Goal: Task Accomplishment & Management: Manage account settings

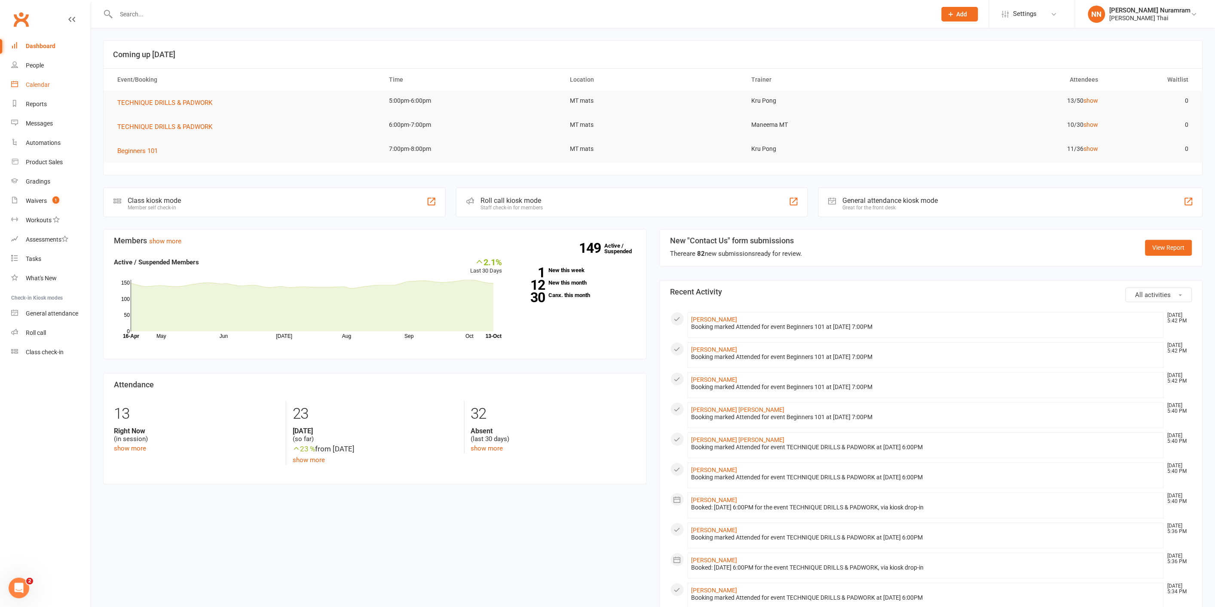
click at [43, 87] on div "Calendar" at bounding box center [38, 84] width 24 height 7
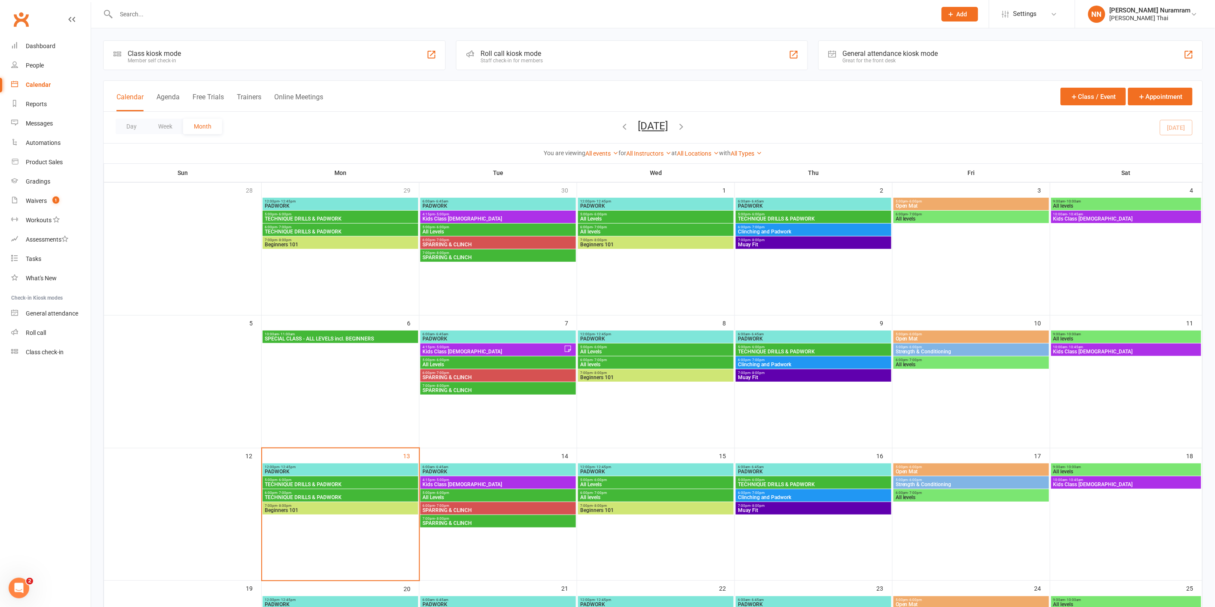
click at [330, 483] on span "TECHNIQUE DRILLS & PADWORK" at bounding box center [340, 484] width 152 height 5
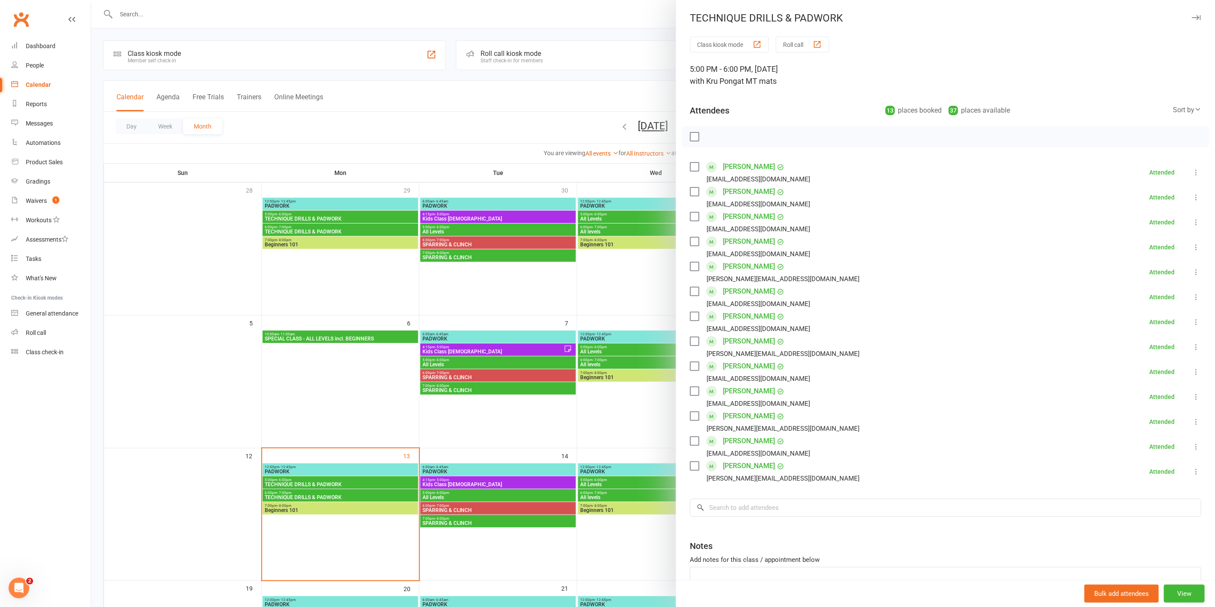
click at [559, 24] on div at bounding box center [653, 303] width 1124 height 607
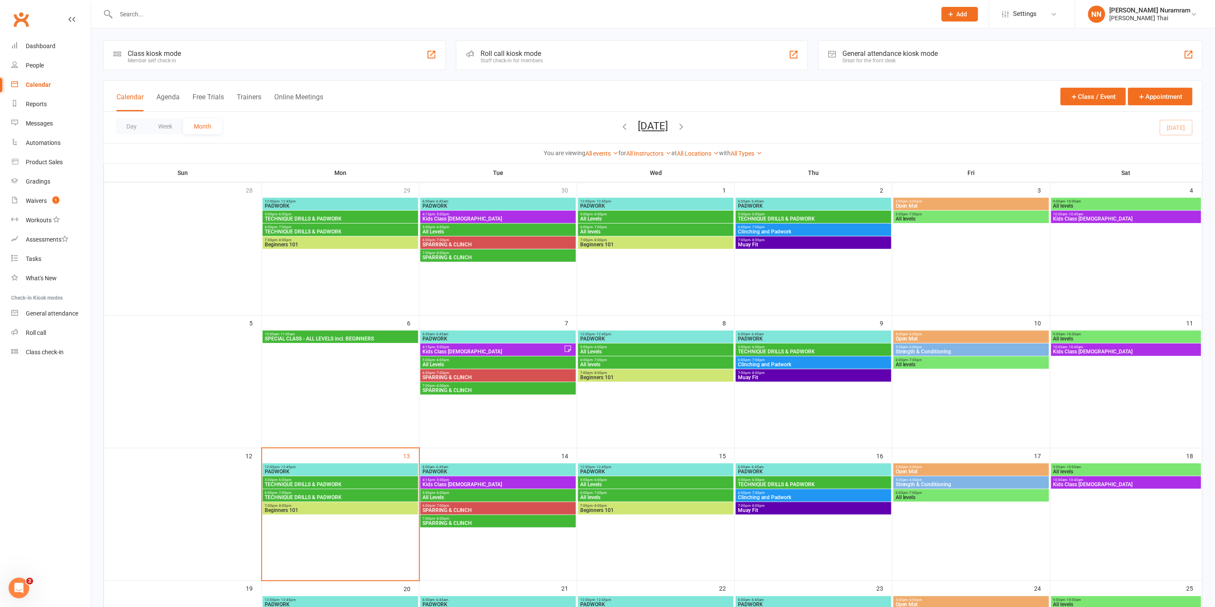
click at [304, 495] on span "TECHNIQUE DRILLS & PADWORK" at bounding box center [340, 497] width 152 height 5
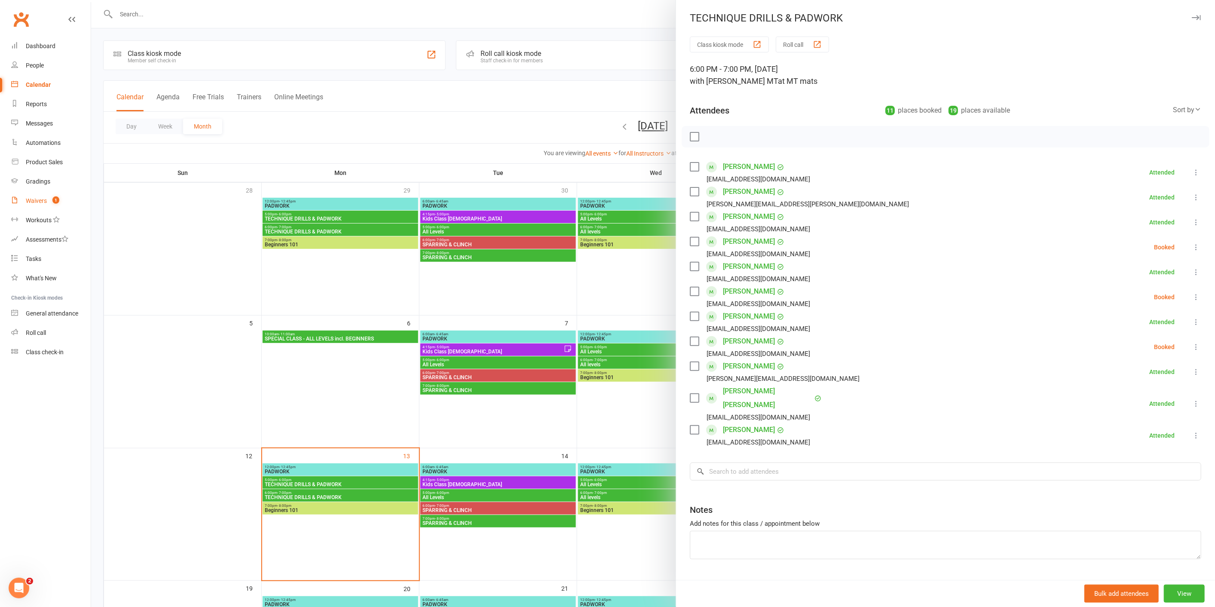
click at [32, 202] on div "Waivers" at bounding box center [36, 200] width 21 height 7
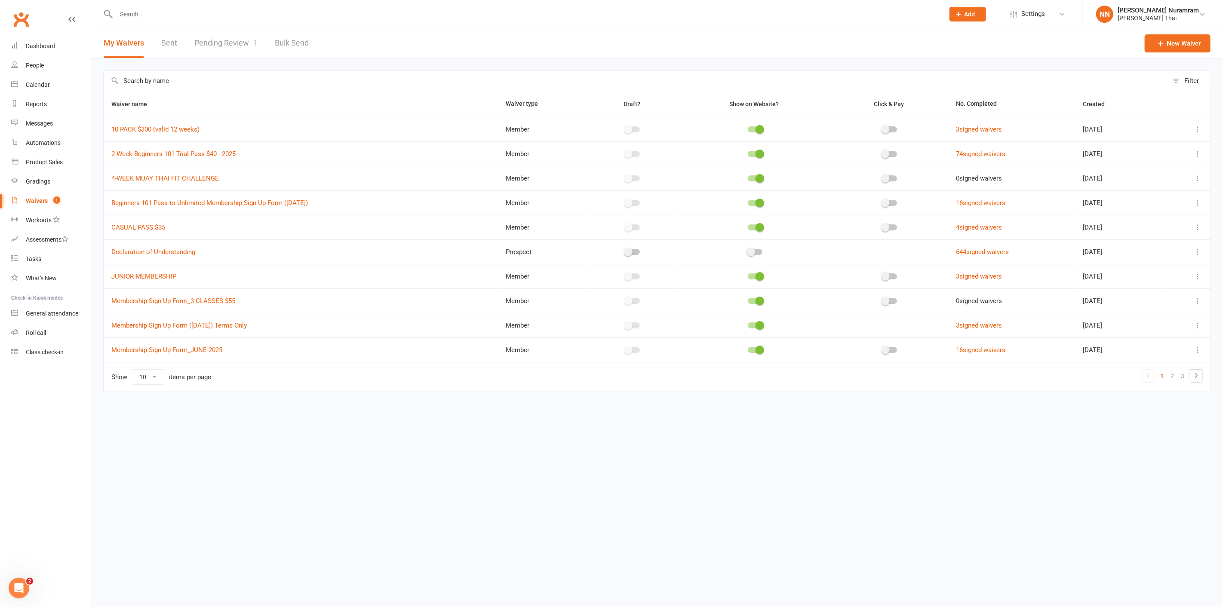
click at [235, 43] on link "Pending Review 1" at bounding box center [225, 43] width 63 height 30
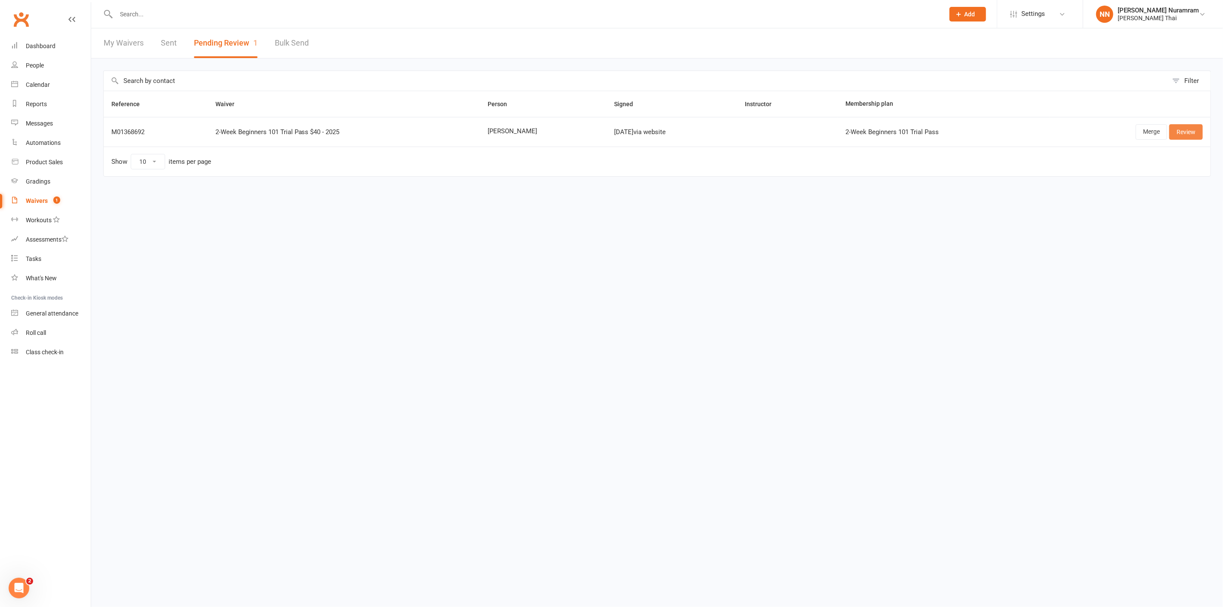
click at [1181, 135] on link "Review" at bounding box center [1186, 131] width 34 height 15
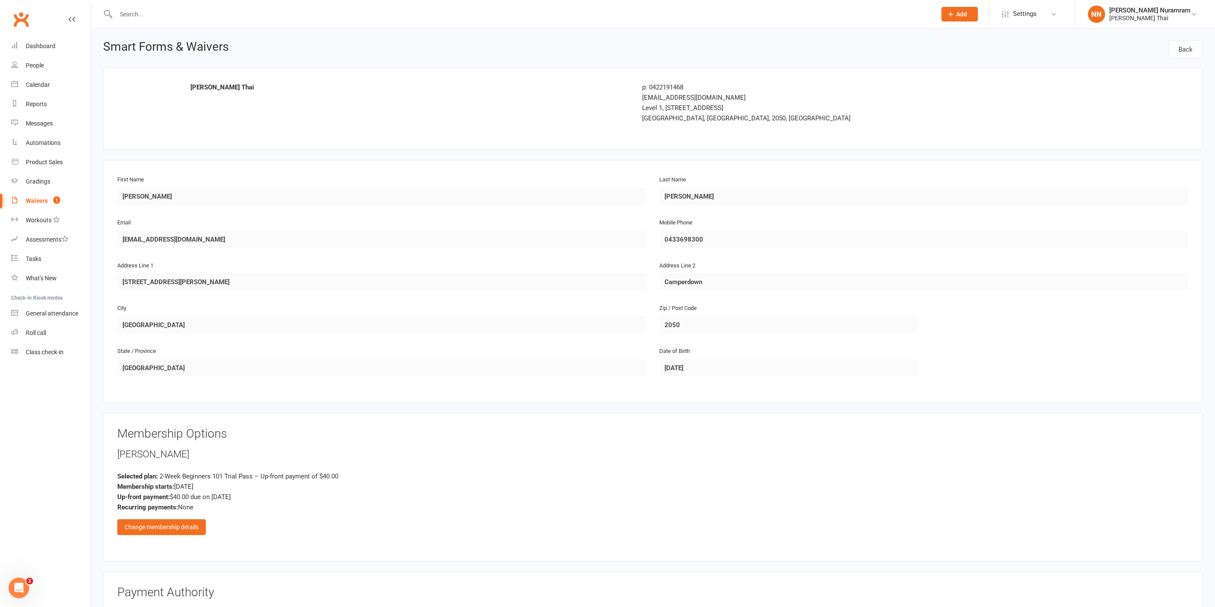
click at [137, 12] on input "text" at bounding box center [522, 14] width 817 height 12
type input "sidd"
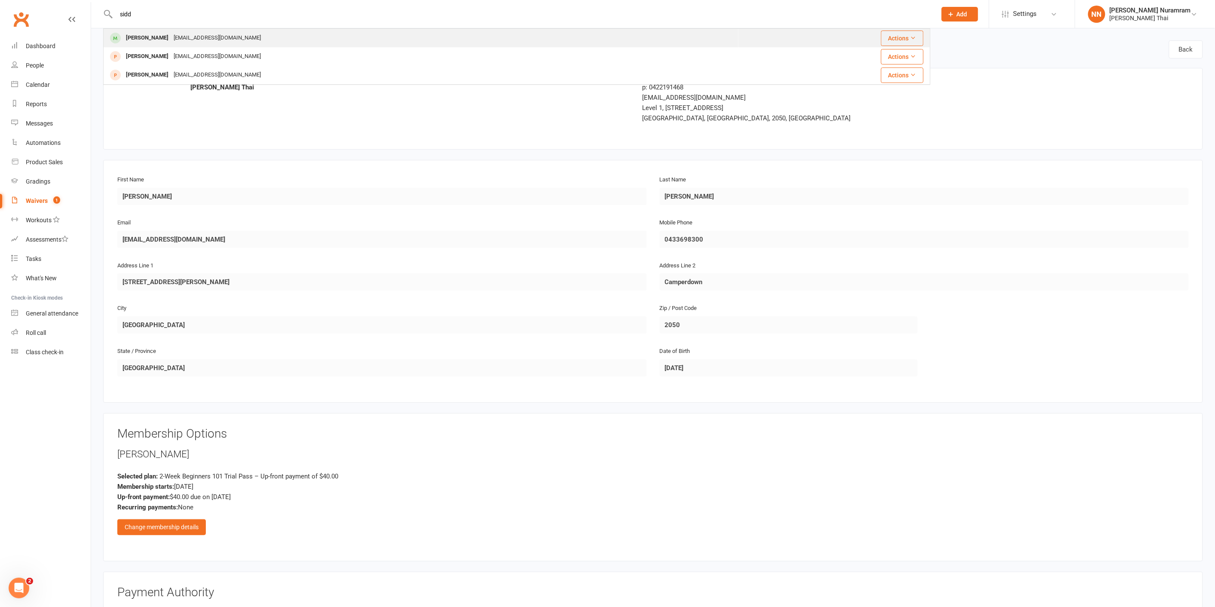
click at [161, 40] on div "[PERSON_NAME]" at bounding box center [147, 38] width 48 height 12
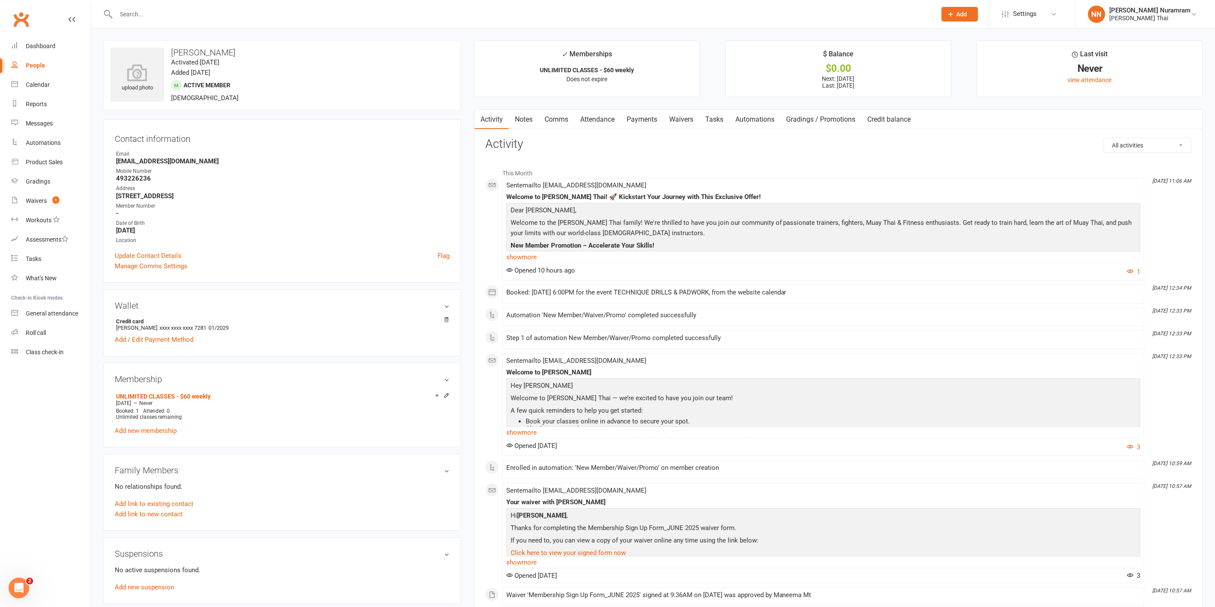
click at [647, 118] on link "Payments" at bounding box center [642, 120] width 43 height 20
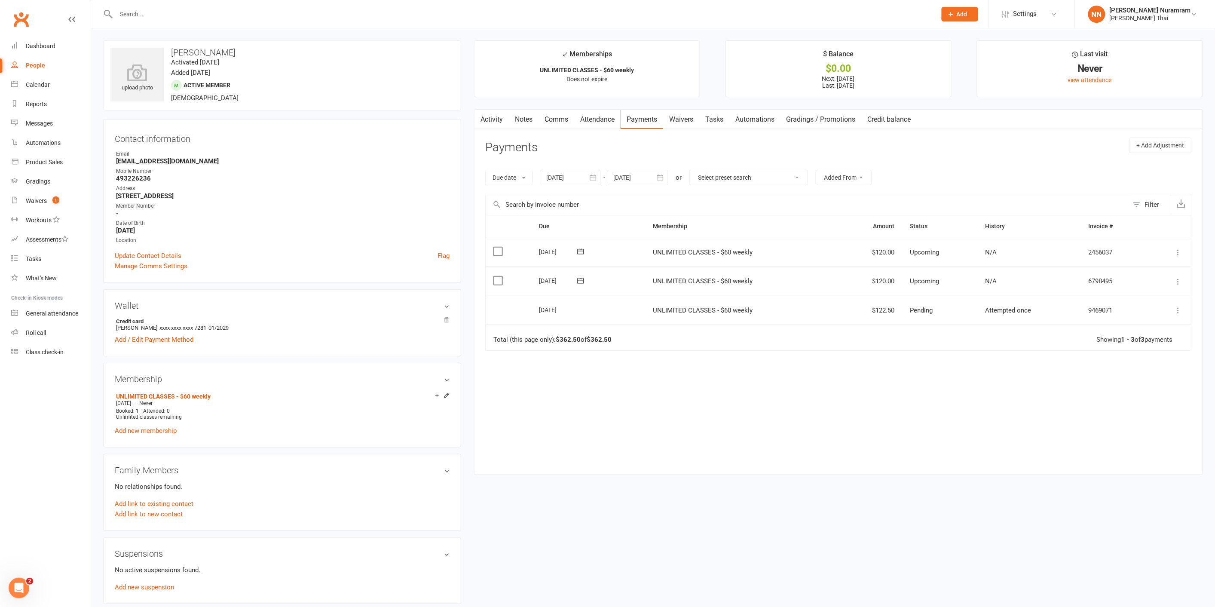
click at [1179, 310] on icon at bounding box center [1179, 310] width 9 height 9
click at [1126, 325] on link "More Info" at bounding box center [1141, 327] width 85 height 17
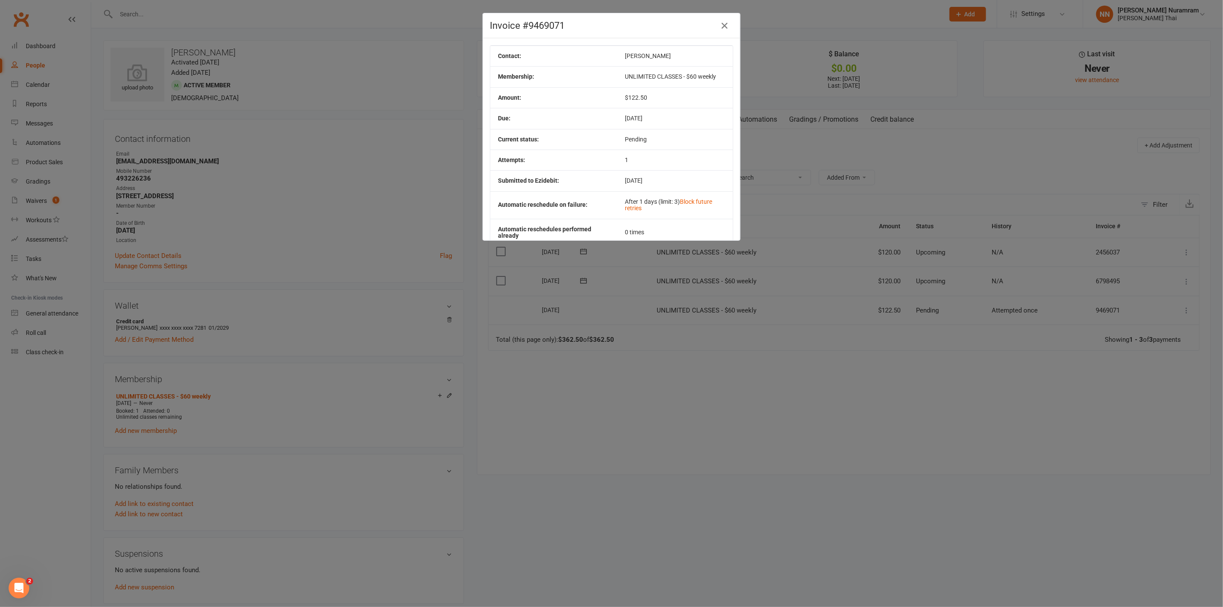
click at [711, 394] on div "Invoice #9469071 Contact: [PERSON_NAME] Membership: UNLIMITED CLASSES - $60 wee…" at bounding box center [611, 303] width 1223 height 607
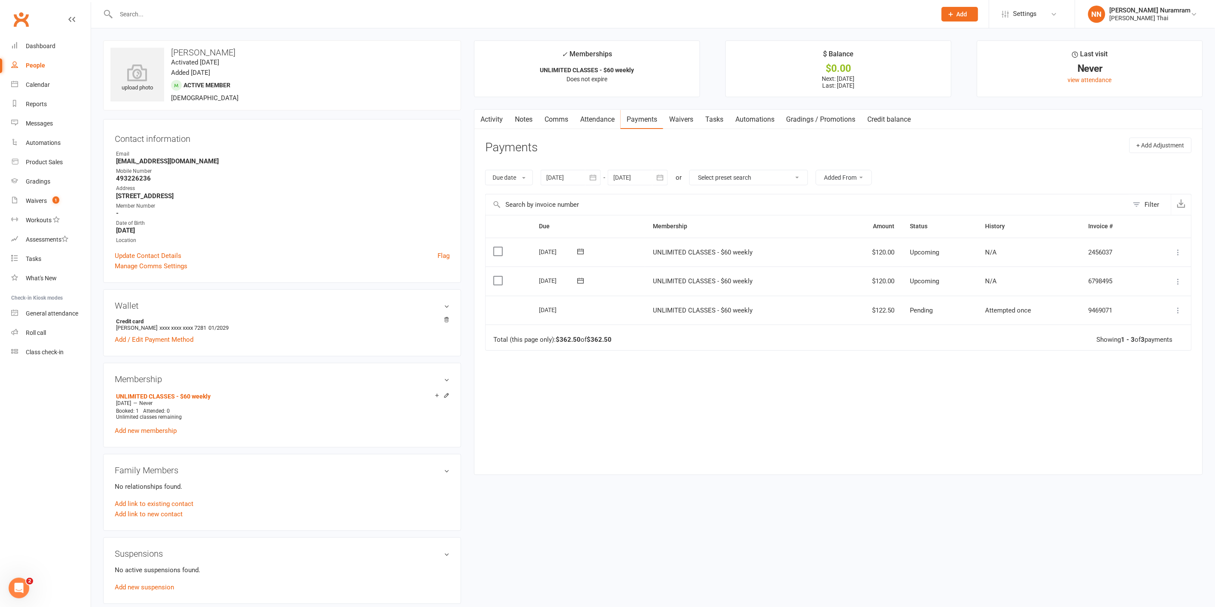
click at [1178, 310] on icon at bounding box center [1179, 310] width 9 height 9
click at [1123, 345] on link "Send message" at bounding box center [1141, 344] width 85 height 17
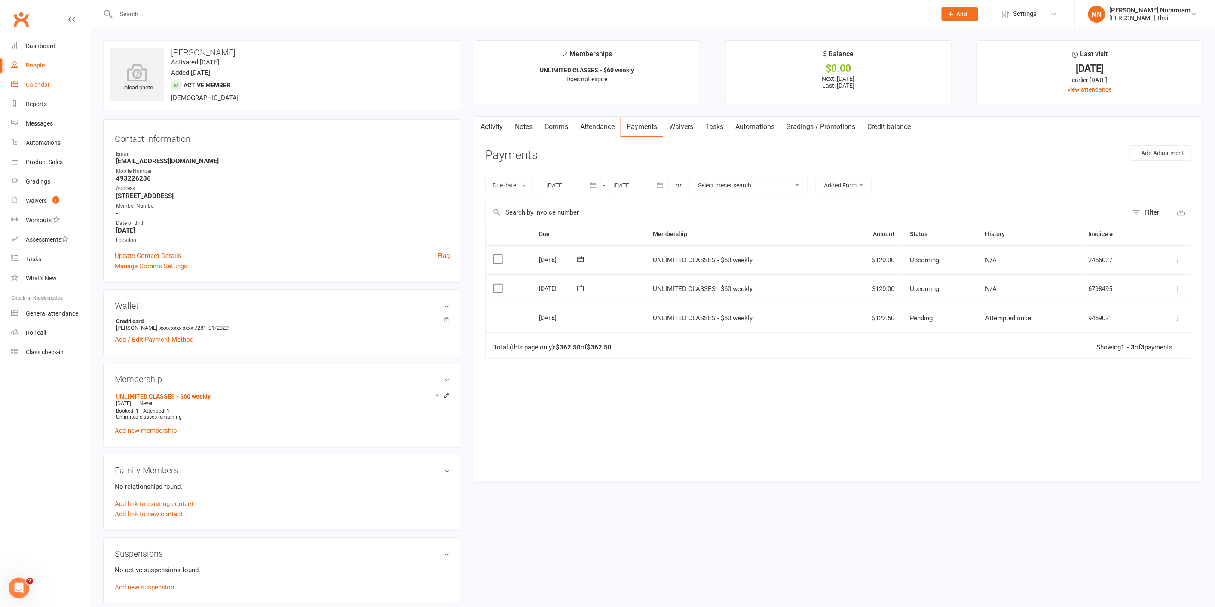
click at [45, 85] on div "Calendar" at bounding box center [38, 84] width 24 height 7
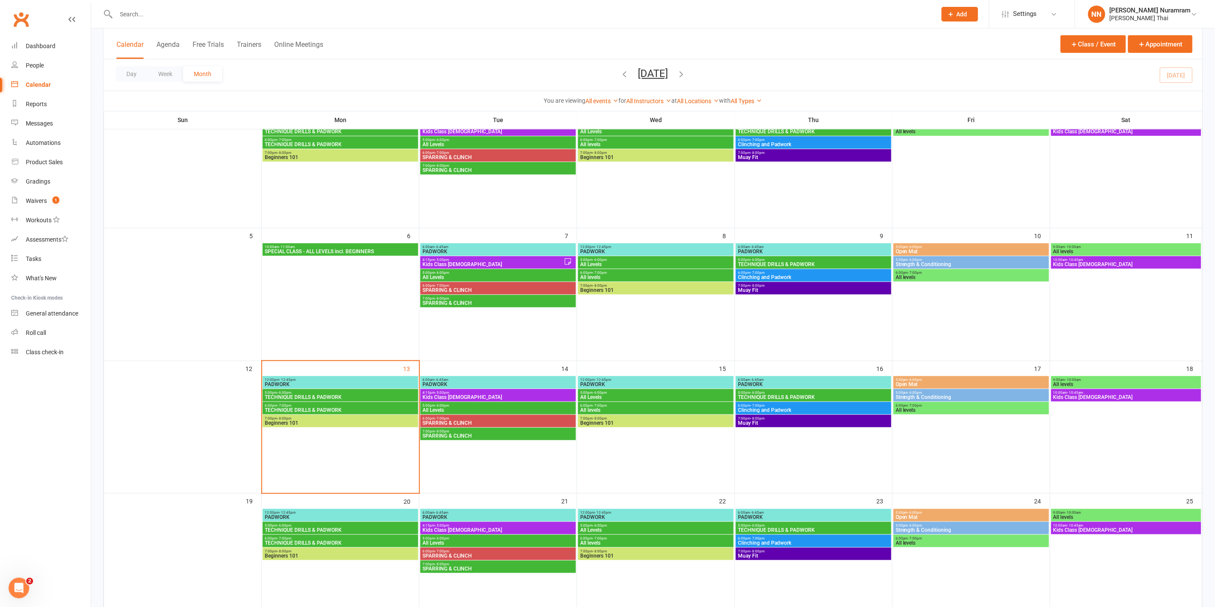
scroll to position [95, 0]
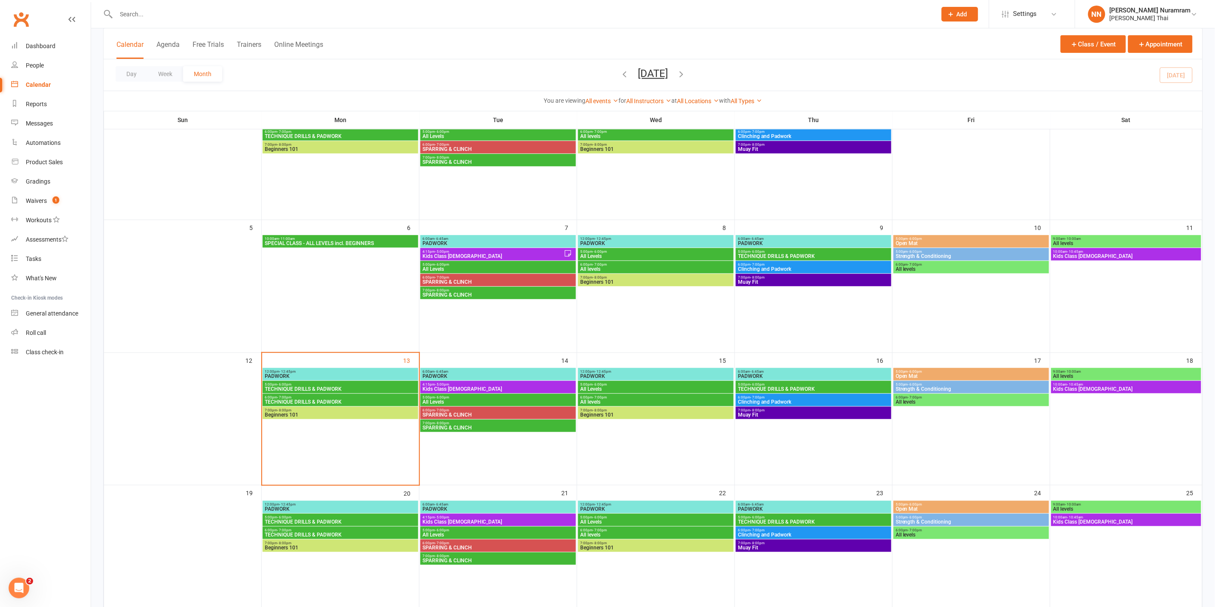
click at [315, 398] on span "6:00pm - 7:00pm" at bounding box center [340, 398] width 152 height 4
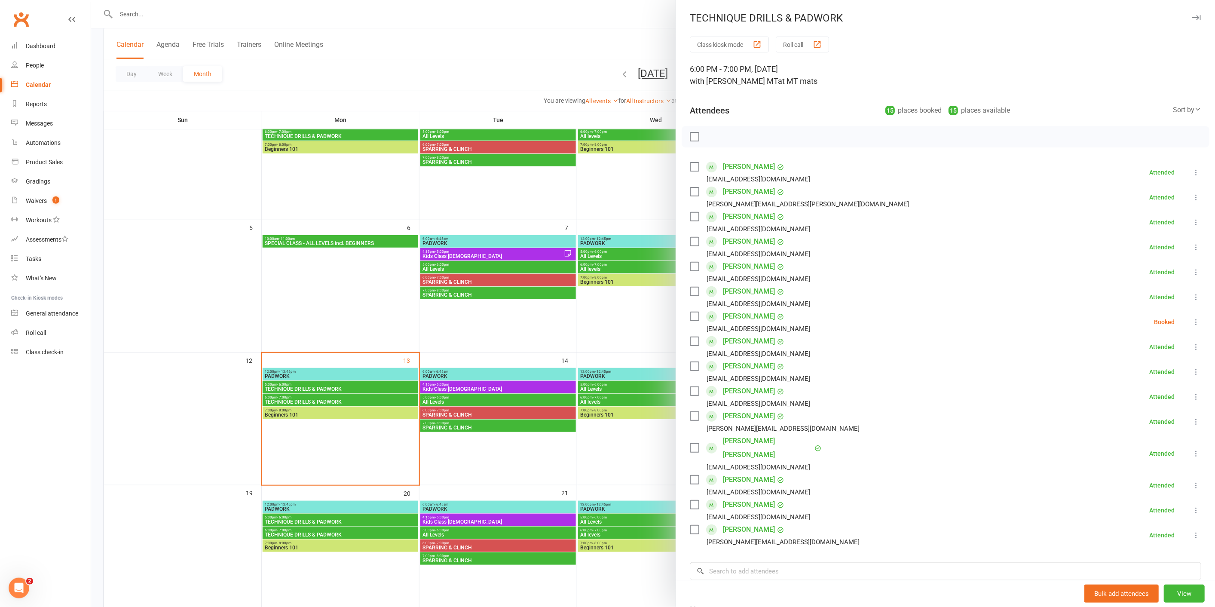
click at [139, 13] on div at bounding box center [653, 303] width 1124 height 607
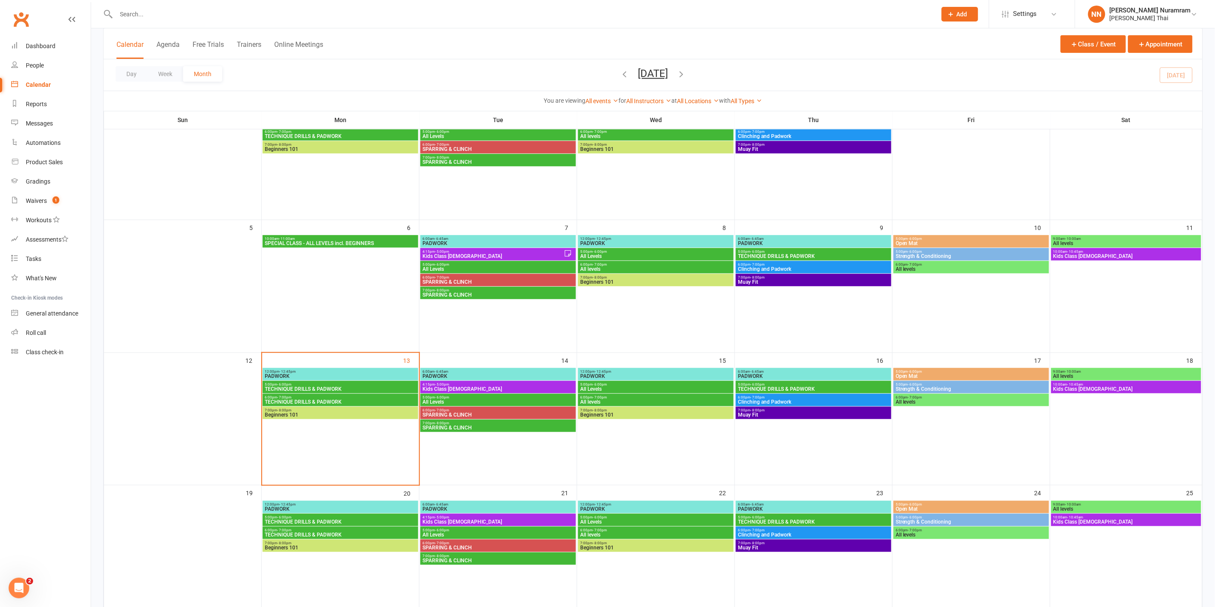
click at [120, 11] on input "text" at bounding box center [522, 14] width 817 height 12
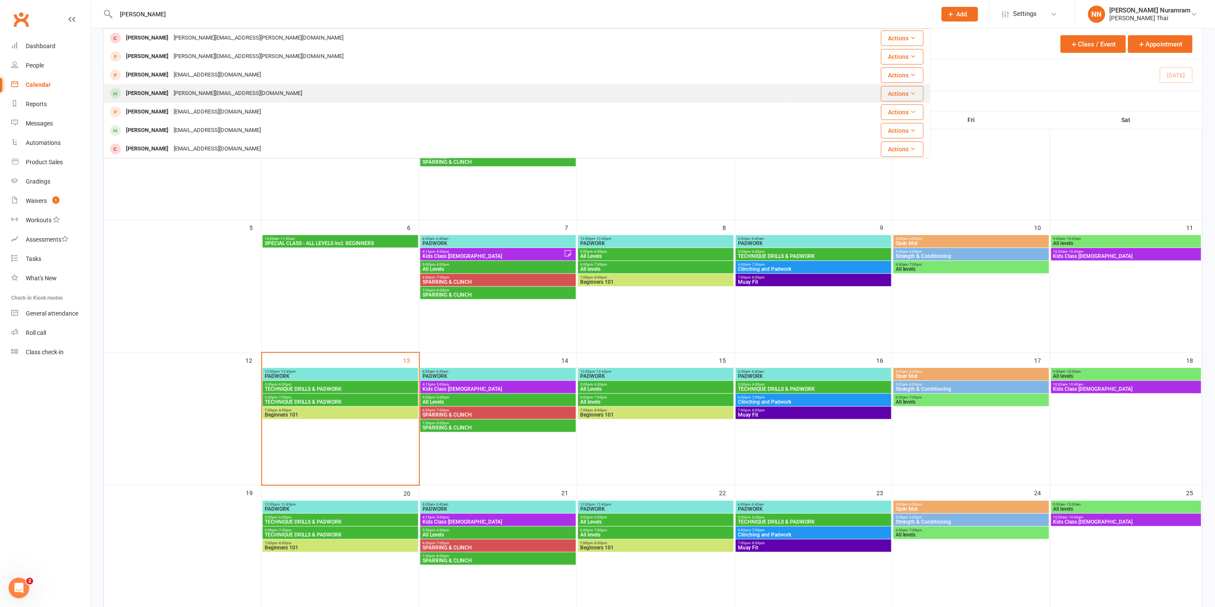
type input "[PERSON_NAME]"
click at [193, 94] on div "[PERSON_NAME][EMAIL_ADDRESS][DOMAIN_NAME]" at bounding box center [238, 93] width 134 height 12
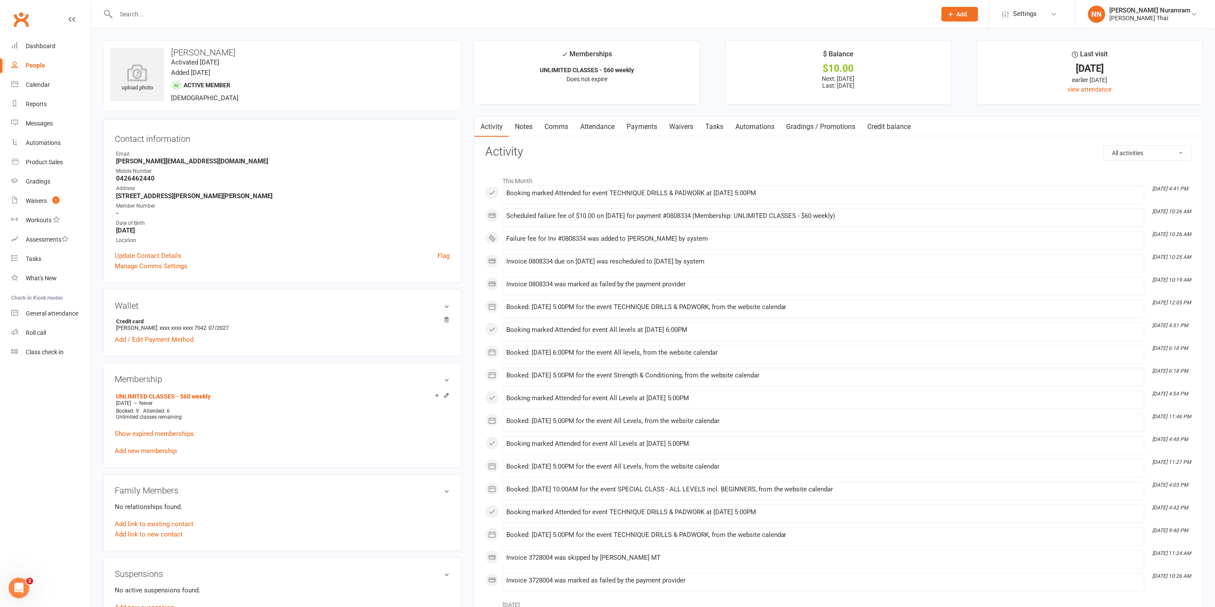
click at [641, 123] on link "Payments" at bounding box center [642, 127] width 43 height 20
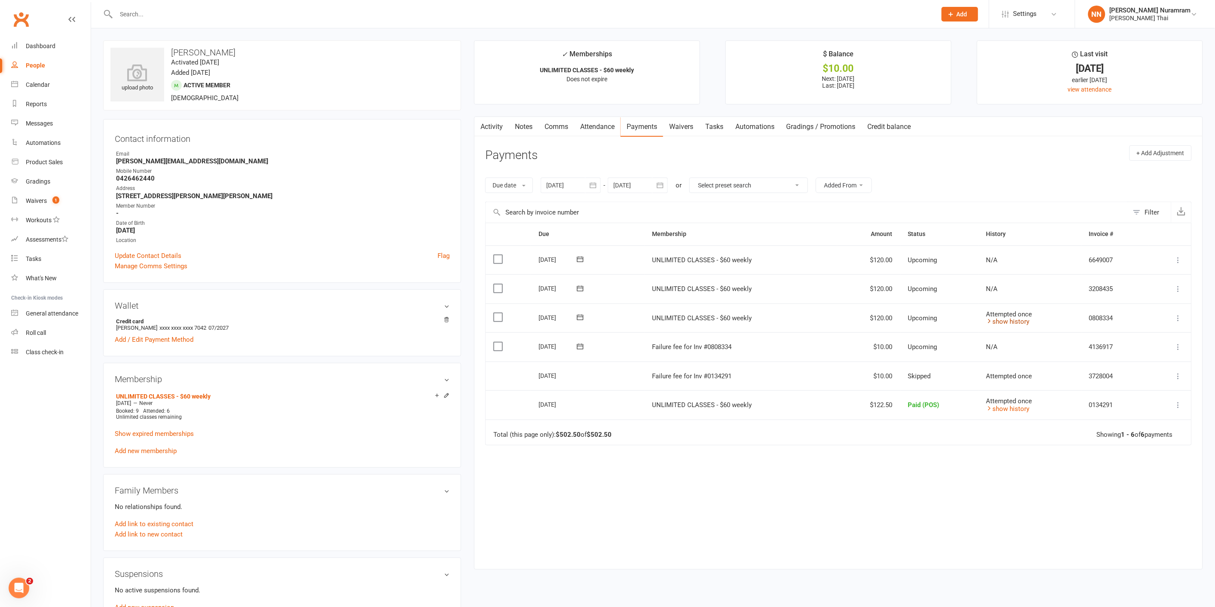
click at [1013, 321] on link "show history" at bounding box center [1008, 322] width 43 height 8
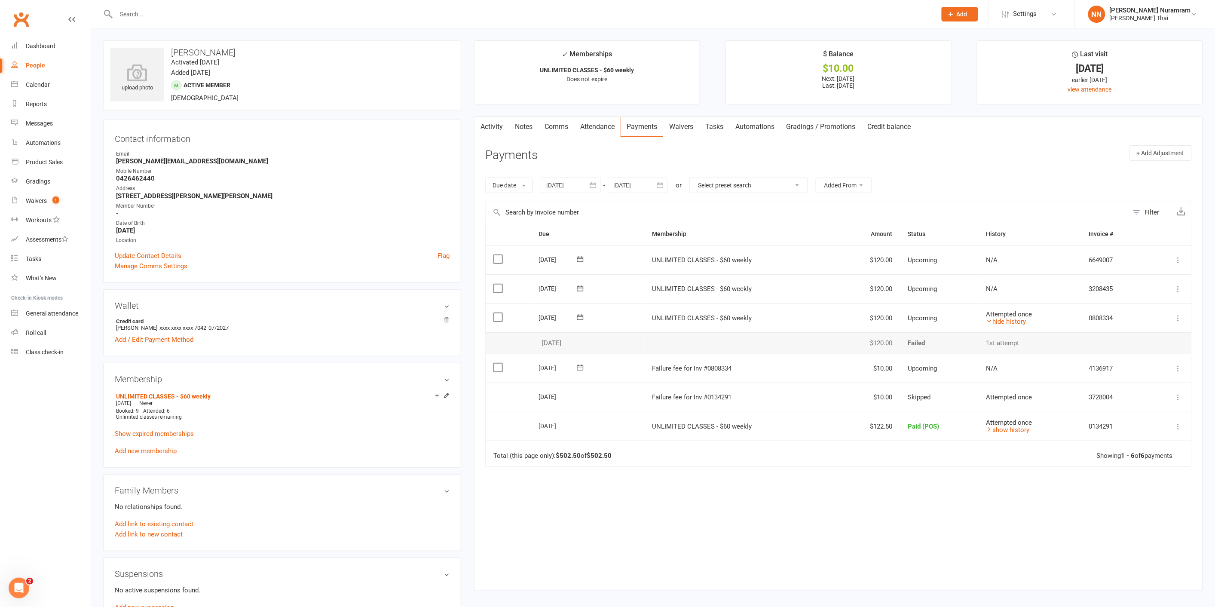
click at [1179, 316] on icon at bounding box center [1179, 318] width 9 height 9
click at [1123, 349] on link "Mark as Paid (POS)" at bounding box center [1132, 352] width 101 height 17
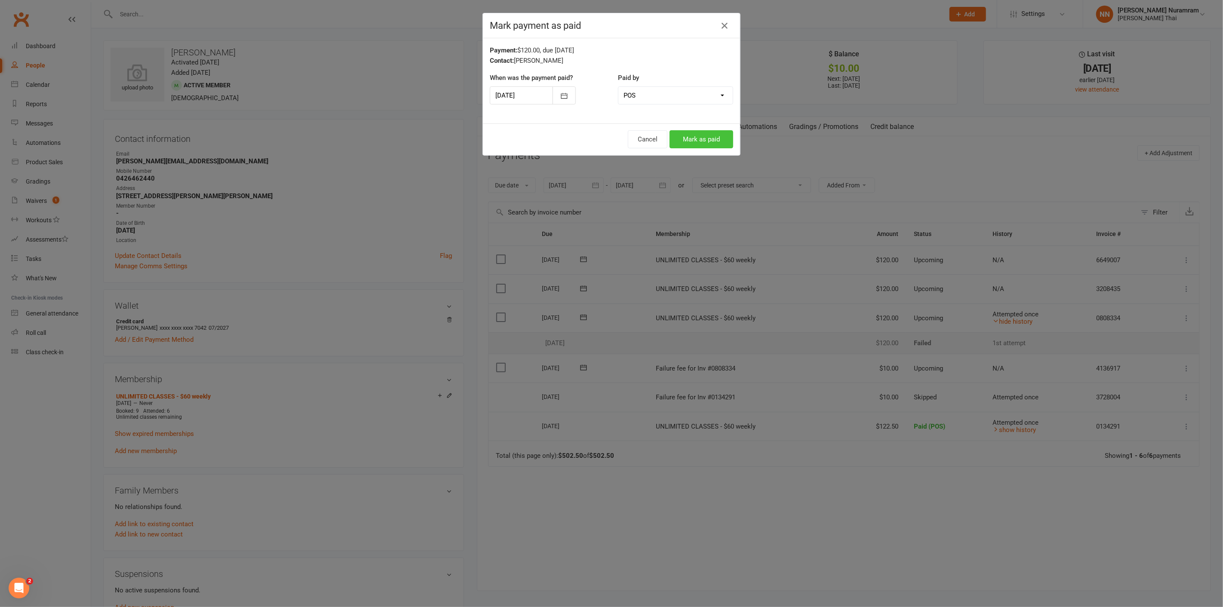
click at [698, 144] on button "Mark as paid" at bounding box center [701, 139] width 64 height 18
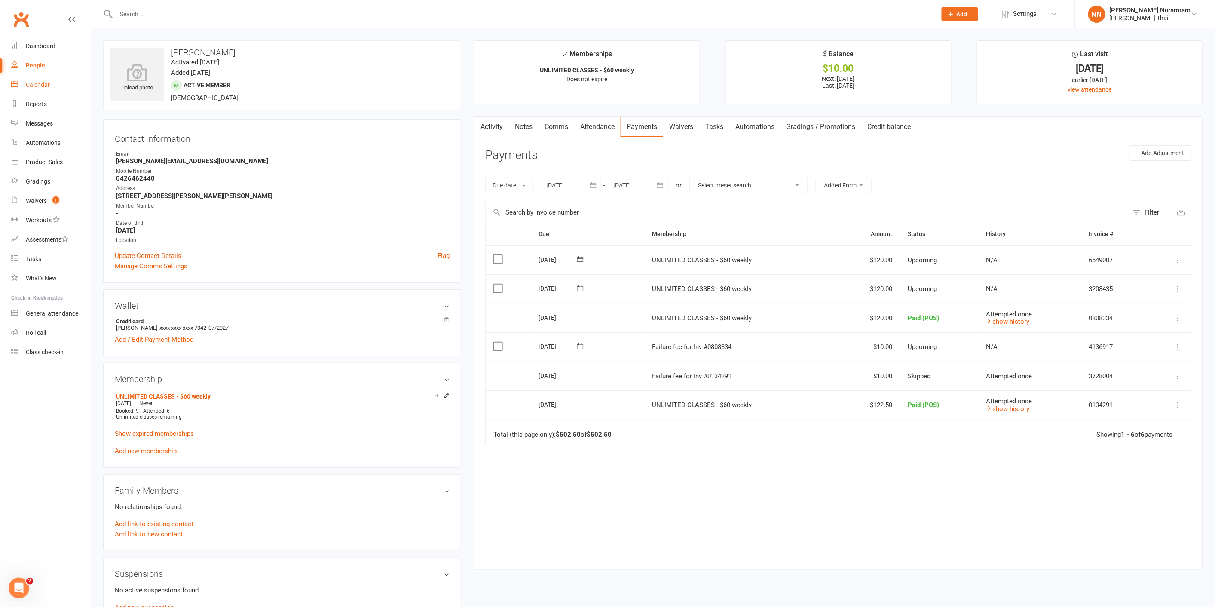
click at [52, 84] on link "Calendar" at bounding box center [51, 84] width 80 height 19
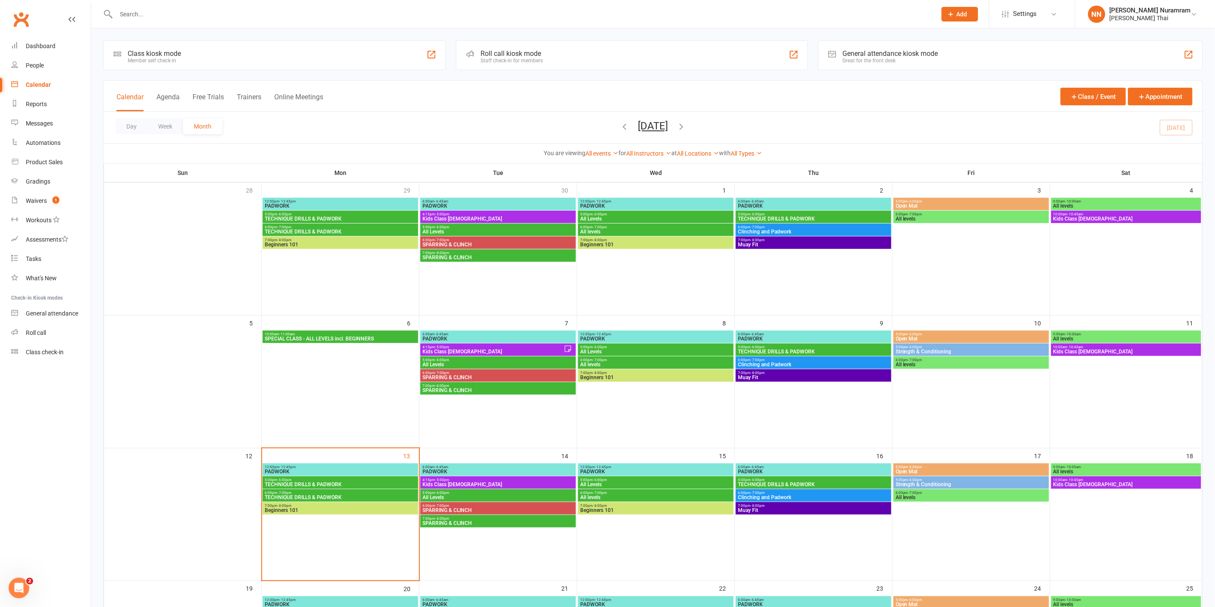
click at [290, 493] on span "- 7:00pm" at bounding box center [284, 493] width 14 height 4
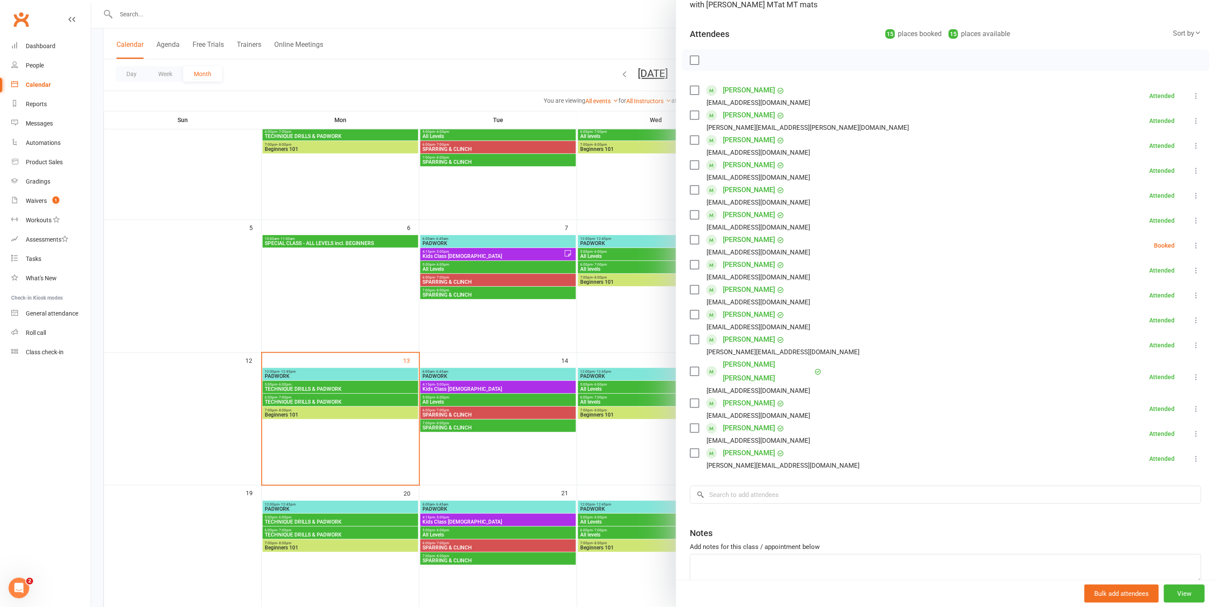
scroll to position [74, 0]
click at [757, 499] on input "search" at bounding box center [946, 497] width 512 height 18
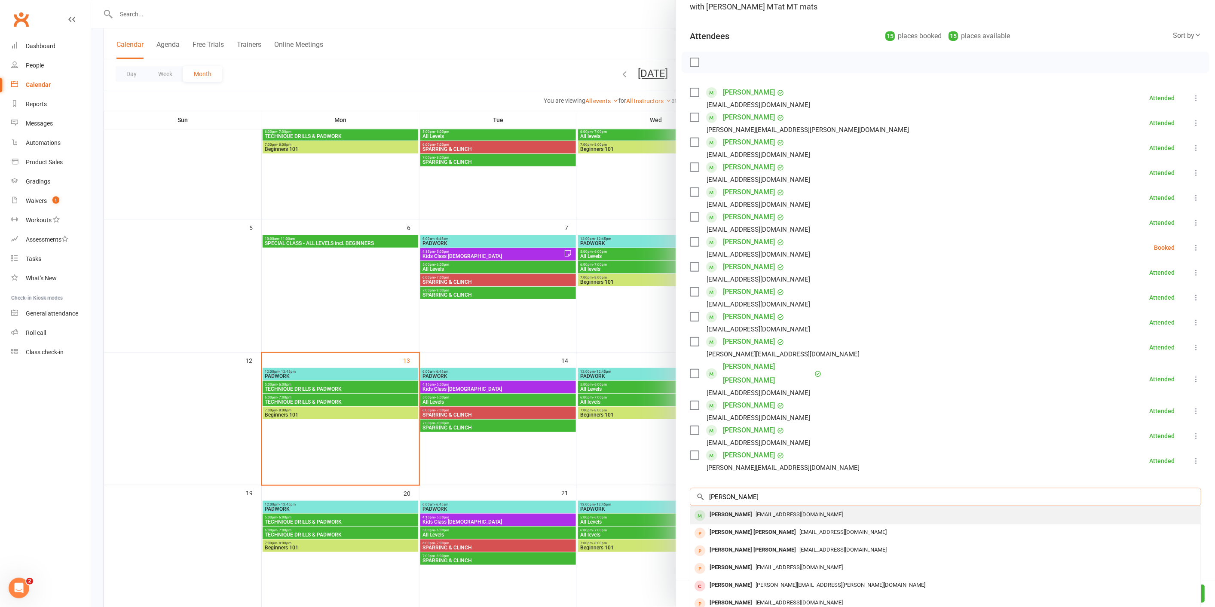
type input "[PERSON_NAME]"
click at [764, 512] on span "[EMAIL_ADDRESS][DOMAIN_NAME]" at bounding box center [799, 514] width 87 height 6
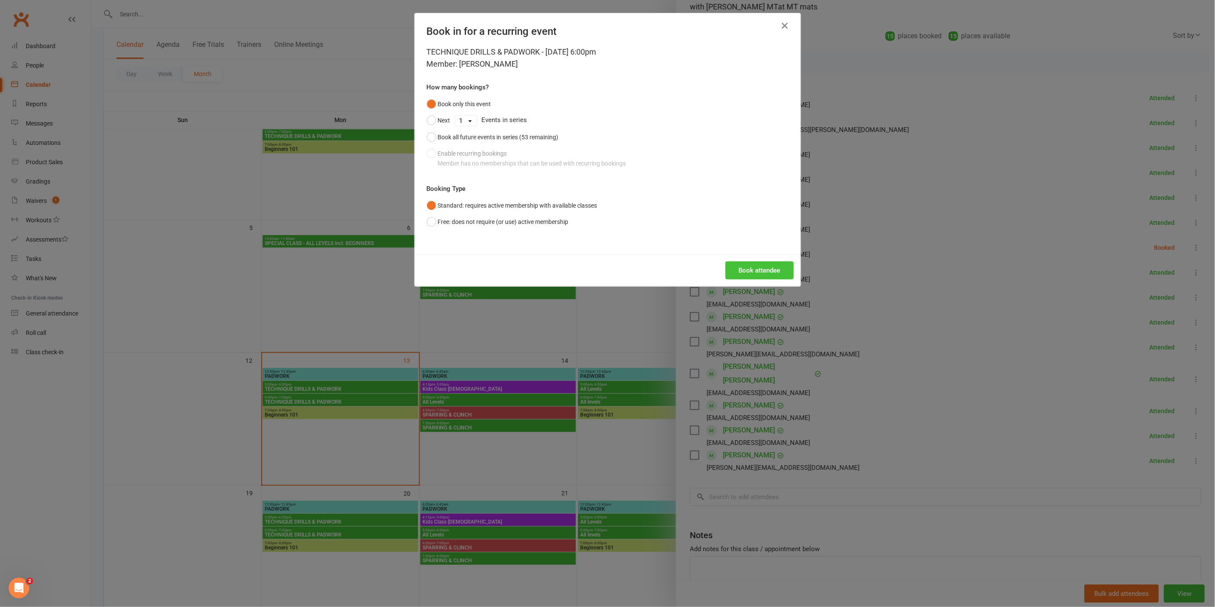
click at [761, 273] on button "Book attendee" at bounding box center [760, 270] width 68 height 18
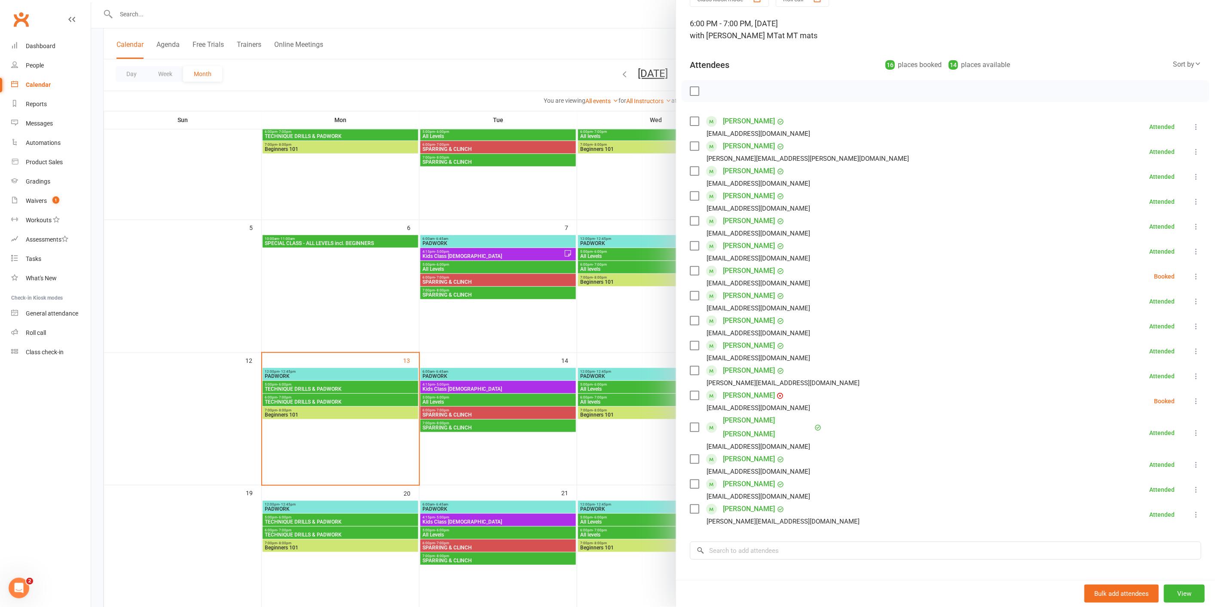
scroll to position [48, 0]
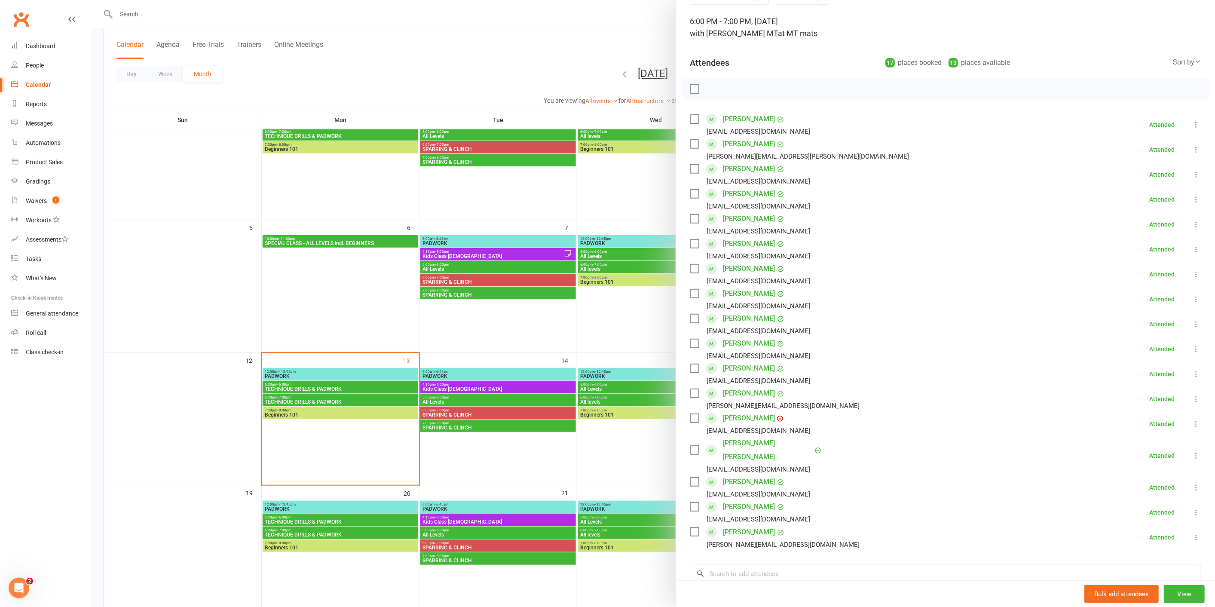
click at [314, 413] on div at bounding box center [653, 303] width 1124 height 607
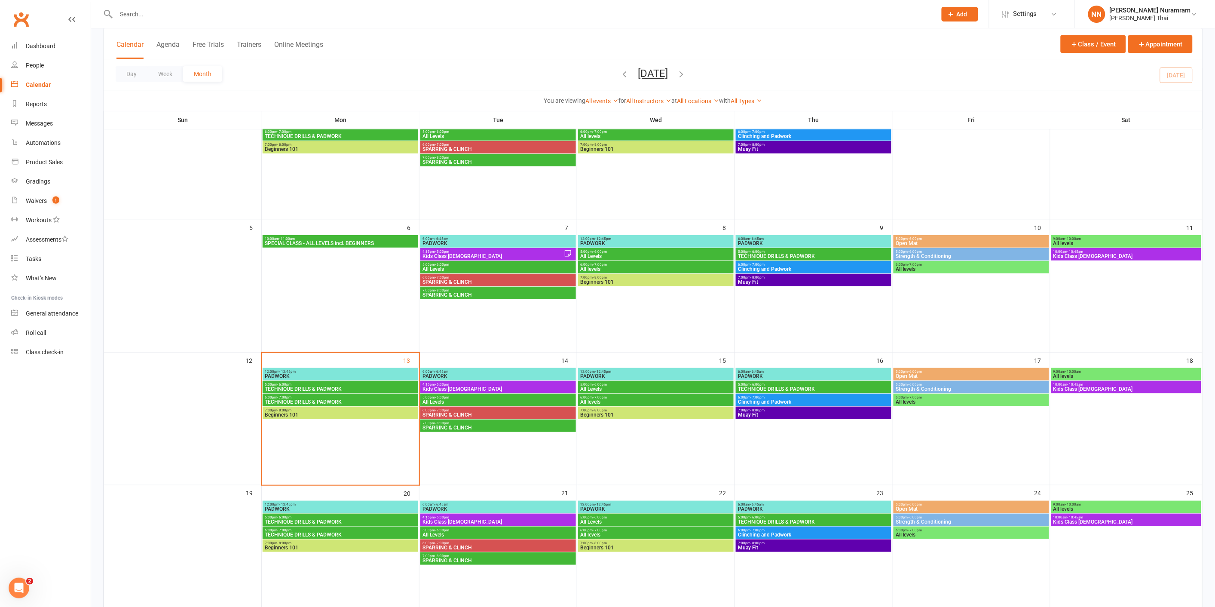
click at [314, 413] on span "Beginners 101" at bounding box center [340, 414] width 152 height 5
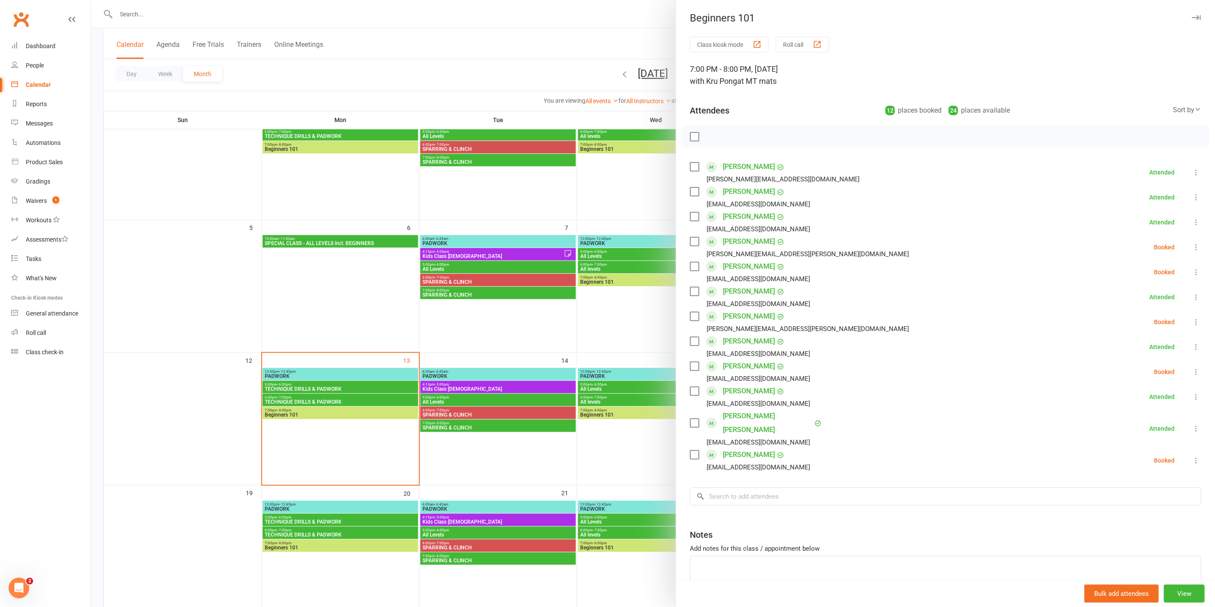
click at [123, 14] on div at bounding box center [653, 303] width 1124 height 607
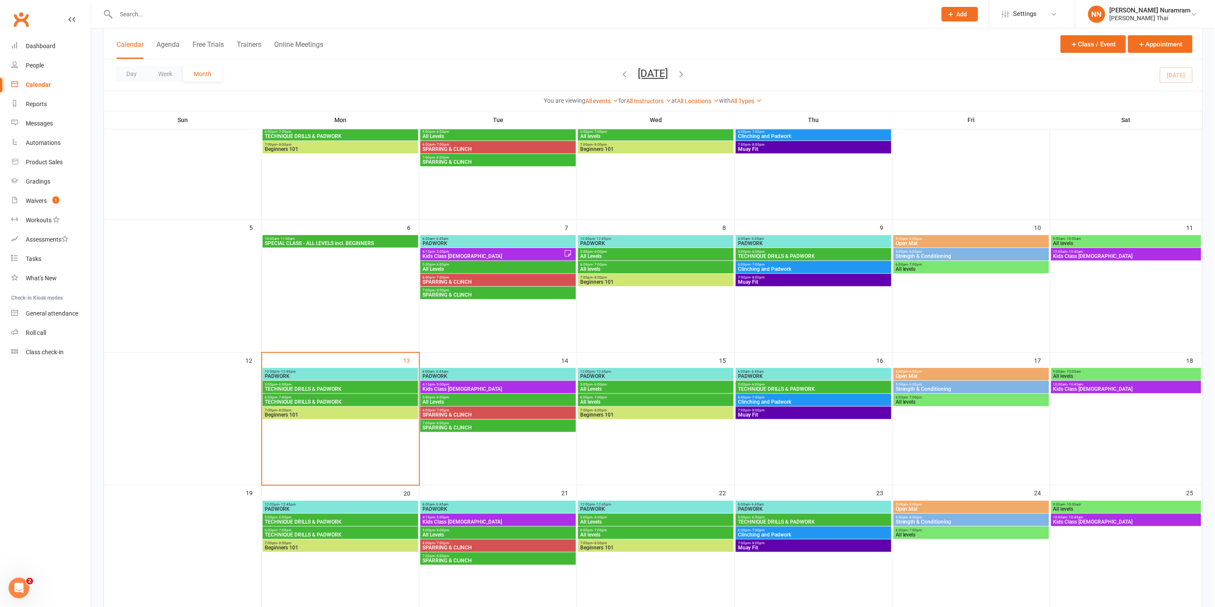
click at [126, 14] on input "text" at bounding box center [522, 14] width 817 height 12
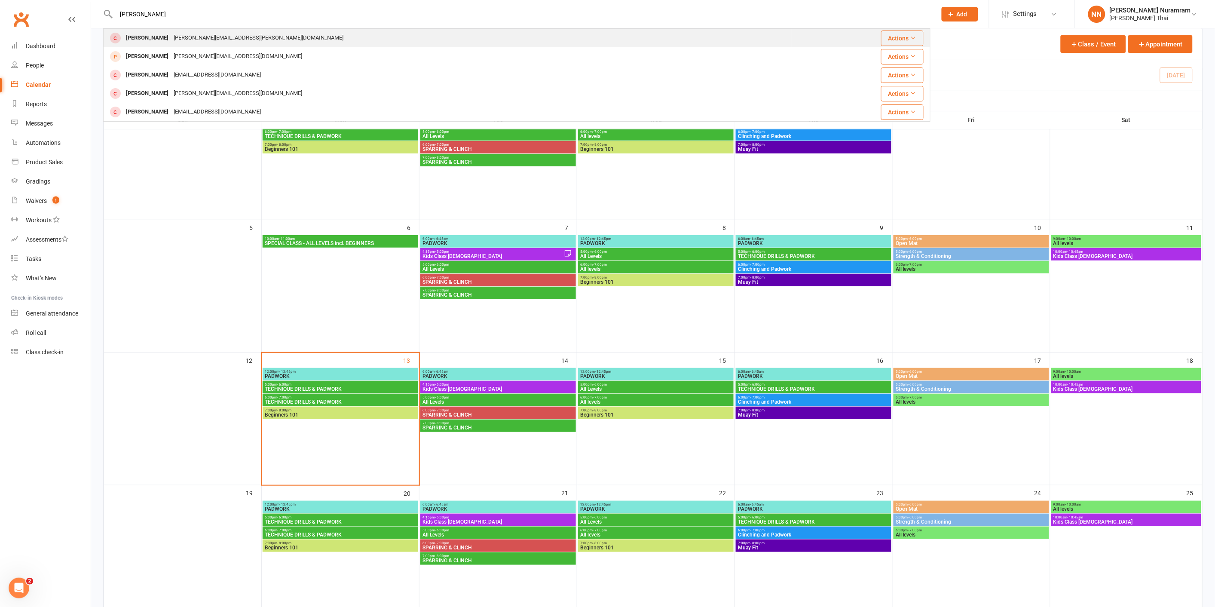
type input "[PERSON_NAME]"
click at [214, 40] on div "[PERSON_NAME][EMAIL_ADDRESS][PERSON_NAME][DOMAIN_NAME]" at bounding box center [258, 38] width 175 height 12
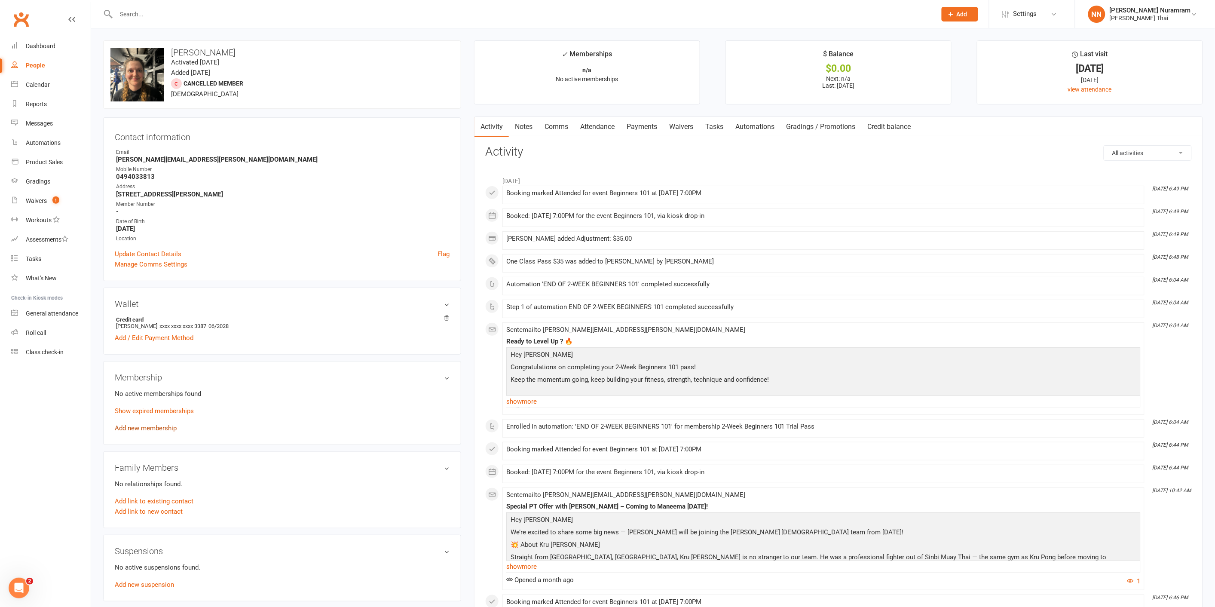
click at [145, 428] on link "Add new membership" at bounding box center [146, 428] width 62 height 8
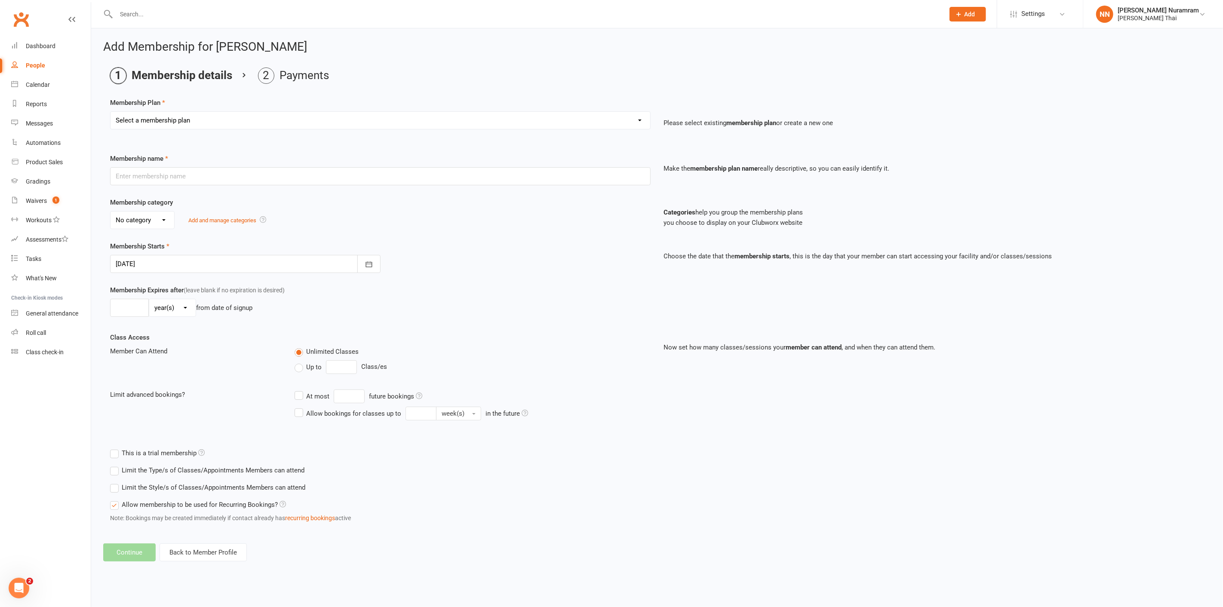
click at [209, 119] on select "Select a membership plan Create new Membership Plan 3 CLASSES A WEEK - $55 week…" at bounding box center [380, 120] width 540 height 17
select select "8"
click at [110, 112] on select "Select a membership plan Create new Membership Plan 3 CLASSES A WEEK - $55 week…" at bounding box center [380, 120] width 540 height 17
type input "10 Class Pass $300 (12 week expiry)"
type input "12"
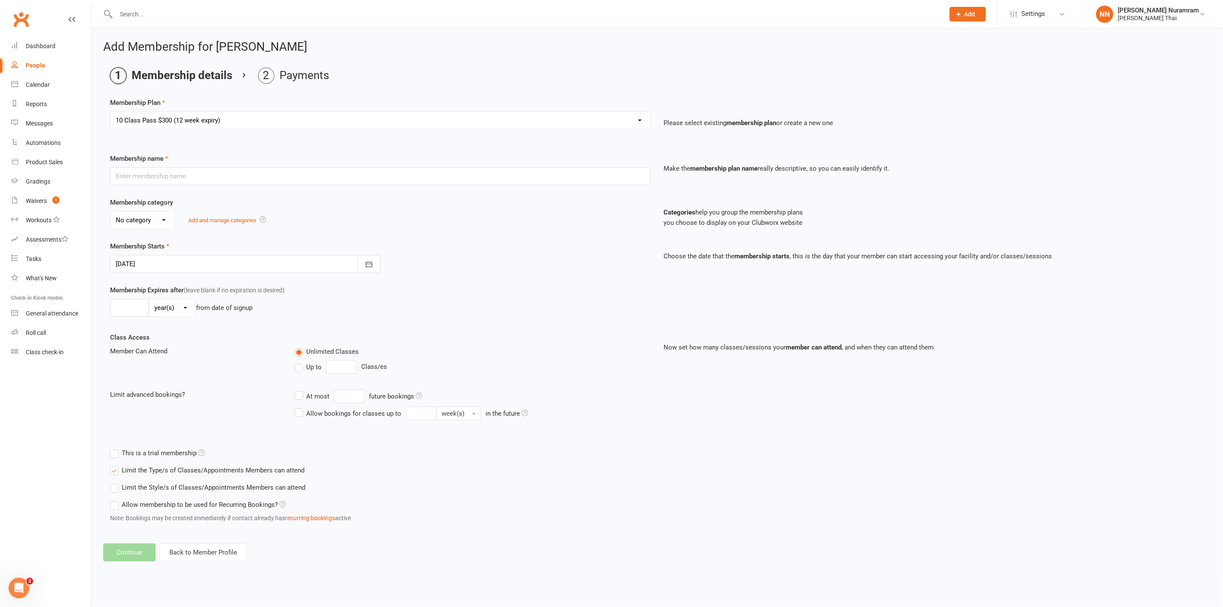
select select "1"
type input "10"
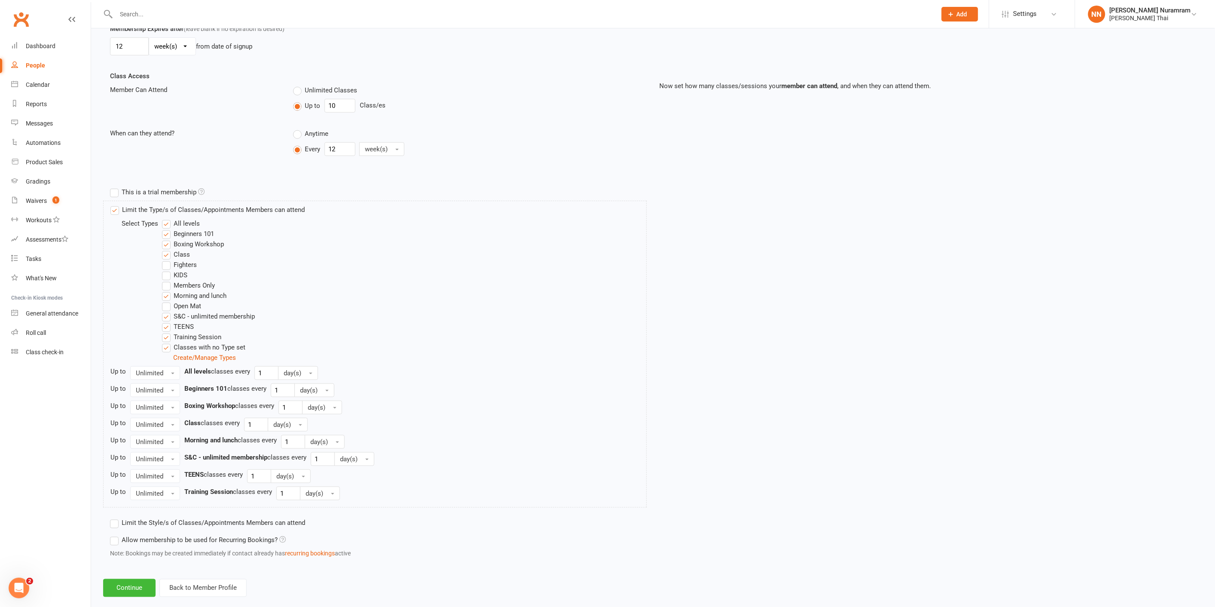
scroll to position [276, 0]
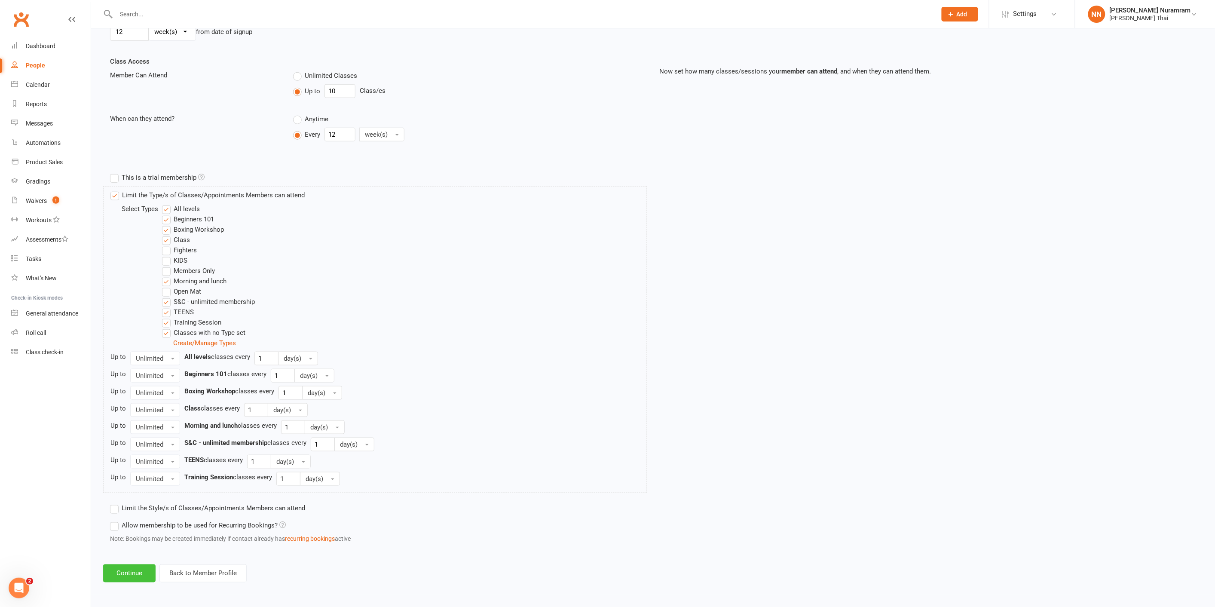
click at [130, 570] on button "Continue" at bounding box center [129, 574] width 52 height 18
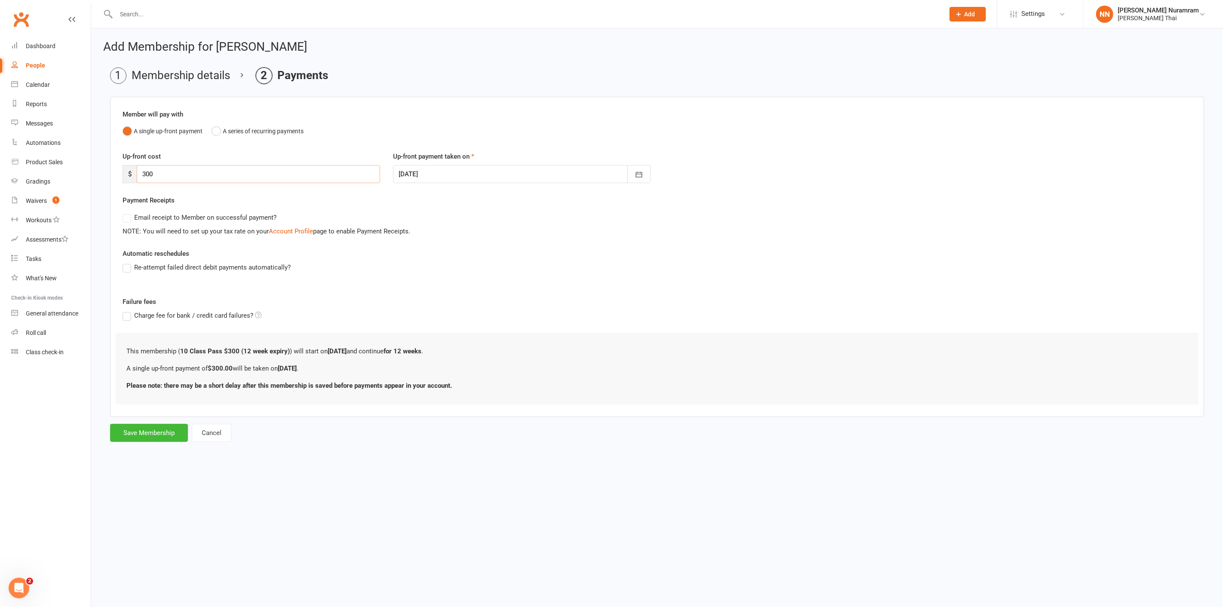
click at [176, 174] on input "300" at bounding box center [258, 174] width 243 height 18
type input "3"
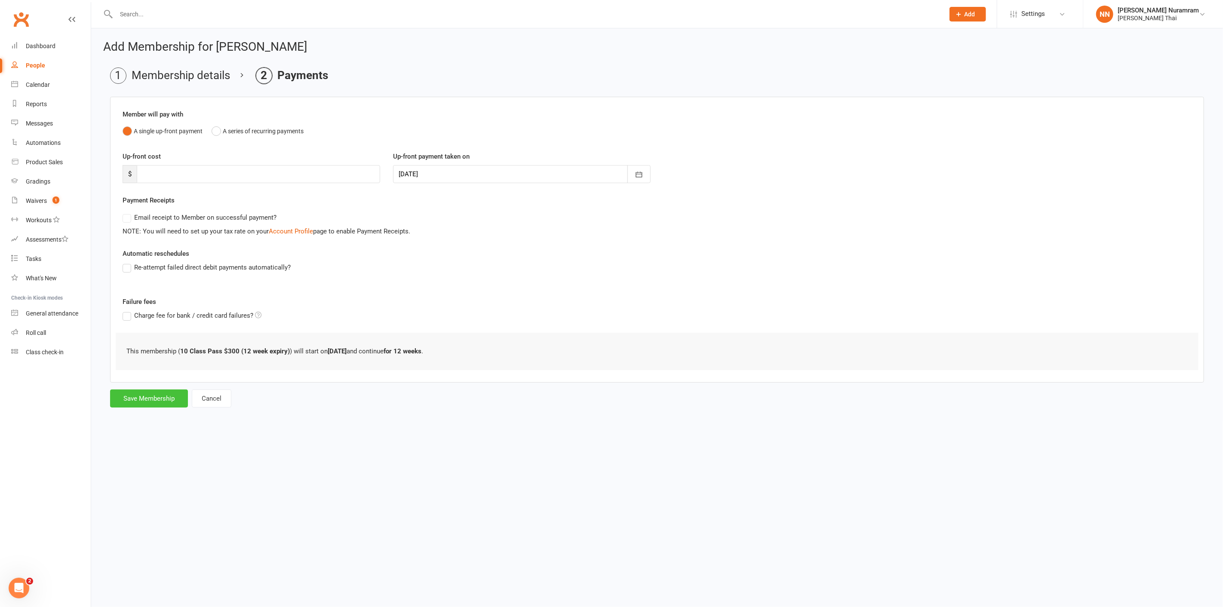
click at [147, 398] on button "Save Membership" at bounding box center [149, 399] width 78 height 18
type input "0"
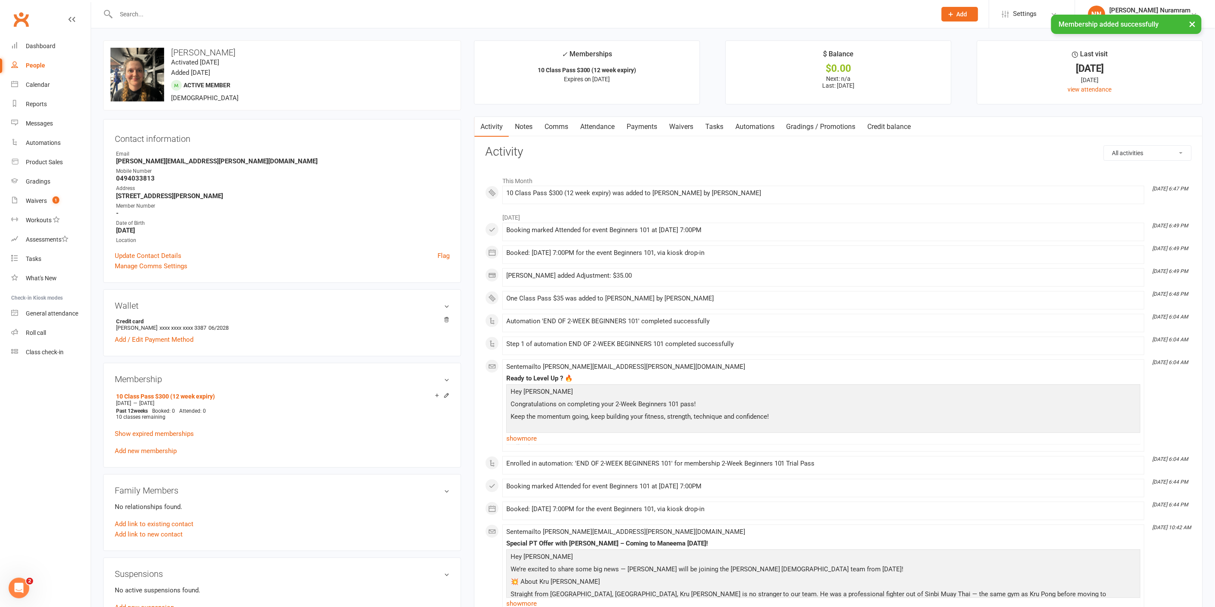
click at [640, 127] on link "Payments" at bounding box center [642, 127] width 43 height 20
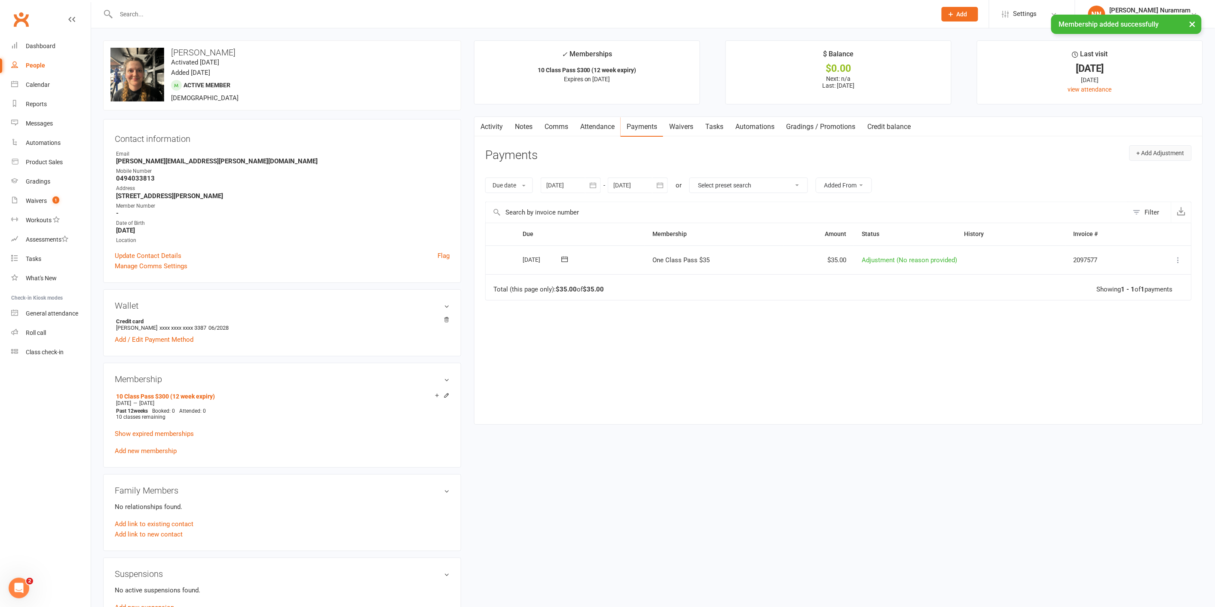
click at [1159, 153] on button "+ Add Adjustment" at bounding box center [1161, 152] width 62 height 15
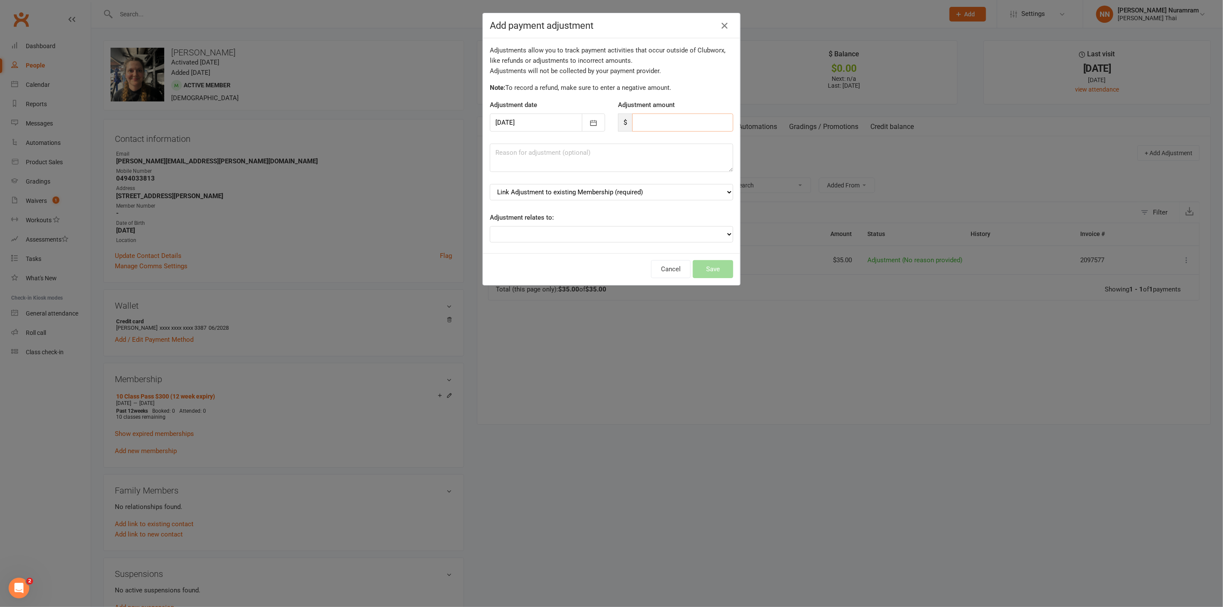
click at [644, 122] on input "number" at bounding box center [682, 123] width 101 height 18
type input "300"
click at [704, 196] on select "Link Adjustment to existing Membership (required) 10 Class Pass $300 (12 week e…" at bounding box center [611, 192] width 243 height 16
select select "0"
click at [490, 184] on select "Link Adjustment to existing Membership (required) 10 Class Pass $300 (12 week e…" at bounding box center [611, 192] width 243 height 16
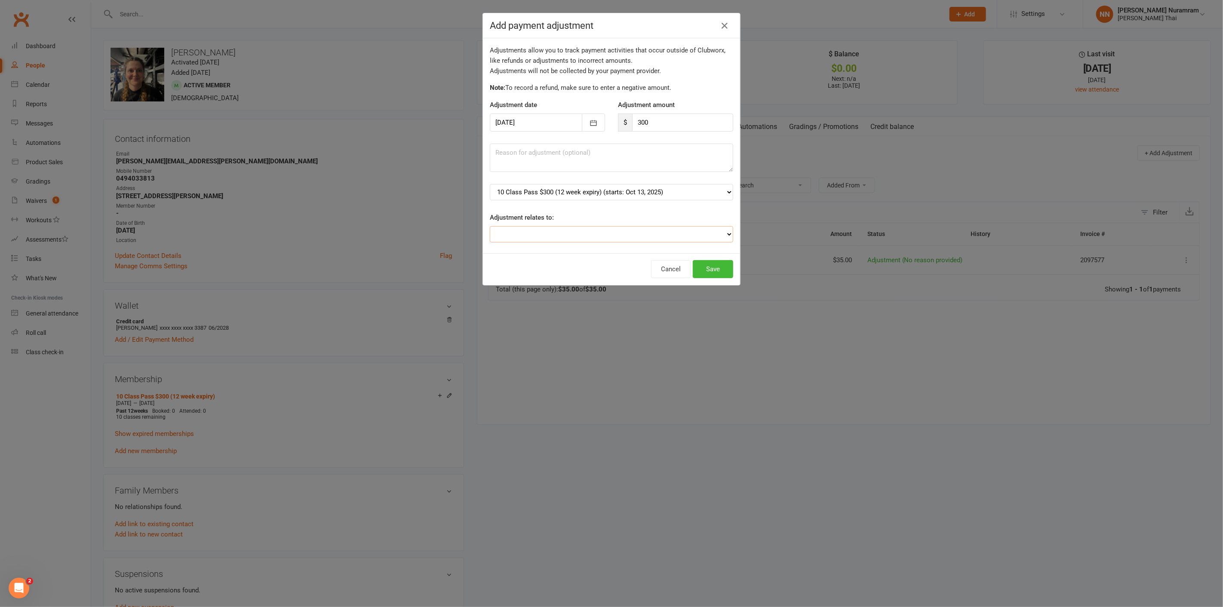
click at [699, 236] on select "Adjustment for an Autopayment Cash adjustment POS Sale adjustment Other adjustm…" at bounding box center [611, 234] width 243 height 16
select select "2"
click at [490, 226] on select "Adjustment for an Autopayment Cash adjustment POS Sale adjustment Other adjustm…" at bounding box center [611, 234] width 243 height 16
click at [712, 273] on button "Save" at bounding box center [713, 269] width 40 height 18
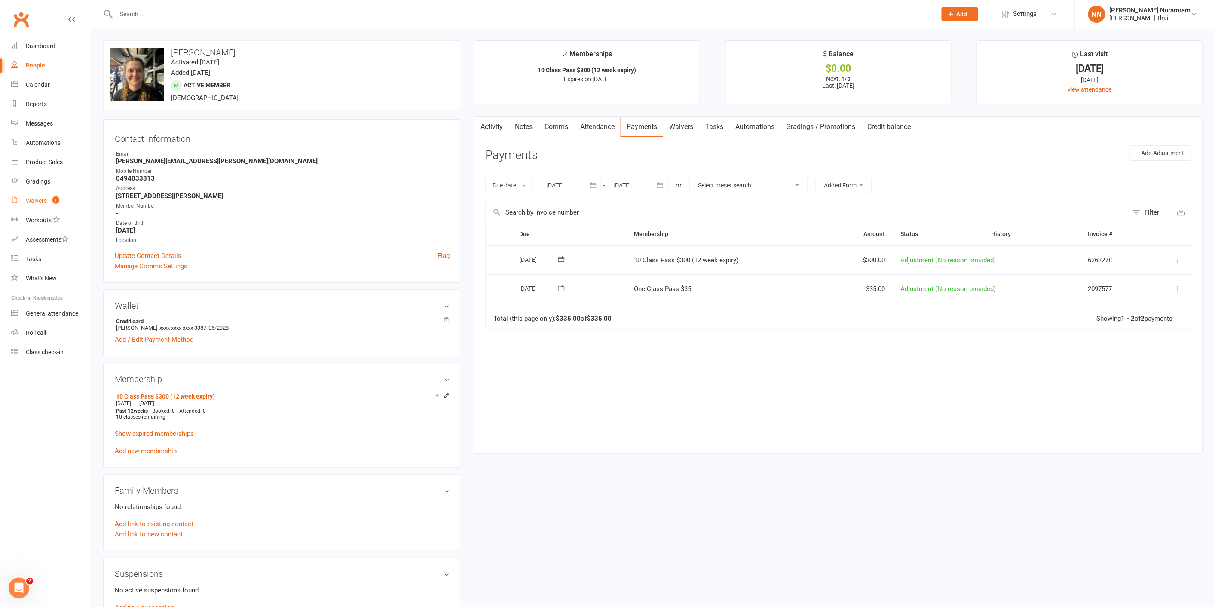
click at [38, 198] on div "Waivers" at bounding box center [36, 200] width 21 height 7
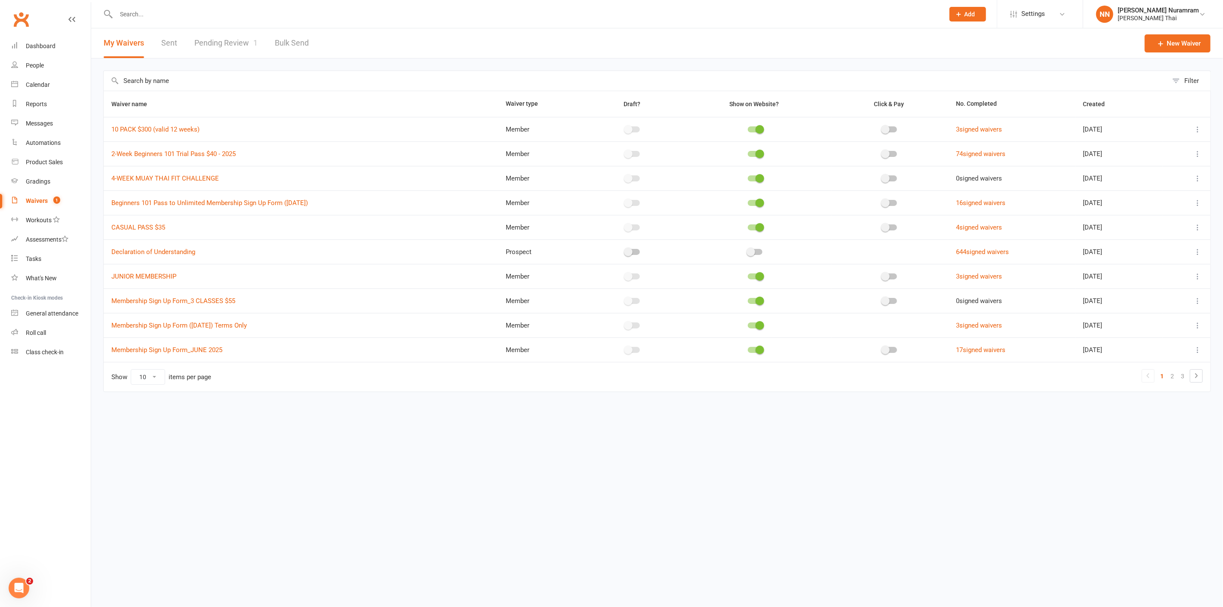
click at [230, 40] on link "Pending Review 1" at bounding box center [225, 43] width 63 height 30
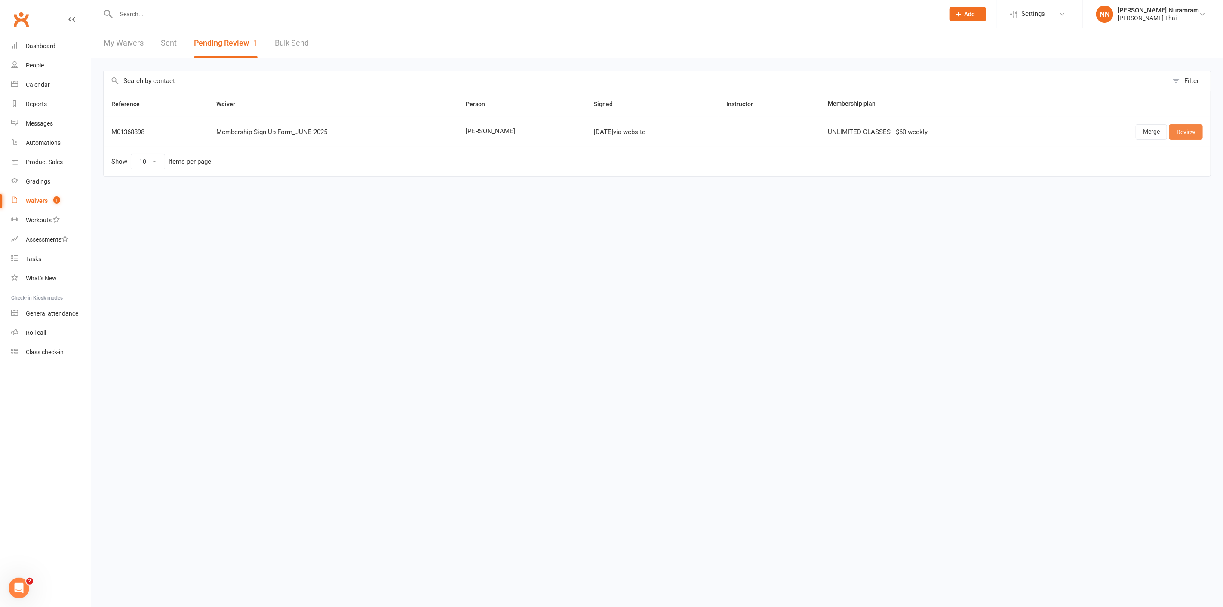
click at [1179, 132] on link "Review" at bounding box center [1186, 131] width 34 height 15
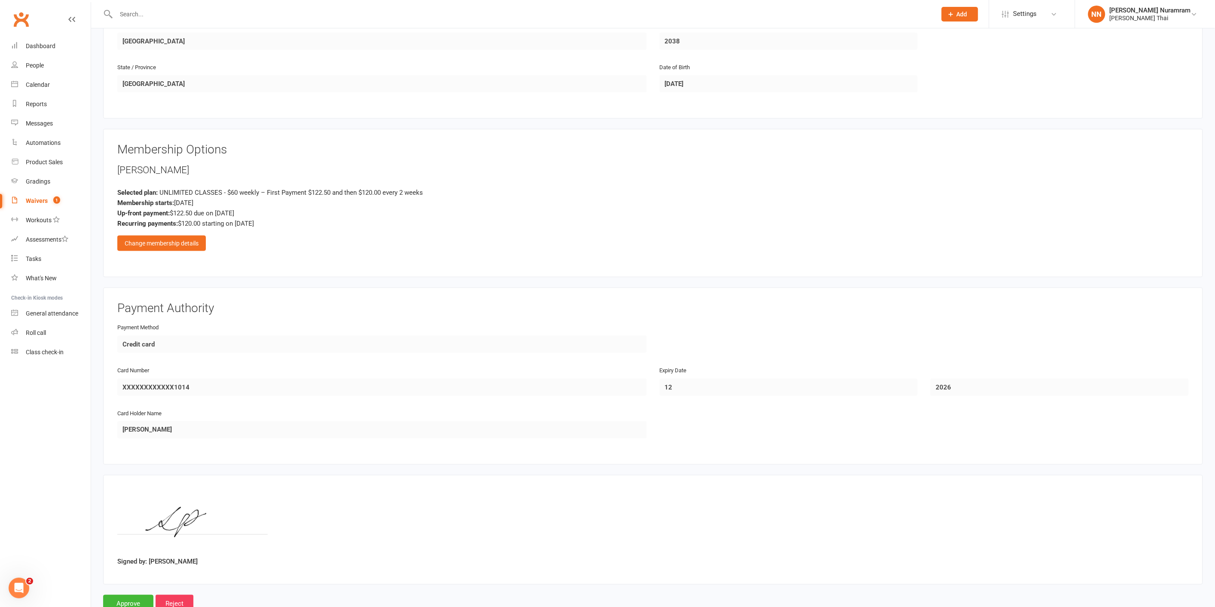
scroll to position [386, 0]
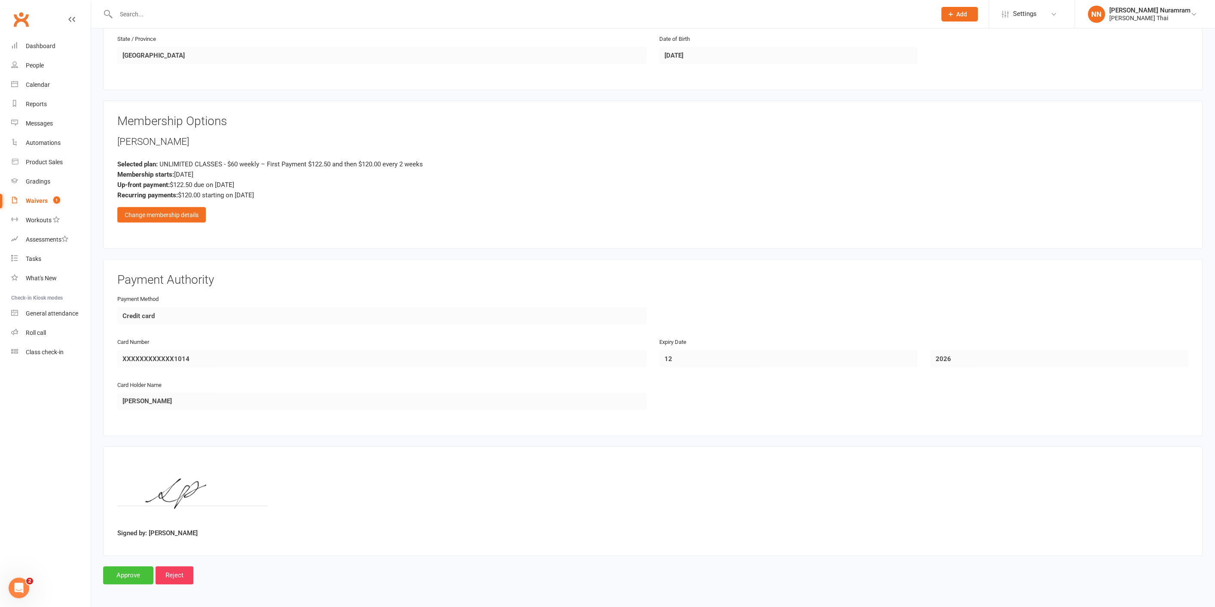
click at [127, 572] on input "Approve" at bounding box center [128, 576] width 50 height 18
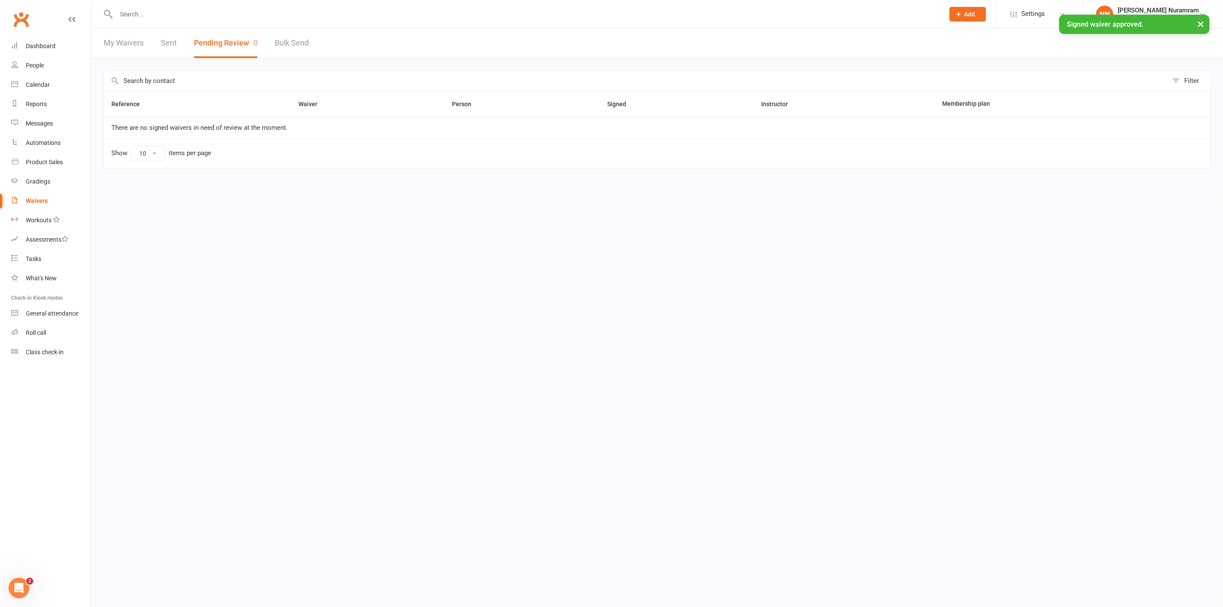
click at [140, 15] on div "× Signed waiver approved." at bounding box center [606, 15] width 1212 height 0
click at [130, 15] on div "× Signed waiver approved." at bounding box center [606, 15] width 1212 height 0
click at [127, 11] on input "text" at bounding box center [526, 14] width 825 height 12
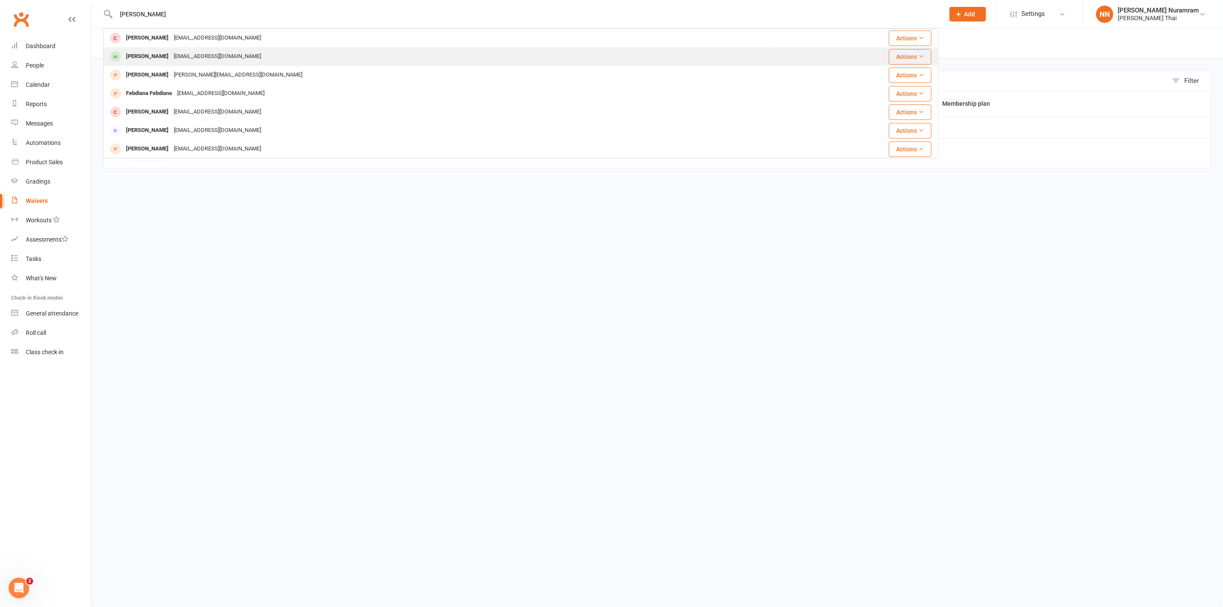
type input "[PERSON_NAME]"
click at [143, 57] on div "[PERSON_NAME]" at bounding box center [147, 56] width 48 height 12
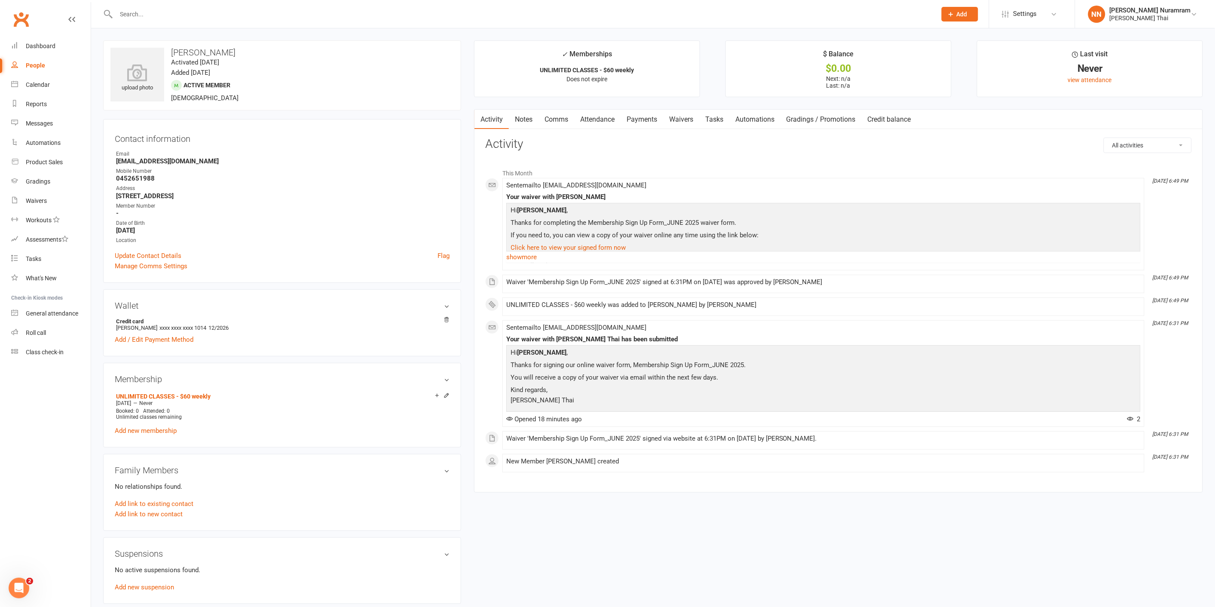
click at [649, 118] on link "Payments" at bounding box center [642, 120] width 43 height 20
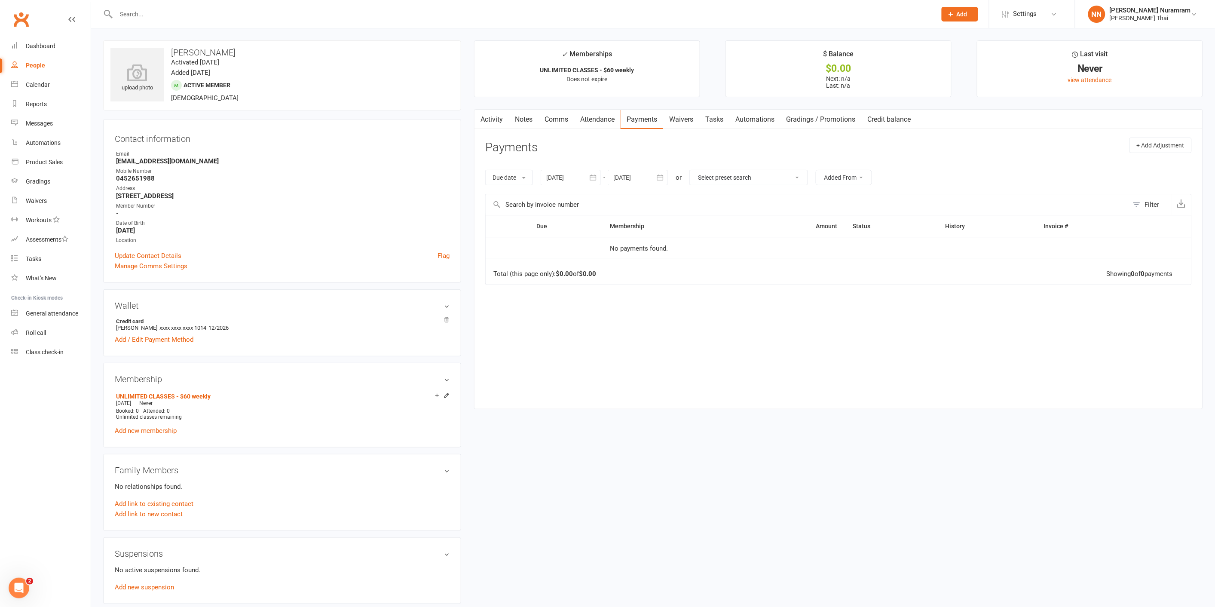
click at [143, 13] on input "text" at bounding box center [522, 14] width 817 height 12
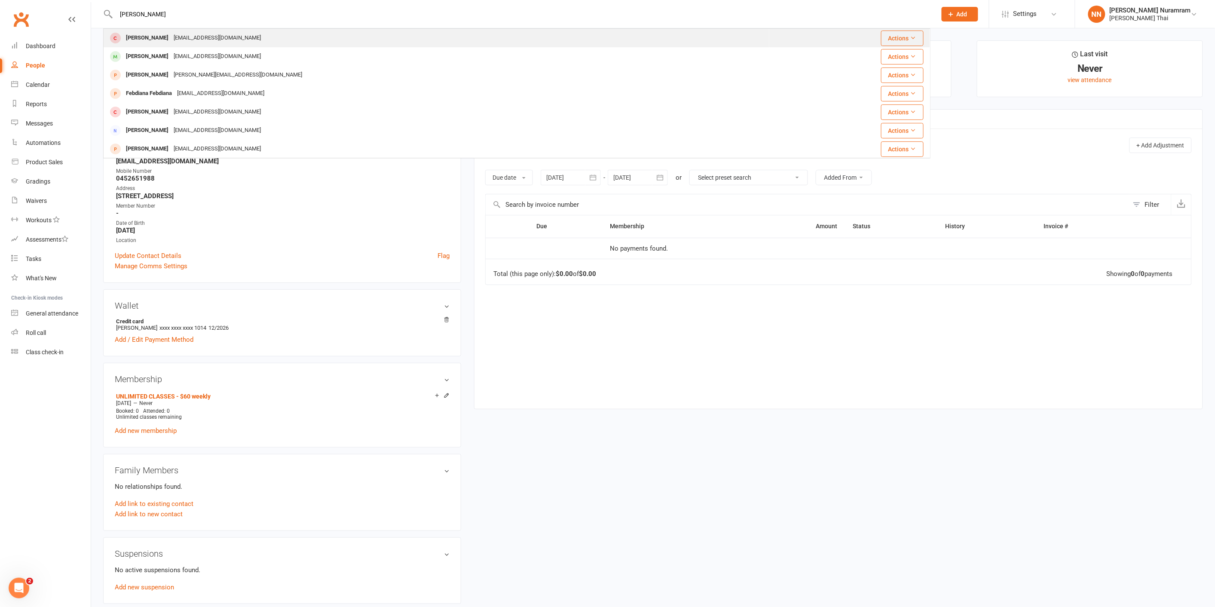
type input "[PERSON_NAME]"
click at [195, 37] on div "[EMAIL_ADDRESS][DOMAIN_NAME]" at bounding box center [217, 38] width 92 height 12
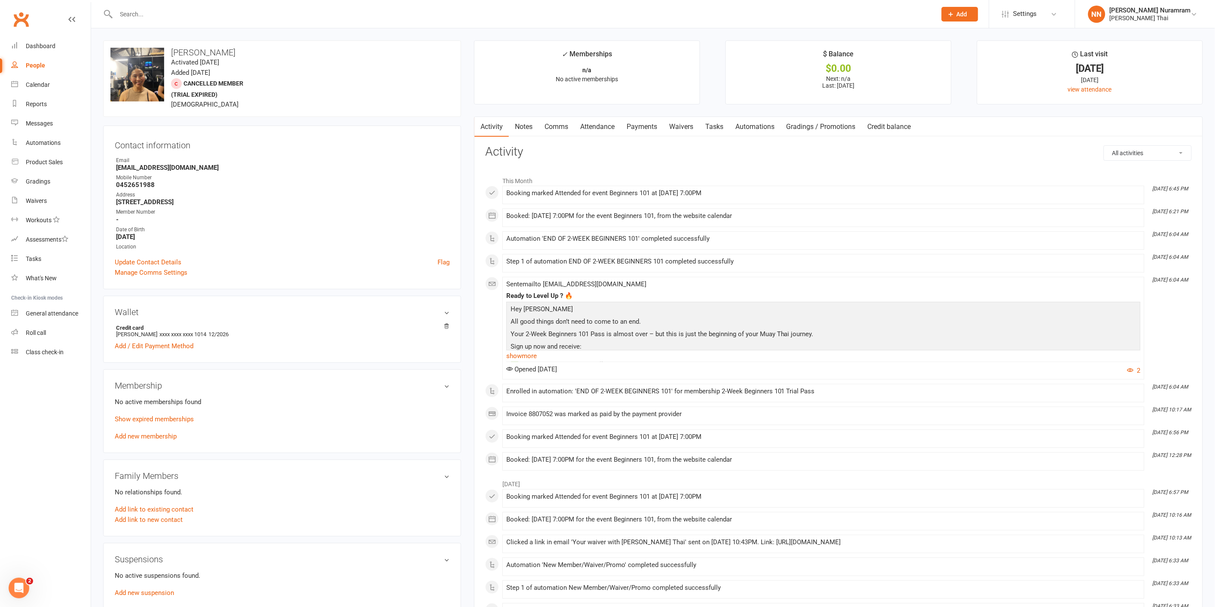
click at [638, 125] on link "Payments" at bounding box center [642, 127] width 43 height 20
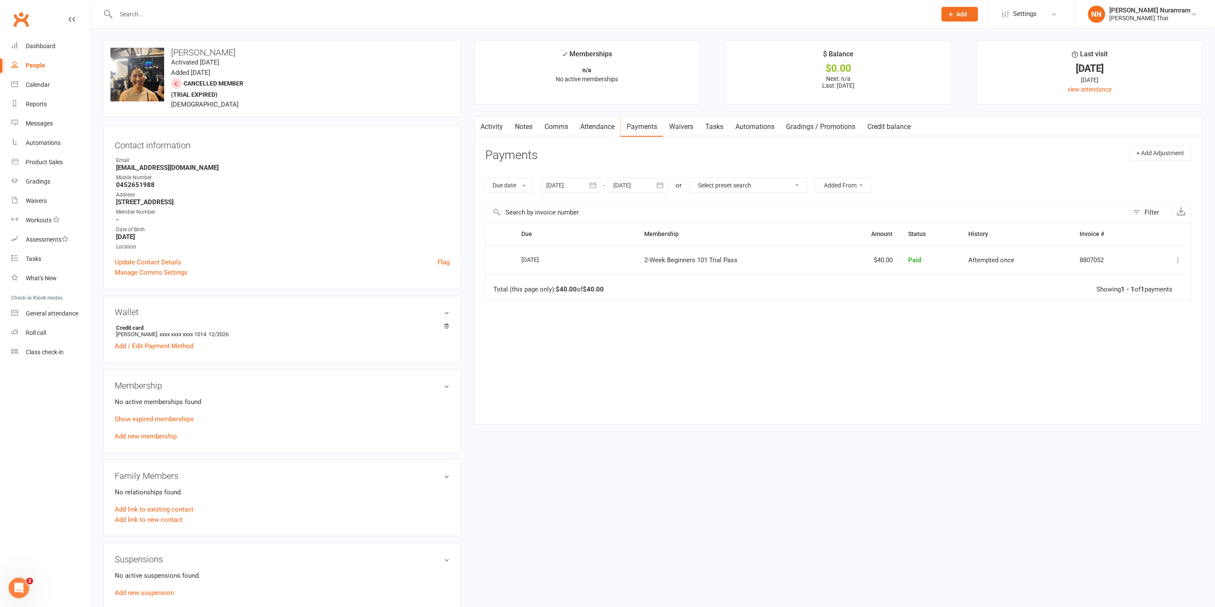
click at [178, 18] on input "text" at bounding box center [522, 14] width 817 height 12
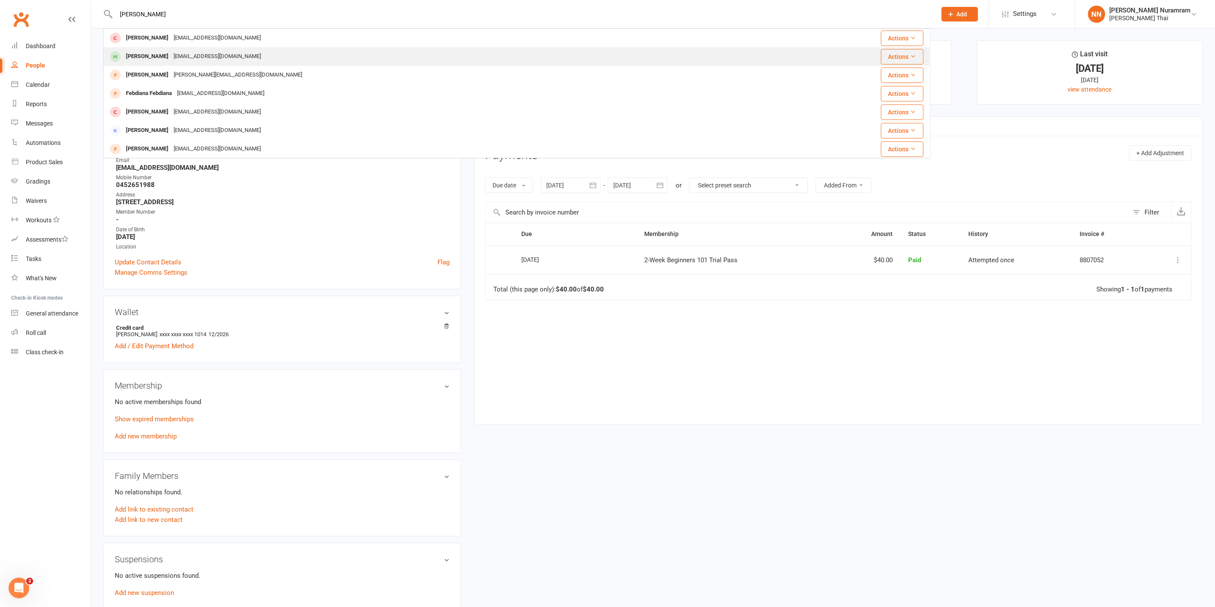
type input "[PERSON_NAME]"
click at [171, 58] on div "[EMAIL_ADDRESS][DOMAIN_NAME]" at bounding box center [217, 56] width 92 height 12
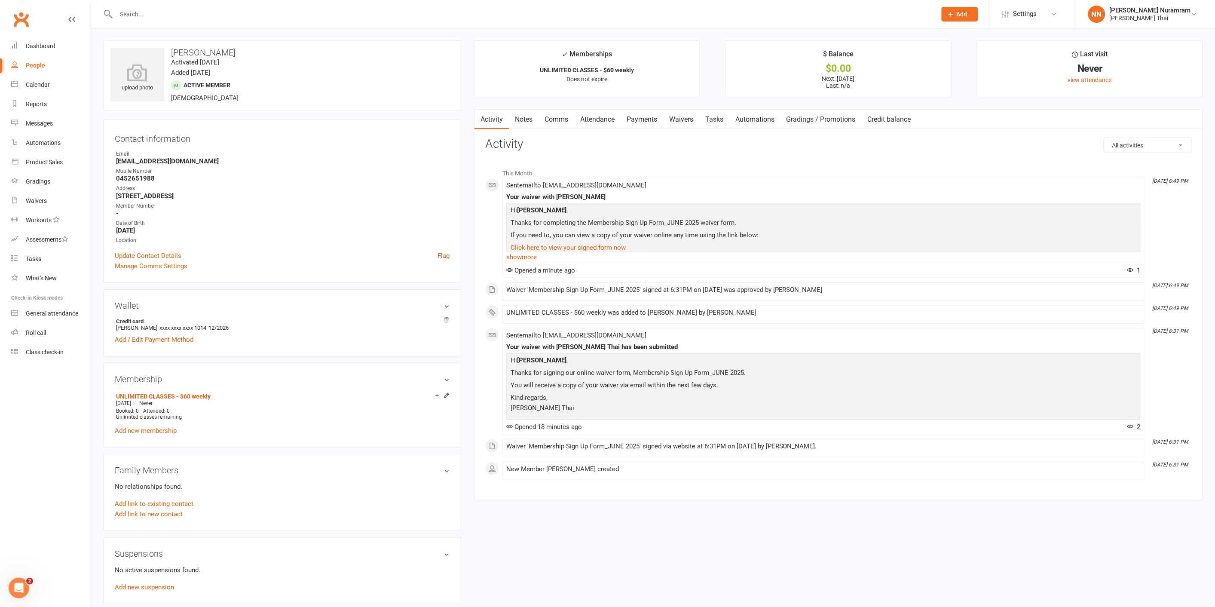
click at [652, 123] on link "Payments" at bounding box center [642, 120] width 43 height 20
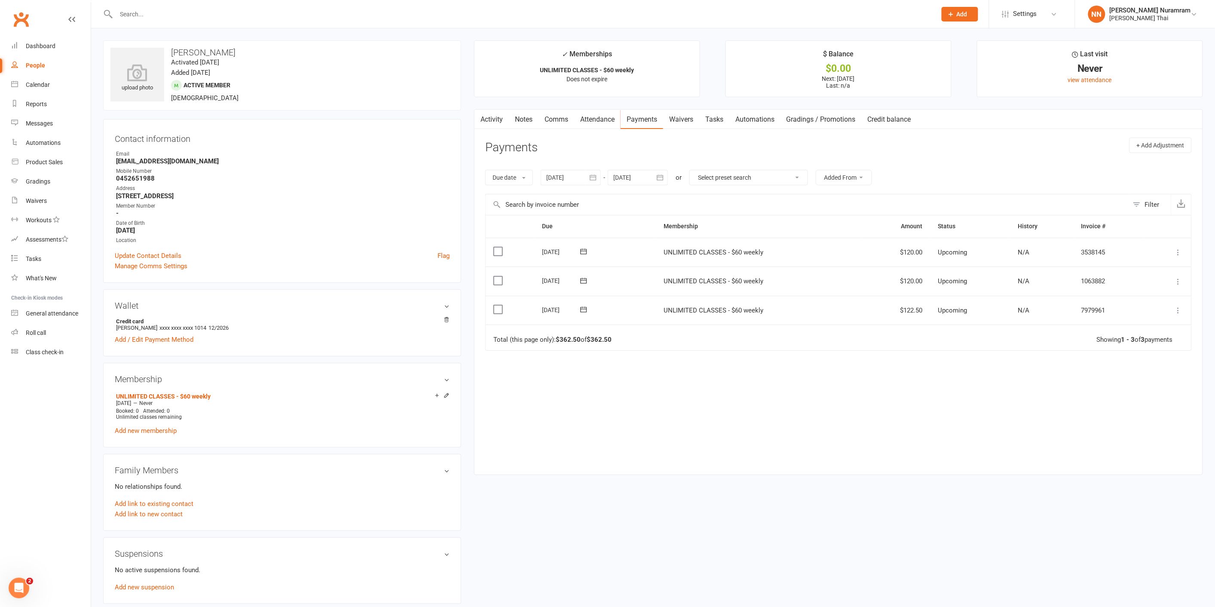
click at [1177, 309] on icon at bounding box center [1179, 310] width 9 height 9
click at [1120, 396] on link "Process now" at bounding box center [1141, 395] width 85 height 17
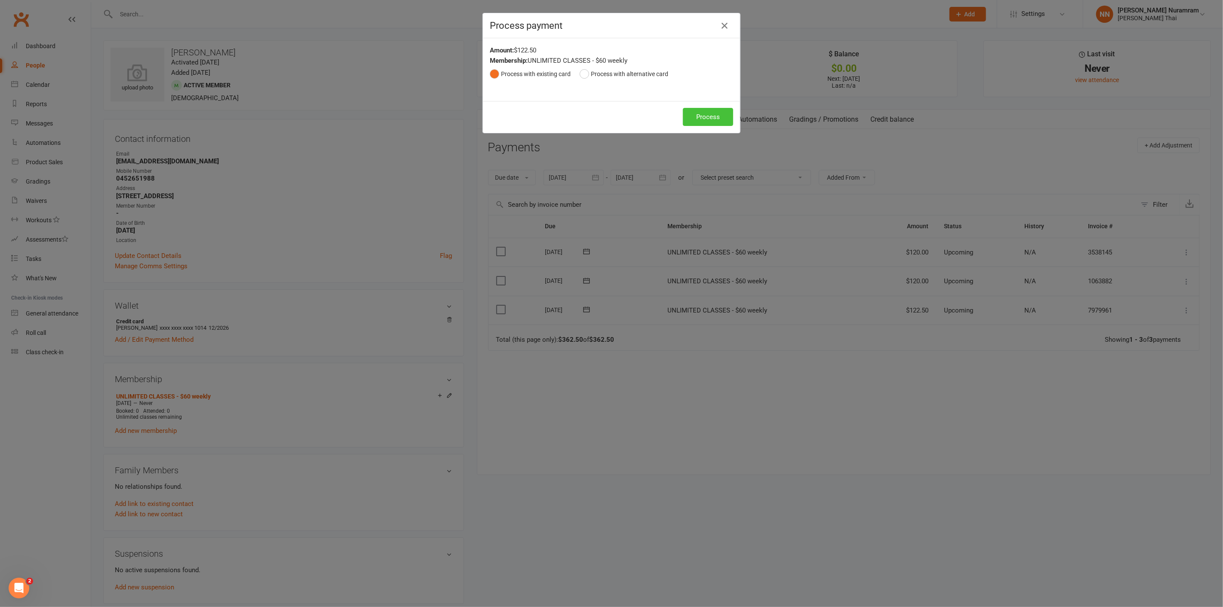
click at [708, 117] on button "Process" at bounding box center [708, 117] width 50 height 18
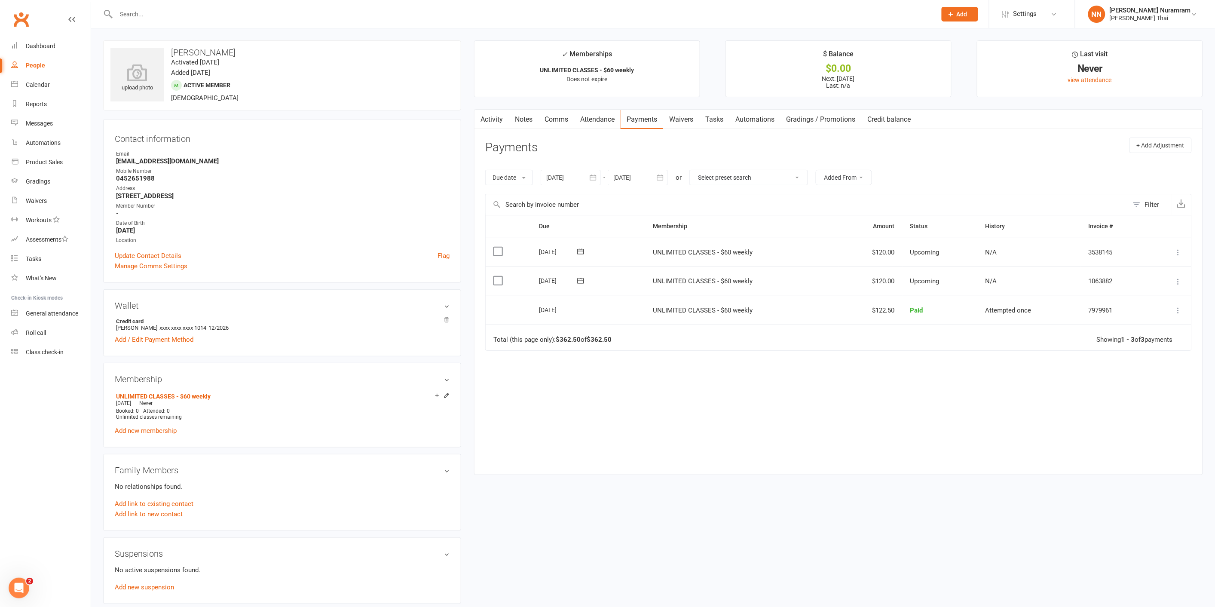
click at [138, 14] on input "text" at bounding box center [522, 14] width 817 height 12
click at [128, 15] on input "text" at bounding box center [522, 14] width 817 height 12
click at [139, 15] on input "text" at bounding box center [522, 14] width 817 height 12
click at [127, 16] on input "text" at bounding box center [522, 14] width 817 height 12
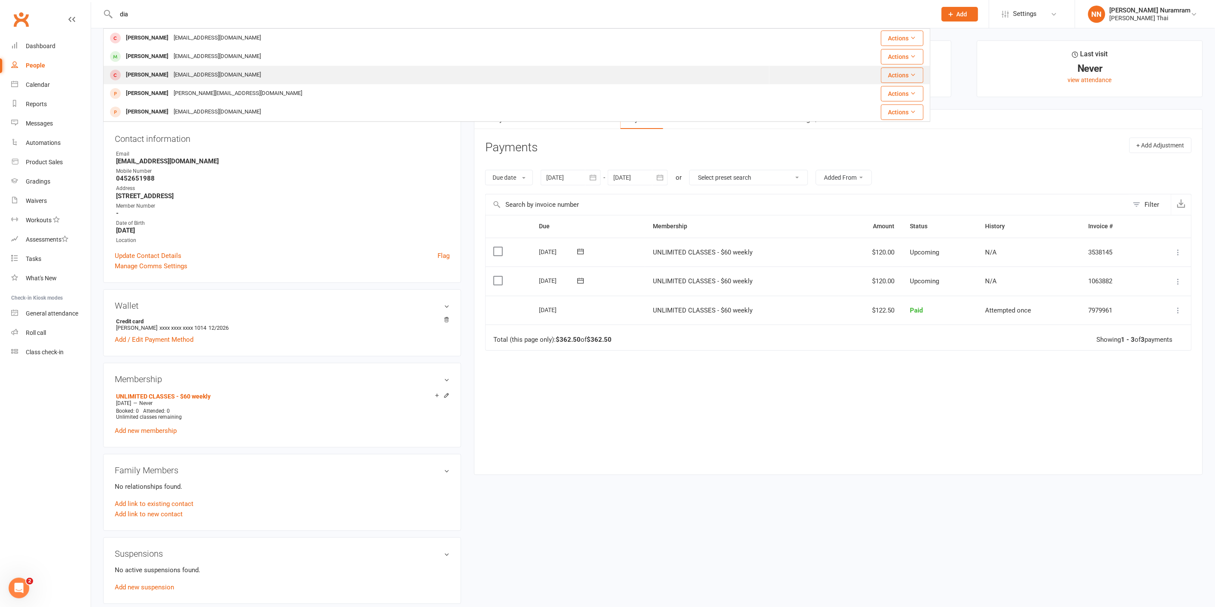
type input "dia"
click at [189, 70] on div "[EMAIL_ADDRESS][DOMAIN_NAME]" at bounding box center [217, 75] width 92 height 12
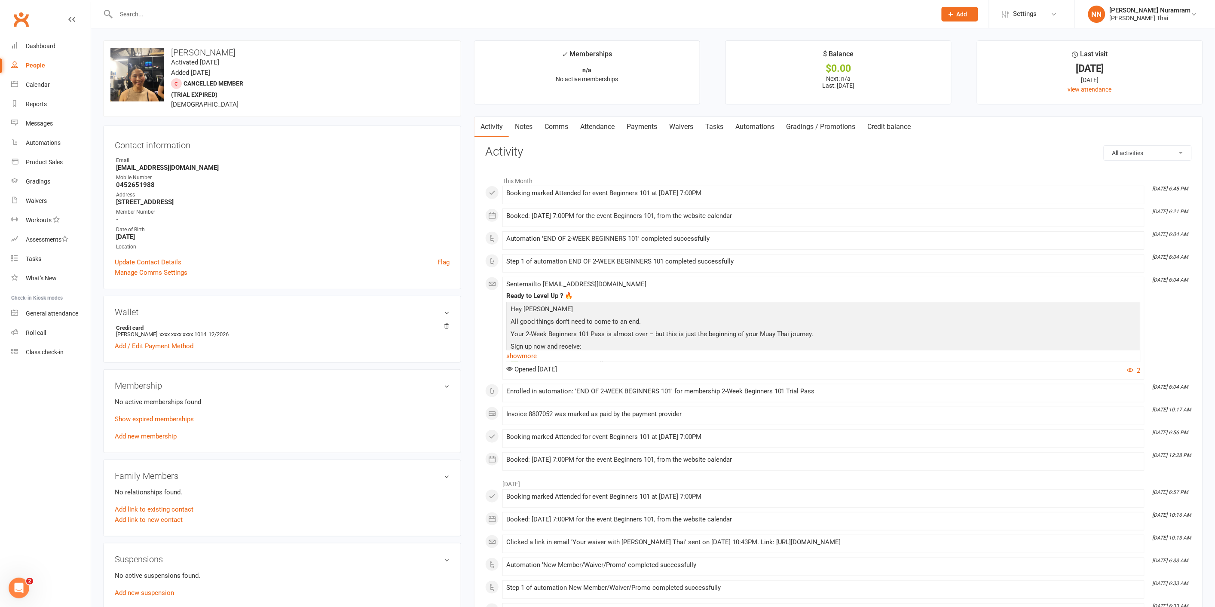
click at [165, 13] on input "text" at bounding box center [522, 14] width 817 height 12
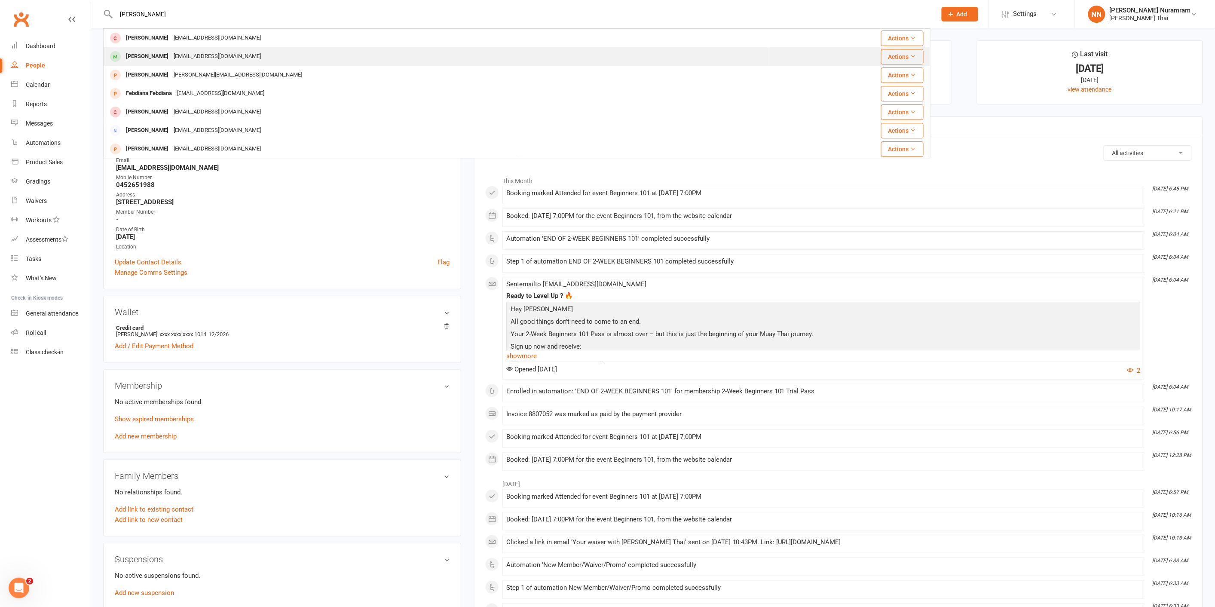
type input "[PERSON_NAME]"
click at [185, 58] on div "[EMAIL_ADDRESS][DOMAIN_NAME]" at bounding box center [217, 56] width 92 height 12
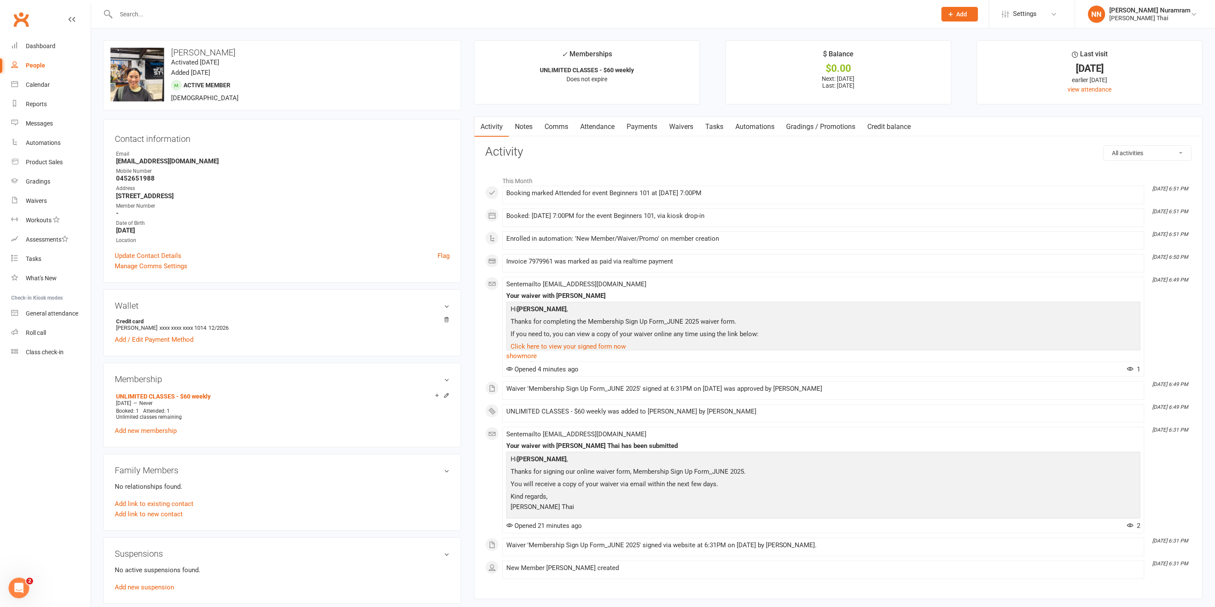
click at [155, 14] on input "text" at bounding box center [522, 14] width 817 height 12
type input "[PERSON_NAME]"
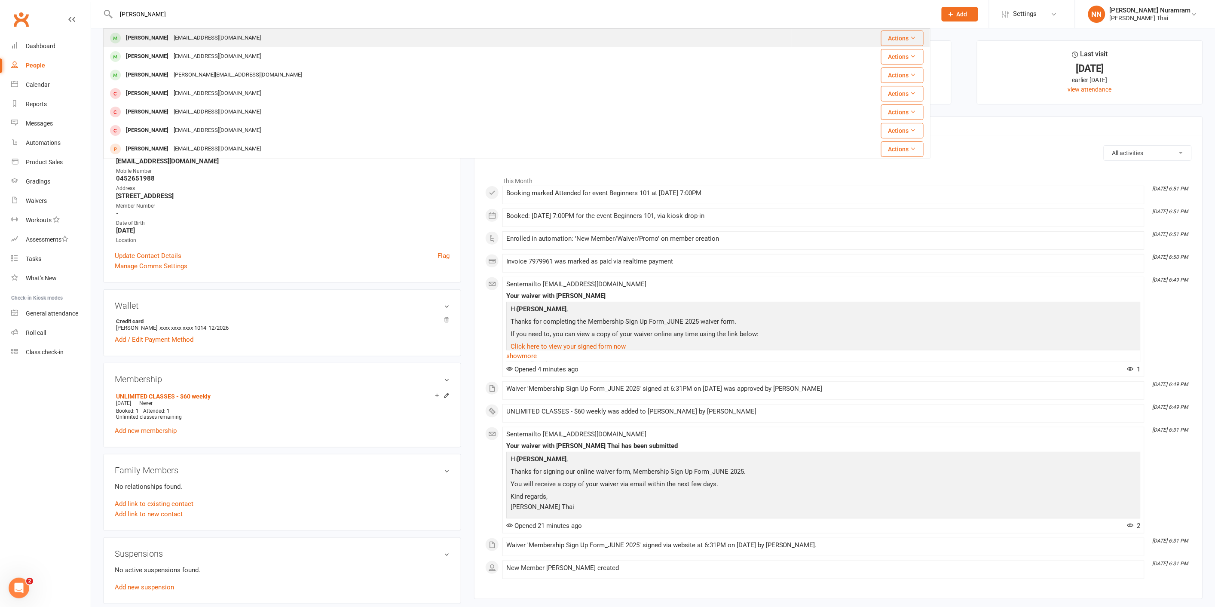
click at [155, 35] on div "[PERSON_NAME]" at bounding box center [147, 38] width 48 height 12
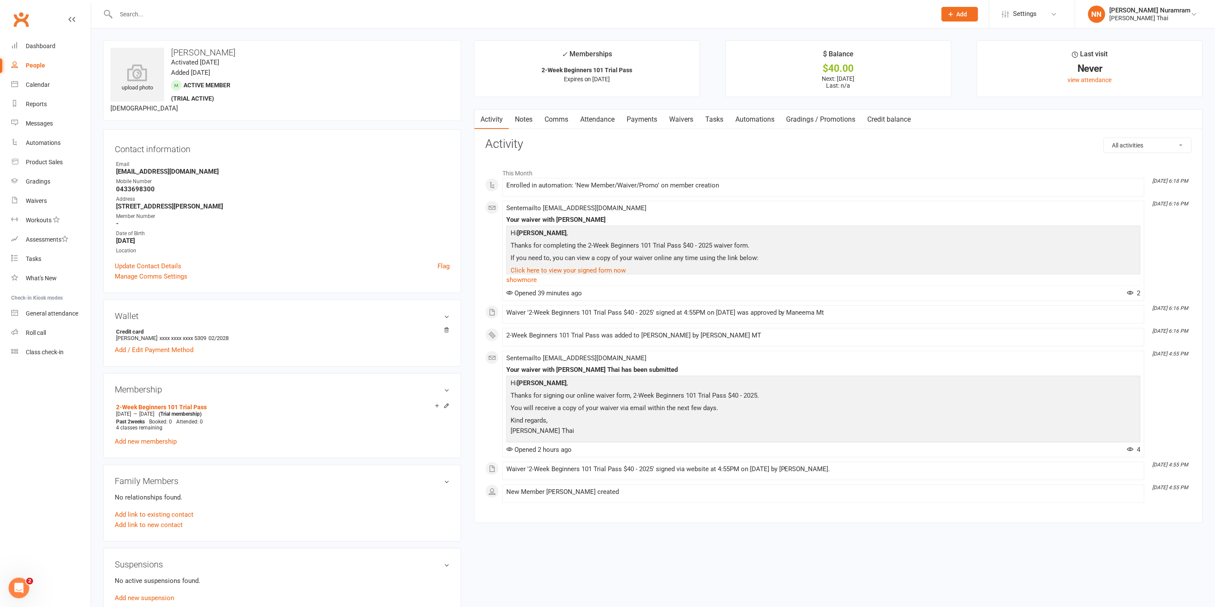
click at [635, 123] on link "Payments" at bounding box center [642, 120] width 43 height 20
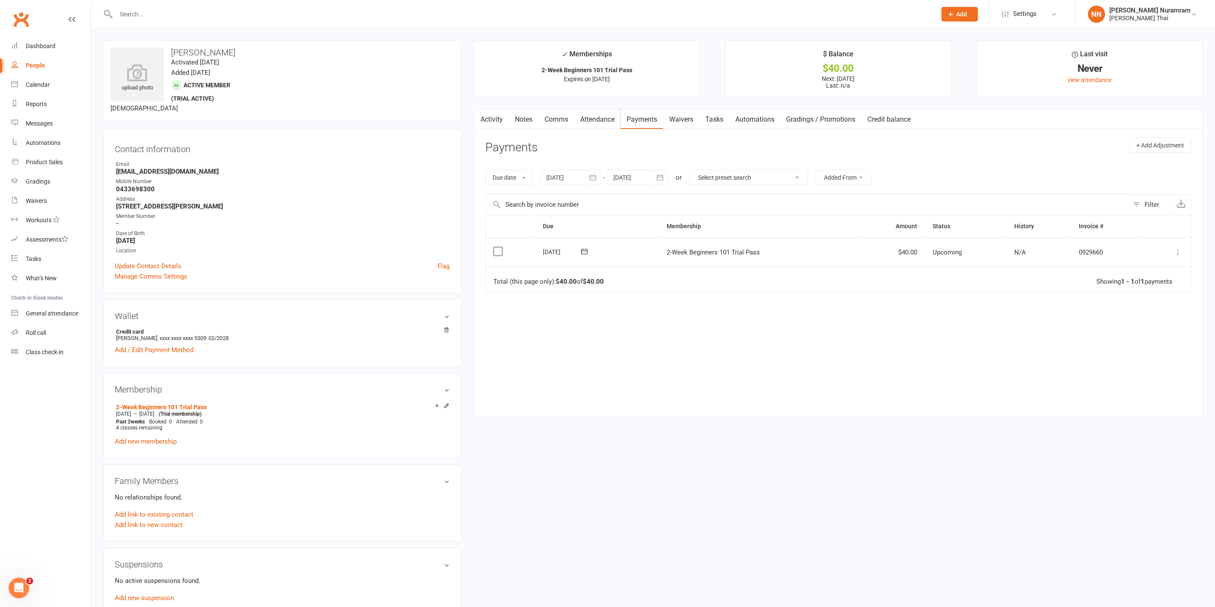
click at [1180, 255] on icon at bounding box center [1179, 252] width 9 height 9
click at [1130, 335] on link "Process now" at bounding box center [1141, 337] width 85 height 17
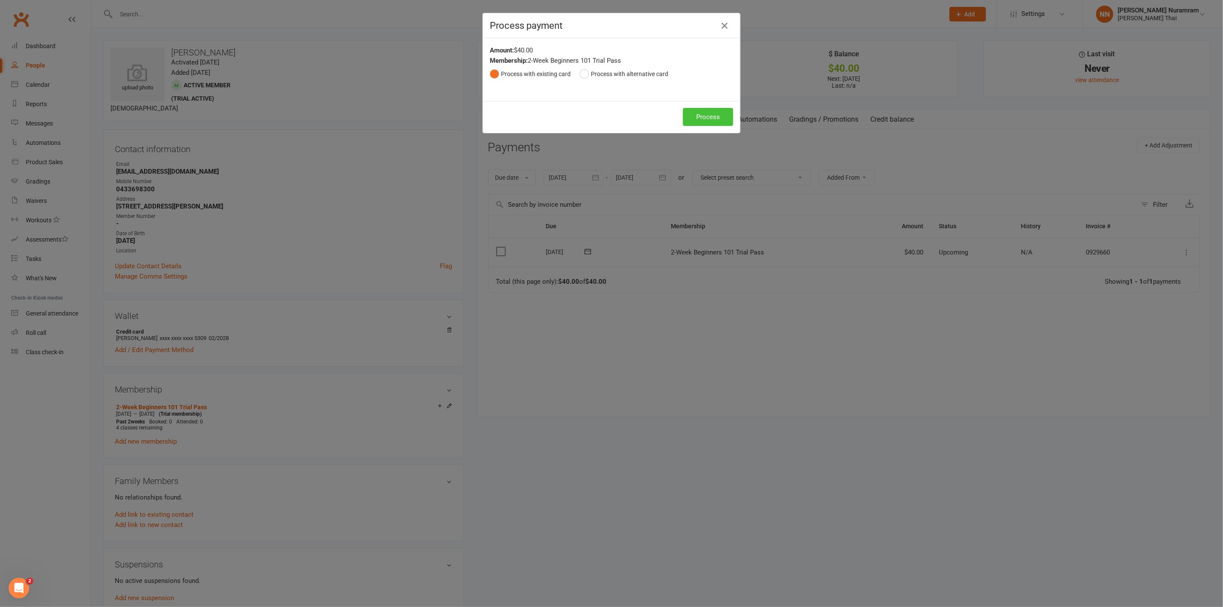
click at [703, 116] on button "Process" at bounding box center [708, 117] width 50 height 18
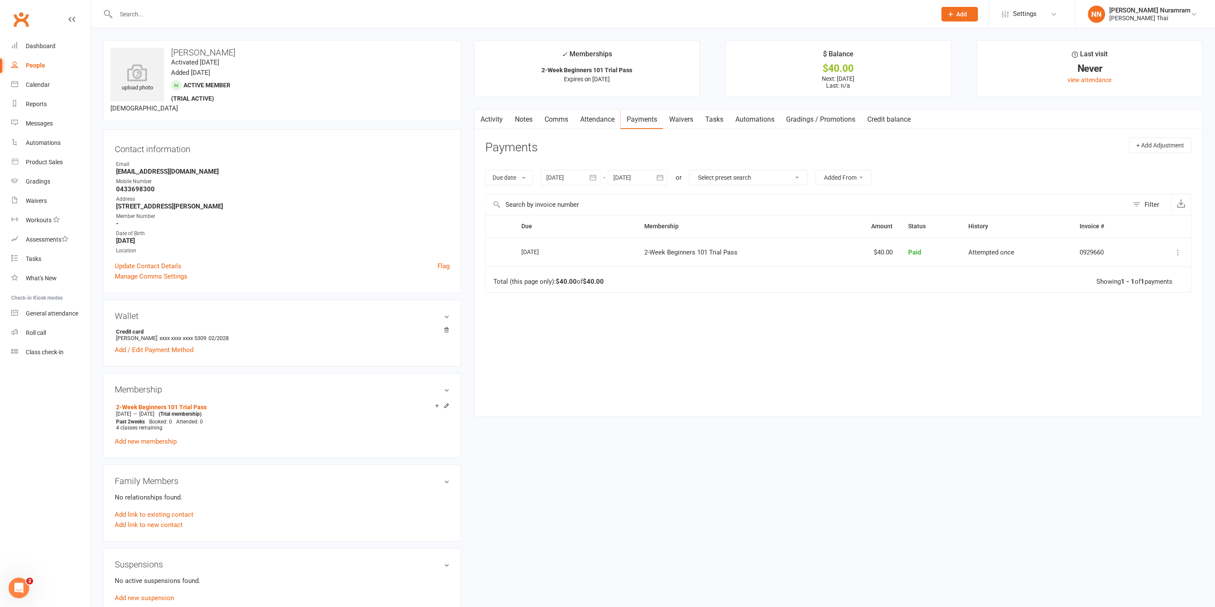
click at [168, 14] on input "text" at bounding box center [522, 14] width 817 height 12
type input "a"
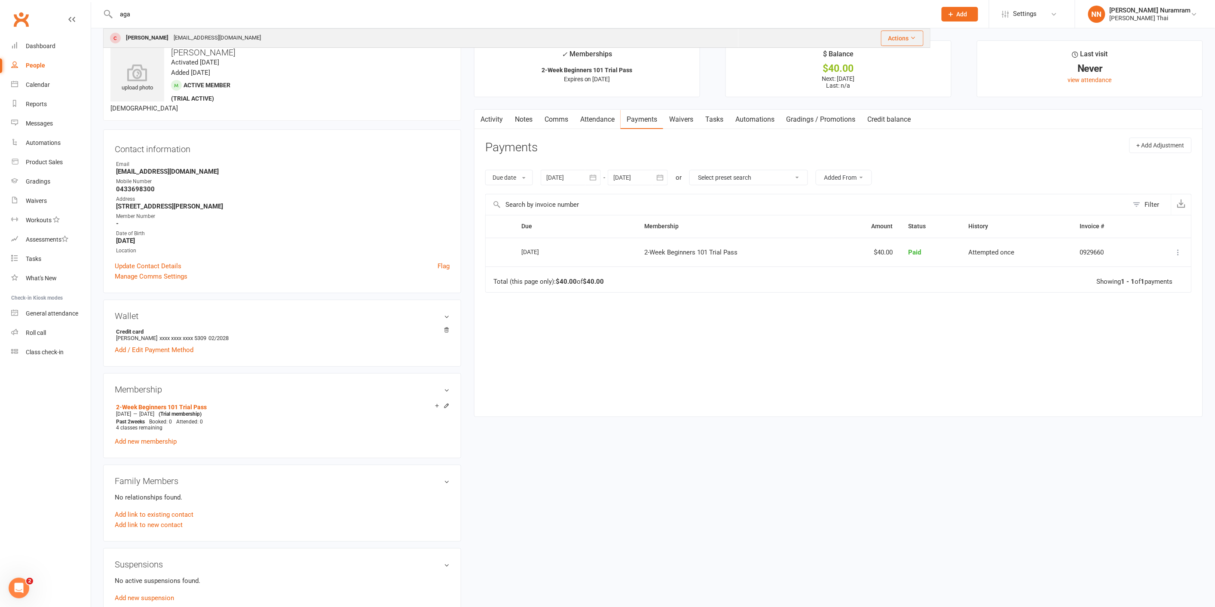
type input "aga"
click at [171, 33] on div "[EMAIL_ADDRESS][DOMAIN_NAME]" at bounding box center [217, 38] width 92 height 12
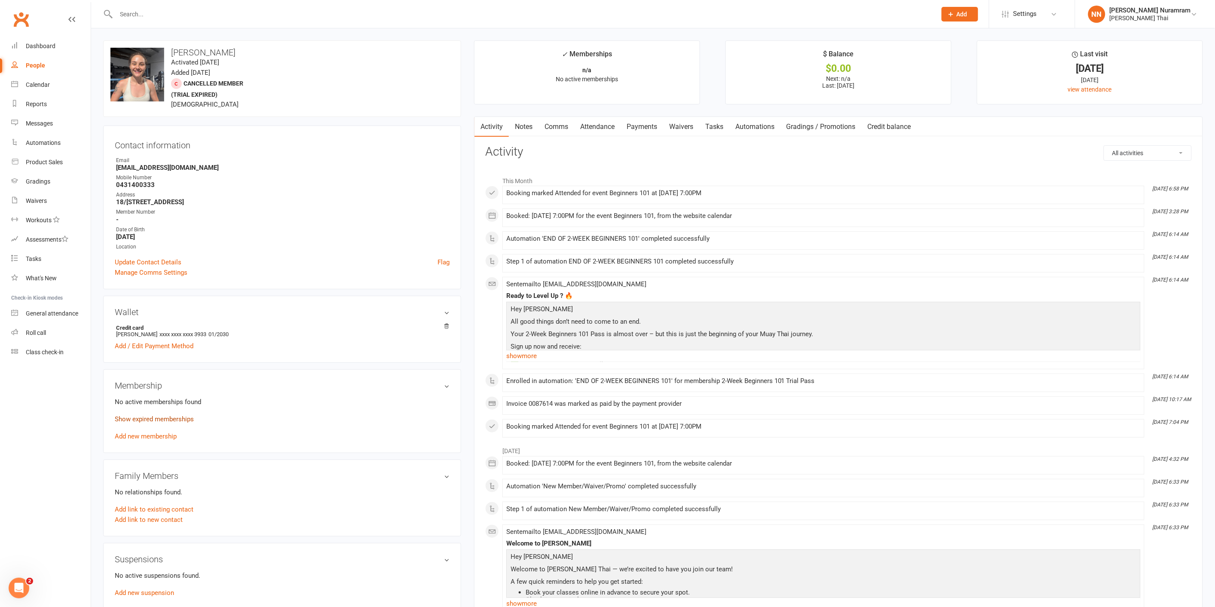
click at [136, 415] on link "Show expired memberships" at bounding box center [154, 419] width 79 height 8
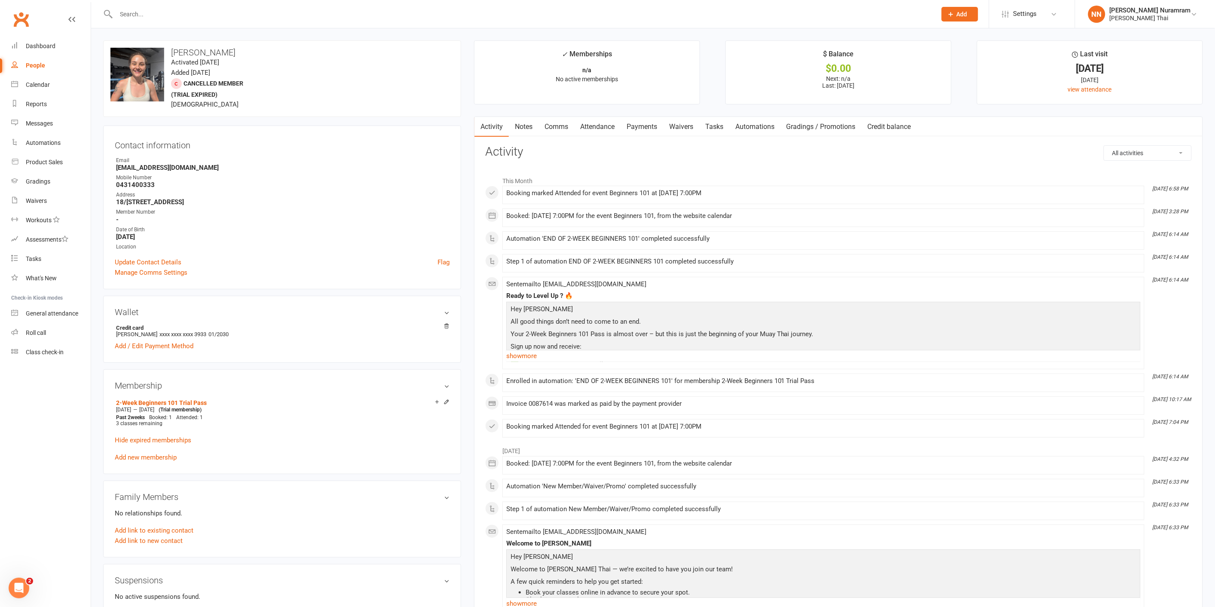
click at [150, 16] on input "text" at bounding box center [522, 14] width 817 height 12
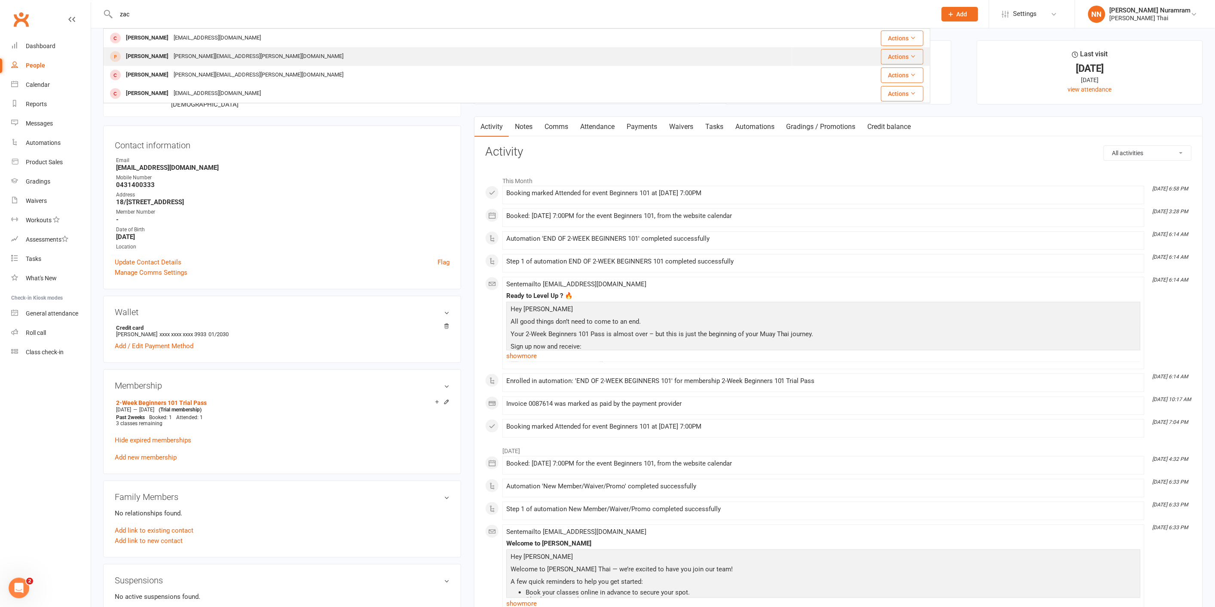
type input "zac"
click at [209, 57] on div "[PERSON_NAME][EMAIL_ADDRESS][PERSON_NAME][DOMAIN_NAME]" at bounding box center [258, 56] width 175 height 12
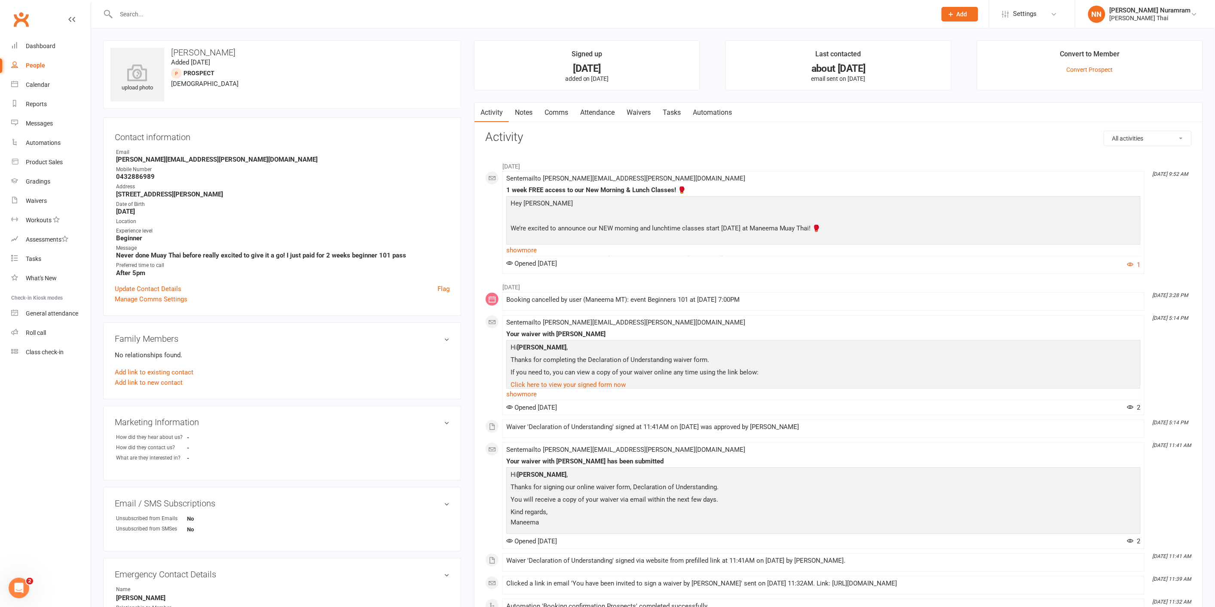
click at [151, 15] on input "text" at bounding box center [522, 14] width 817 height 12
type input "z"
click at [139, 18] on input "text" at bounding box center [522, 14] width 817 height 12
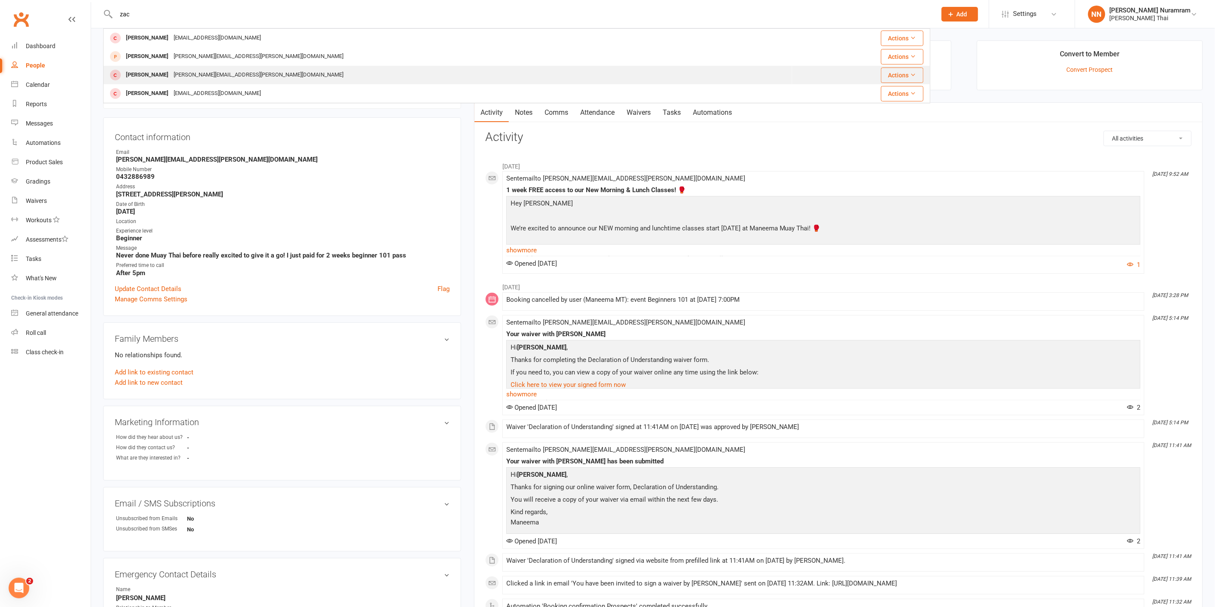
type input "zac"
click at [185, 78] on div "[PERSON_NAME][EMAIL_ADDRESS][PERSON_NAME][DOMAIN_NAME]" at bounding box center [258, 75] width 175 height 12
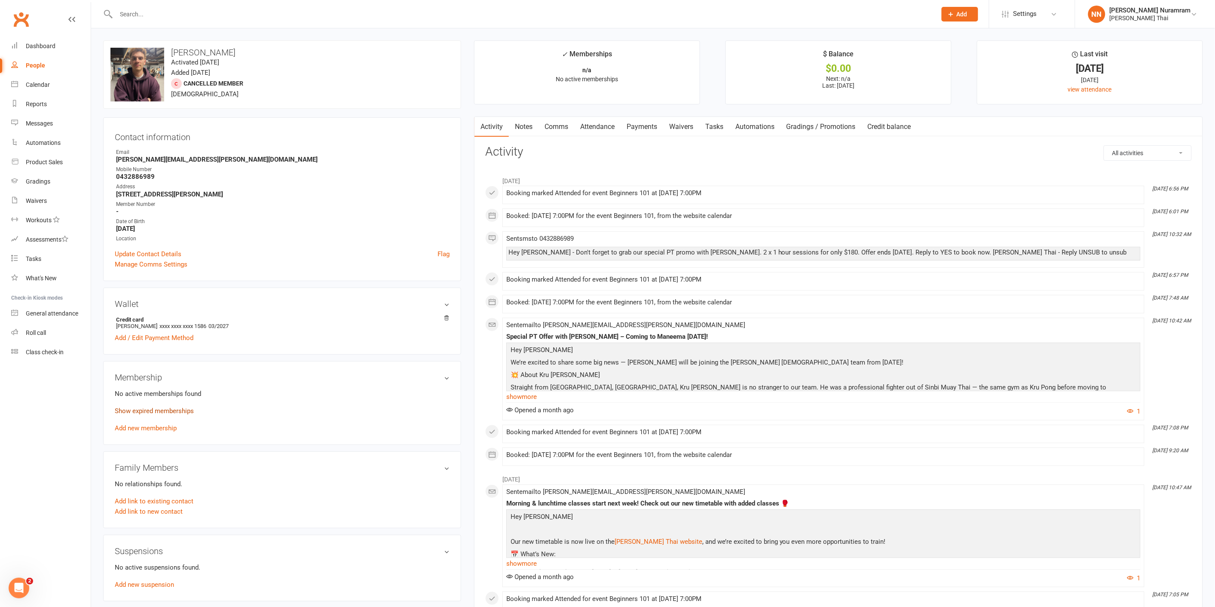
click at [141, 411] on link "Show expired memberships" at bounding box center [154, 411] width 79 height 8
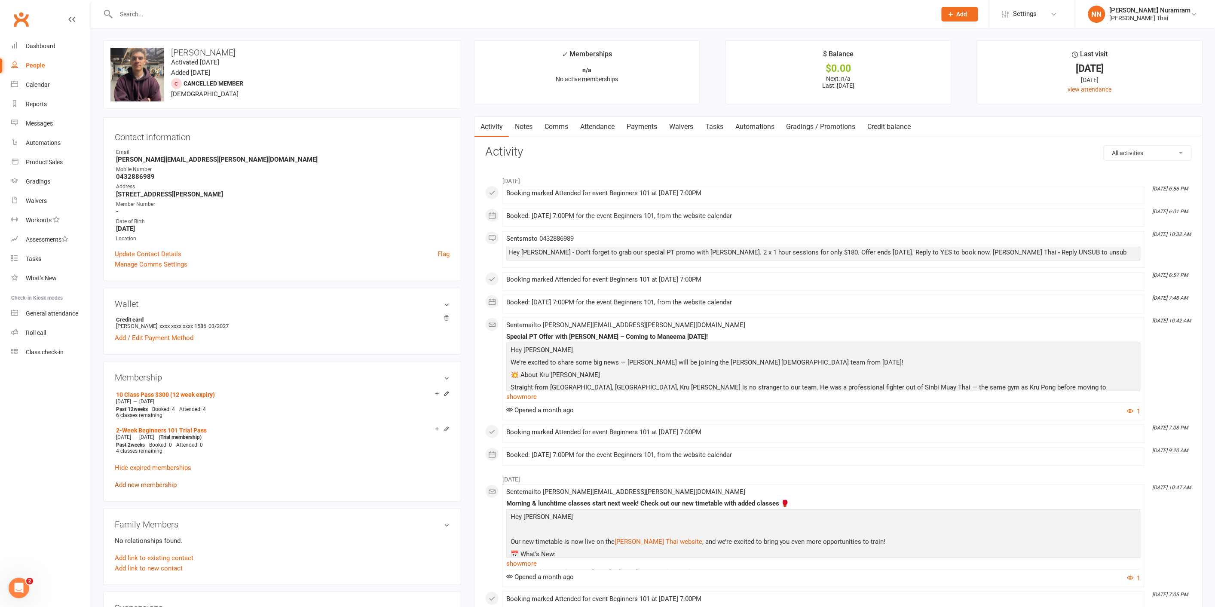
click at [146, 483] on link "Add new membership" at bounding box center [146, 485] width 62 height 8
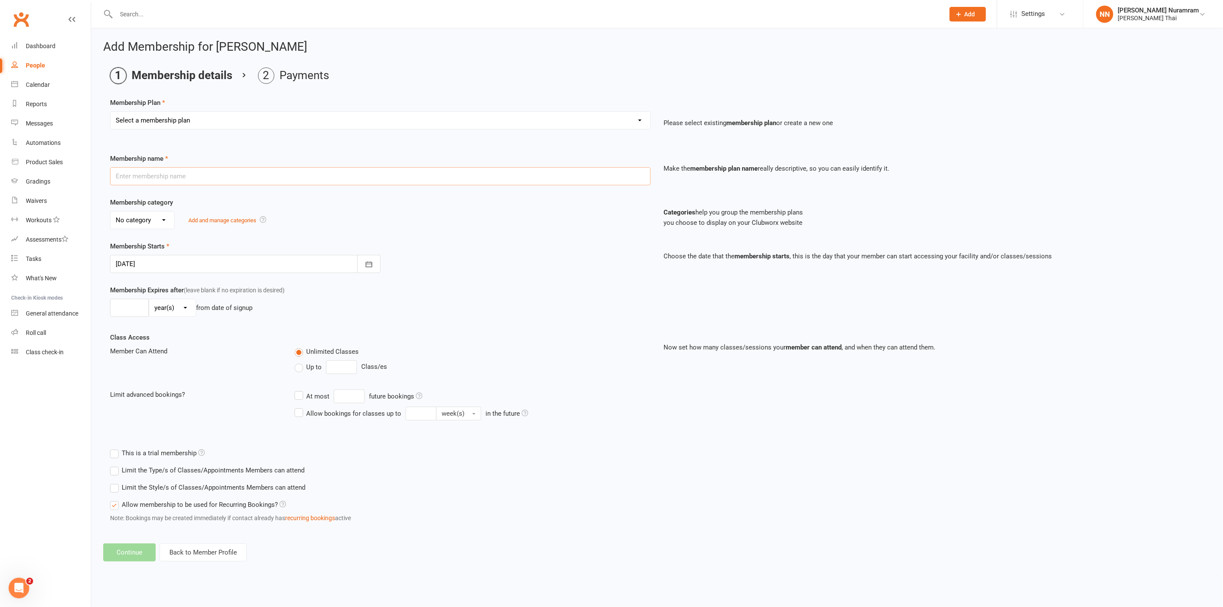
click at [215, 170] on input "text" at bounding box center [380, 176] width 540 height 18
click at [273, 129] on select "Select a membership plan Create new Membership Plan 3 CLASSES A WEEK - $55 week…" at bounding box center [380, 120] width 540 height 17
select select "8"
click at [110, 112] on select "Select a membership plan Create new Membership Plan 3 CLASSES A WEEK - $55 week…" at bounding box center [380, 120] width 540 height 17
type input "10 Class Pass $300 (12 week expiry)"
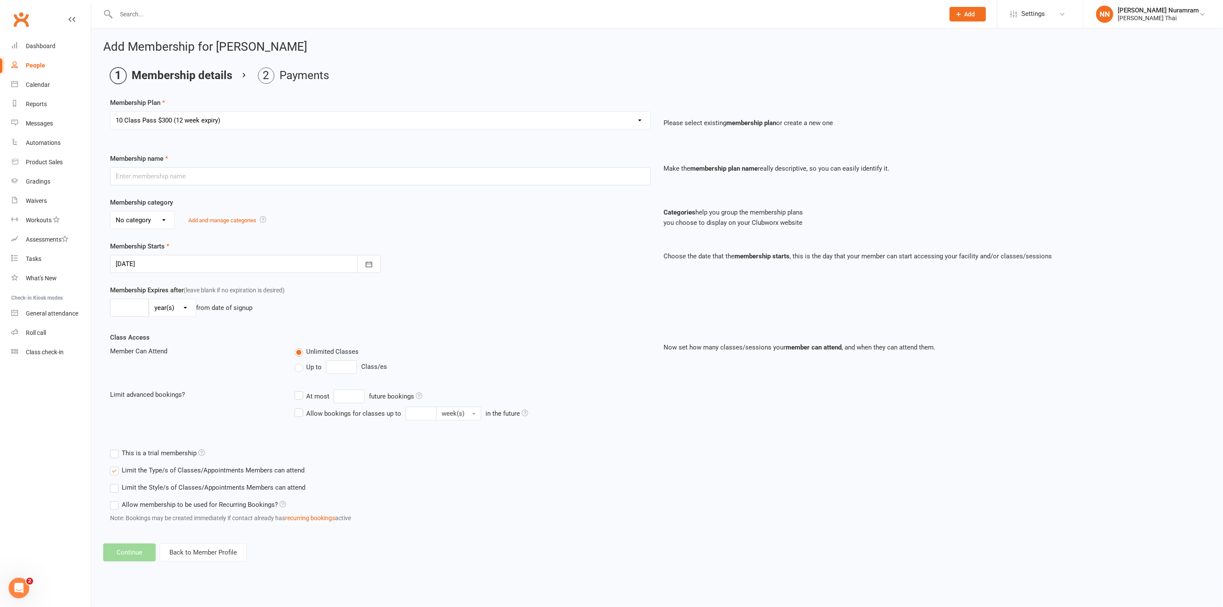
type input "12"
select select "1"
type input "10"
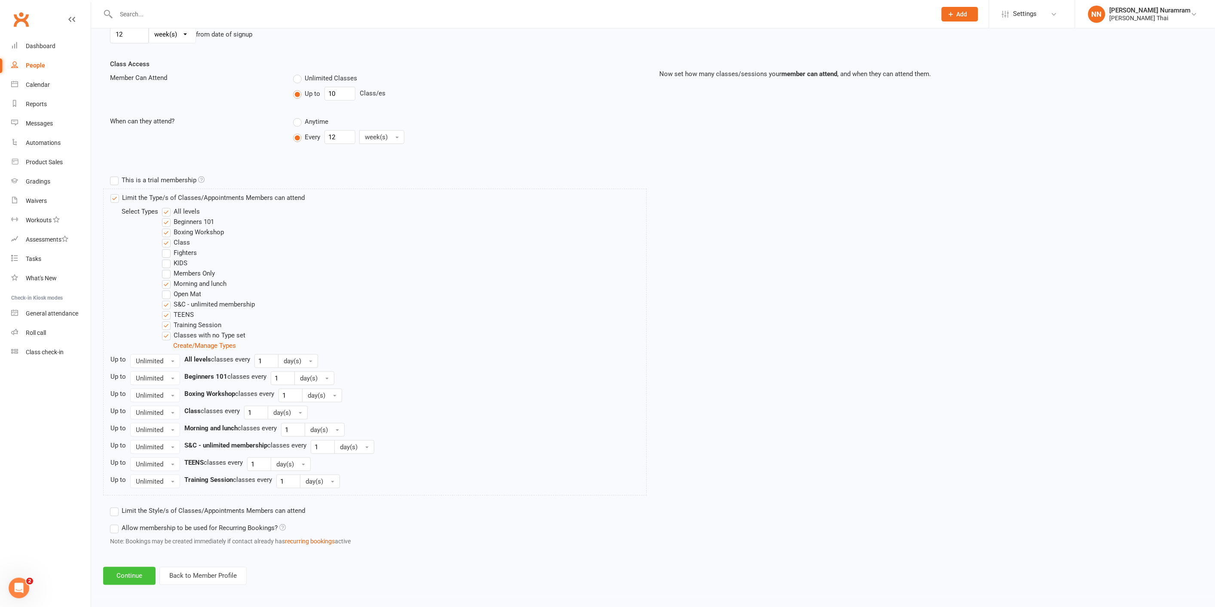
scroll to position [276, 0]
click at [123, 576] on button "Continue" at bounding box center [129, 574] width 52 height 18
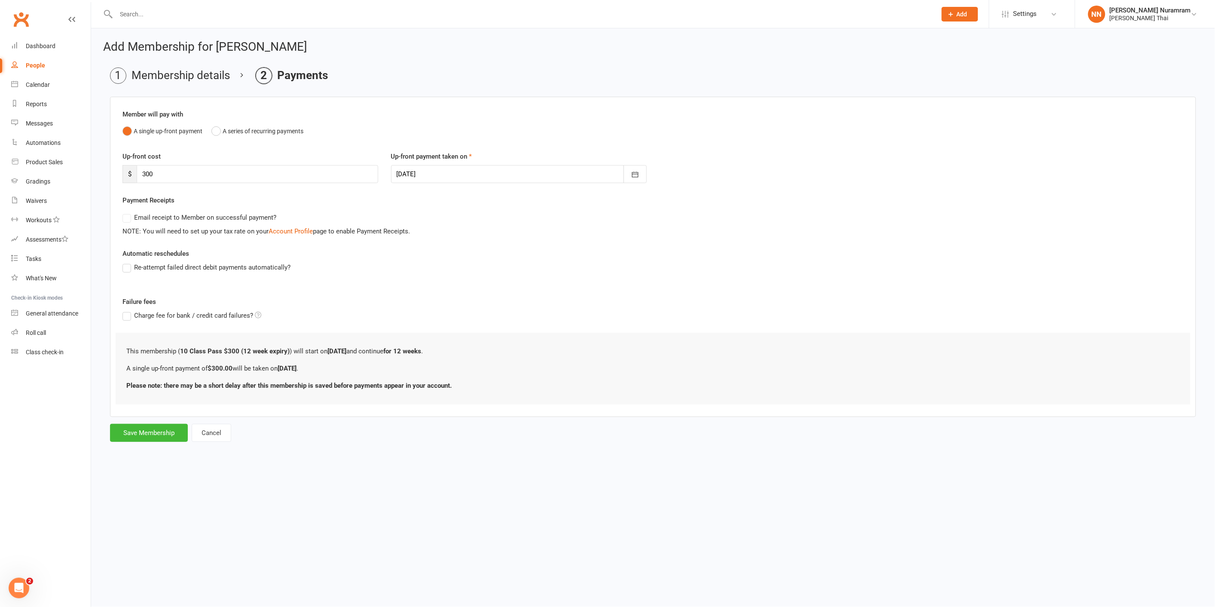
scroll to position [0, 0]
drag, startPoint x: 228, startPoint y: 170, endPoint x: 148, endPoint y: 170, distance: 79.5
click at [148, 170] on input "300" at bounding box center [258, 174] width 243 height 18
click at [134, 170] on div "$ 300" at bounding box center [252, 174] width 258 height 18
drag, startPoint x: 178, startPoint y: 171, endPoint x: 128, endPoint y: 171, distance: 49.9
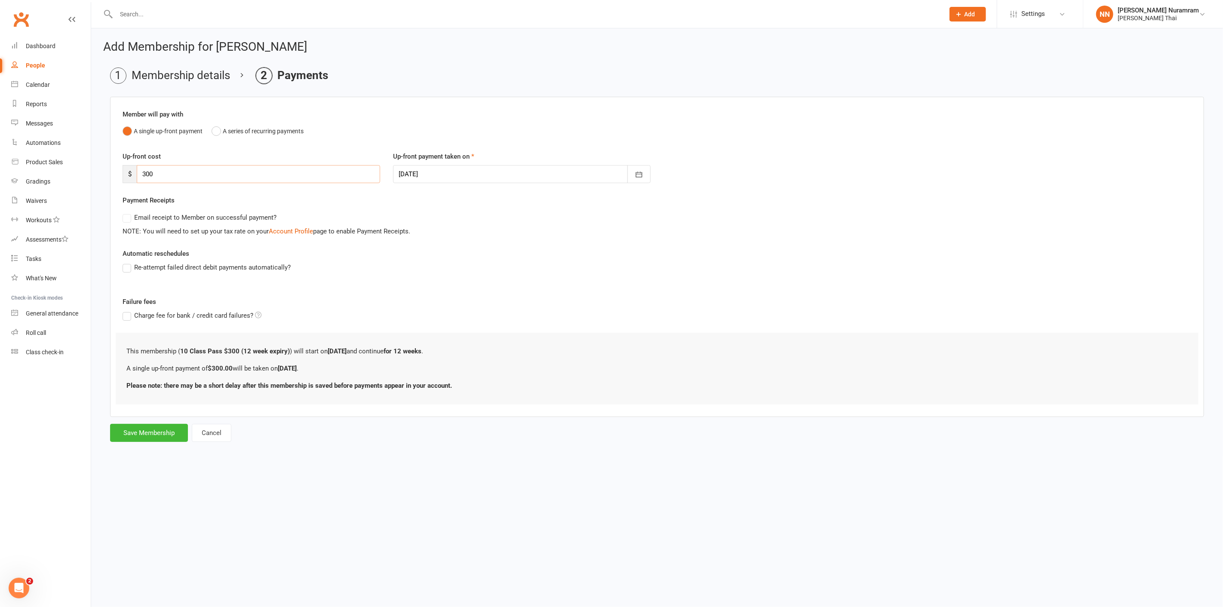
click at [128, 171] on div "$ 300" at bounding box center [252, 174] width 258 height 18
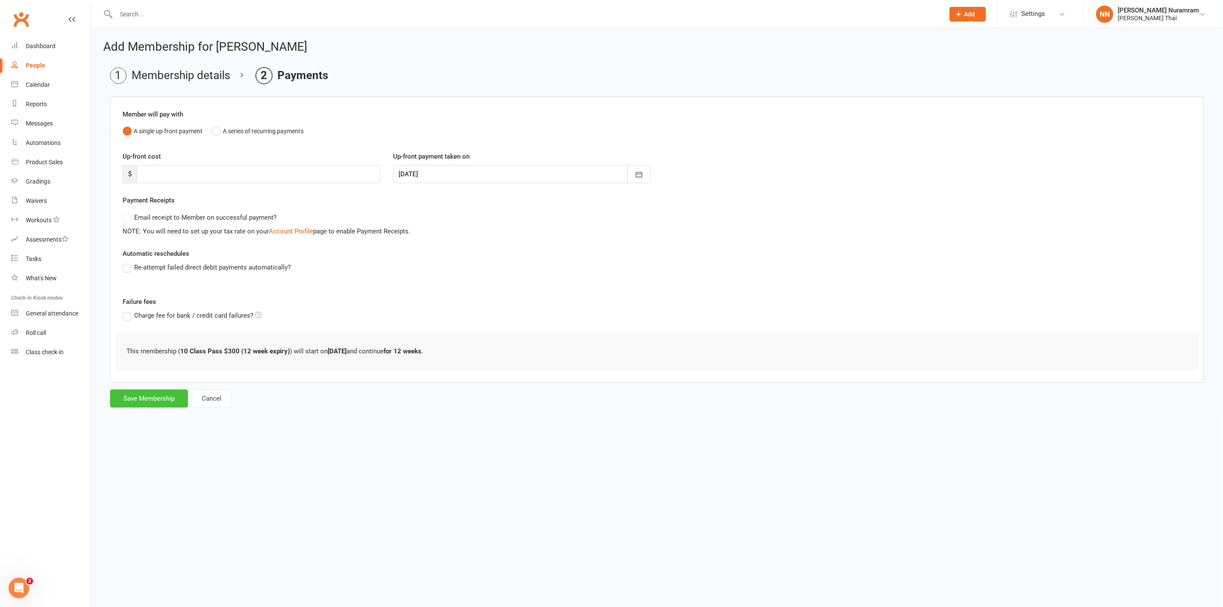
click at [150, 395] on button "Save Membership" at bounding box center [149, 399] width 78 height 18
type input "0"
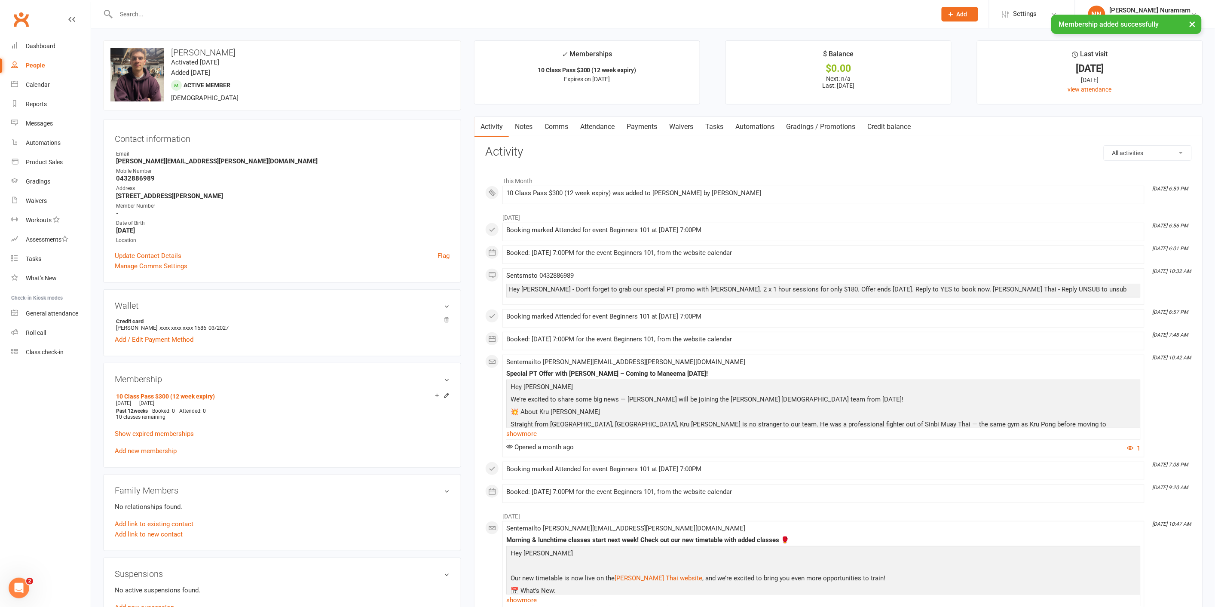
click at [638, 122] on link "Payments" at bounding box center [642, 127] width 43 height 20
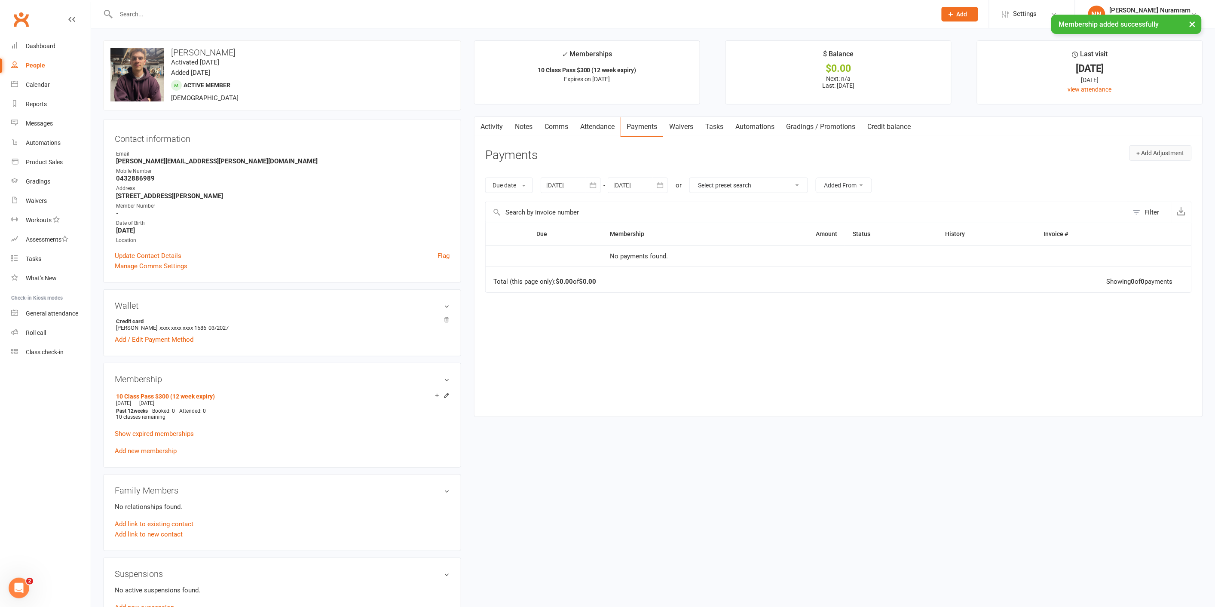
click at [1151, 152] on button "+ Add Adjustment" at bounding box center [1161, 152] width 62 height 15
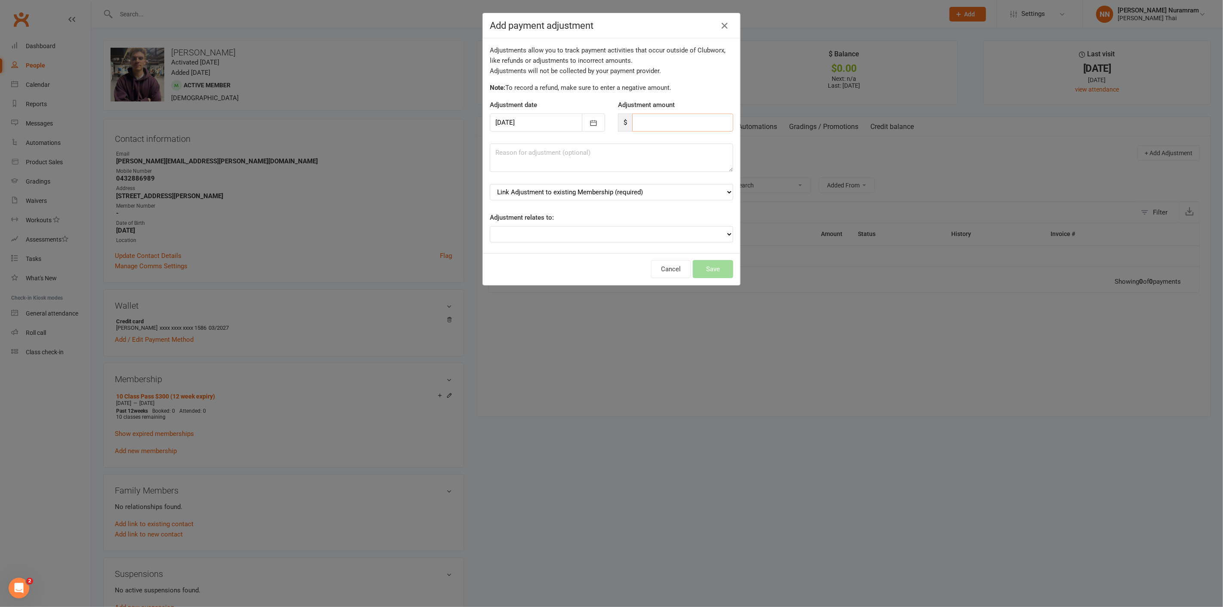
click at [650, 126] on input "number" at bounding box center [682, 123] width 101 height 18
type input "300"
click at [612, 190] on select "Link Adjustment to existing Membership (required) 10 Class Pass $300 (12 week e…" at bounding box center [611, 192] width 243 height 16
select select "0"
click at [490, 184] on select "Link Adjustment to existing Membership (required) 10 Class Pass $300 (12 week e…" at bounding box center [611, 192] width 243 height 16
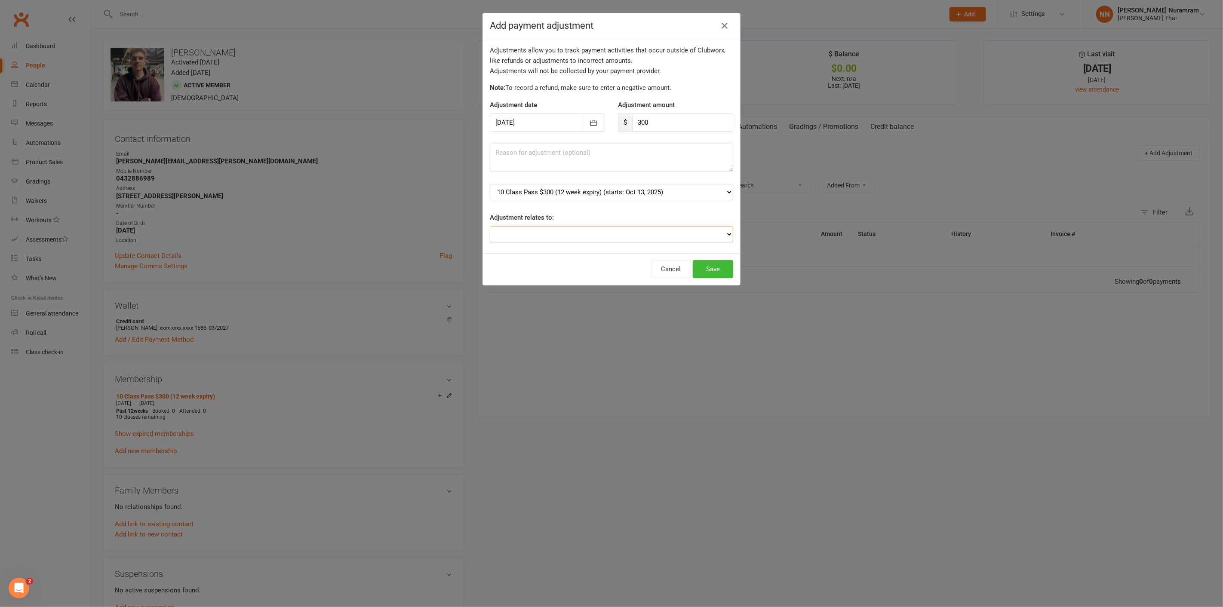
click at [702, 232] on select "Adjustment for an Autopayment Cash adjustment POS Sale adjustment Other adjustm…" at bounding box center [611, 234] width 243 height 16
select select "2"
click at [490, 226] on select "Adjustment for an Autopayment Cash adjustment POS Sale adjustment Other adjustm…" at bounding box center [611, 234] width 243 height 16
click at [701, 267] on button "Save" at bounding box center [713, 269] width 40 height 18
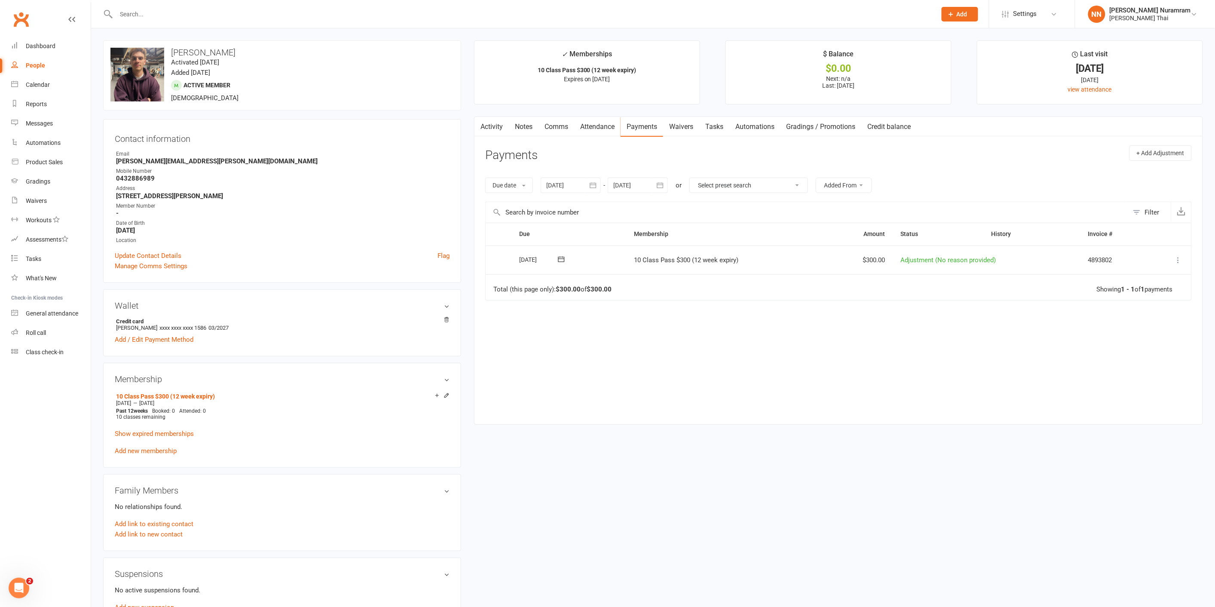
click at [185, 6] on div at bounding box center [517, 14] width 828 height 28
click at [147, 16] on input "text" at bounding box center [522, 14] width 817 height 12
type input "i"
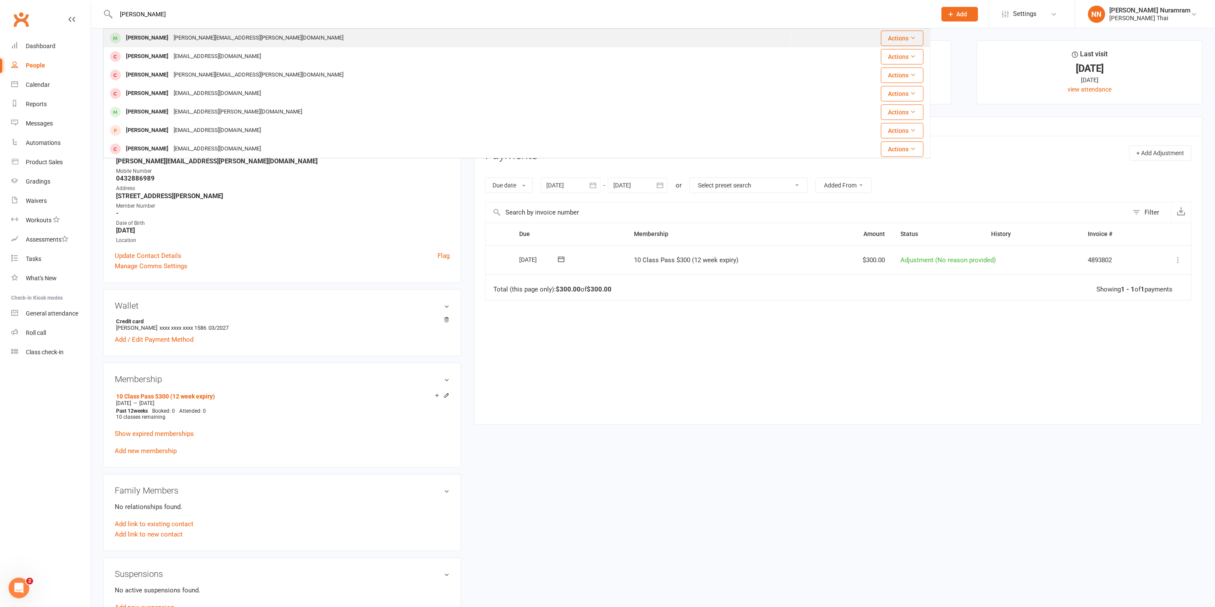
type input "[PERSON_NAME]"
click at [610, 42] on div "[PERSON_NAME] [PERSON_NAME][EMAIL_ADDRESS][PERSON_NAME][DOMAIN_NAME]" at bounding box center [448, 38] width 688 height 18
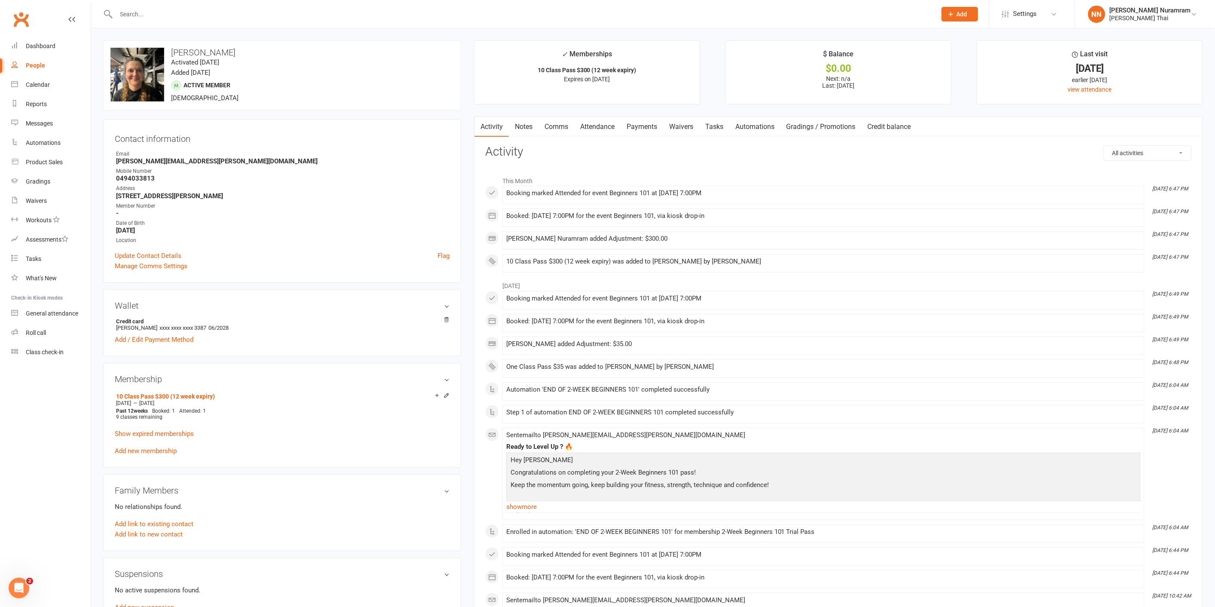
click at [117, 9] on input "text" at bounding box center [522, 14] width 817 height 12
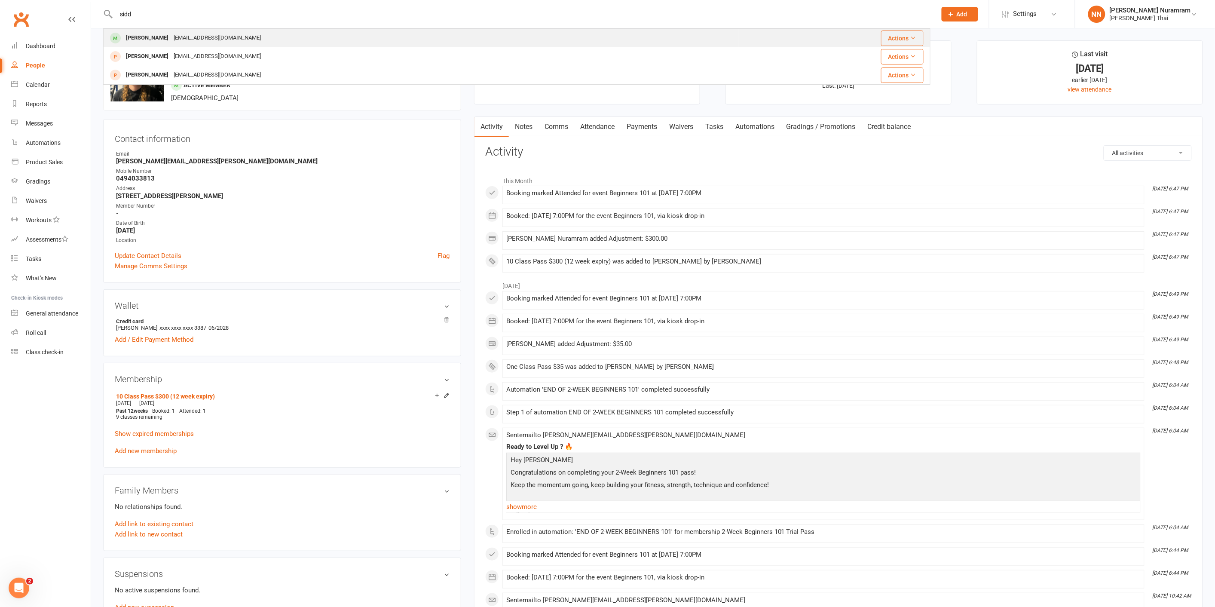
type input "sidd"
click at [171, 32] on div "[PERSON_NAME]" at bounding box center [147, 38] width 48 height 12
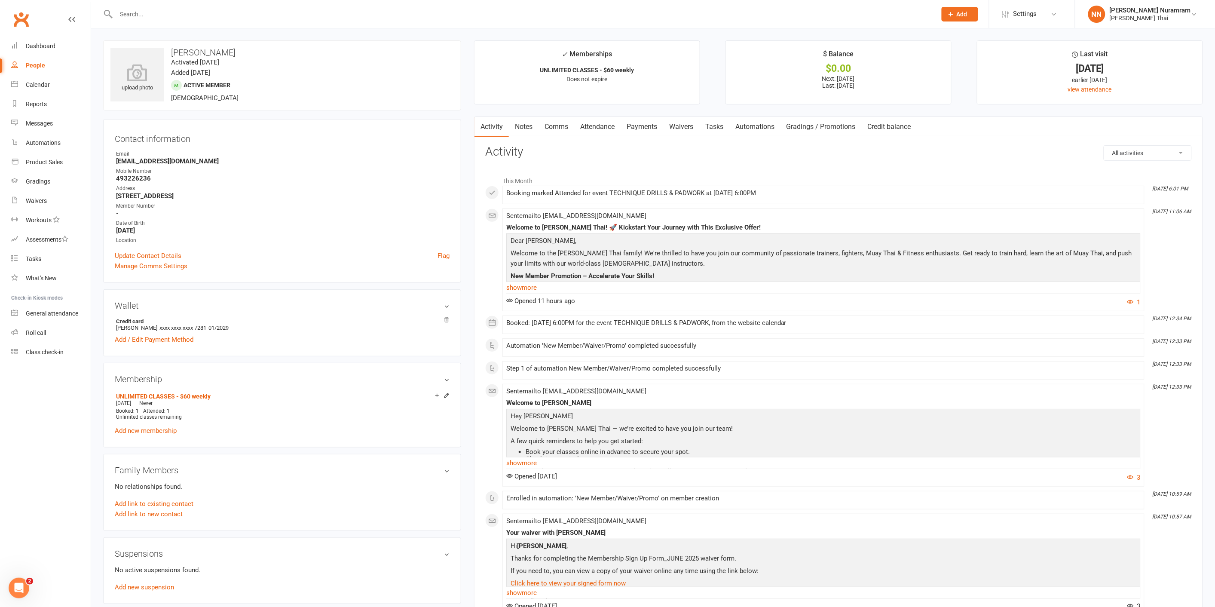
click at [651, 123] on link "Payments" at bounding box center [642, 127] width 43 height 20
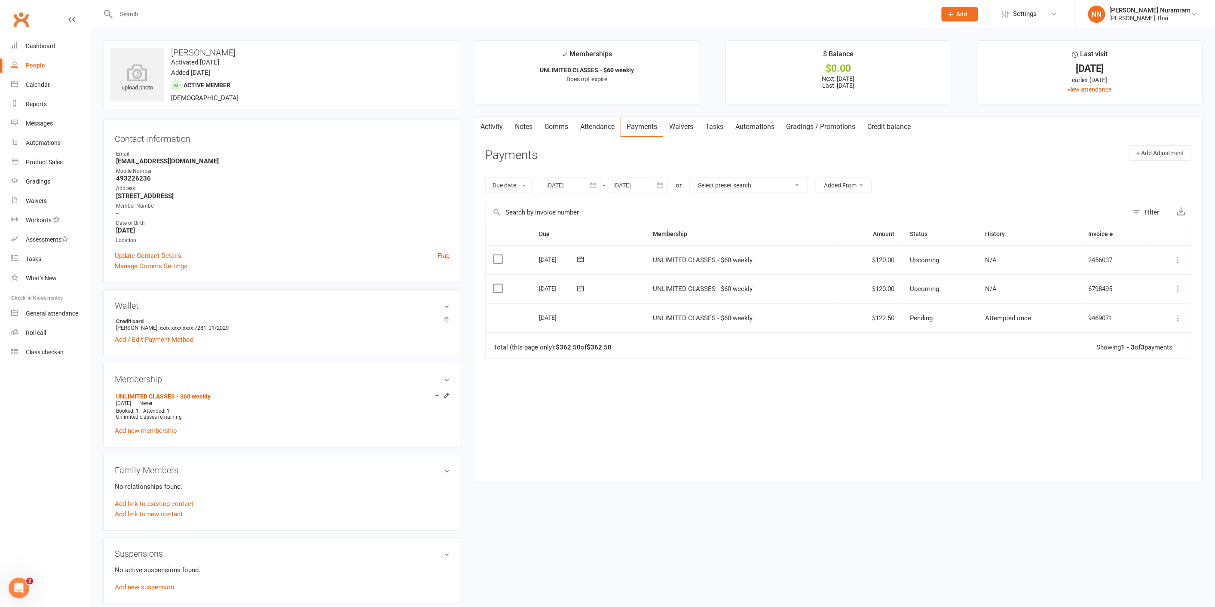
click at [143, 14] on input "text" at bounding box center [522, 14] width 817 height 12
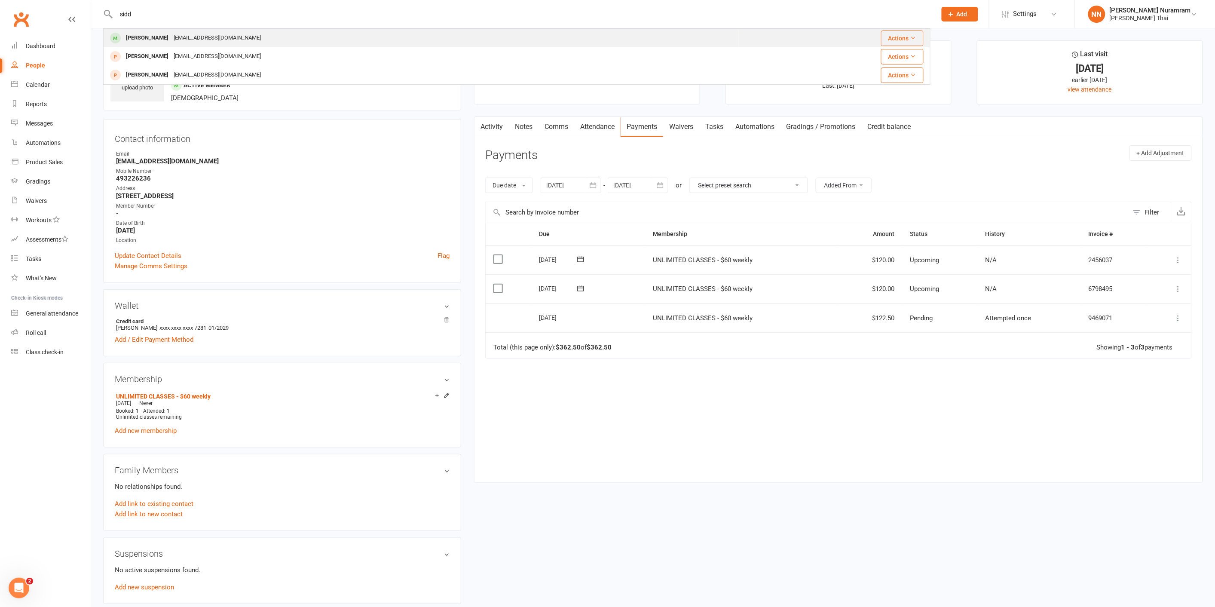
type input "sidd"
click at [189, 36] on div "[EMAIL_ADDRESS][DOMAIN_NAME]" at bounding box center [217, 38] width 92 height 12
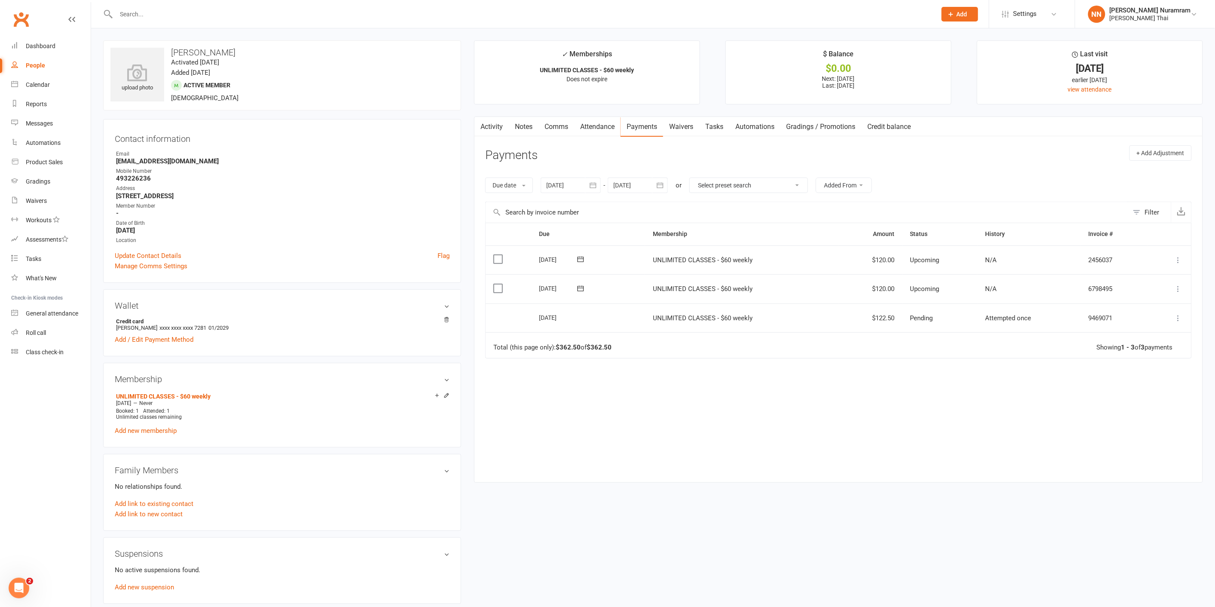
click at [1178, 316] on icon at bounding box center [1179, 318] width 9 height 9
click at [835, 372] on div "Due Contact Membership Amount Status History Invoice # Select this [DATE] [PERS…" at bounding box center [838, 346] width 707 height 246
click at [46, 77] on link "Calendar" at bounding box center [51, 84] width 80 height 19
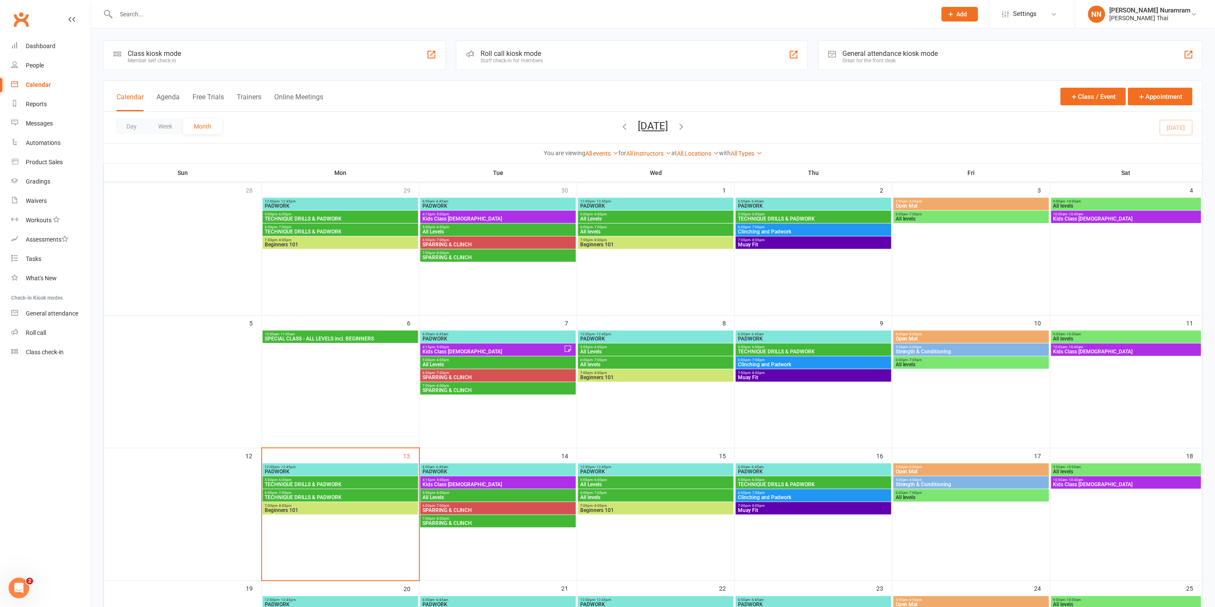
click at [343, 506] on span "7:00pm - 8:00pm" at bounding box center [340, 506] width 152 height 4
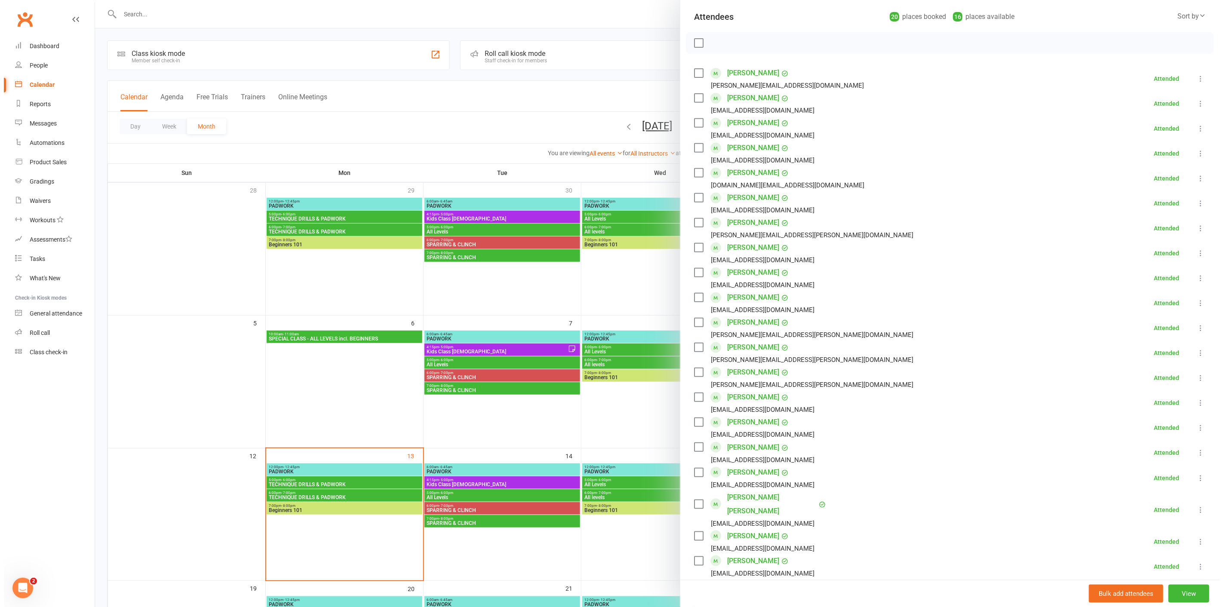
scroll to position [95, 0]
click at [199, 9] on div at bounding box center [653, 303] width 1124 height 607
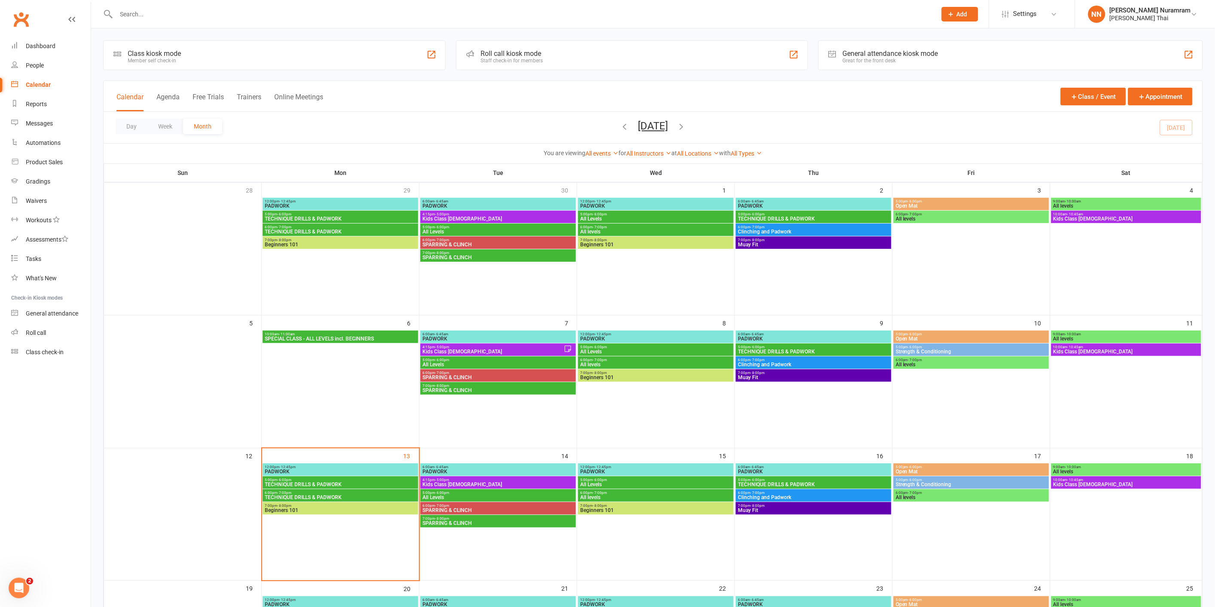
click at [208, 18] on input "text" at bounding box center [522, 14] width 817 height 12
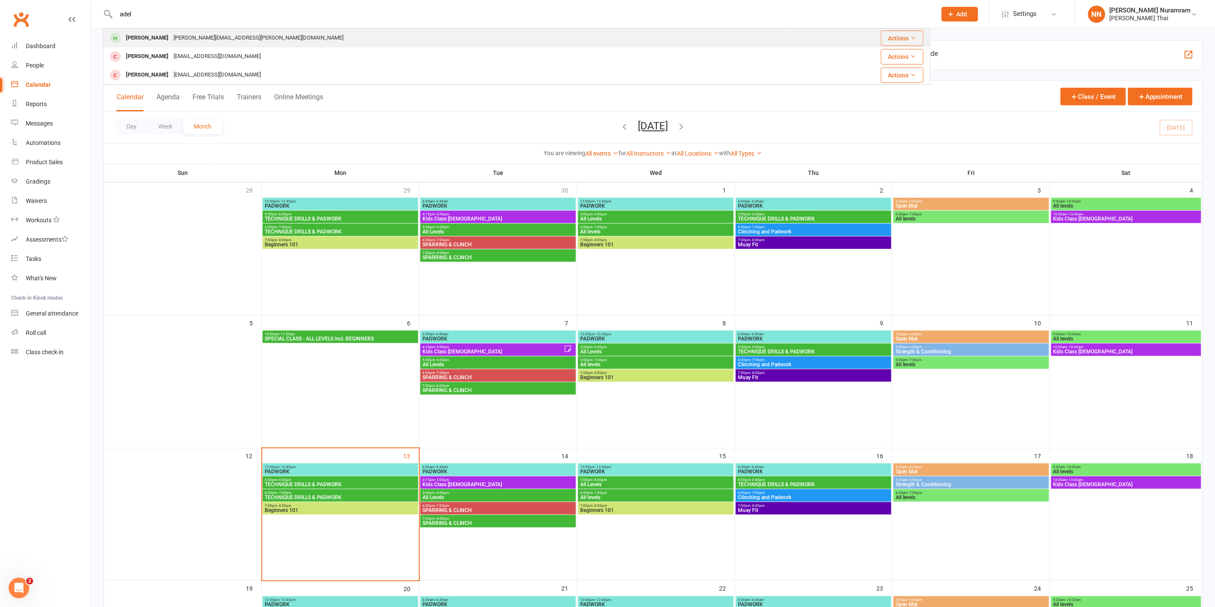
type input "adel"
click at [221, 42] on div "[PERSON_NAME][EMAIL_ADDRESS][PERSON_NAME][DOMAIN_NAME]" at bounding box center [258, 38] width 175 height 12
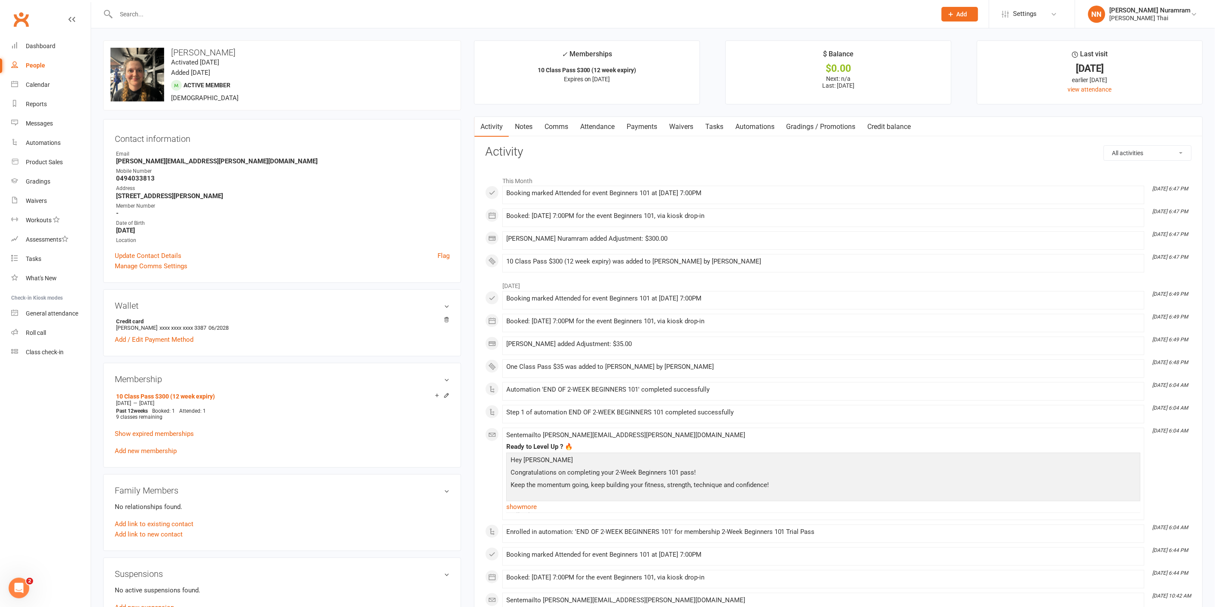
click at [638, 123] on link "Payments" at bounding box center [642, 127] width 43 height 20
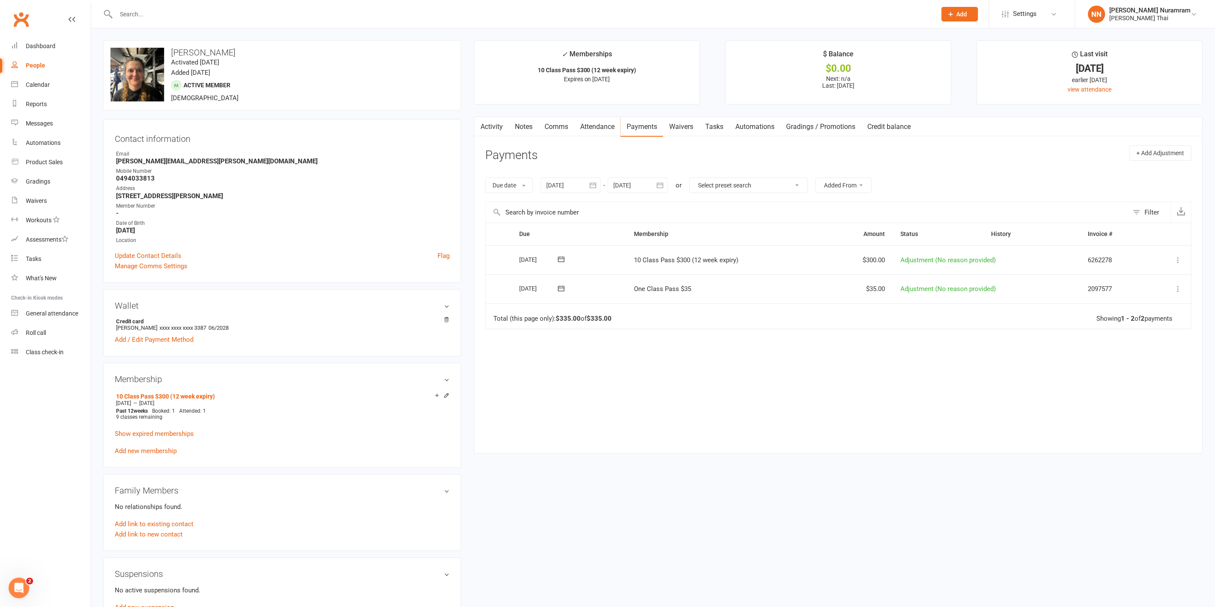
click at [46, 69] on link "People" at bounding box center [51, 65] width 80 height 19
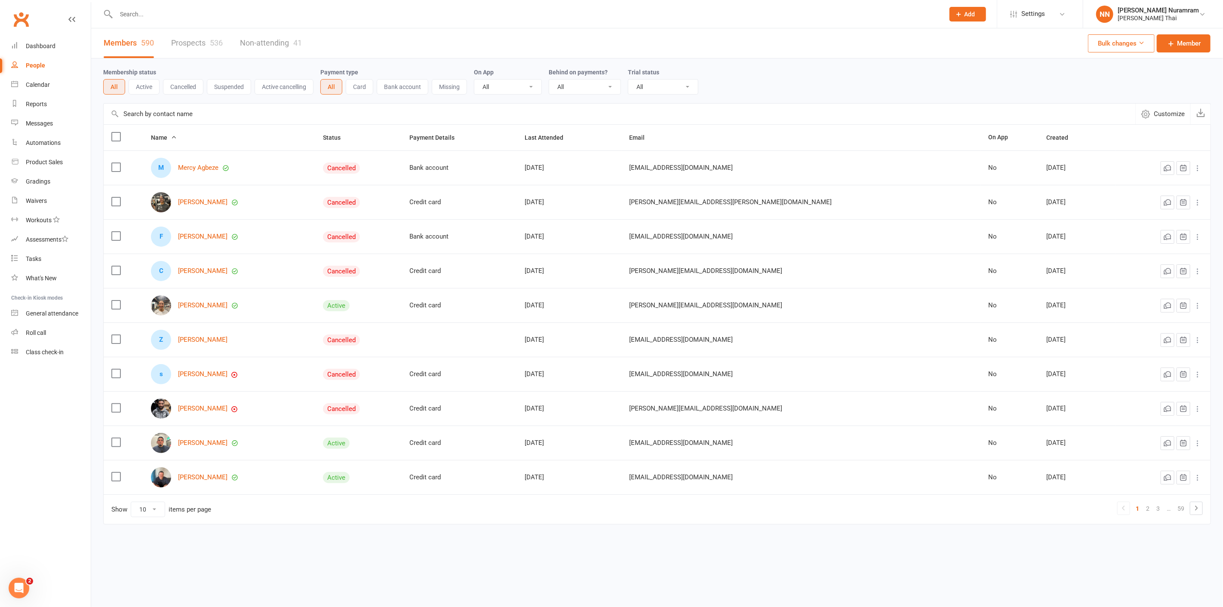
click at [119, 9] on input "text" at bounding box center [526, 14] width 825 height 12
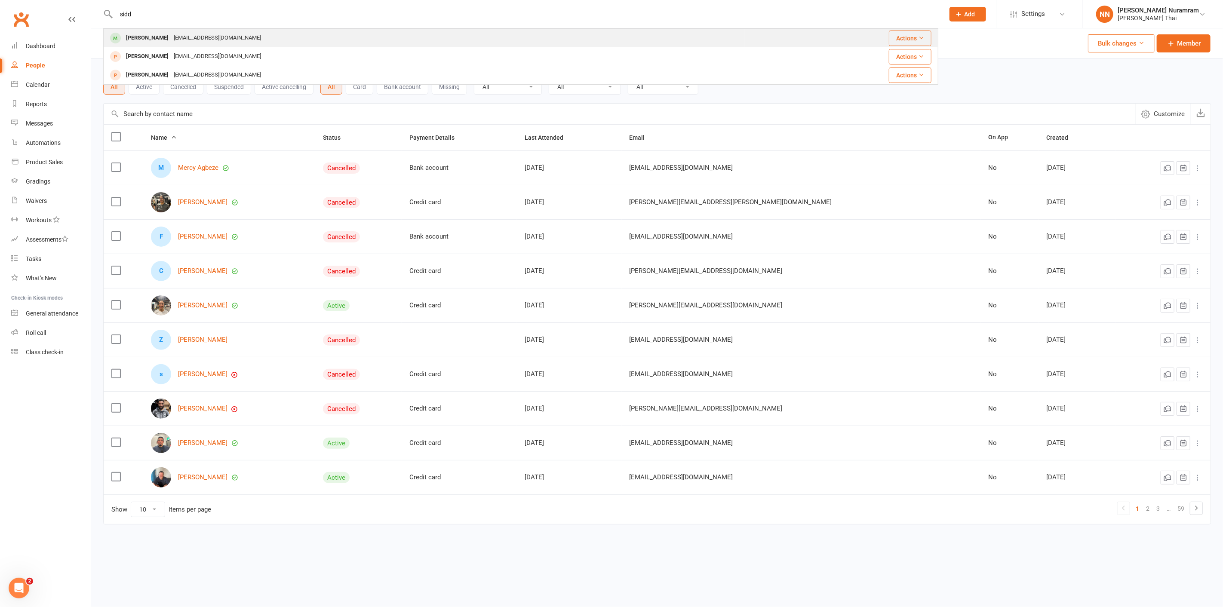
type input "sidd"
click at [184, 39] on div "[EMAIL_ADDRESS][DOMAIN_NAME]" at bounding box center [217, 38] width 92 height 12
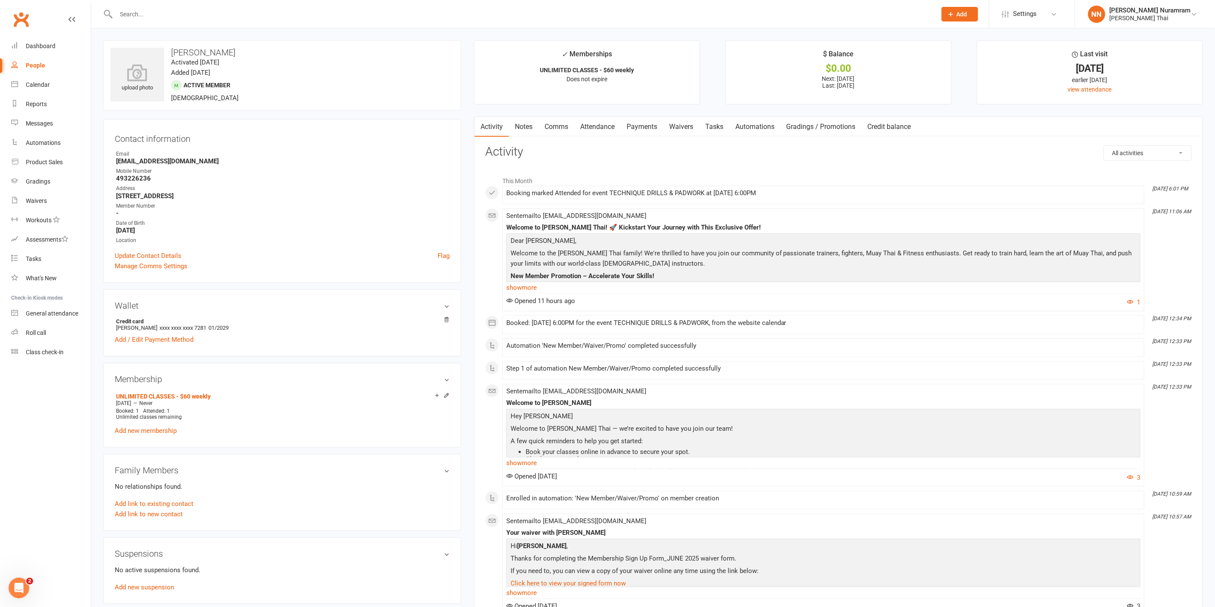
click at [646, 124] on link "Payments" at bounding box center [642, 127] width 43 height 20
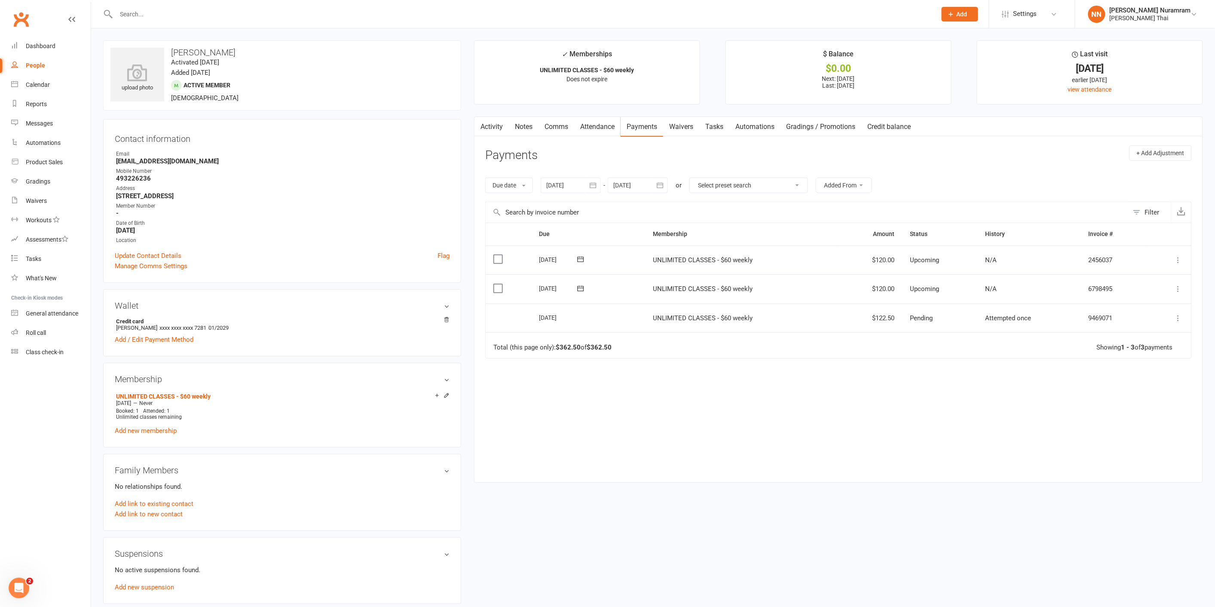
drag, startPoint x: 921, startPoint y: 23, endPoint x: 957, endPoint y: 422, distance: 400.6
click at [957, 422] on div "Due Contact Membership Amount Status History Invoice # Select this [DATE] [PERS…" at bounding box center [838, 346] width 707 height 246
click at [1178, 318] on icon at bounding box center [1179, 318] width 9 height 9
click at [1128, 332] on link "More Info" at bounding box center [1141, 334] width 85 height 17
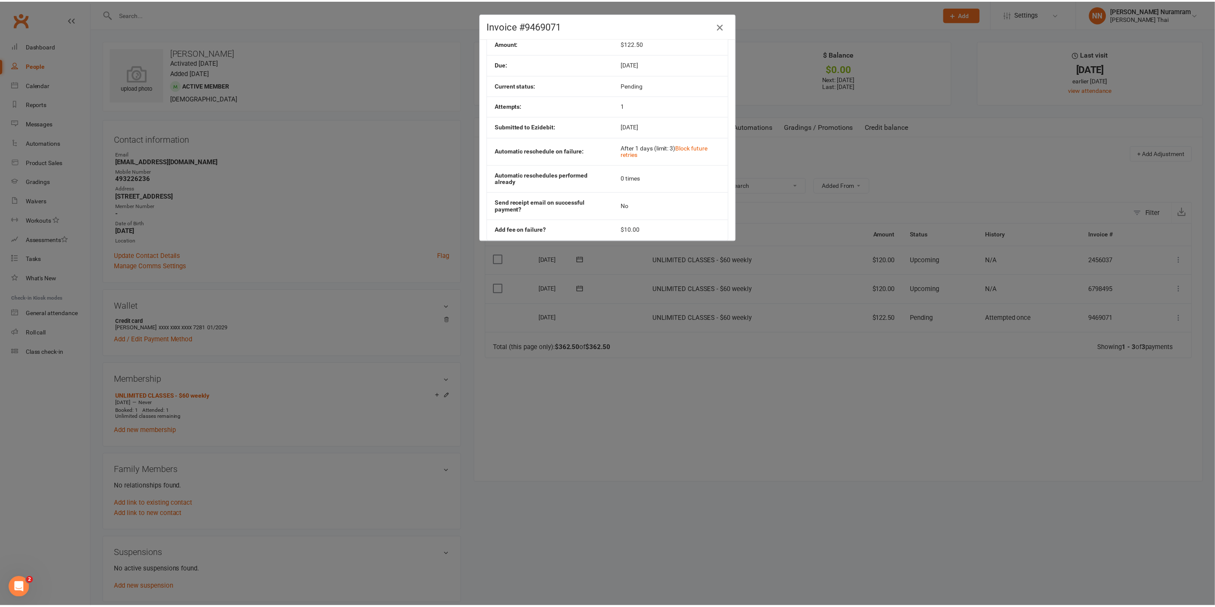
scroll to position [74, 0]
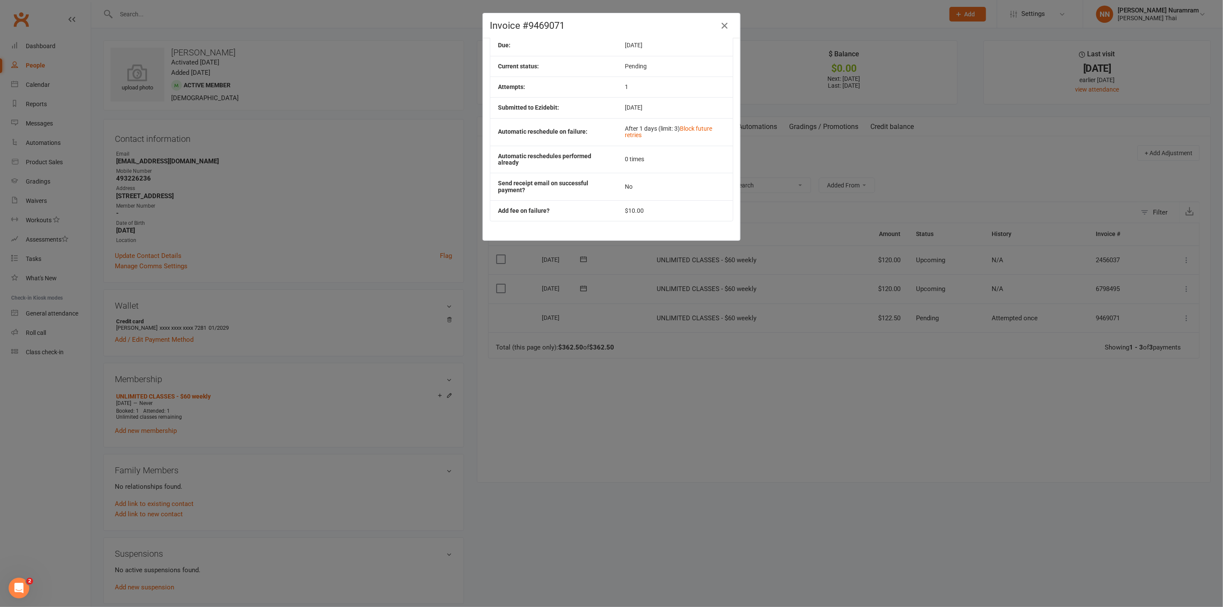
click at [777, 16] on div "Invoice #9469071 Contact: [PERSON_NAME] Membership: UNLIMITED CLASSES - $60 wee…" at bounding box center [611, 303] width 1223 height 607
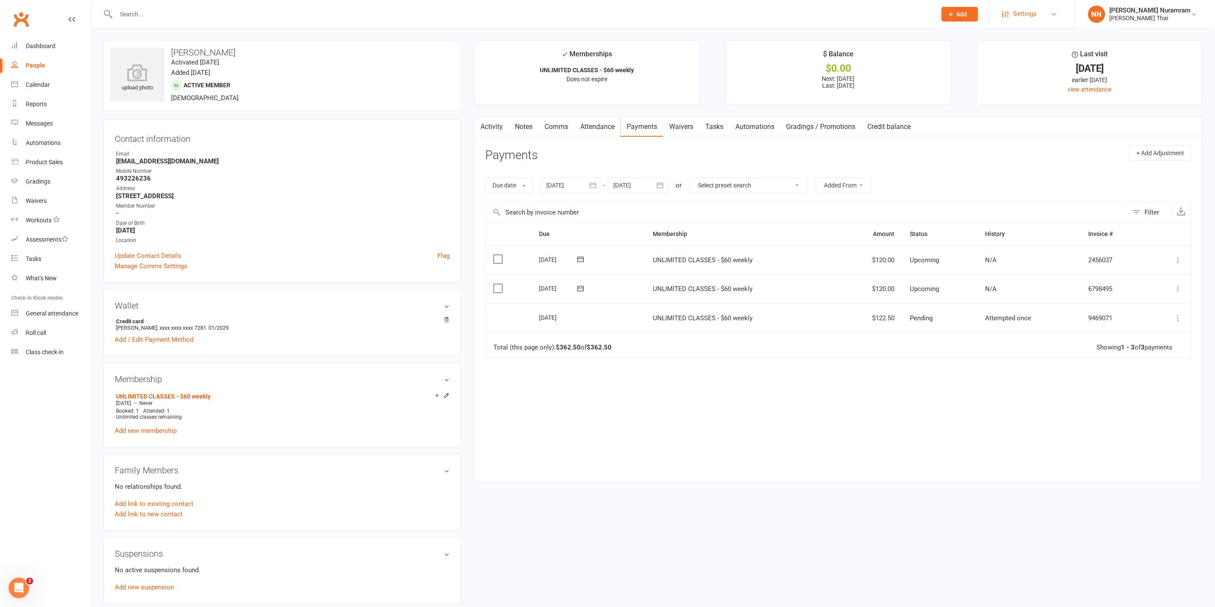
click at [1023, 13] on link "Settings" at bounding box center [1033, 13] width 60 height 19
click at [1052, 138] on link "Customize Contacts" at bounding box center [1033, 139] width 86 height 20
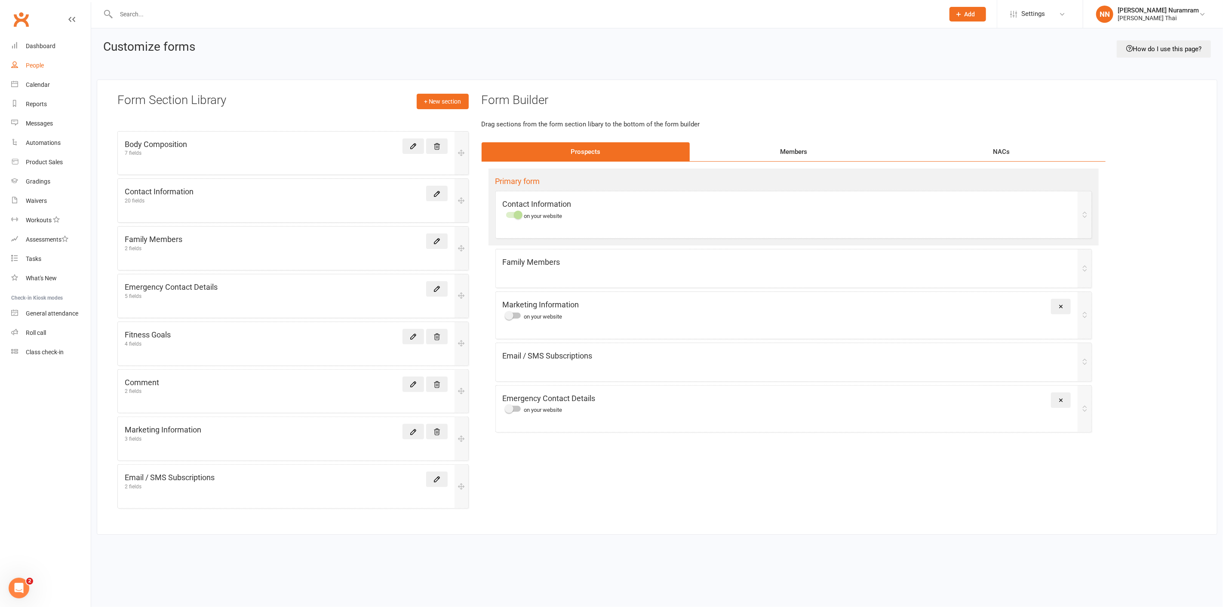
click at [42, 64] on div "People" at bounding box center [35, 65] width 18 height 7
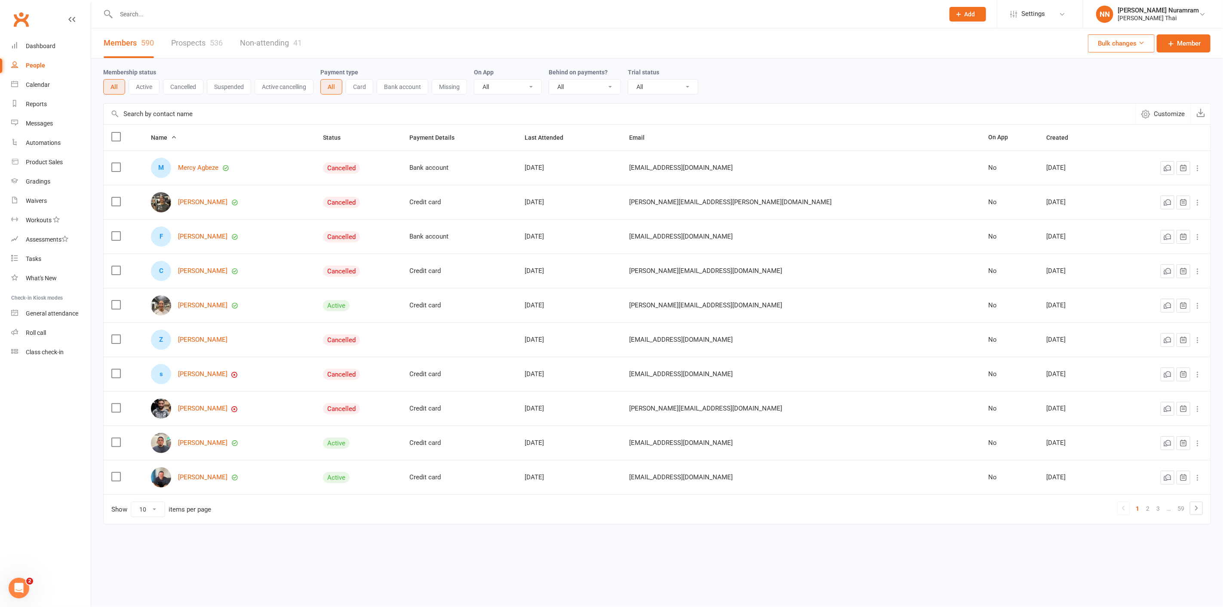
click at [148, 89] on button "Active" at bounding box center [144, 86] width 31 height 15
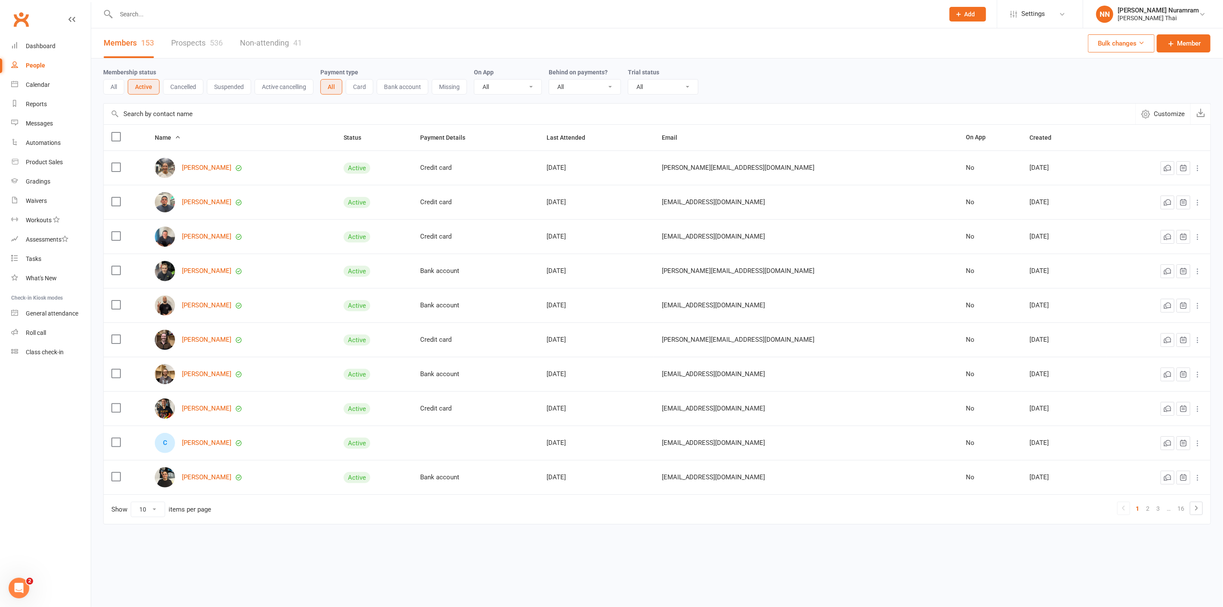
click at [109, 87] on button "All" at bounding box center [113, 86] width 21 height 15
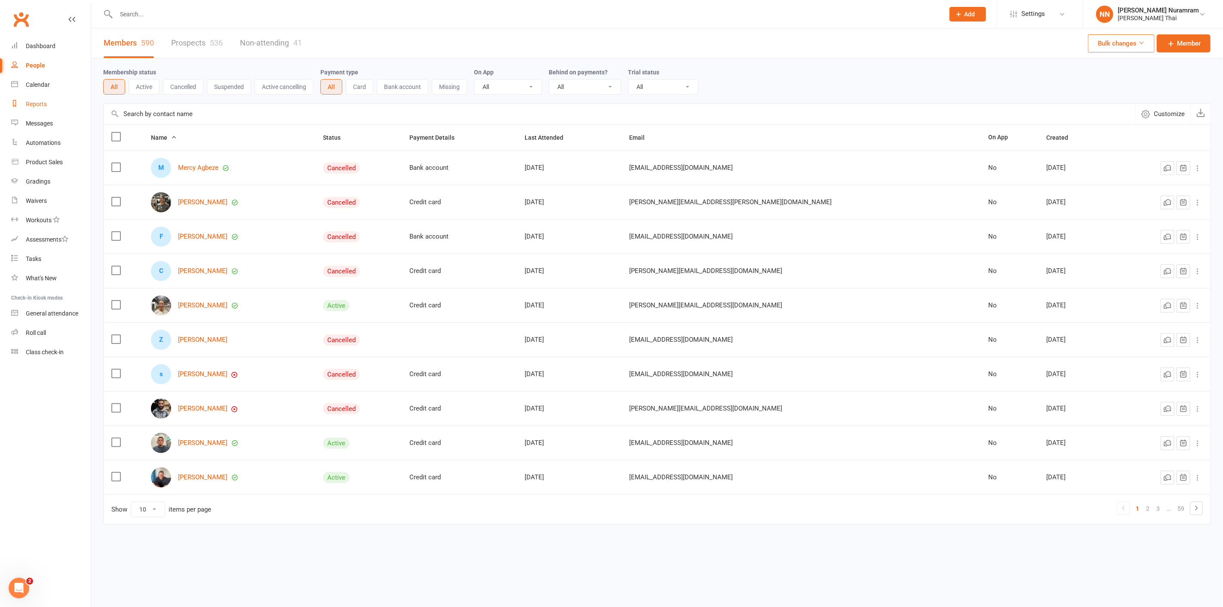
click at [46, 104] on div "Reports" at bounding box center [36, 104] width 21 height 7
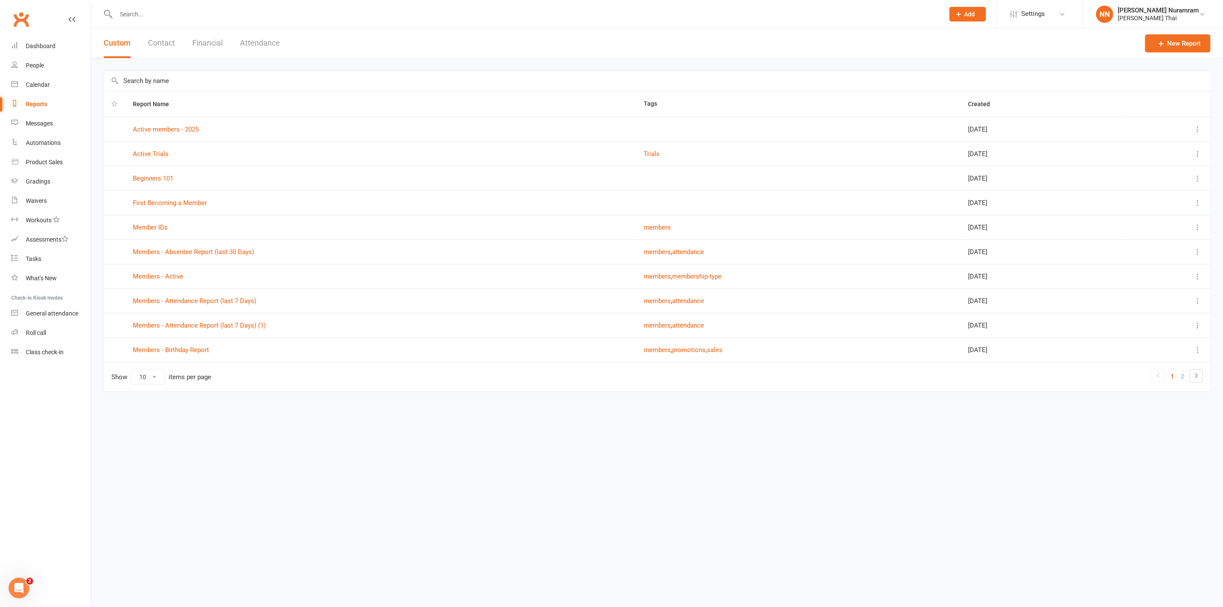
click at [158, 45] on button "Contact" at bounding box center [161, 43] width 27 height 30
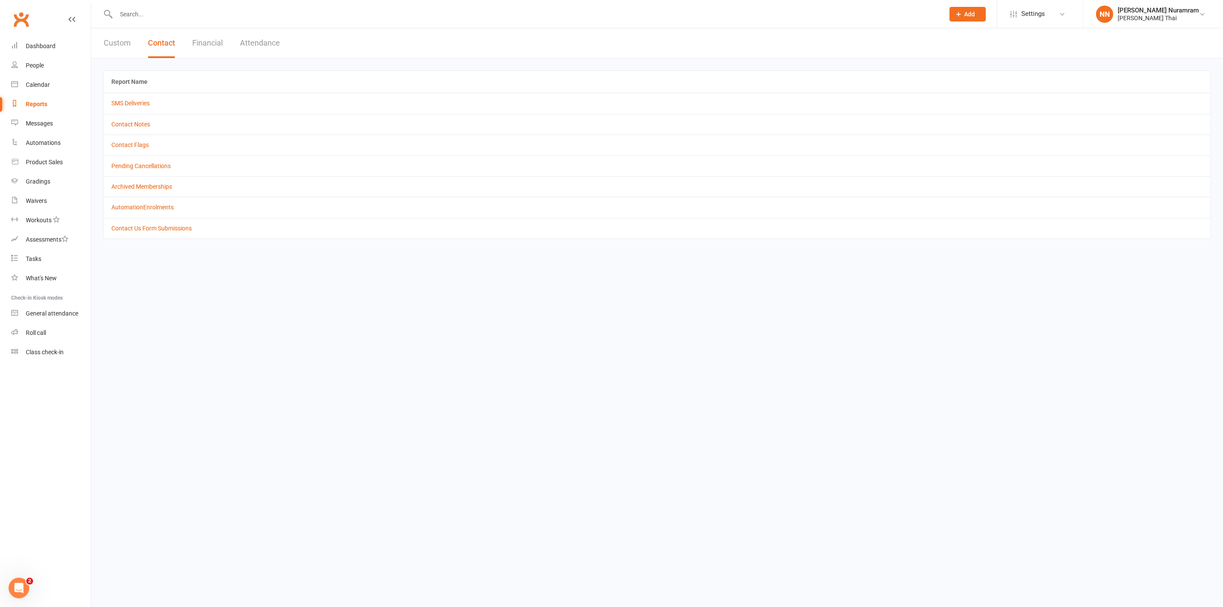
click at [200, 40] on button "Financial" at bounding box center [207, 43] width 31 height 30
click at [256, 40] on button "Attendance" at bounding box center [261, 43] width 40 height 30
click at [201, 41] on button "Financial" at bounding box center [207, 43] width 31 height 30
click at [32, 65] on div "People" at bounding box center [35, 65] width 18 height 7
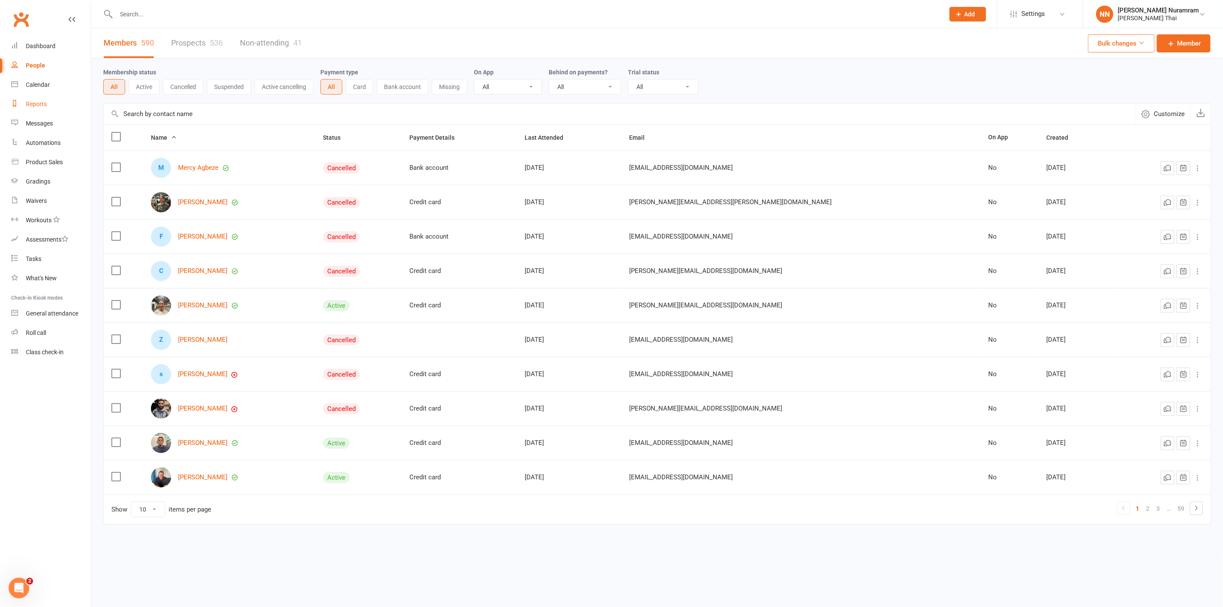
click at [42, 110] on link "Reports" at bounding box center [51, 104] width 80 height 19
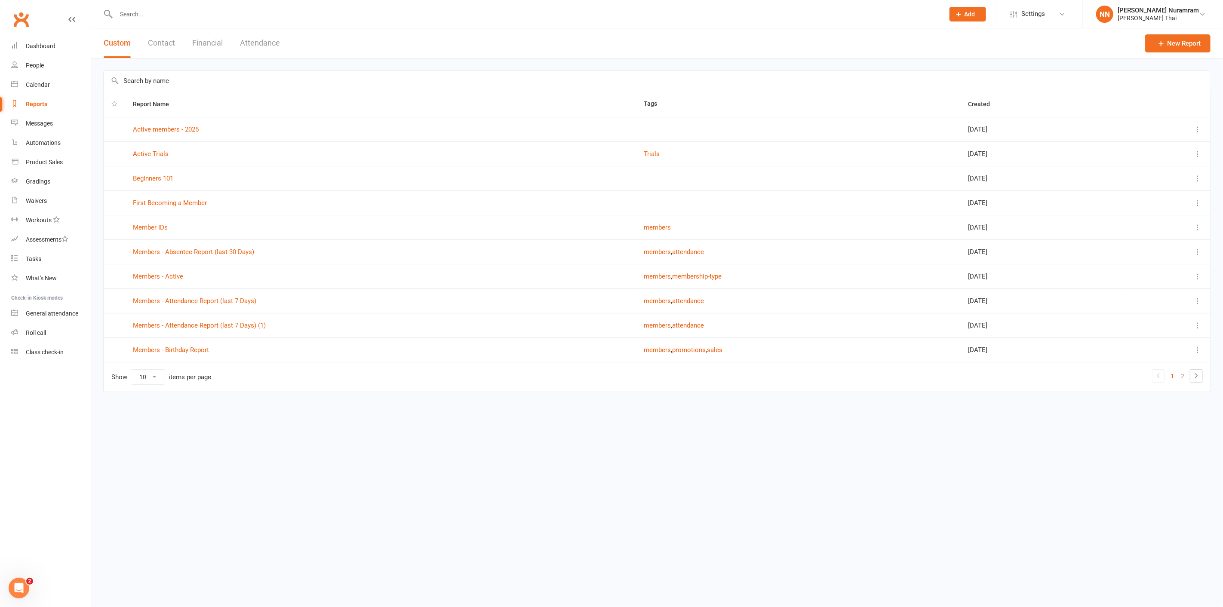
click at [204, 40] on button "Financial" at bounding box center [207, 43] width 31 height 30
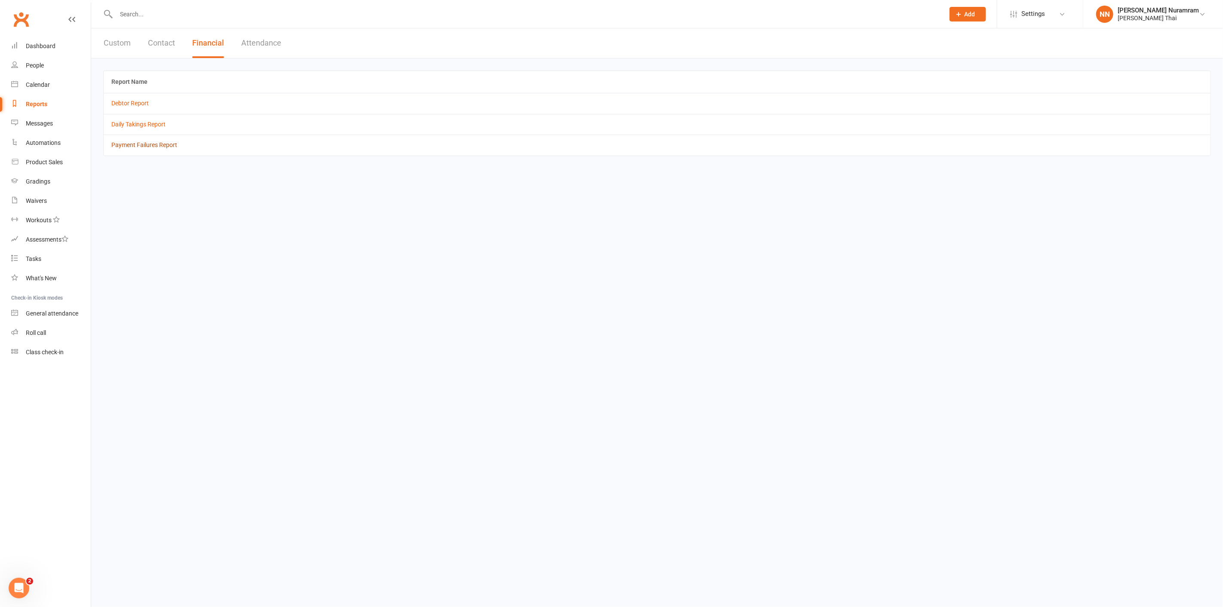
click at [149, 147] on link "Payment Failures Report" at bounding box center [144, 144] width 66 height 7
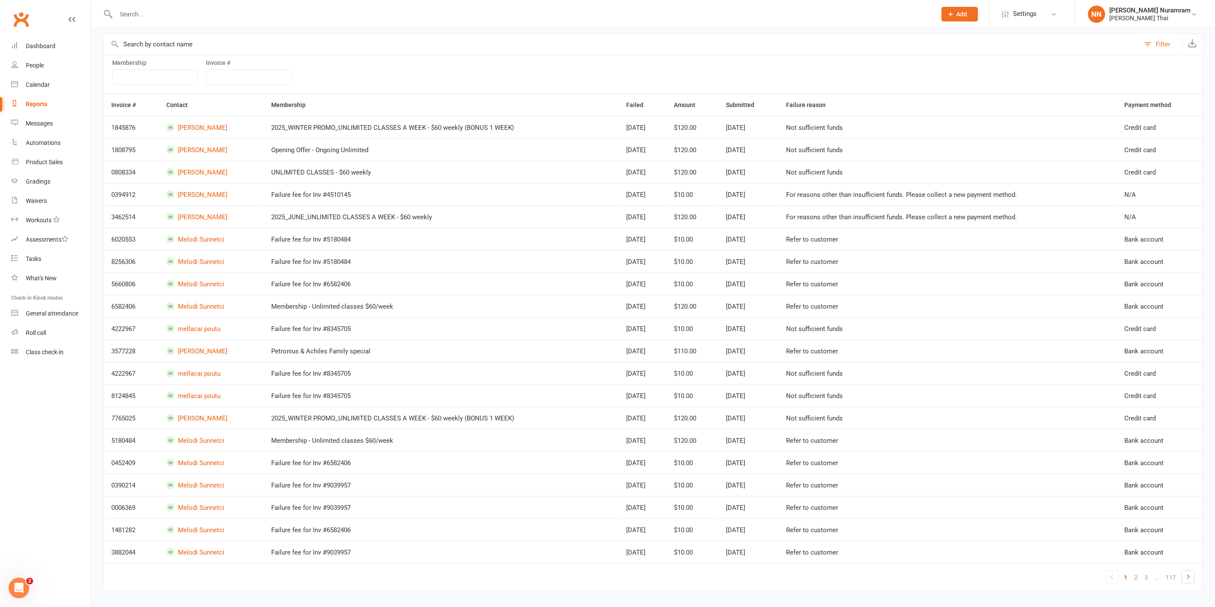
scroll to position [101, 0]
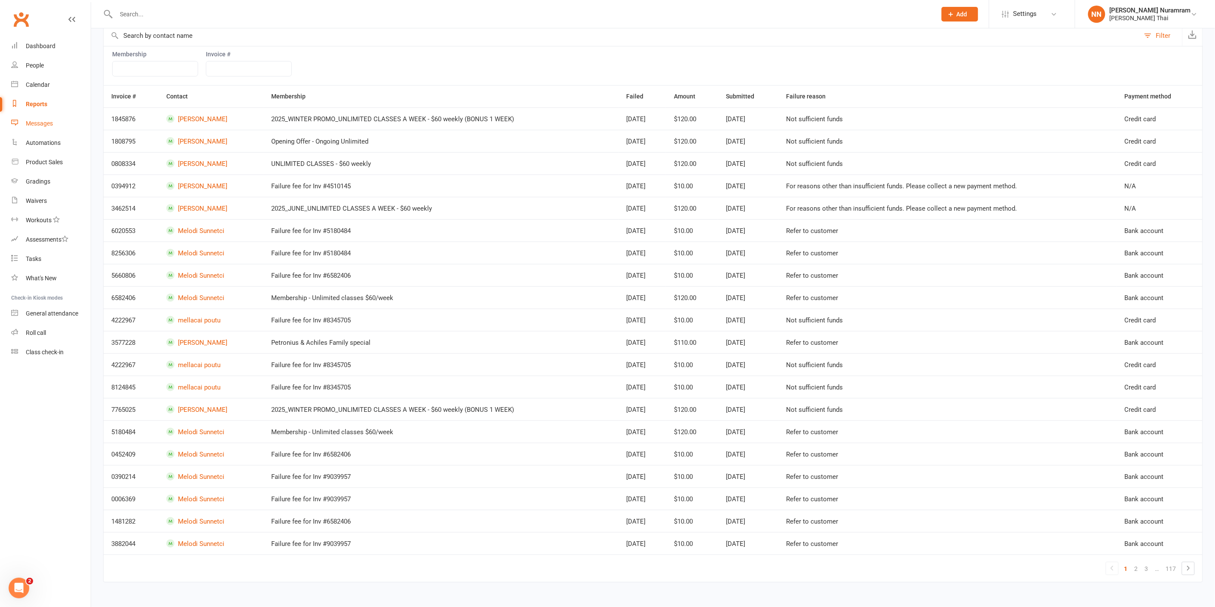
click at [39, 125] on div "Messages" at bounding box center [39, 123] width 27 height 7
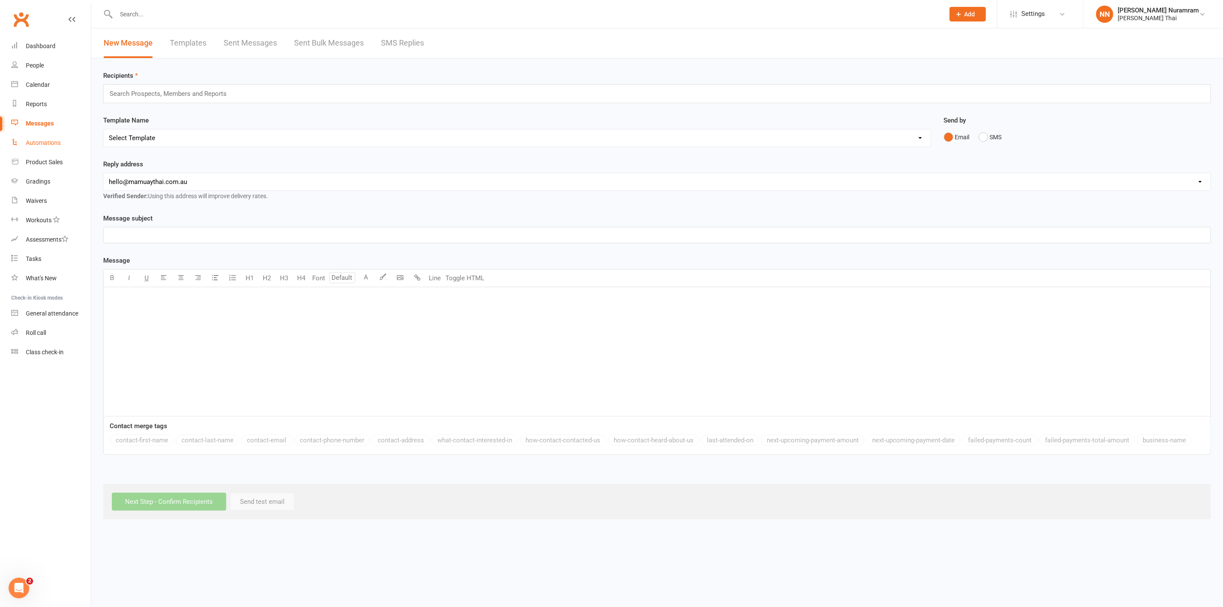
click at [47, 147] on link "Automations" at bounding box center [51, 142] width 80 height 19
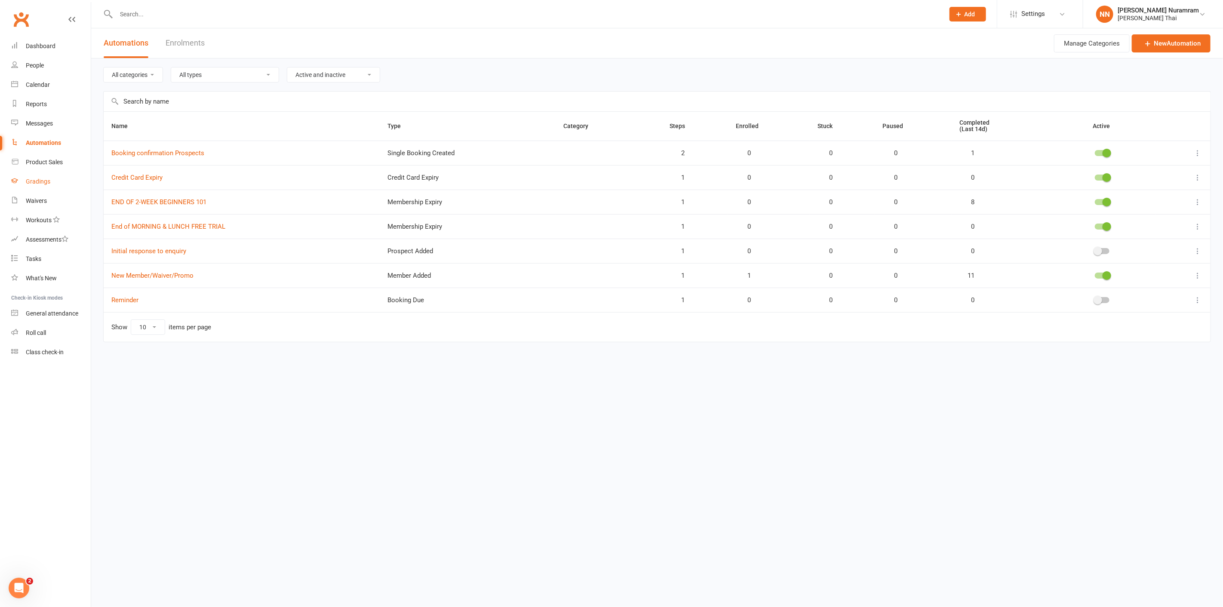
click at [45, 181] on div "Gradings" at bounding box center [38, 181] width 25 height 7
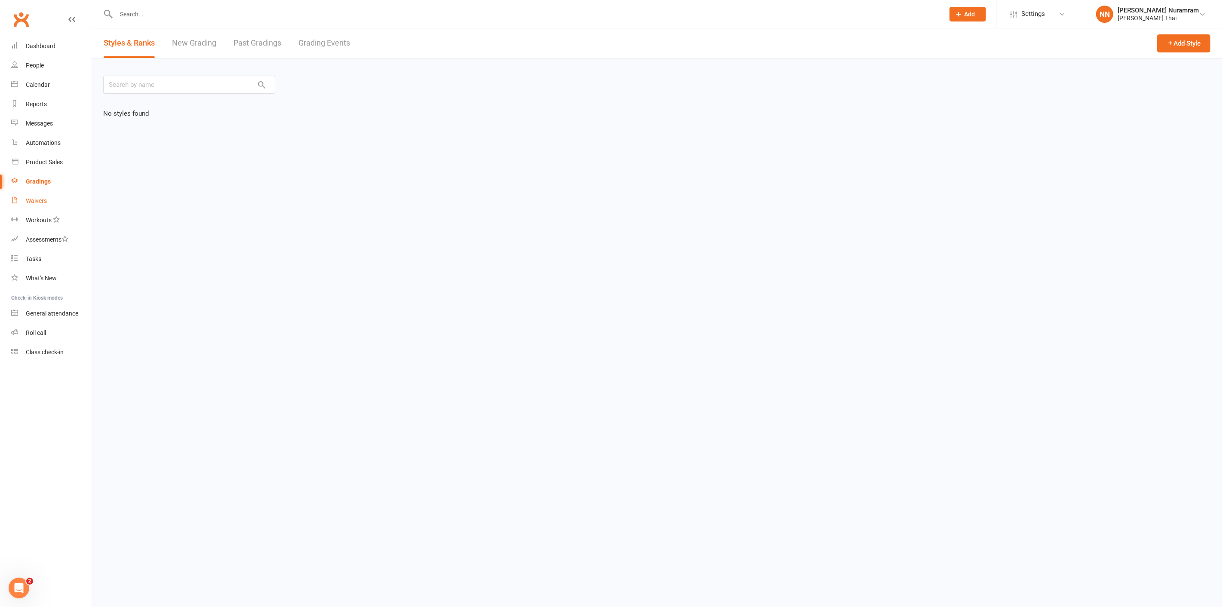
click at [40, 204] on link "Waivers" at bounding box center [51, 200] width 80 height 19
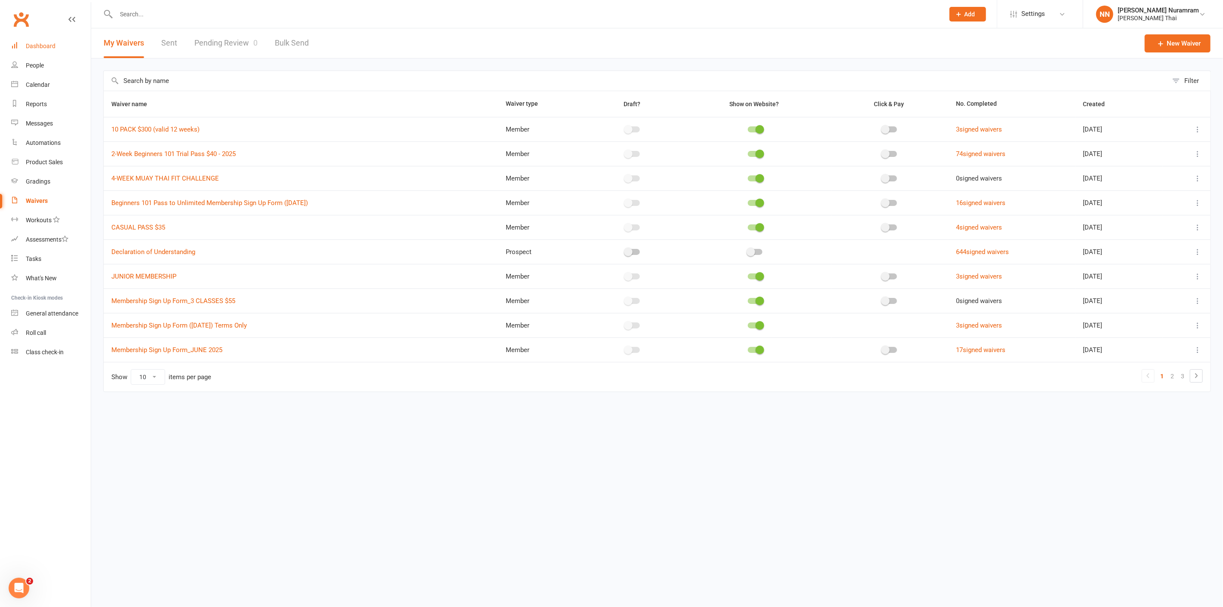
click at [55, 48] on link "Dashboard" at bounding box center [51, 46] width 80 height 19
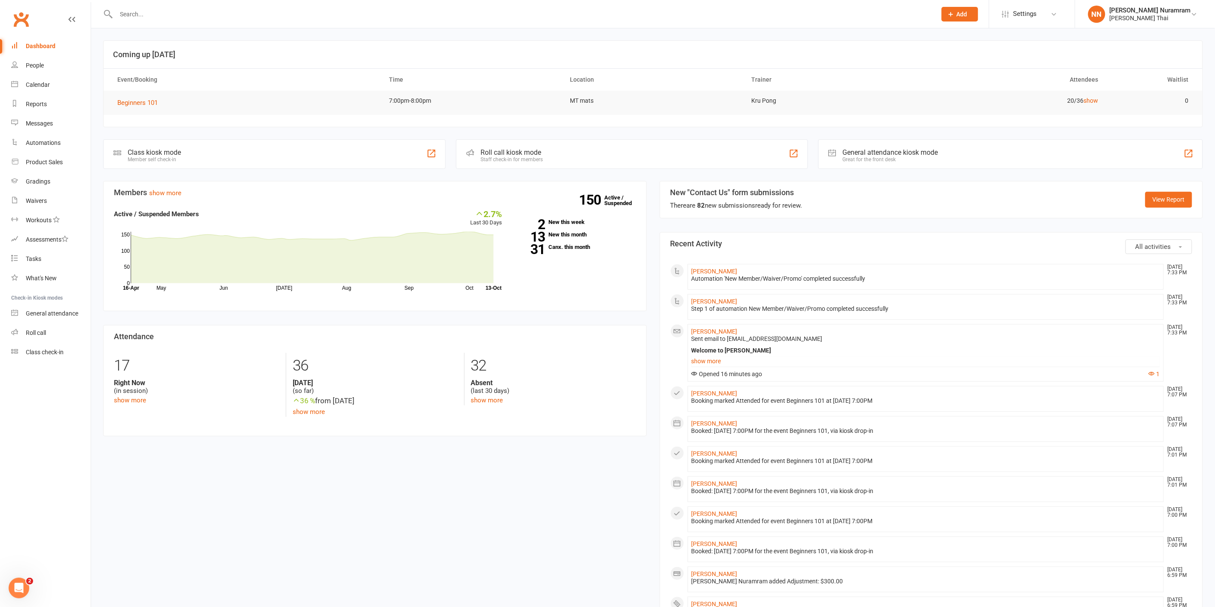
click at [175, 9] on input "text" at bounding box center [522, 14] width 817 height 12
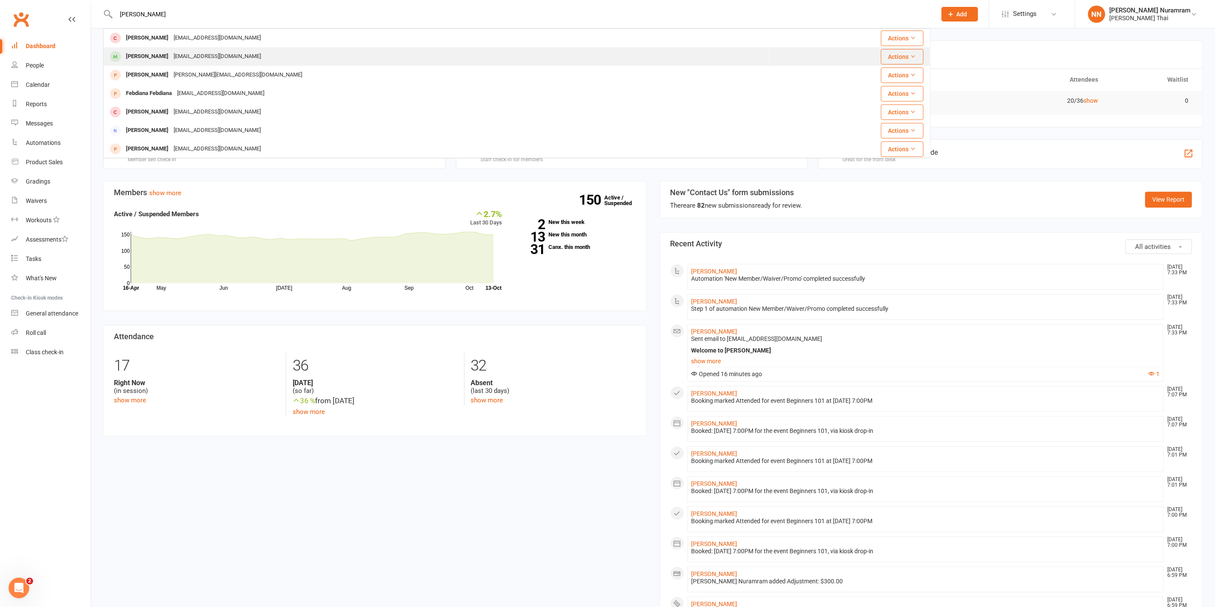
type input "[PERSON_NAME]"
click at [171, 61] on div "[EMAIL_ADDRESS][DOMAIN_NAME]" at bounding box center [217, 56] width 92 height 12
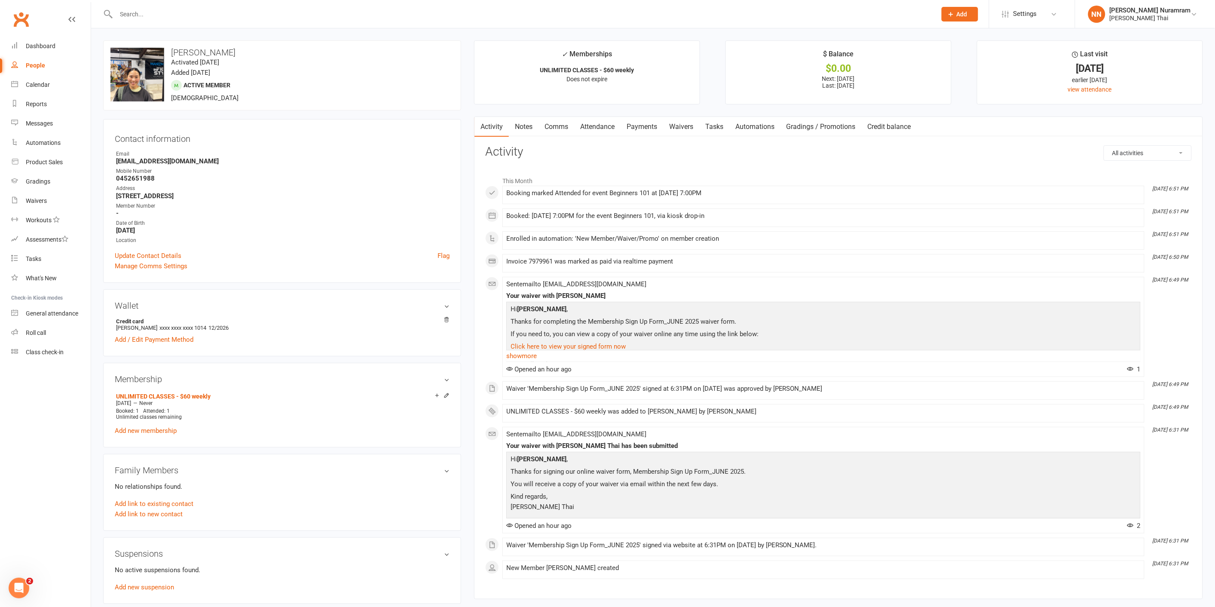
click at [177, 18] on input "text" at bounding box center [522, 14] width 817 height 12
type input ","
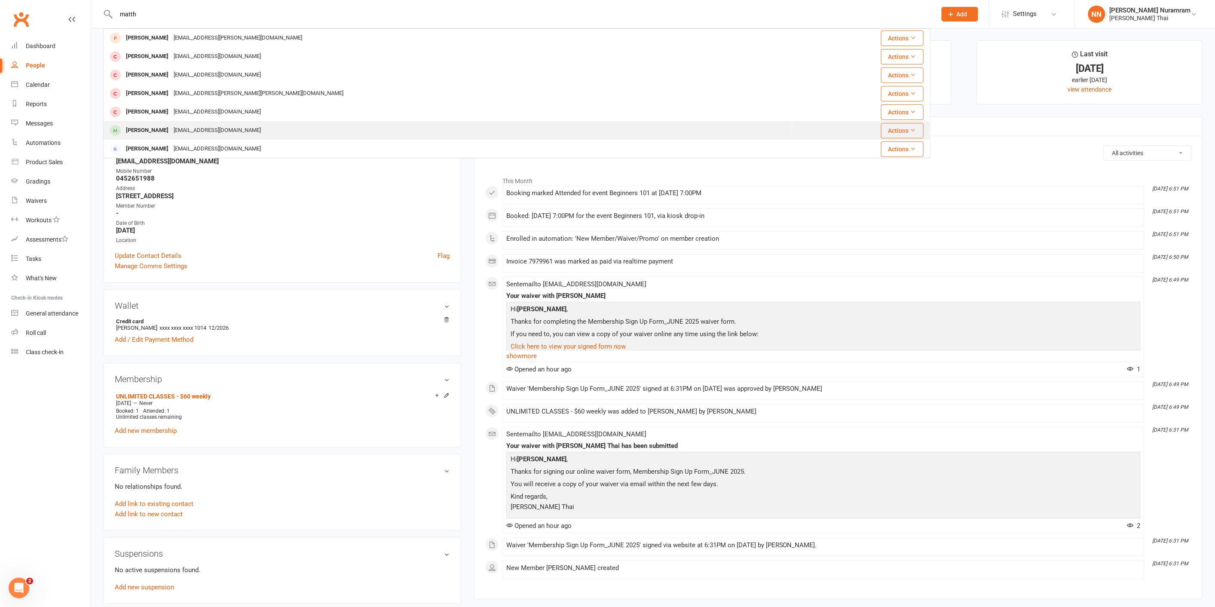
type input "matth"
click at [214, 131] on div "[EMAIL_ADDRESS][DOMAIN_NAME]" at bounding box center [217, 130] width 92 height 12
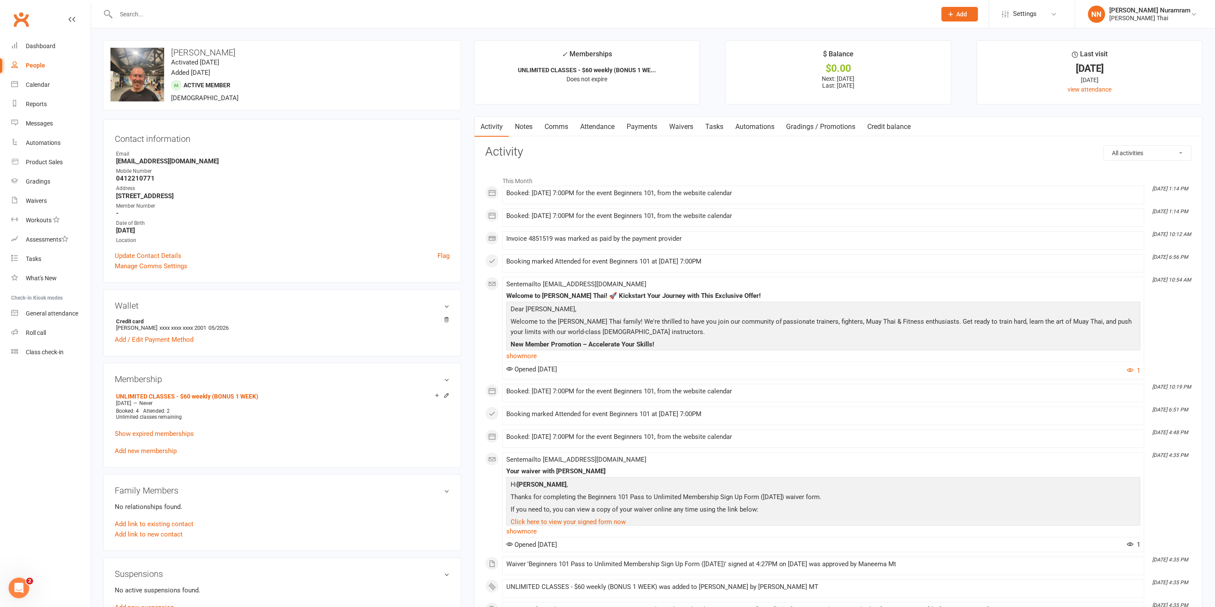
click at [128, 15] on input "text" at bounding box center [522, 14] width 817 height 12
click at [33, 49] on div "Dashboard" at bounding box center [41, 46] width 30 height 7
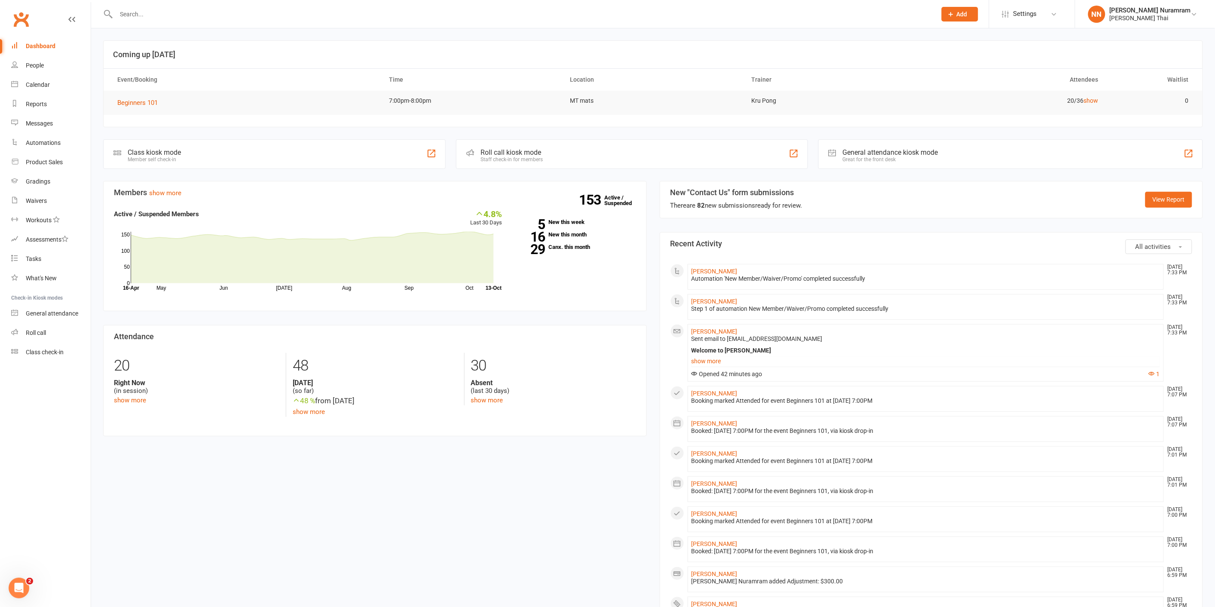
click at [157, 17] on input "text" at bounding box center [522, 14] width 817 height 12
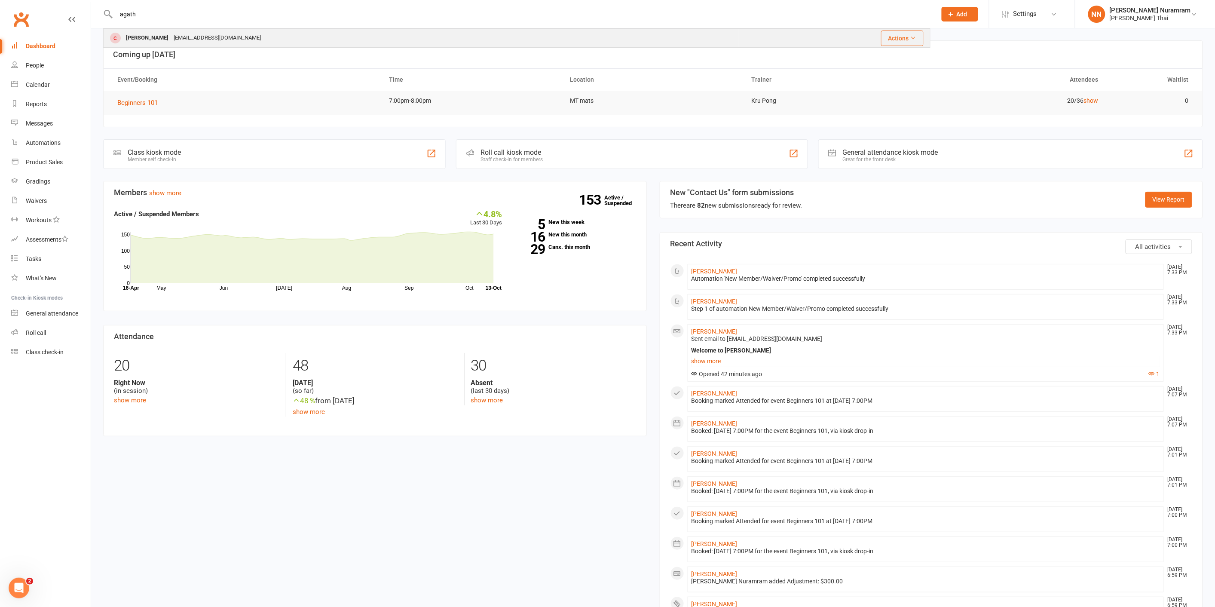
type input "agath"
click at [126, 34] on div "[PERSON_NAME]" at bounding box center [147, 38] width 48 height 12
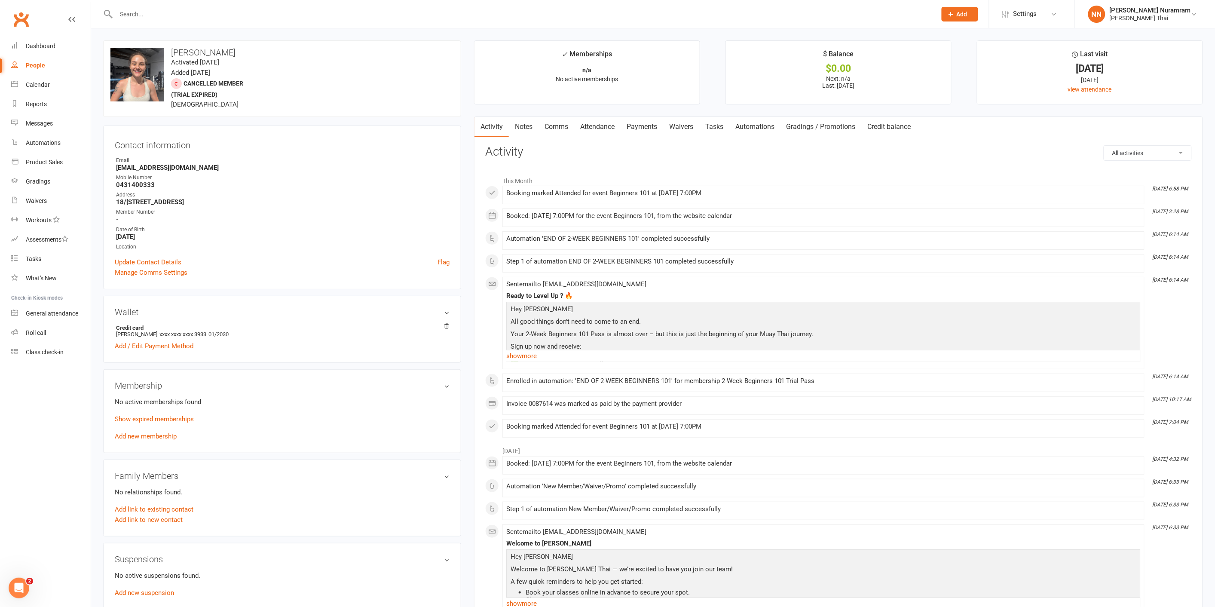
click at [147, 16] on input "text" at bounding box center [522, 14] width 817 height 12
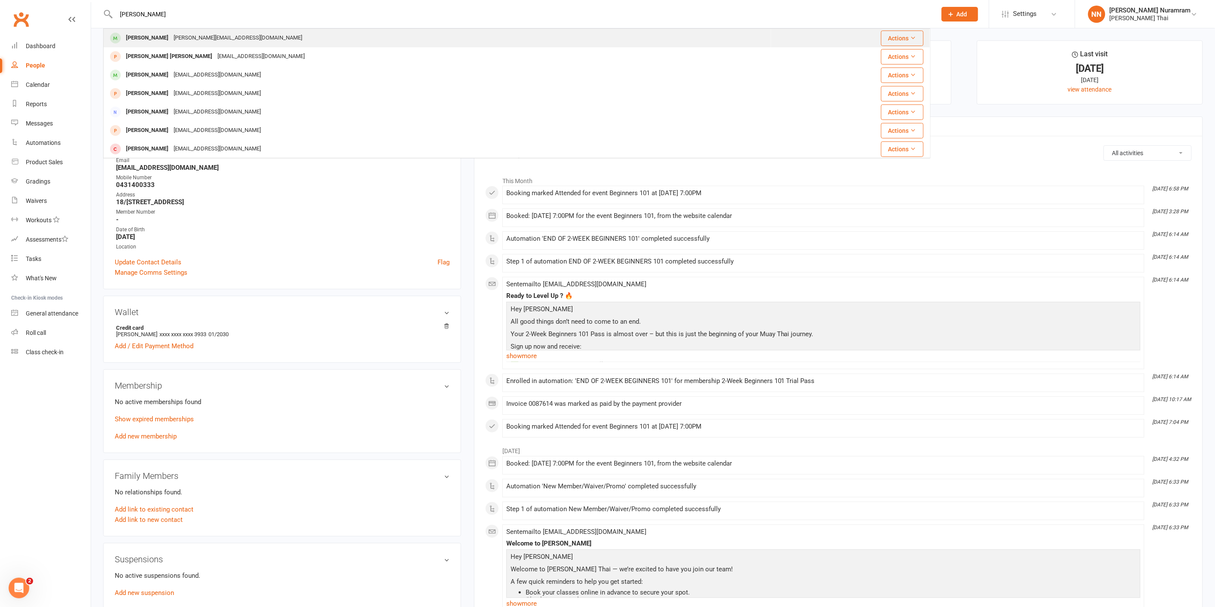
type input "[PERSON_NAME]"
click at [205, 39] on div "[PERSON_NAME][EMAIL_ADDRESS][DOMAIN_NAME]" at bounding box center [238, 38] width 134 height 12
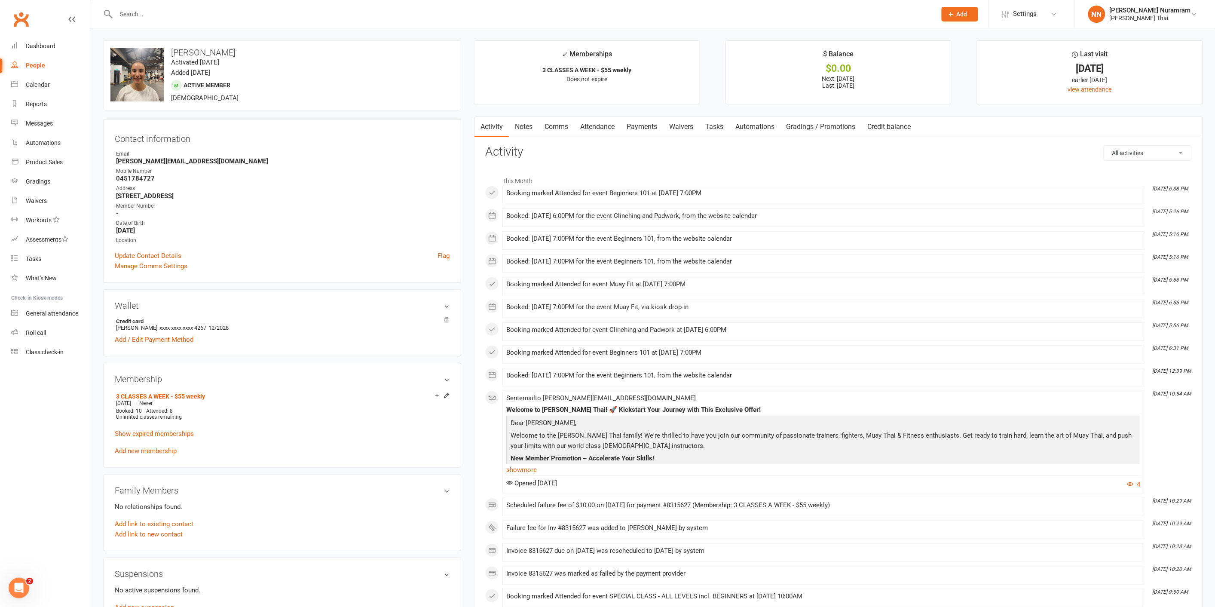
click at [643, 130] on link "Payments" at bounding box center [642, 127] width 43 height 20
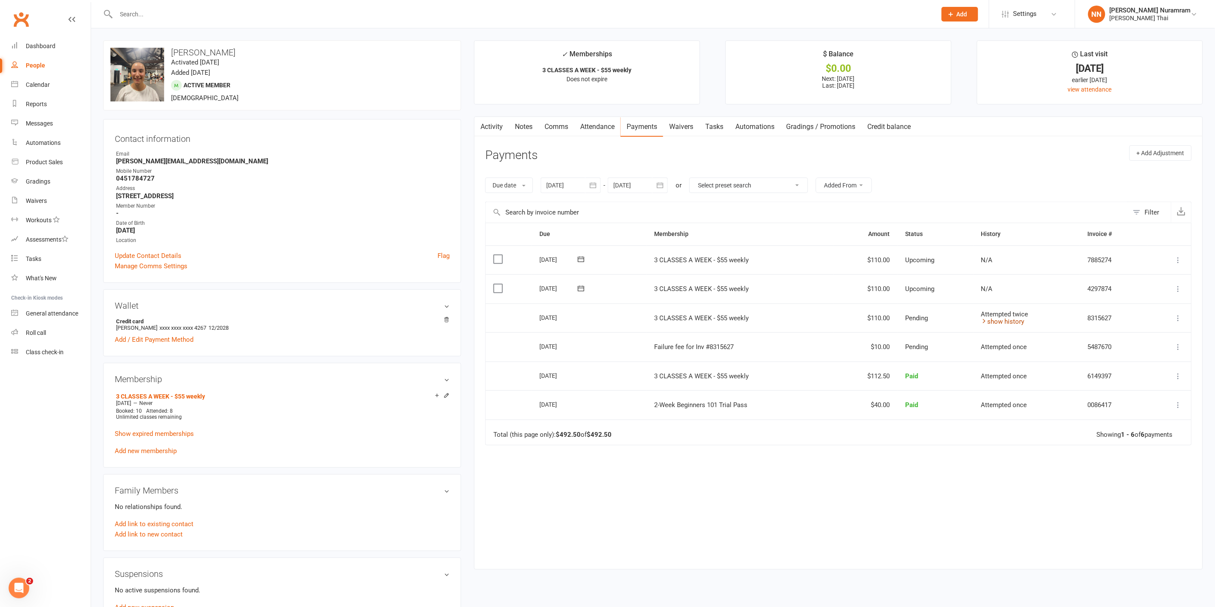
click at [989, 323] on link "show history" at bounding box center [1003, 322] width 43 height 8
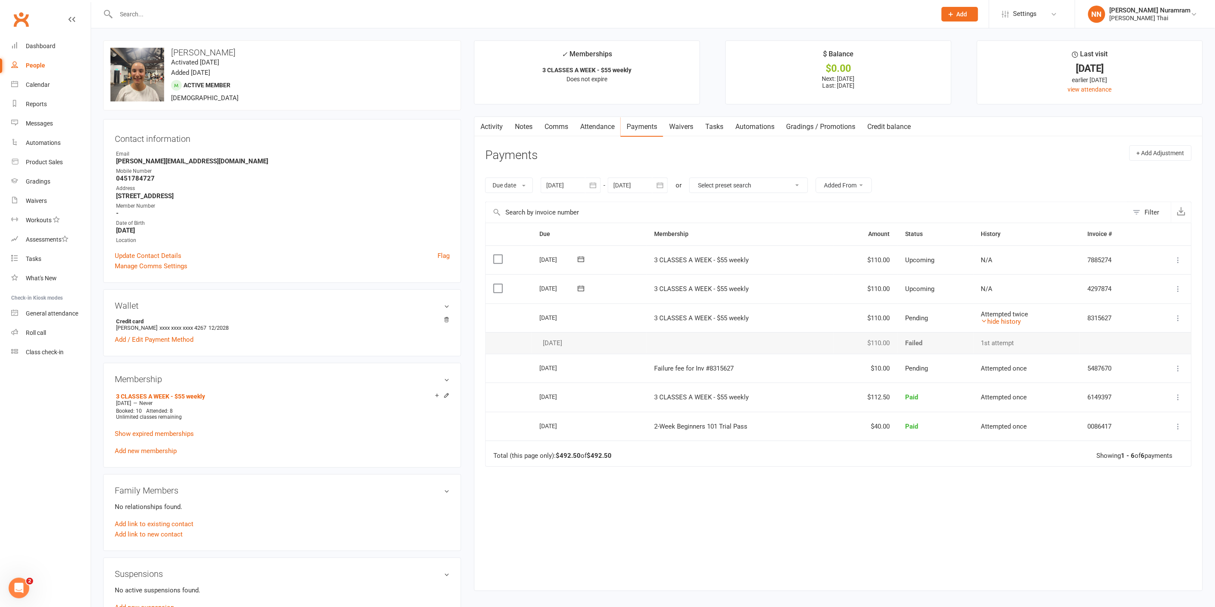
click at [122, 15] on input "text" at bounding box center [522, 14] width 817 height 12
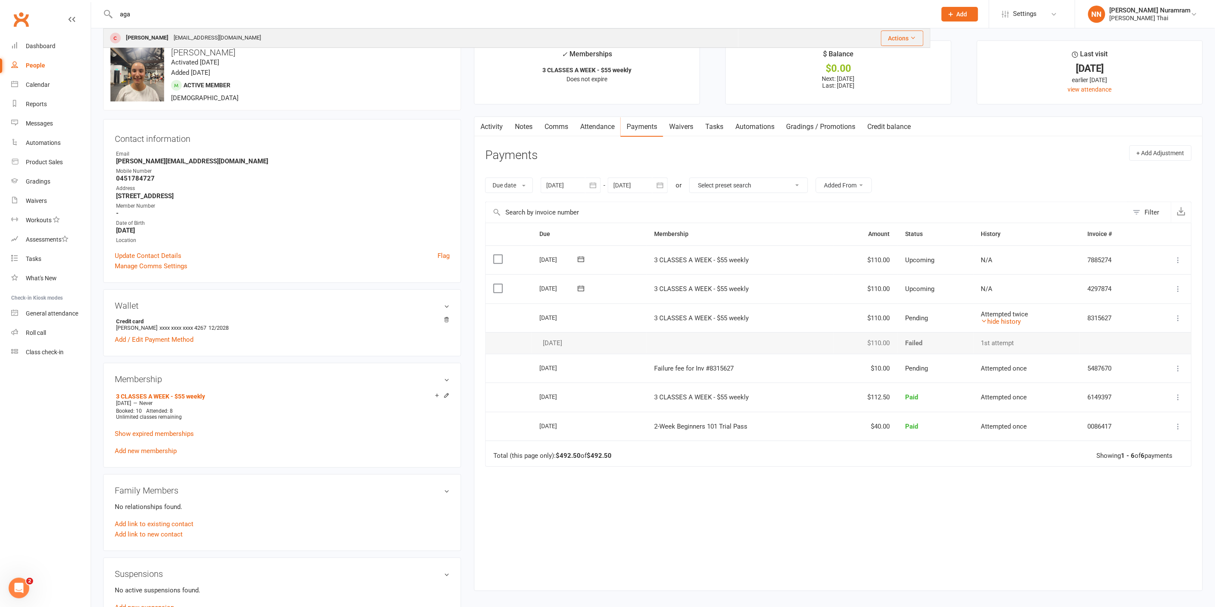
type input "aga"
click at [144, 37] on div "[PERSON_NAME]" at bounding box center [147, 38] width 48 height 12
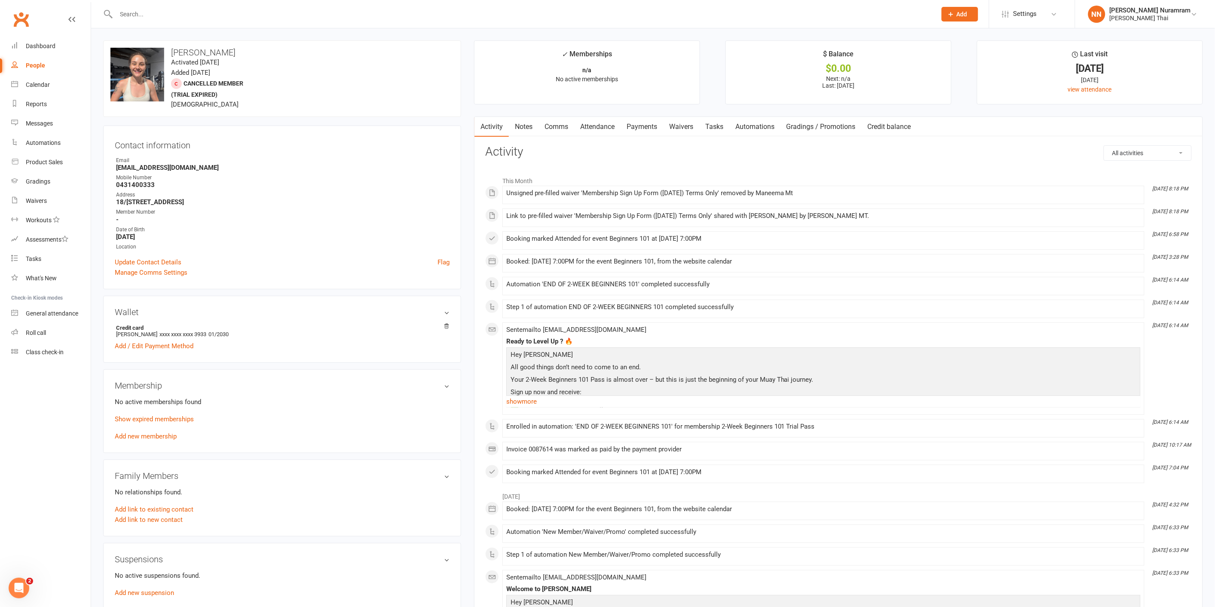
click at [689, 130] on link "Waivers" at bounding box center [681, 127] width 36 height 20
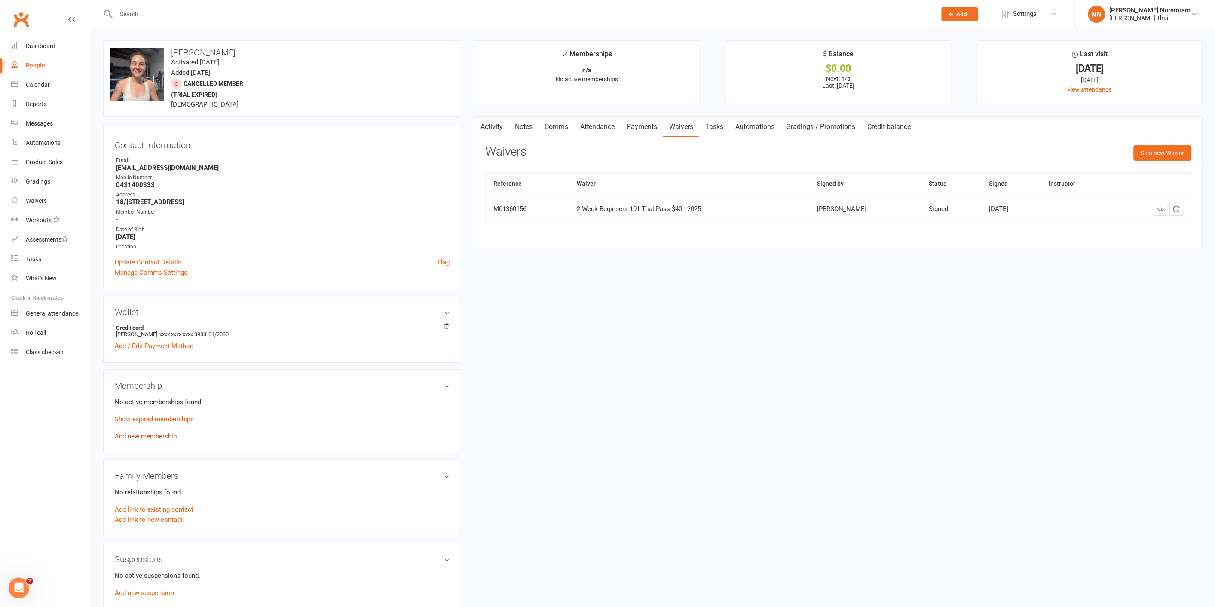
click at [129, 435] on link "Add new membership" at bounding box center [146, 437] width 62 height 8
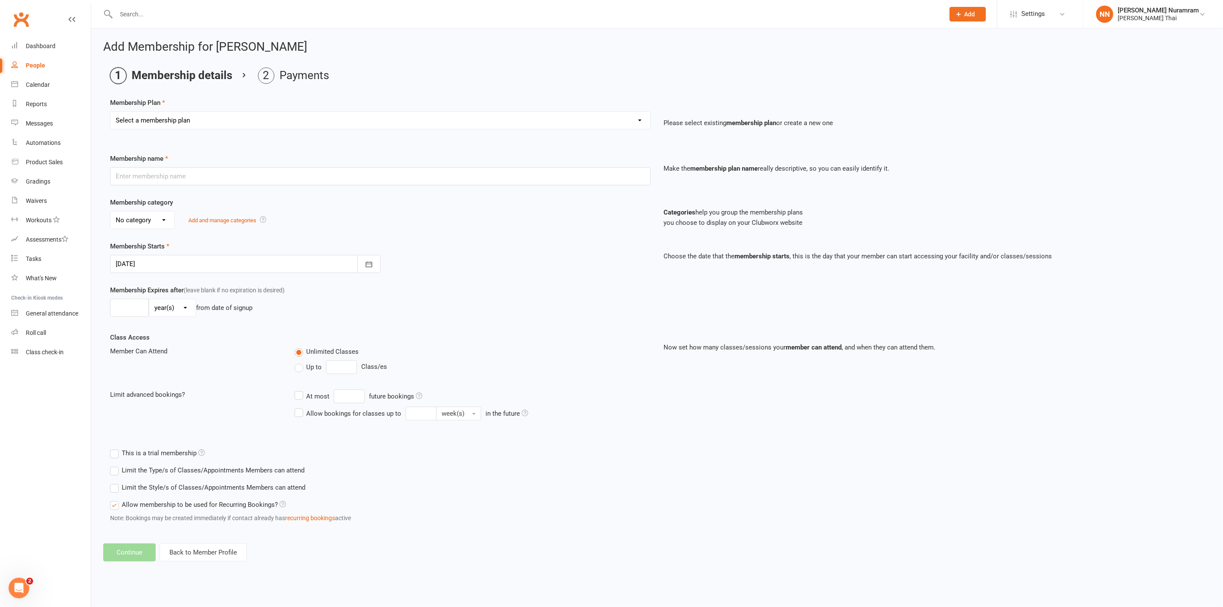
click at [451, 118] on select "Select a membership plan Create new Membership Plan 3 CLASSES A WEEK - $55 week…" at bounding box center [380, 120] width 540 height 17
select select "1"
click at [110, 112] on select "Select a membership plan Create new Membership Plan 3 CLASSES A WEEK - $55 week…" at bounding box center [380, 120] width 540 height 17
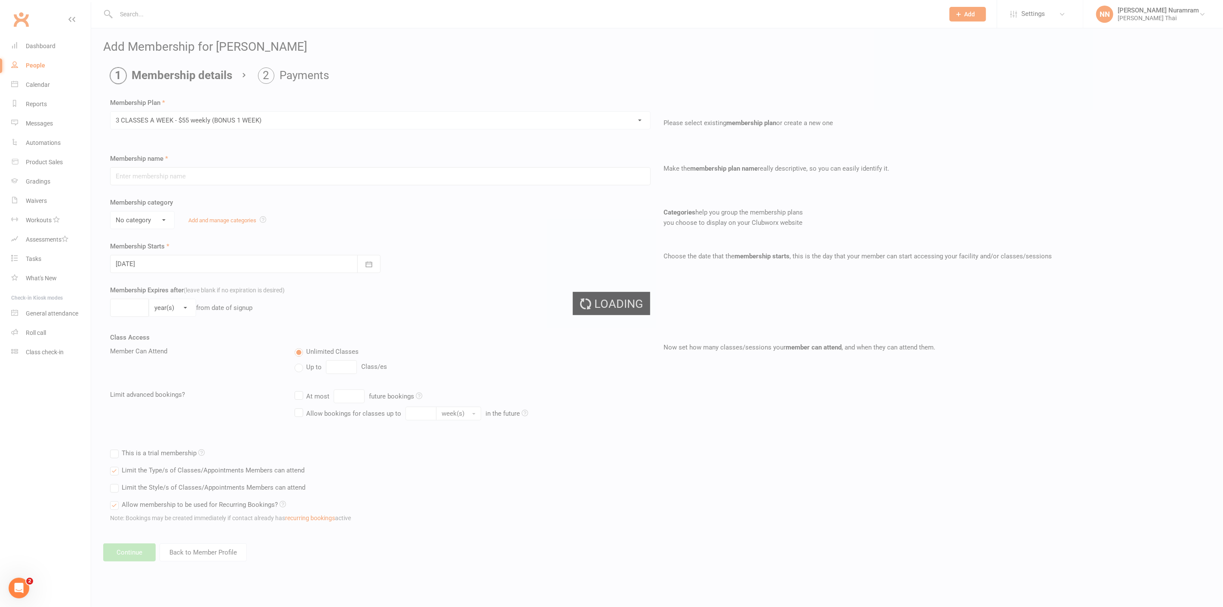
type input "3 CLASSES A WEEK - $55 weekly (BONUS 1 WEEK)"
select select "4"
type input "0"
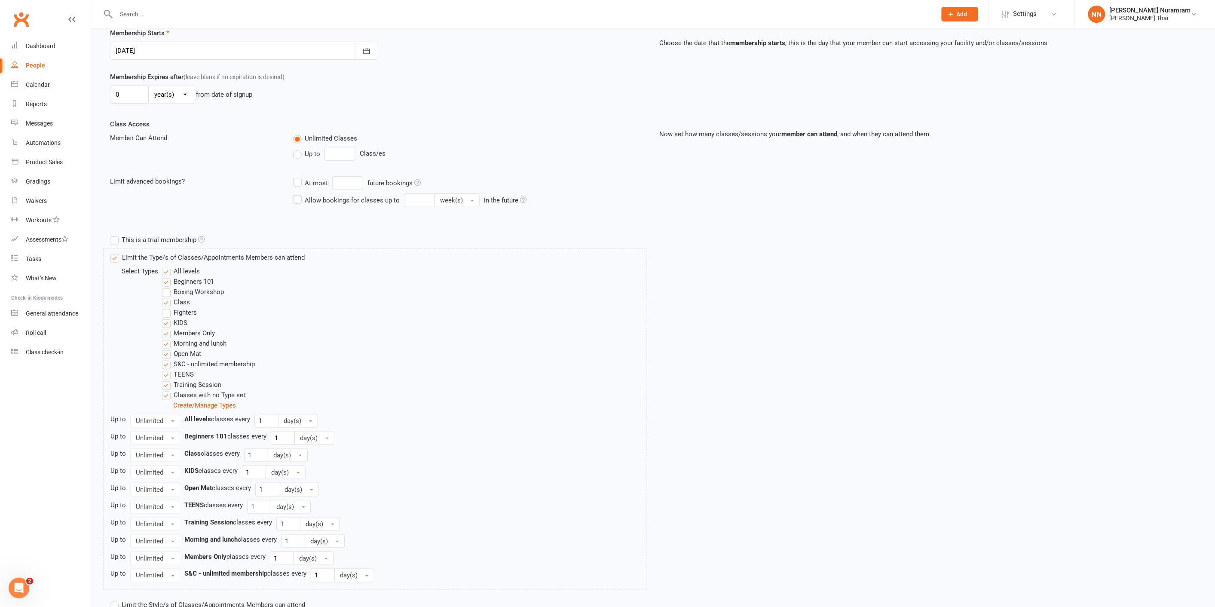
scroll to position [311, 0]
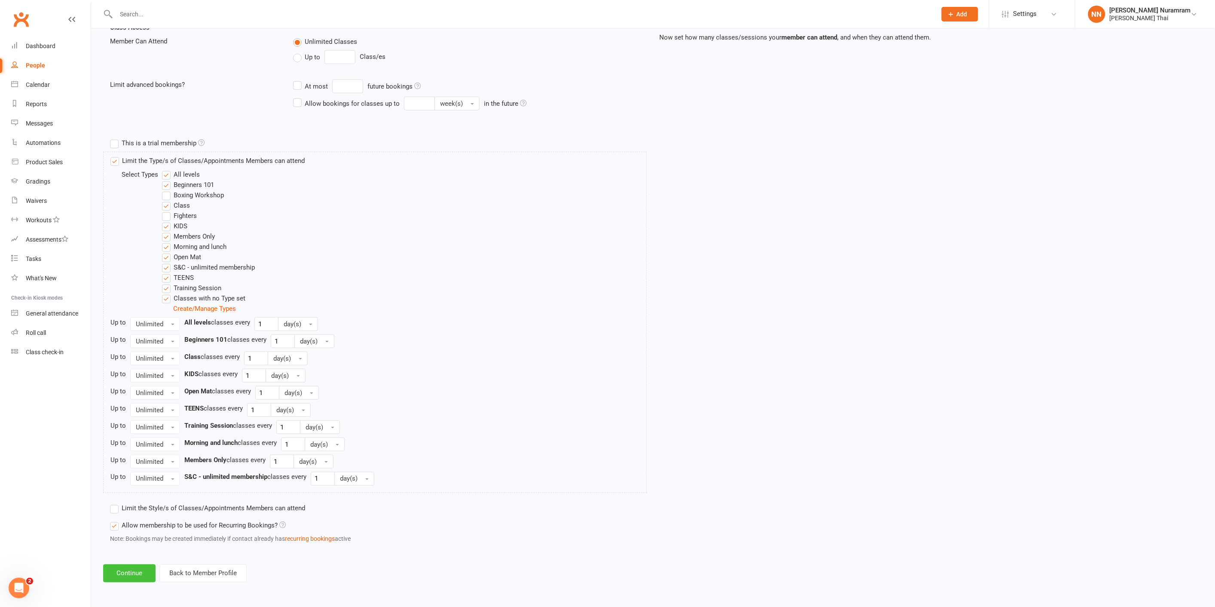
click at [122, 582] on button "Continue" at bounding box center [129, 574] width 52 height 18
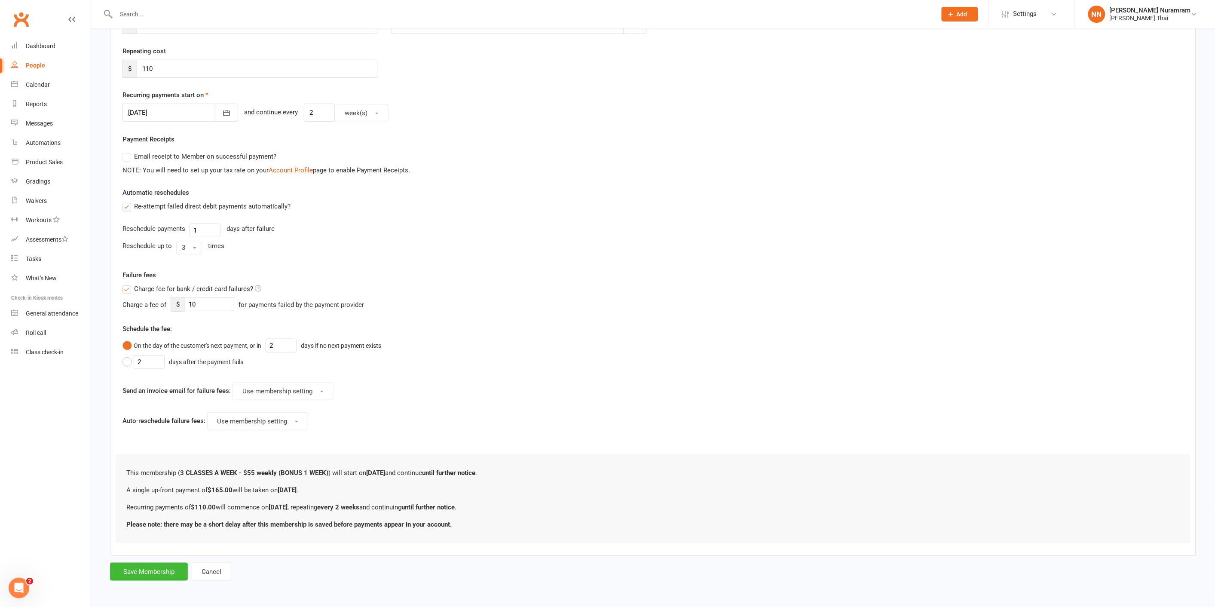
scroll to position [0, 0]
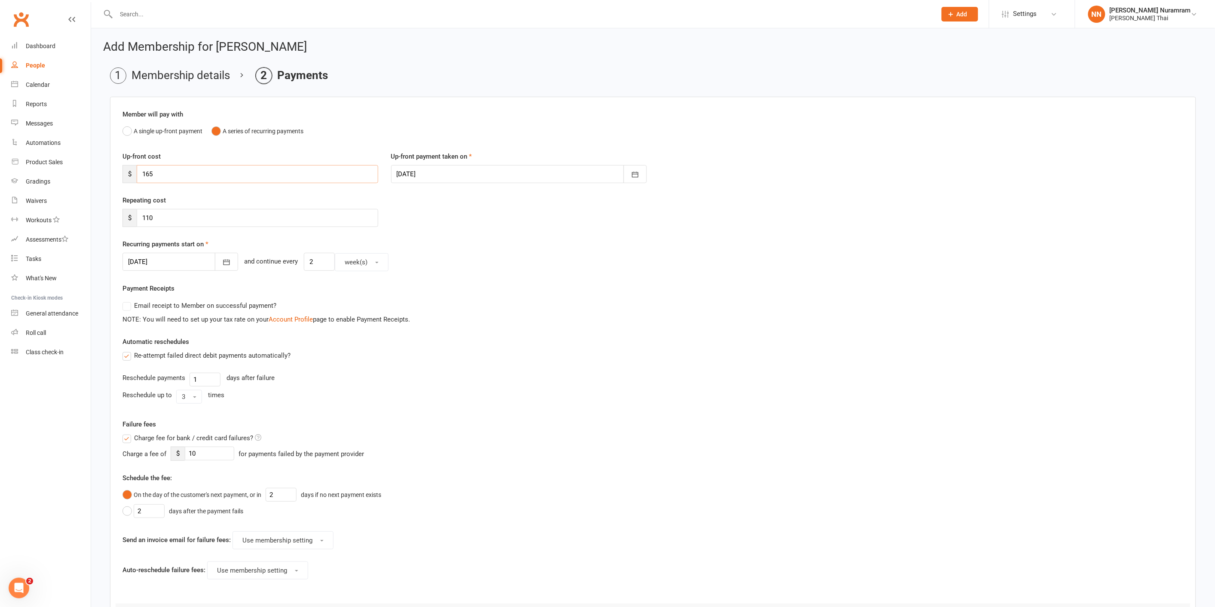
drag, startPoint x: 161, startPoint y: 171, endPoint x: 132, endPoint y: 175, distance: 29.6
click at [132, 175] on div "$ 165" at bounding box center [251, 174] width 256 height 18
click at [215, 261] on button "button" at bounding box center [226, 262] width 23 height 18
drag, startPoint x: 459, startPoint y: 298, endPoint x: 460, endPoint y: 282, distance: 15.9
click at [459, 298] on div "Email receipt to Member on successful payment?" at bounding box center [650, 305] width 1068 height 17
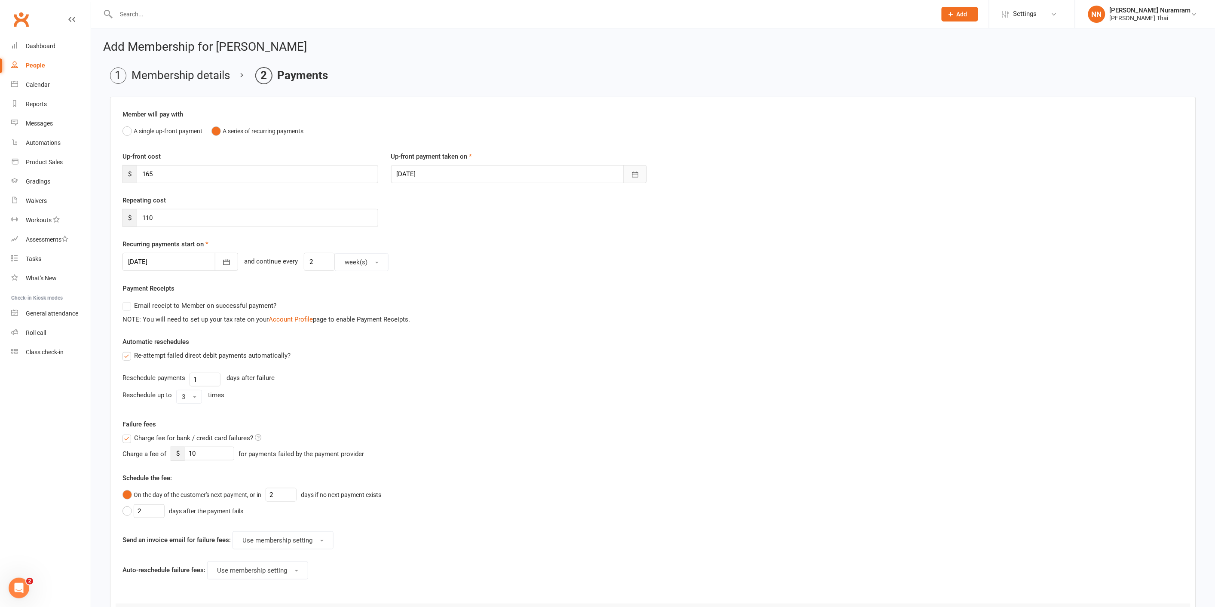
click at [638, 173] on icon "button" at bounding box center [635, 174] width 9 height 9
click at [468, 258] on button "14" at bounding box center [464, 261] width 18 height 15
type input "[DATE]"
click at [194, 169] on input "165" at bounding box center [258, 174] width 242 height 18
drag, startPoint x: 161, startPoint y: 172, endPoint x: 101, endPoint y: 179, distance: 61.0
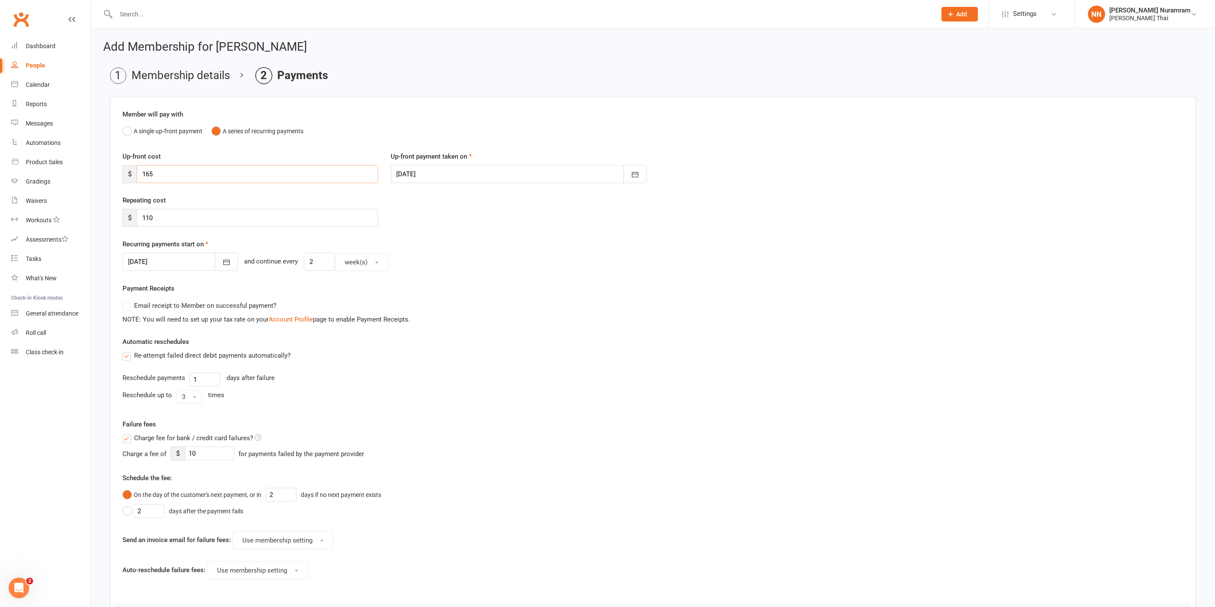
click at [101, 179] on div "Add Membership for [PERSON_NAME] Membership details Payments Member will pay wi…" at bounding box center [653, 385] width 1124 height 715
type input "17"
click at [172, 218] on input "110" at bounding box center [258, 218] width 242 height 18
click at [215, 260] on button "button" at bounding box center [226, 262] width 23 height 18
click at [250, 346] on span "14" at bounding box center [252, 349] width 7 height 7
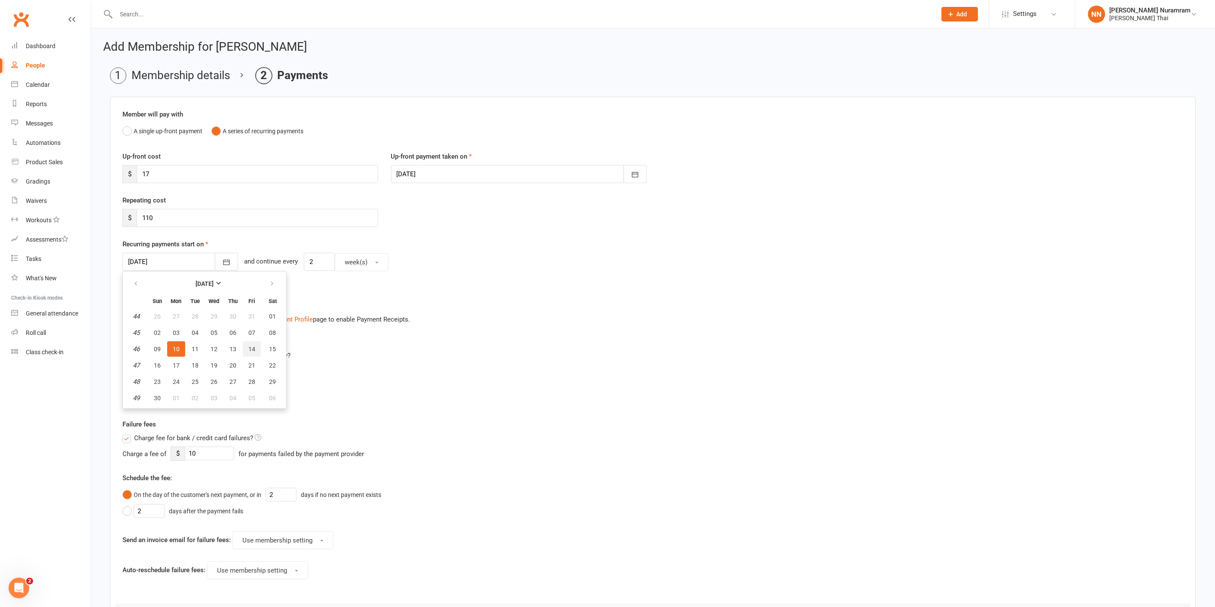
type input "[DATE]"
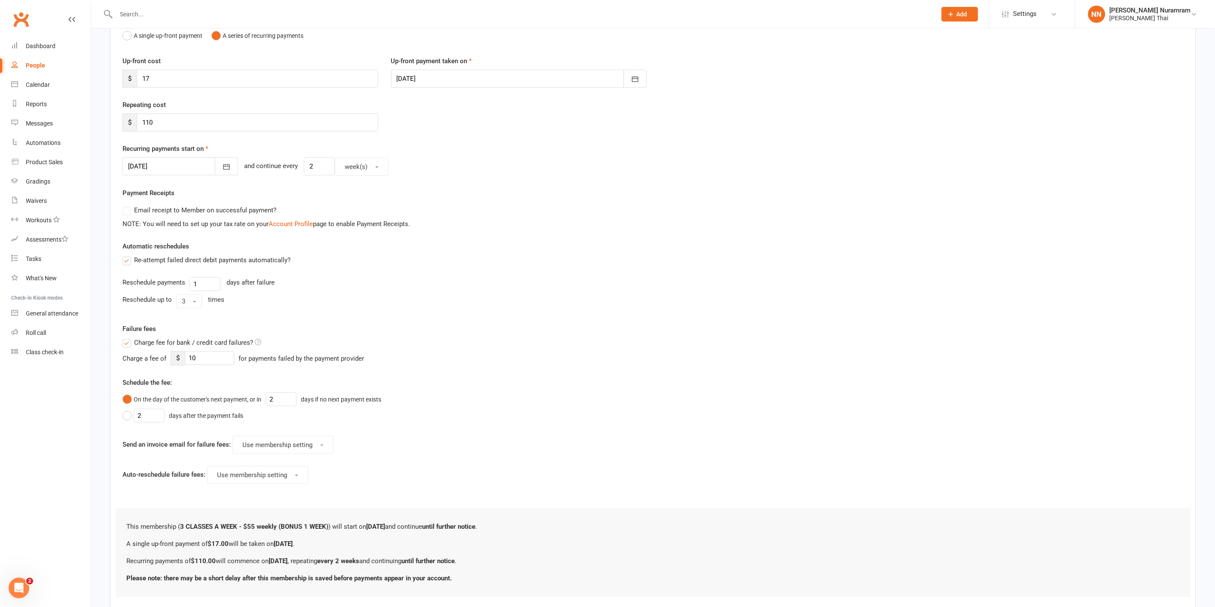
scroll to position [149, 0]
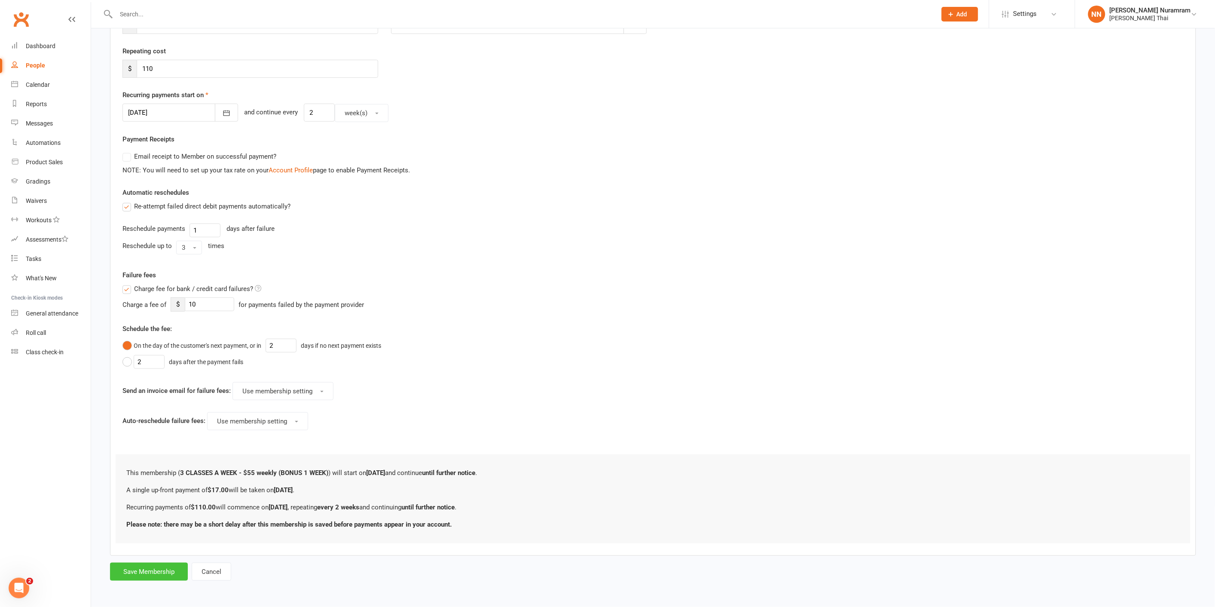
click at [160, 575] on button "Save Membership" at bounding box center [149, 572] width 78 height 18
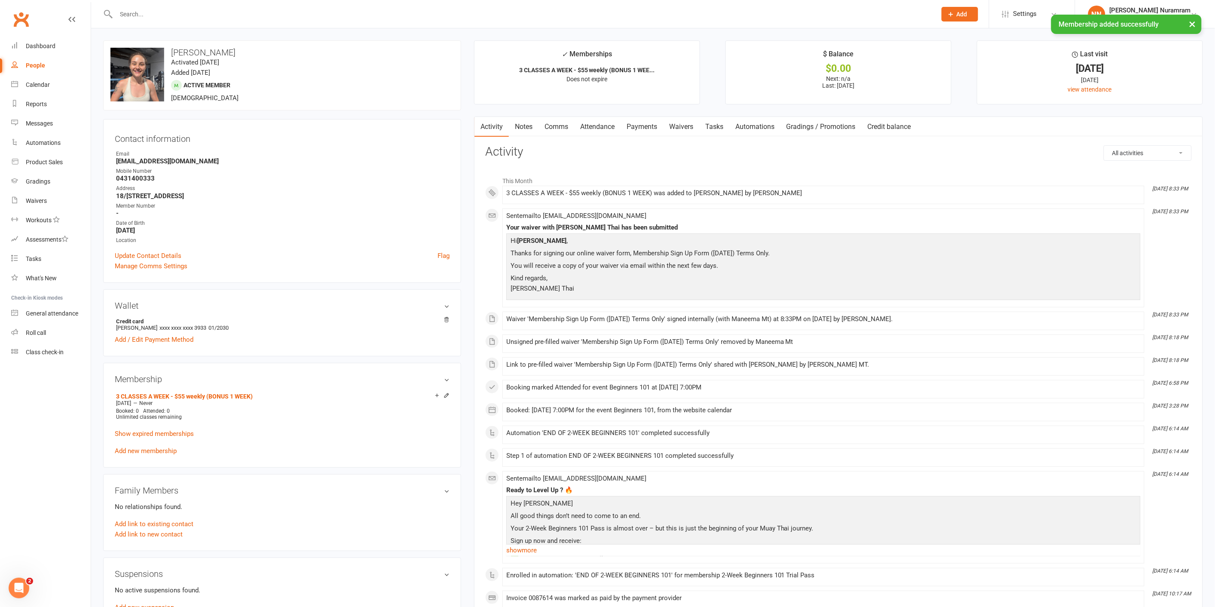
click at [642, 130] on link "Payments" at bounding box center [642, 127] width 43 height 20
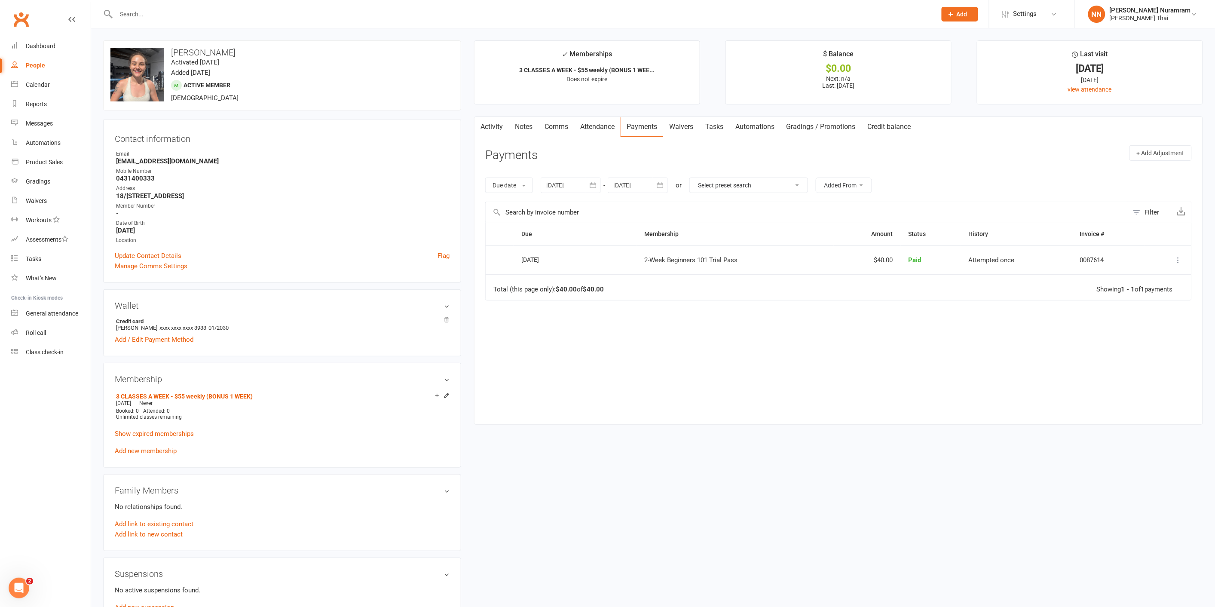
click at [570, 189] on div at bounding box center [571, 185] width 60 height 15
click at [612, 268] on span "16" at bounding box center [613, 271] width 7 height 7
click at [594, 181] on icon "button" at bounding box center [593, 185] width 9 height 9
click at [600, 270] on button "15" at bounding box center [595, 271] width 18 height 15
click at [596, 183] on icon "button" at bounding box center [593, 185] width 9 height 9
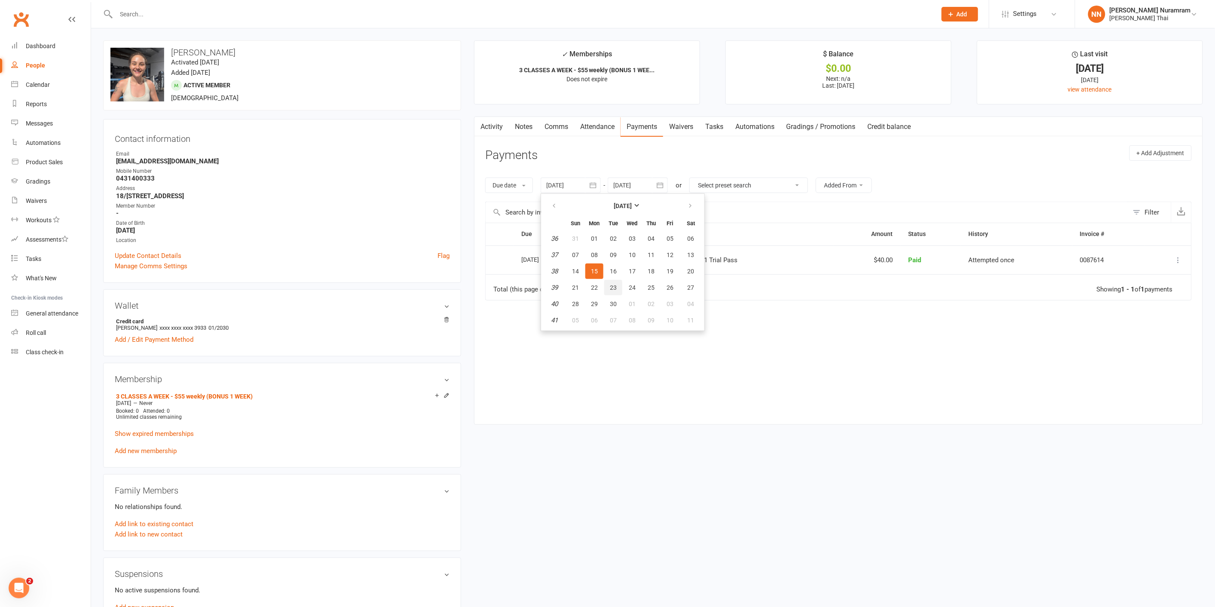
drag, startPoint x: 613, startPoint y: 290, endPoint x: 614, endPoint y: 295, distance: 4.5
click at [613, 291] on button "23" at bounding box center [614, 287] width 18 height 15
click at [596, 186] on icon "button" at bounding box center [593, 185] width 9 height 9
click at [630, 307] on button "01" at bounding box center [632, 303] width 18 height 15
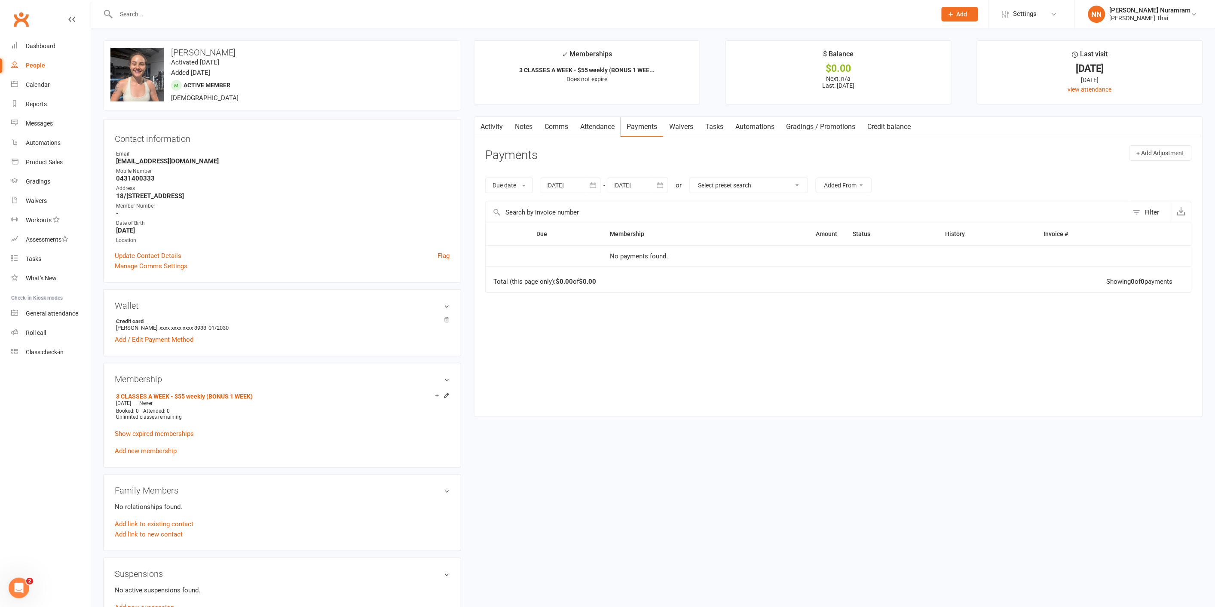
click at [595, 187] on icon "button" at bounding box center [593, 185] width 9 height 9
click at [592, 254] on span "06" at bounding box center [594, 255] width 7 height 7
click at [584, 187] on div at bounding box center [571, 185] width 60 height 15
click at [579, 239] on span "28" at bounding box center [575, 238] width 7 height 7
type input "[DATE]"
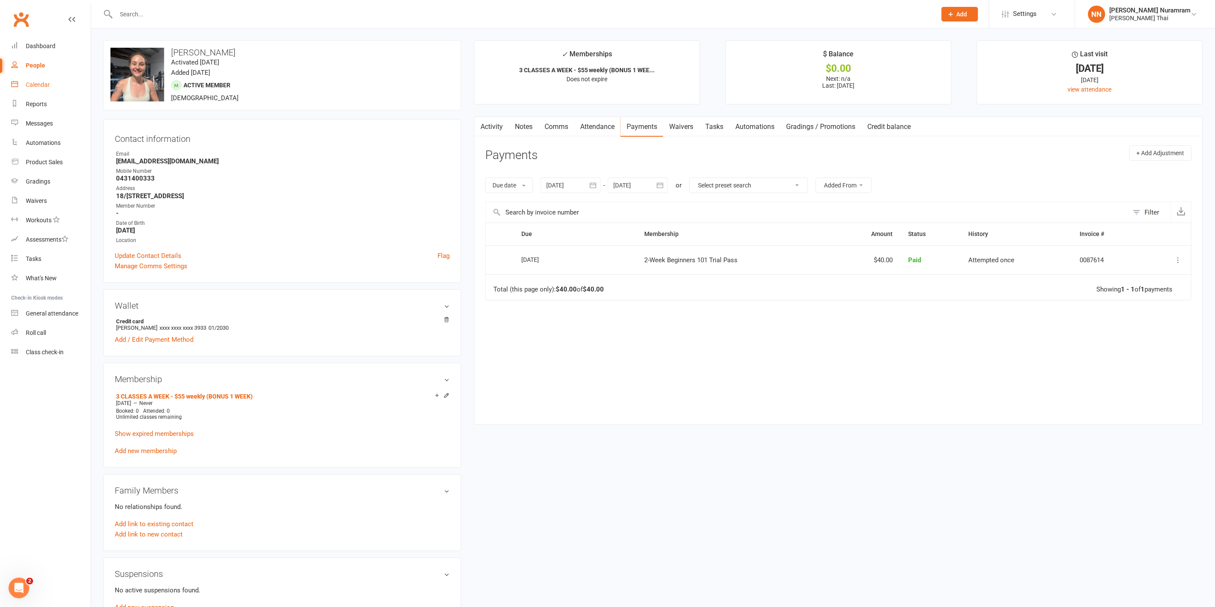
click at [52, 82] on link "Calendar" at bounding box center [51, 84] width 80 height 19
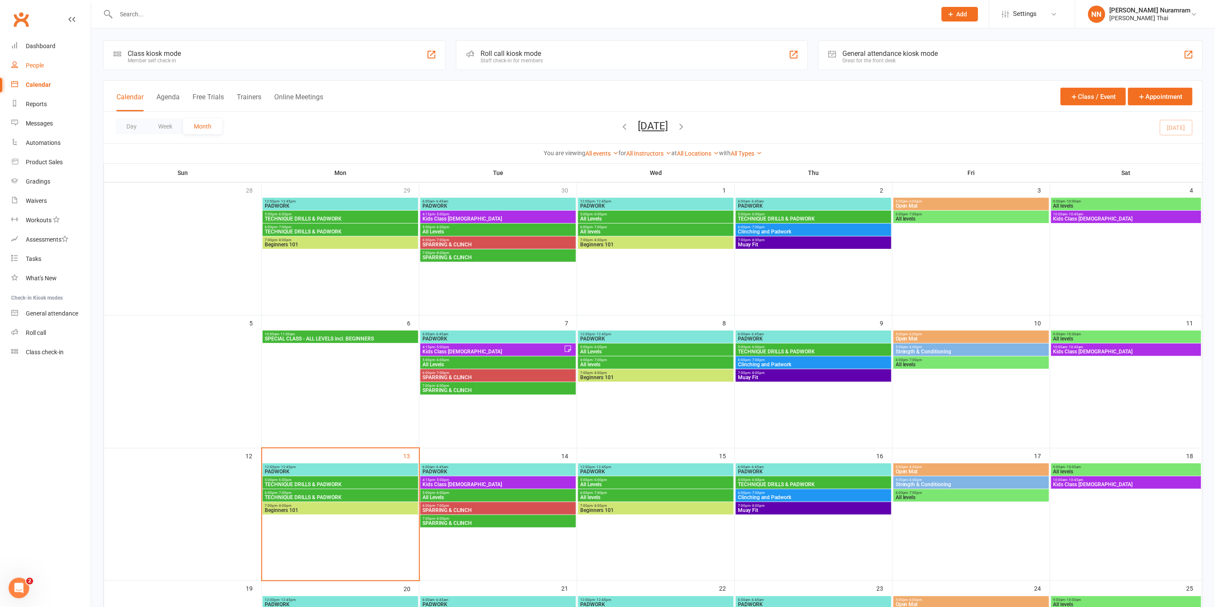
click at [49, 67] on link "People" at bounding box center [51, 65] width 80 height 19
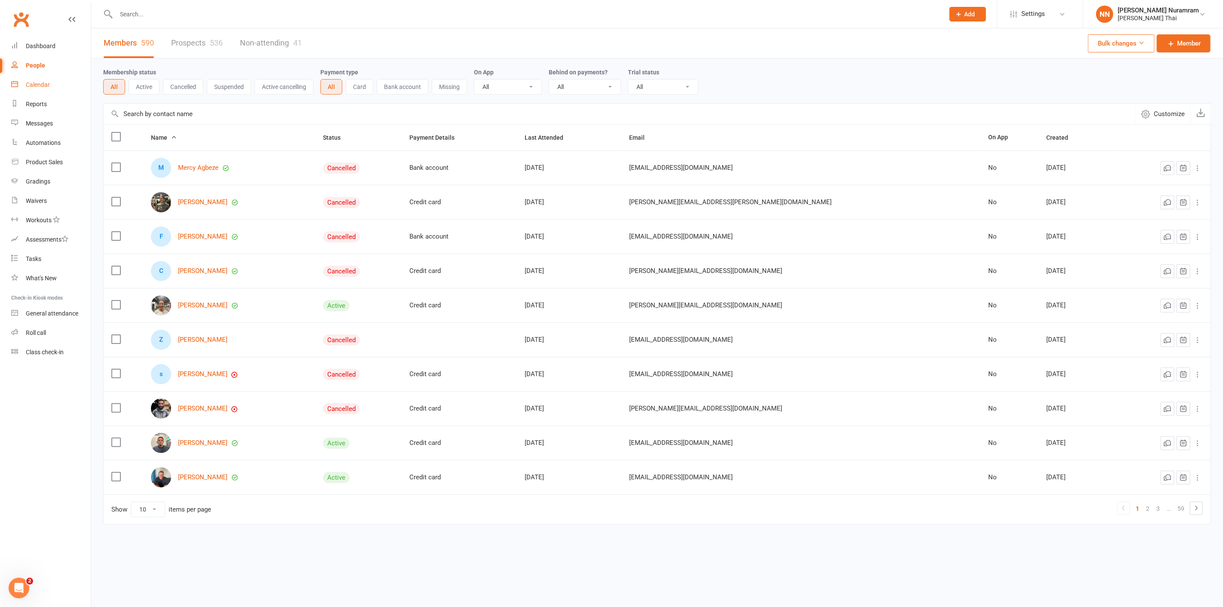
click at [31, 87] on div "Calendar" at bounding box center [38, 84] width 24 height 7
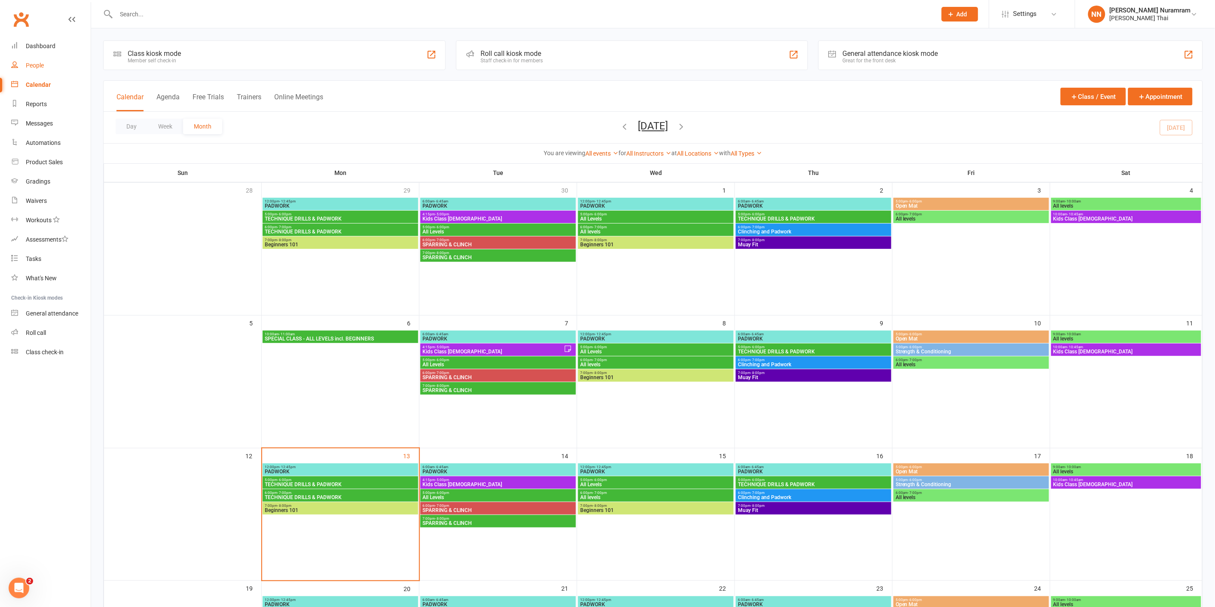
click at [54, 63] on link "People" at bounding box center [51, 65] width 80 height 19
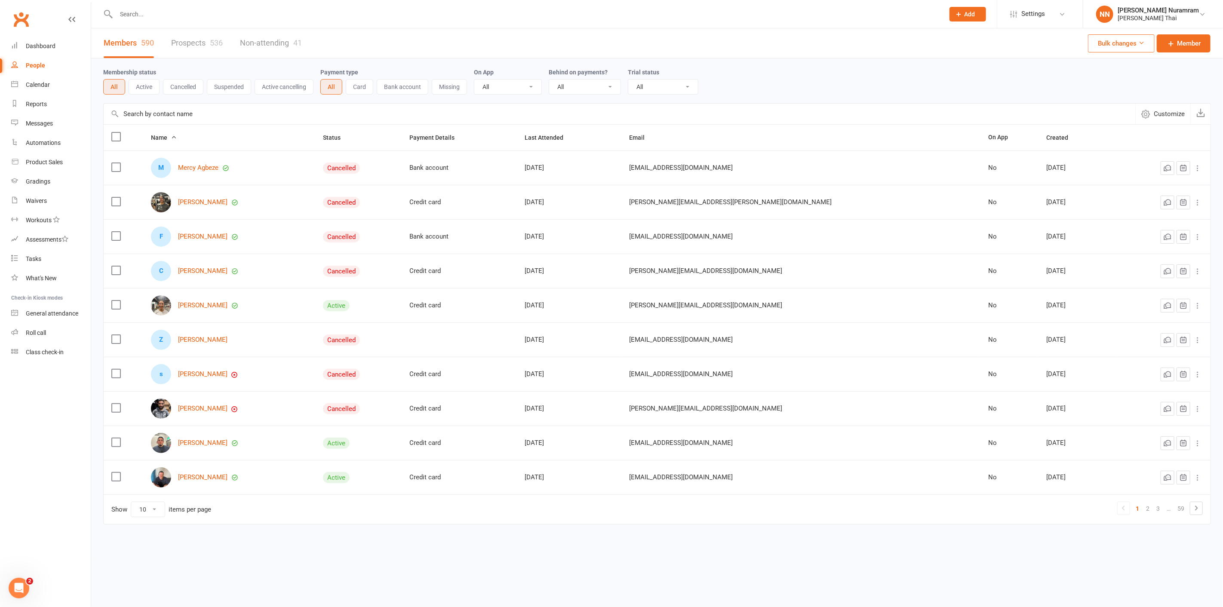
click at [144, 18] on input "text" at bounding box center [526, 14] width 825 height 12
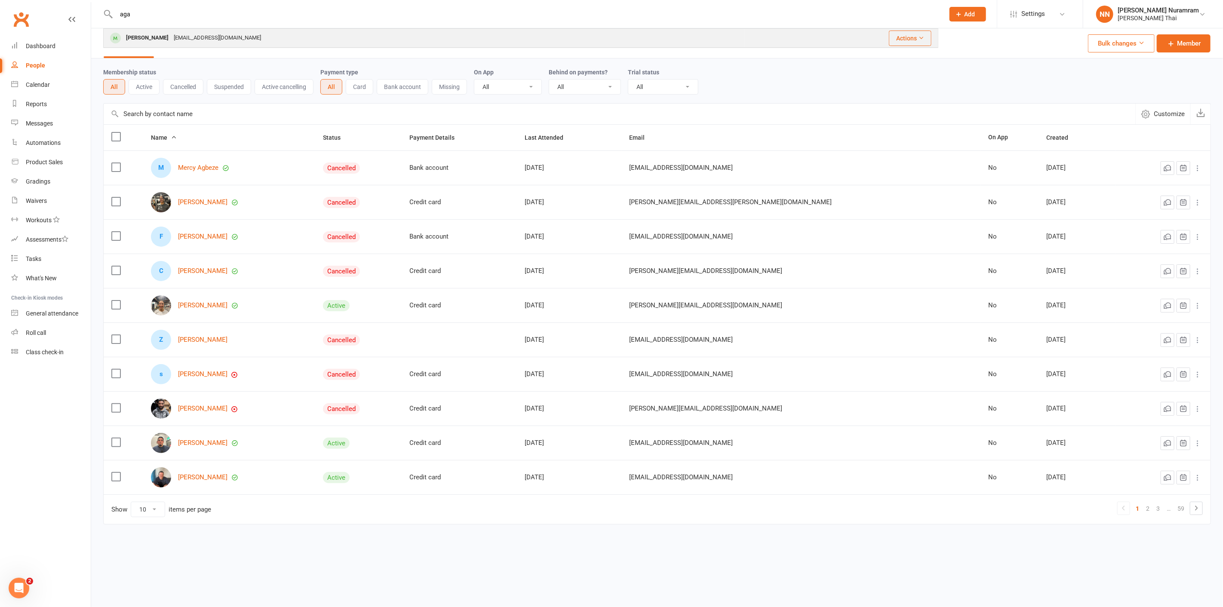
type input "aga"
click at [141, 32] on div "[PERSON_NAME]" at bounding box center [147, 38] width 48 height 12
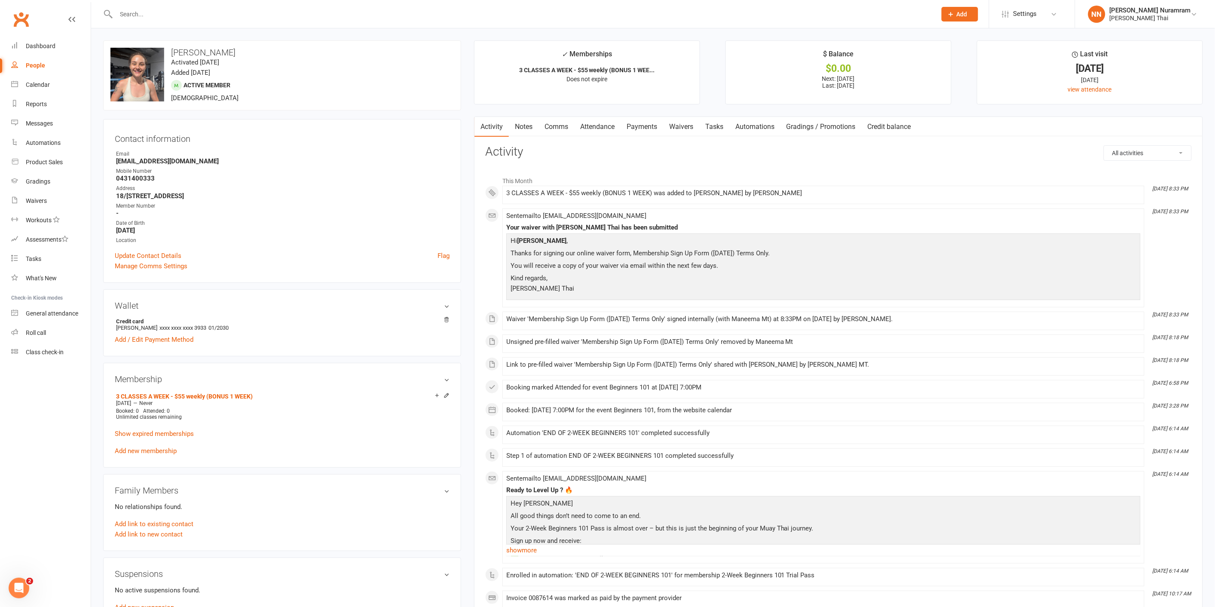
click at [638, 119] on link "Payments" at bounding box center [642, 127] width 43 height 20
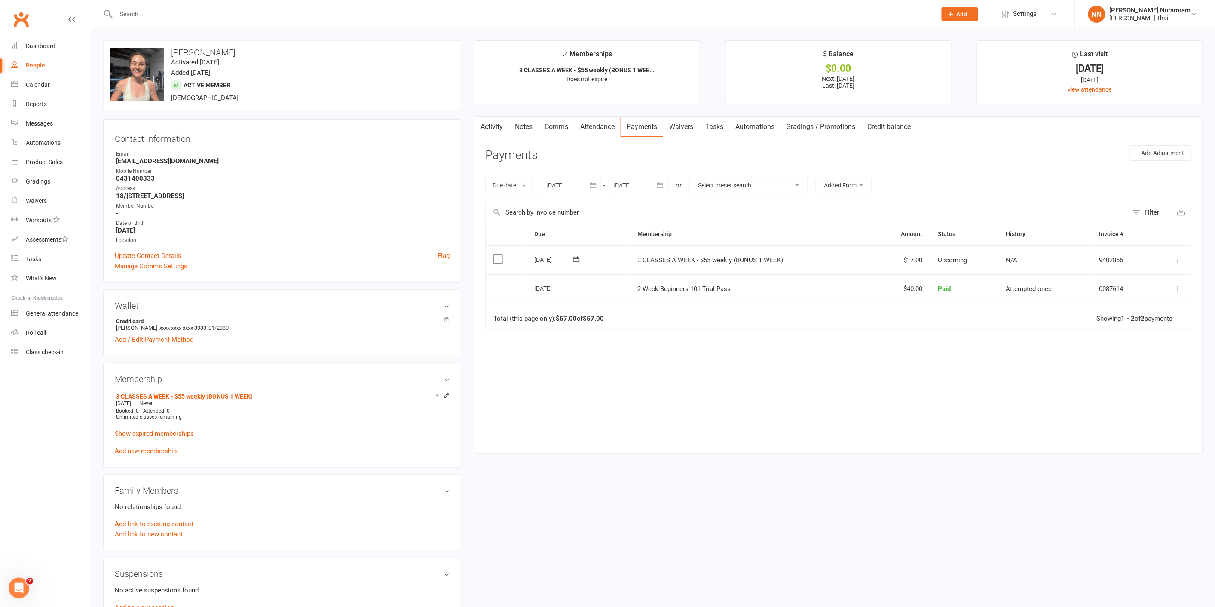
click at [657, 189] on icon "button" at bounding box center [660, 185] width 9 height 9
click at [681, 301] on span "25" at bounding box center [680, 304] width 7 height 7
type input "[DATE]"
click at [141, 450] on link "Add new membership" at bounding box center [146, 451] width 62 height 8
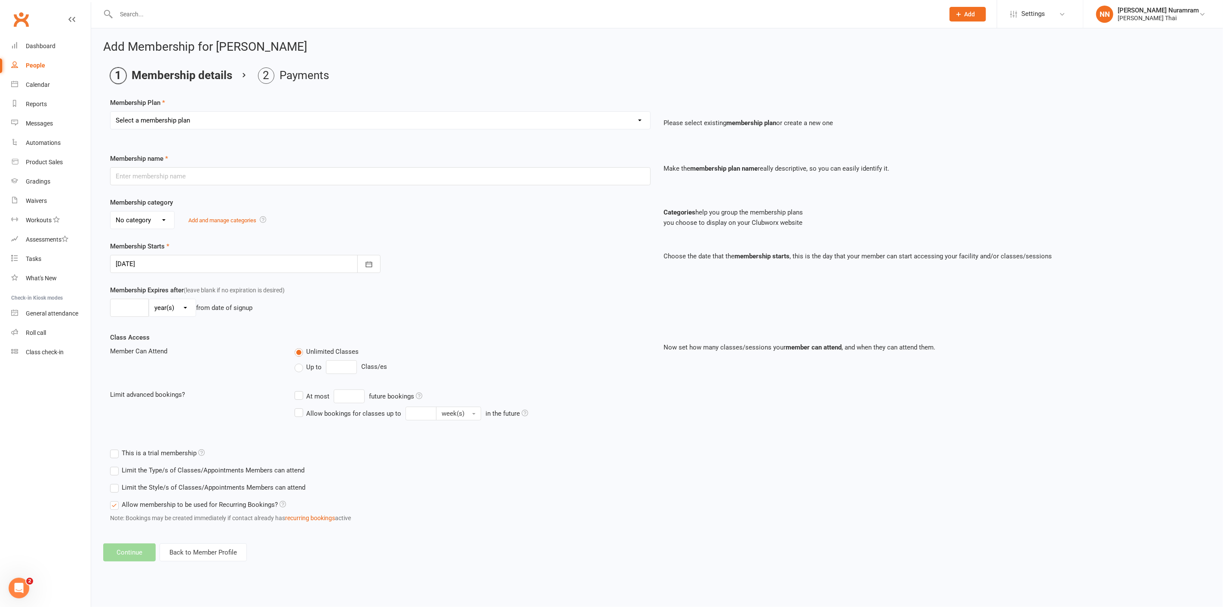
click at [280, 126] on select "Select a membership plan Create new Membership Plan 3 CLASSES A WEEK - $55 week…" at bounding box center [380, 120] width 540 height 17
select select "1"
click at [110, 112] on select "Select a membership plan Create new Membership Plan 3 CLASSES A WEEK - $55 week…" at bounding box center [380, 120] width 540 height 17
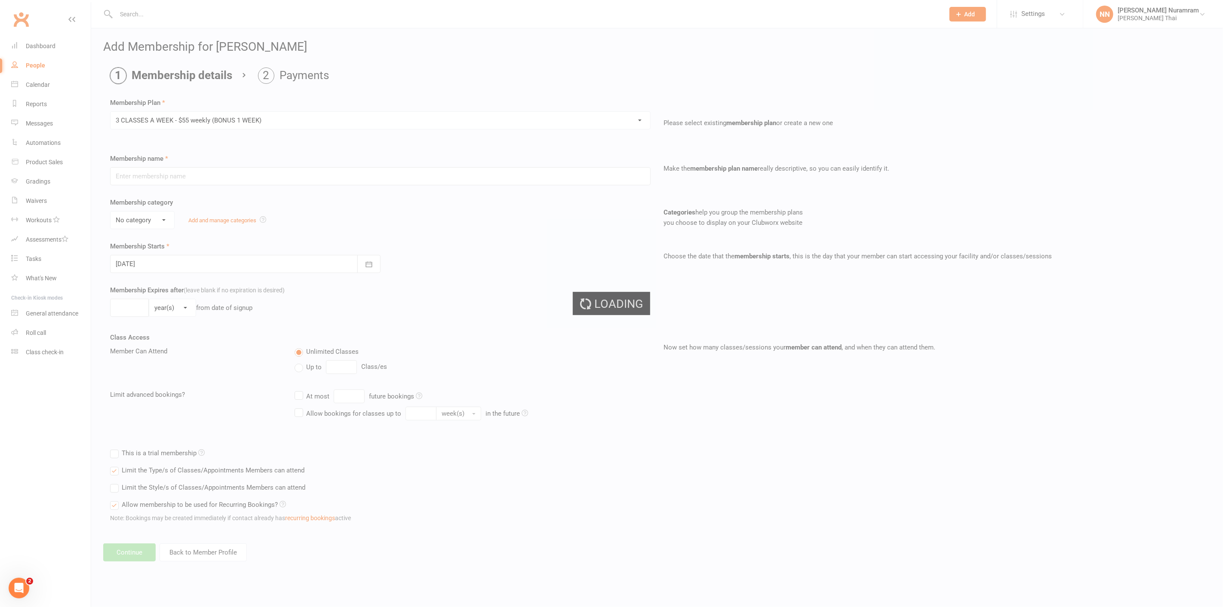
type input "3 CLASSES A WEEK - $55 weekly (BONUS 1 WEEK)"
select select "4"
type input "0"
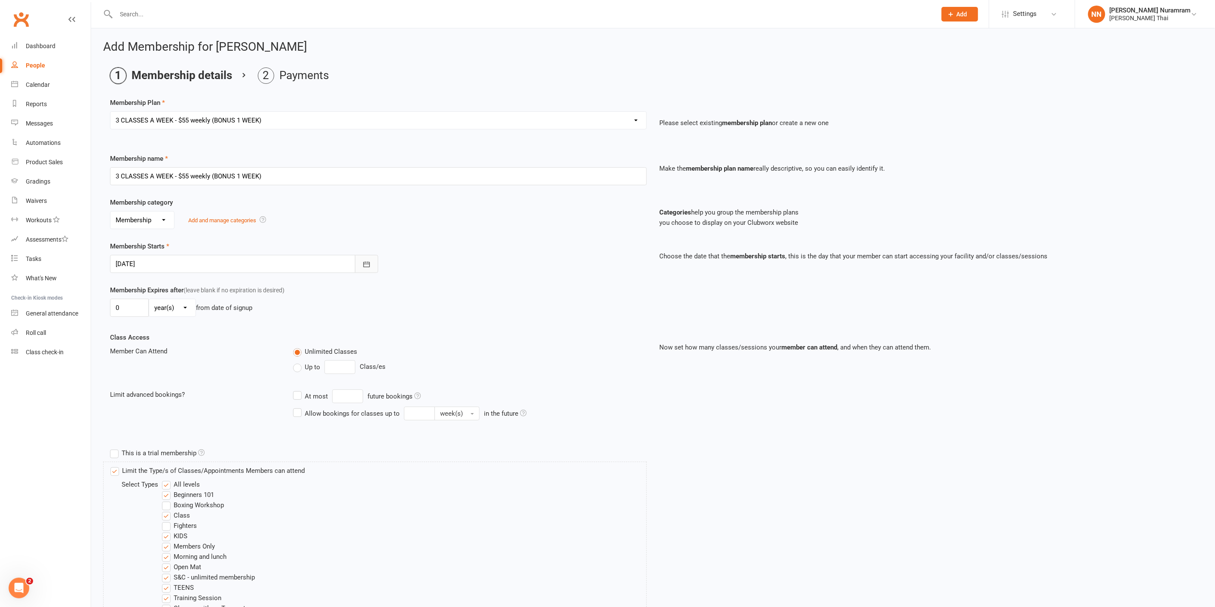
click at [368, 268] on icon "button" at bounding box center [366, 264] width 9 height 9
click at [236, 349] on span "17" at bounding box center [239, 351] width 7 height 7
type input "[DATE]"
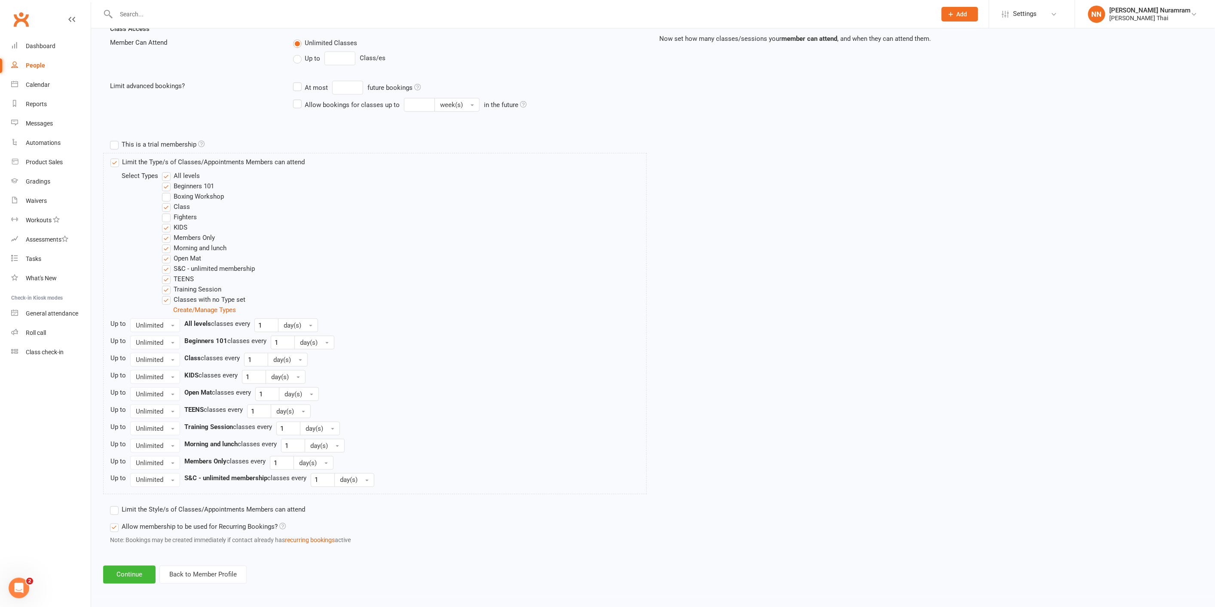
scroll to position [311, 0]
click at [128, 578] on button "Continue" at bounding box center [129, 574] width 52 height 18
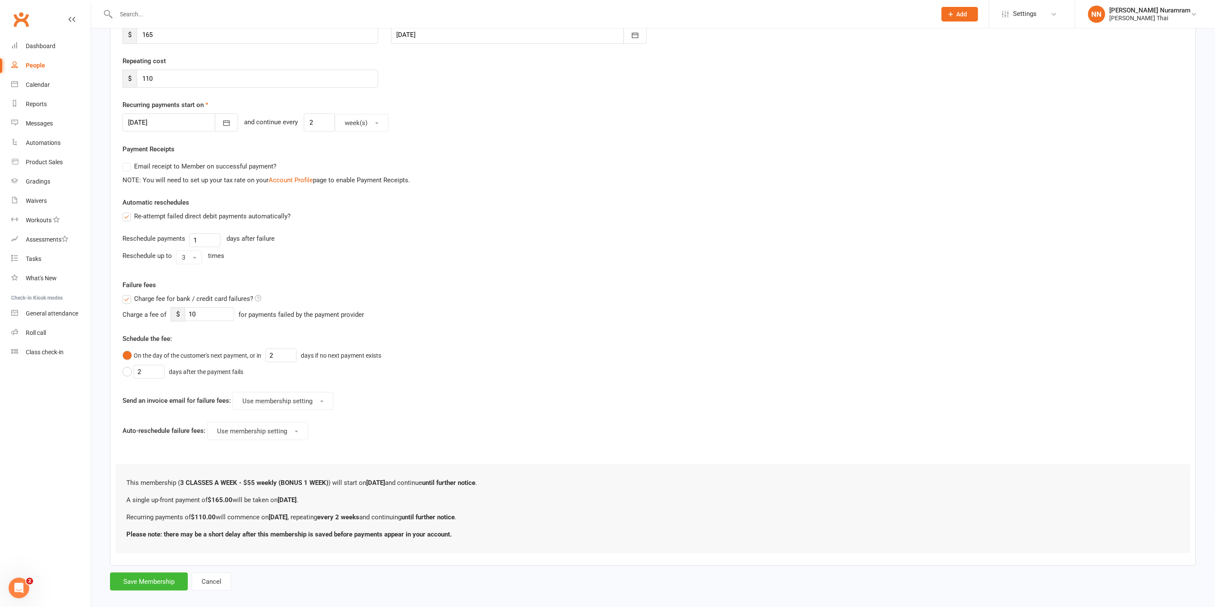
scroll to position [149, 0]
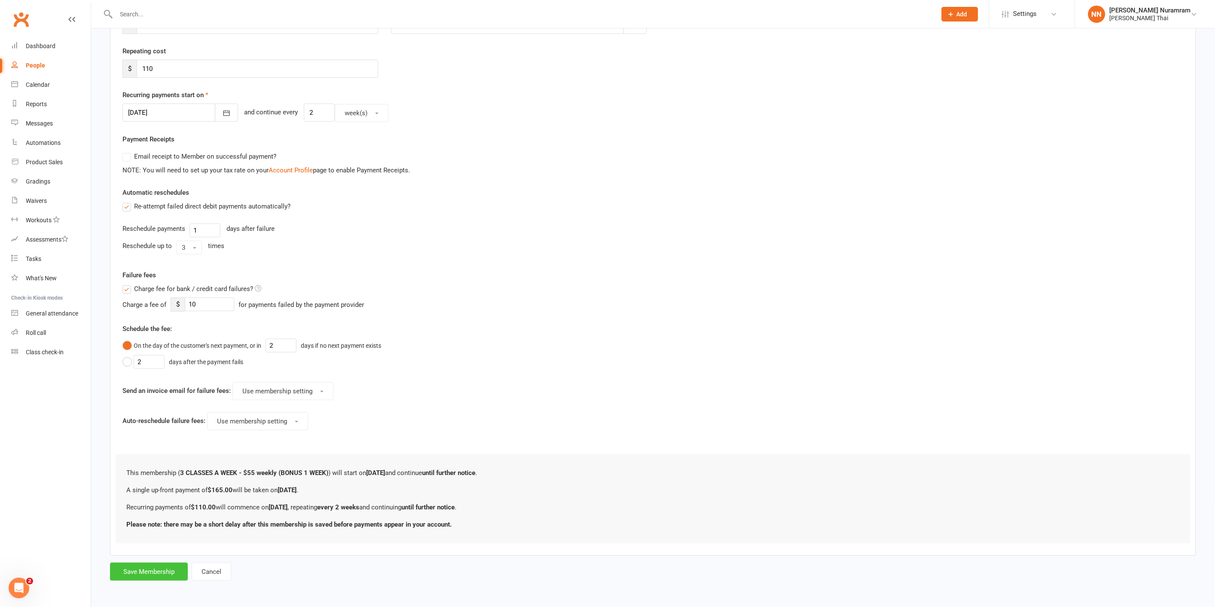
click at [155, 569] on button "Save Membership" at bounding box center [149, 572] width 78 height 18
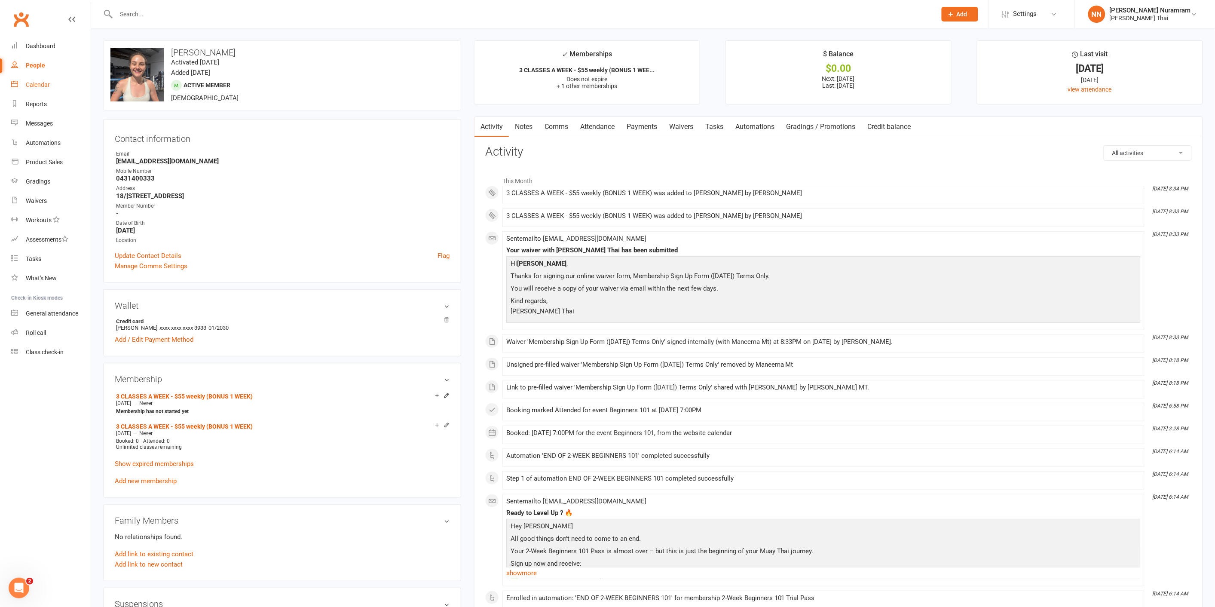
click at [28, 78] on link "Calendar" at bounding box center [51, 84] width 80 height 19
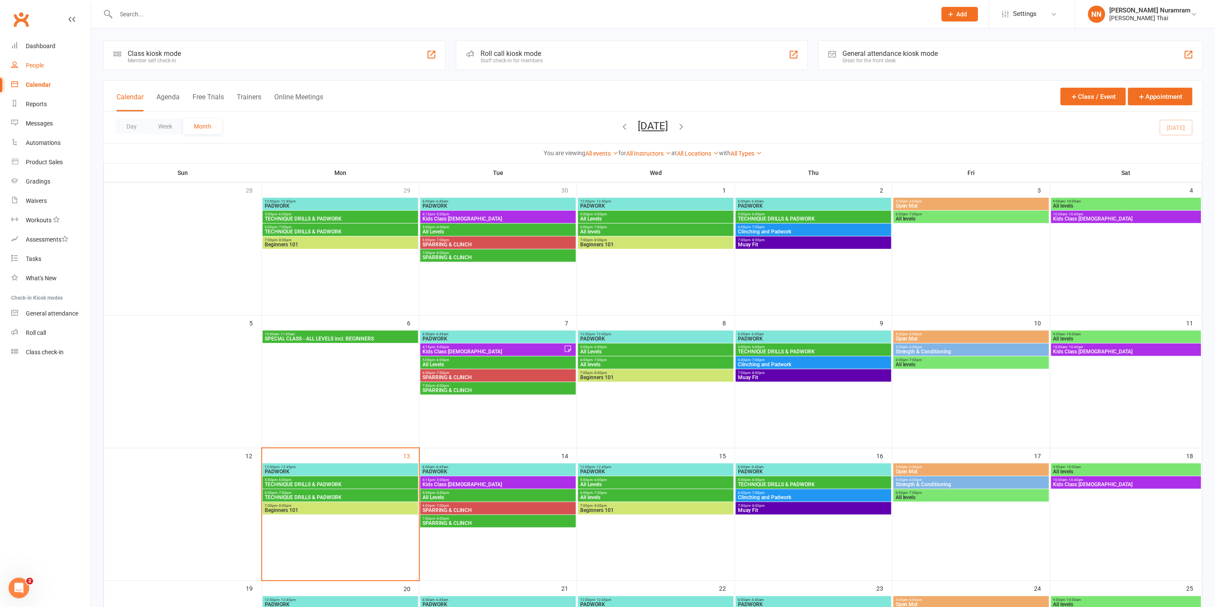
click at [40, 66] on div "People" at bounding box center [35, 65] width 18 height 7
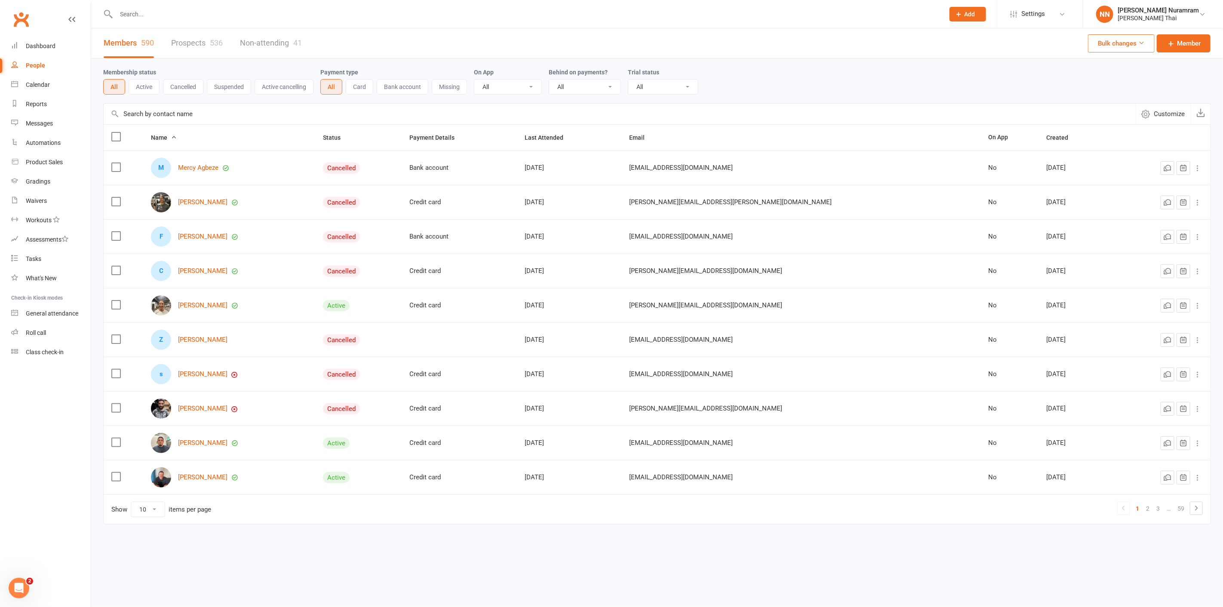
click at [173, 16] on input "text" at bounding box center [526, 14] width 825 height 12
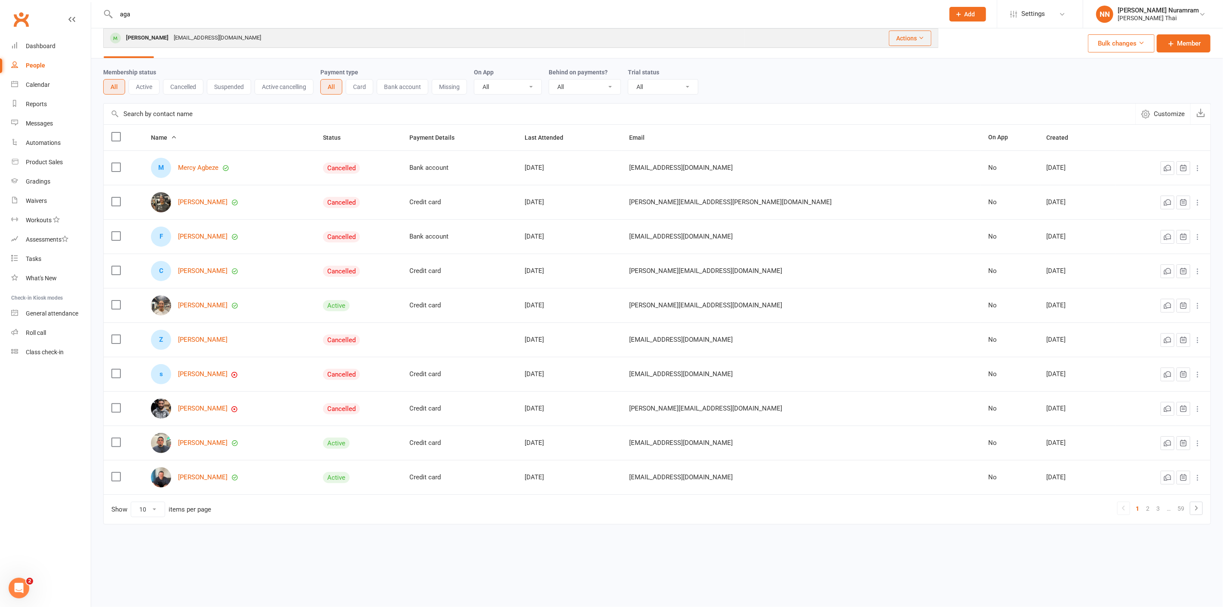
type input "aga"
click at [171, 42] on div "[EMAIL_ADDRESS][DOMAIN_NAME]" at bounding box center [217, 38] width 92 height 12
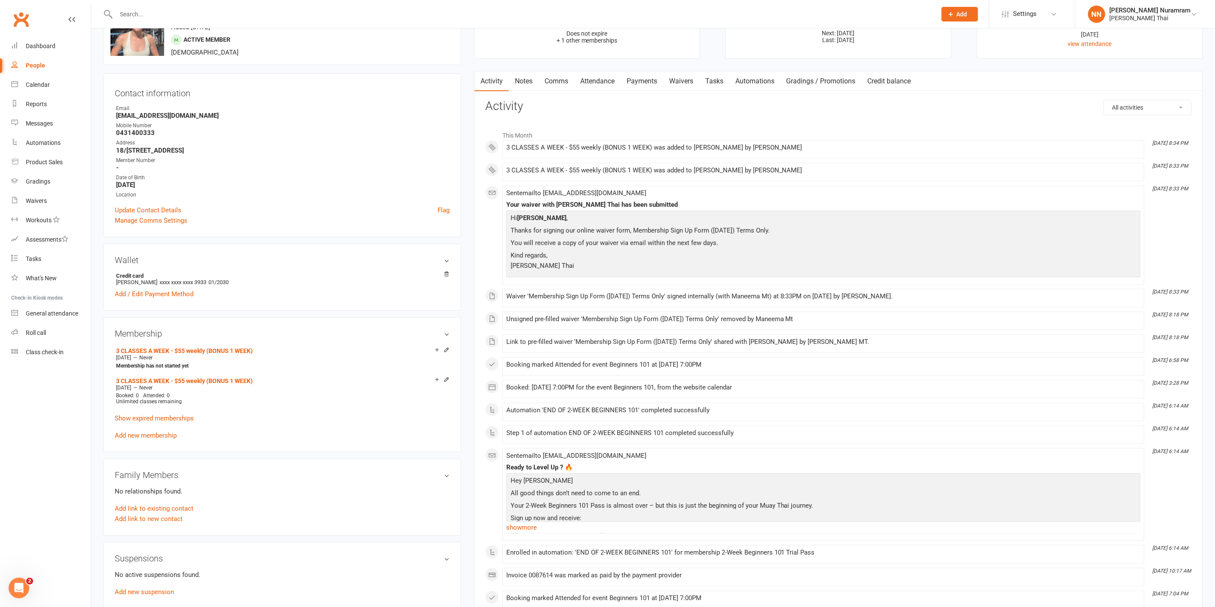
scroll to position [48, 0]
click at [446, 377] on icon at bounding box center [447, 377] width 6 height 6
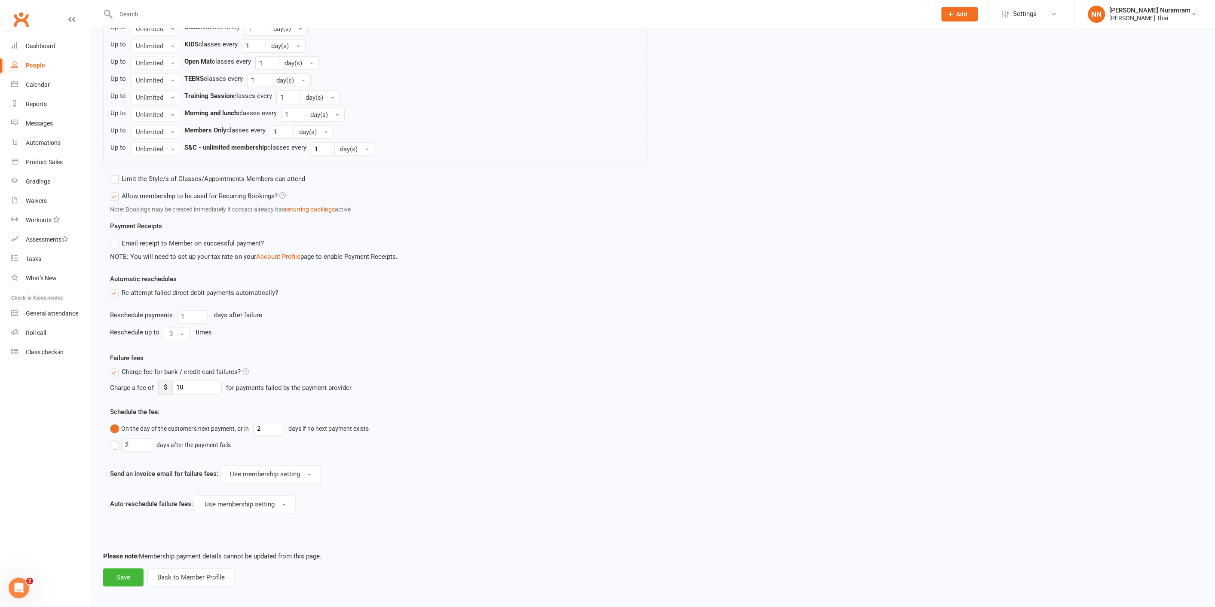
scroll to position [540, 0]
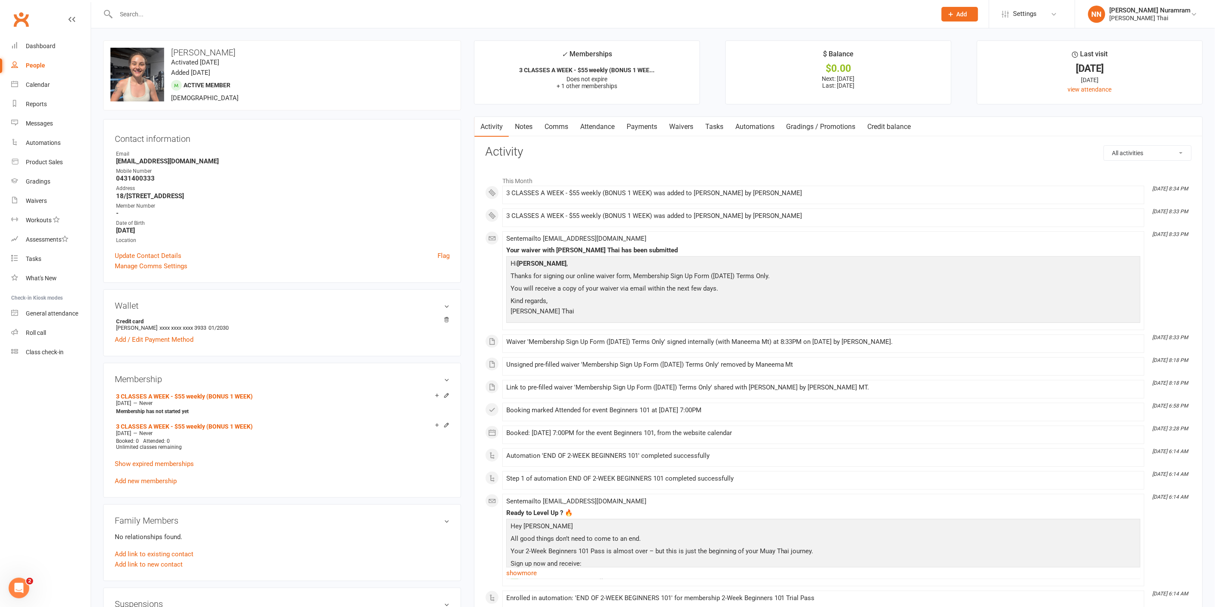
click at [648, 129] on link "Payments" at bounding box center [642, 127] width 43 height 20
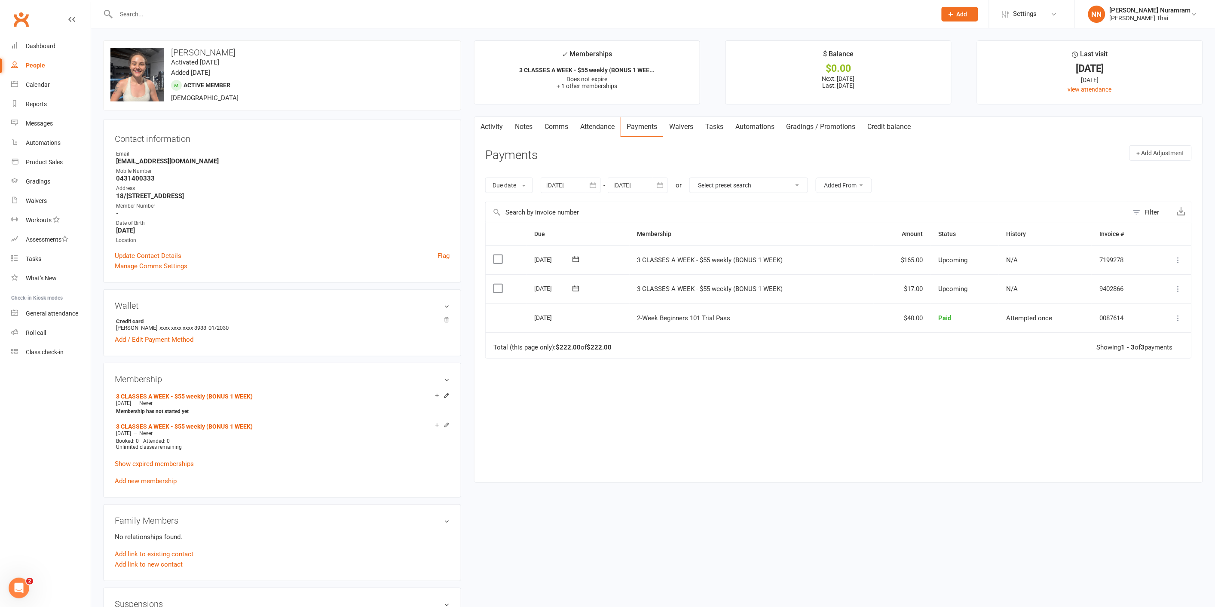
click at [595, 184] on icon "button" at bounding box center [593, 185] width 6 height 6
click at [634, 285] on span "24" at bounding box center [632, 287] width 7 height 7
click at [592, 181] on icon "button" at bounding box center [593, 185] width 9 height 9
click at [611, 284] on span "23" at bounding box center [613, 287] width 7 height 7
type input "[DATE]"
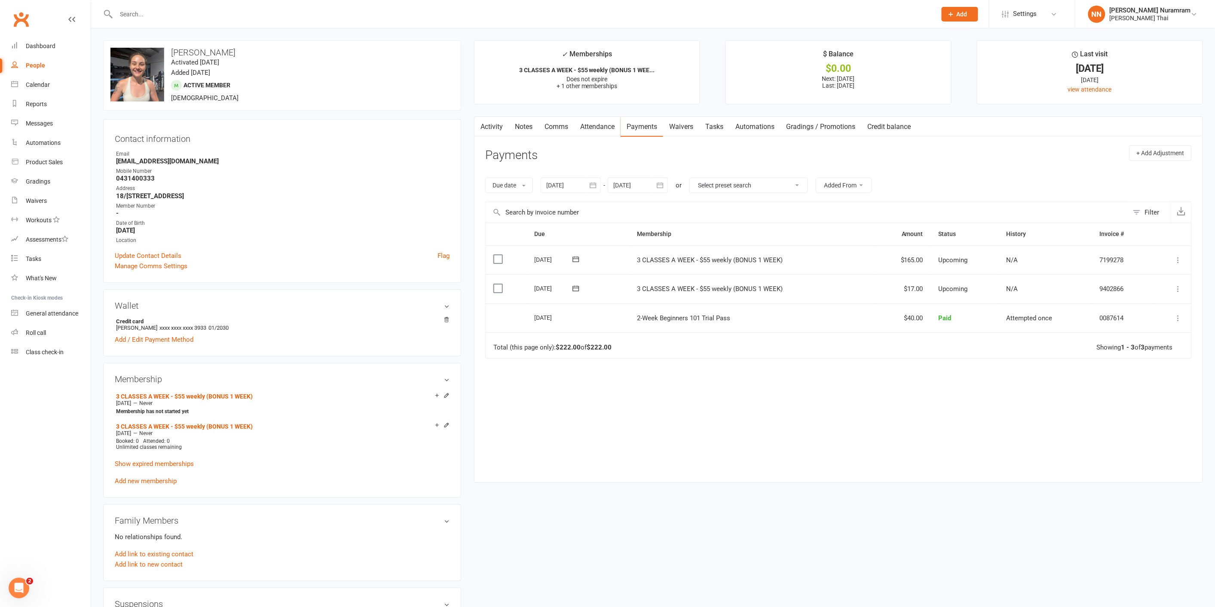
click at [660, 186] on icon "button" at bounding box center [660, 185] width 9 height 9
click at [756, 205] on icon "button" at bounding box center [758, 206] width 6 height 7
click at [720, 313] on button "08" at bounding box center [718, 320] width 18 height 15
type input "[DATE]"
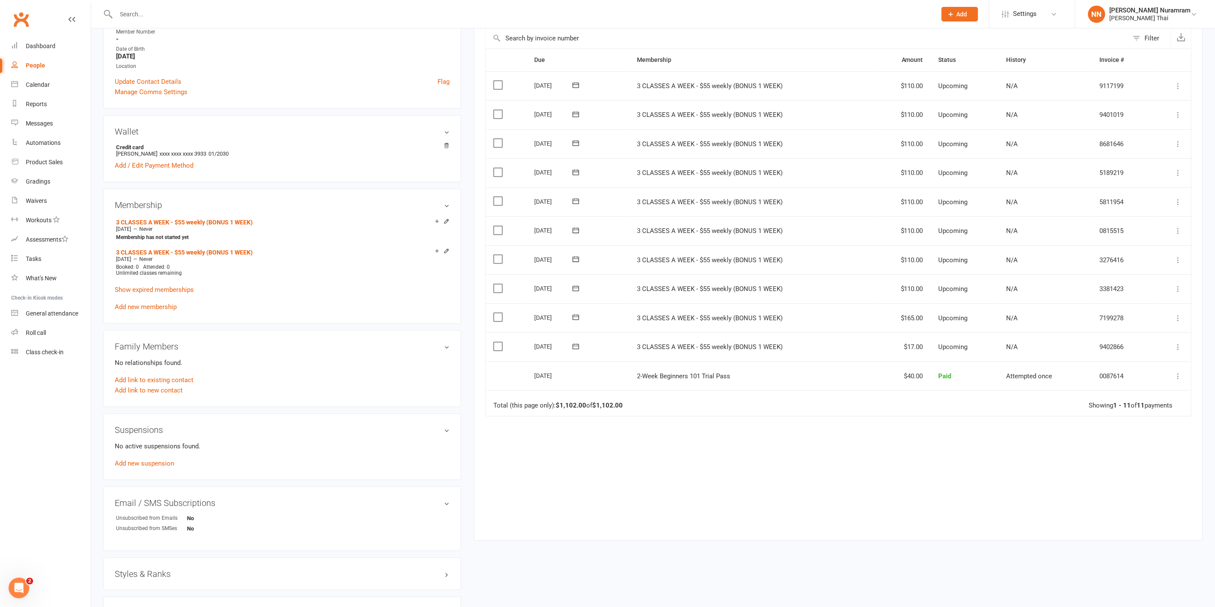
scroll to position [191, 0]
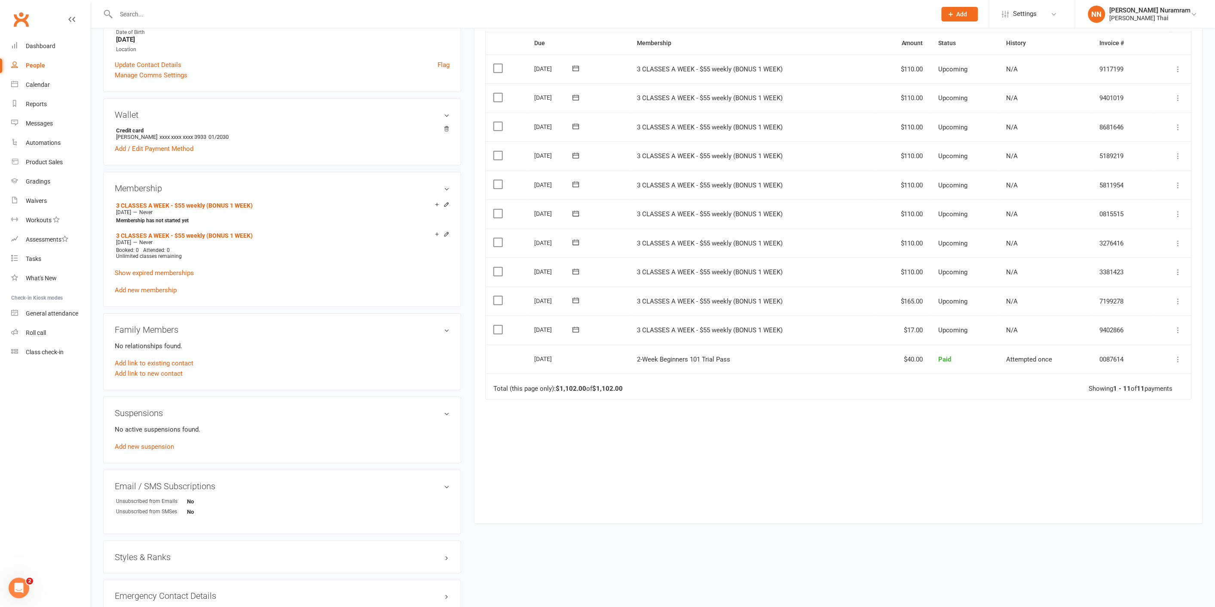
click at [1184, 268] on button at bounding box center [1179, 272] width 10 height 10
click at [1108, 342] on link "Skip" at bounding box center [1132, 340] width 101 height 17
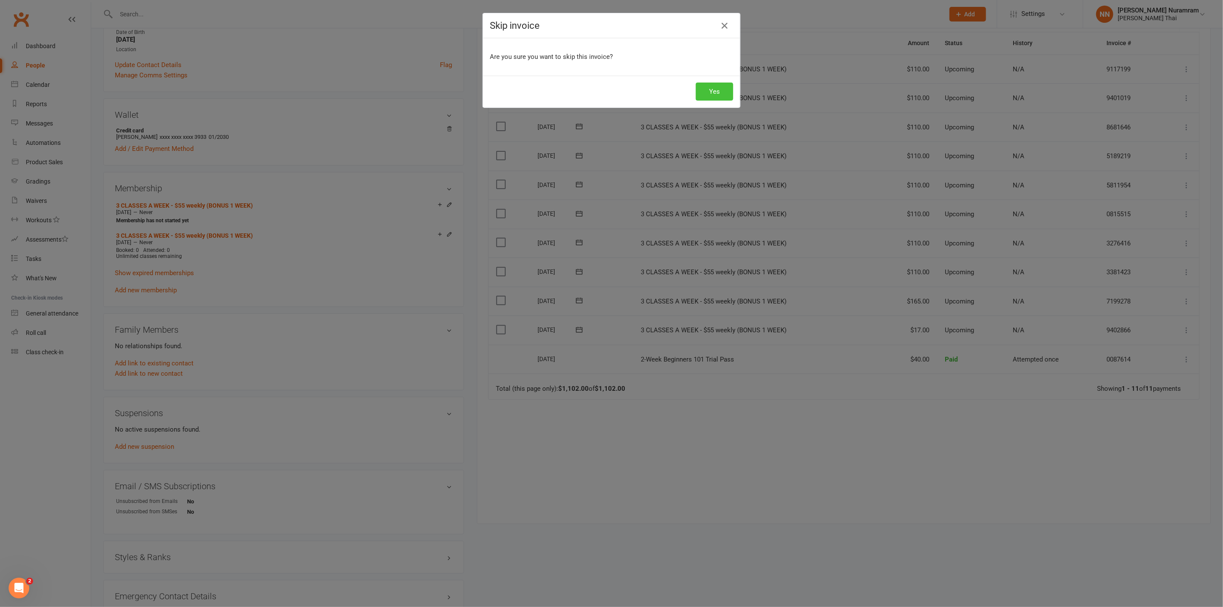
click at [701, 92] on button "Yes" at bounding box center [714, 92] width 37 height 18
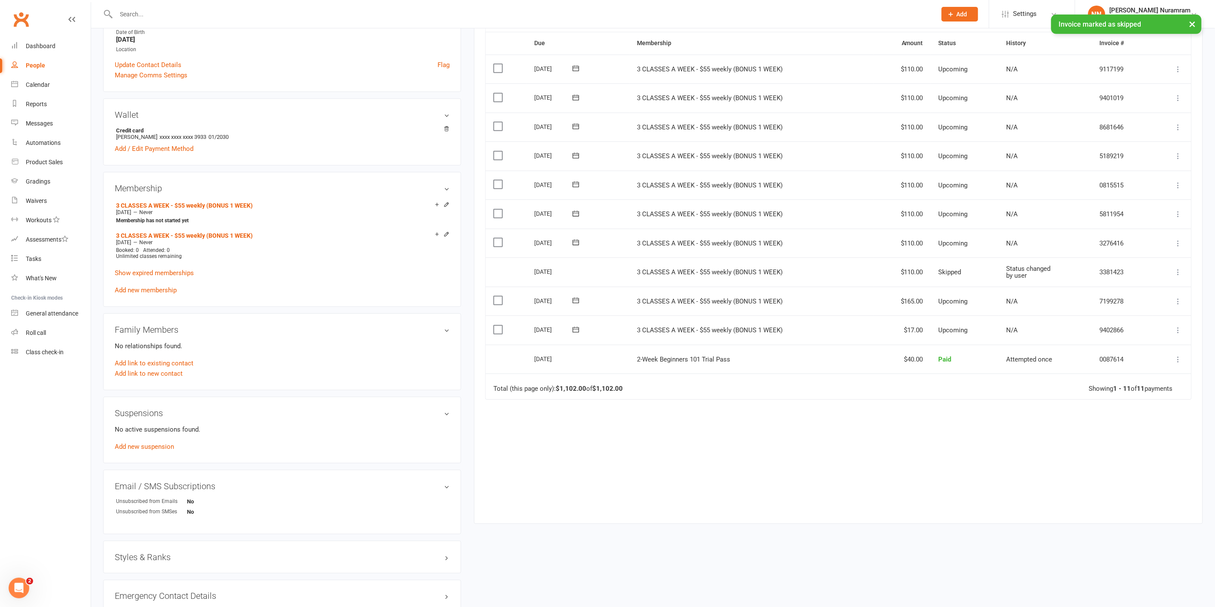
click at [1172, 215] on td "Mark as Paid (Cash) Mark as Paid (POS) Mark as Paid (Other) Skip Change amount …" at bounding box center [1172, 213] width 39 height 29
click at [1177, 214] on icon at bounding box center [1179, 214] width 9 height 9
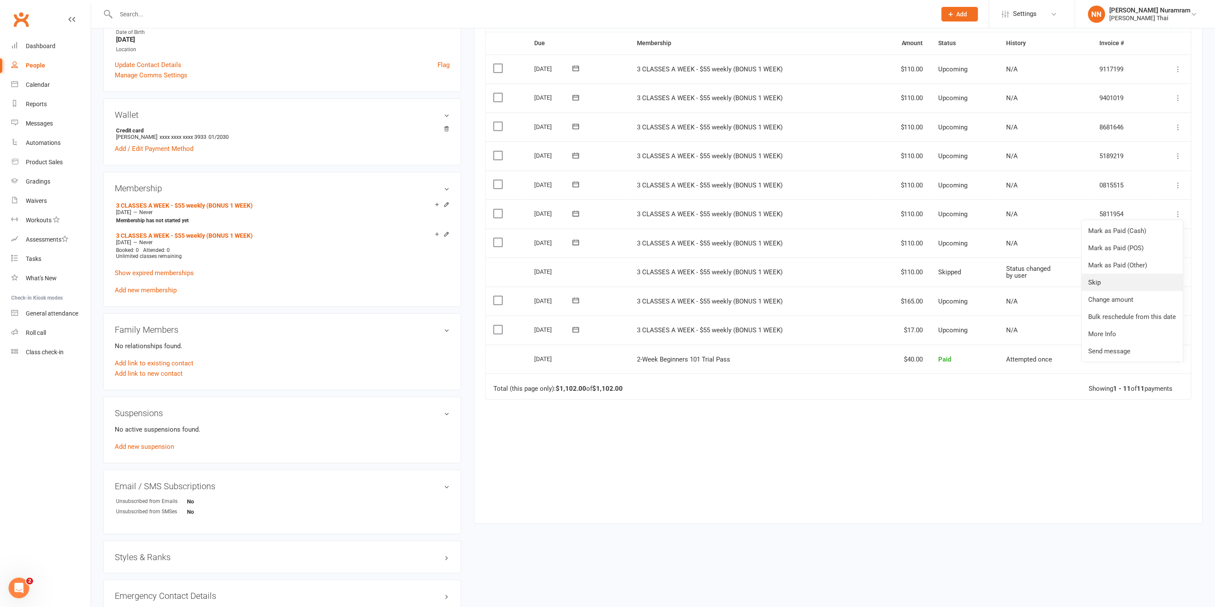
click at [1096, 277] on link "Skip" at bounding box center [1132, 282] width 101 height 17
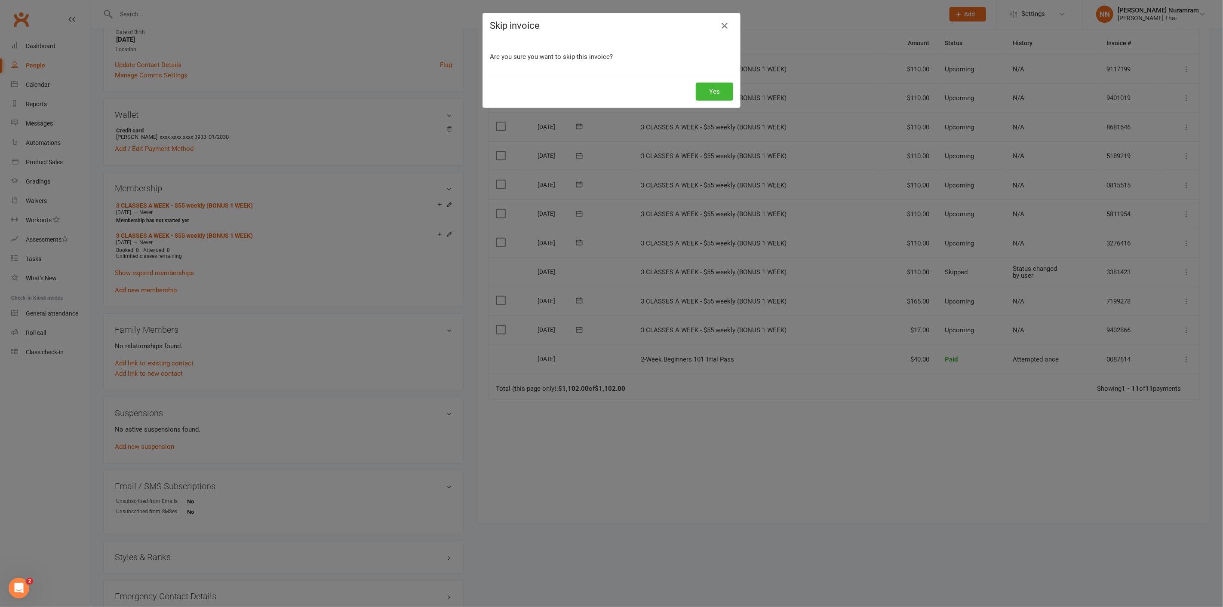
click at [723, 101] on div "Yes" at bounding box center [611, 92] width 257 height 32
click at [723, 96] on button "Yes" at bounding box center [714, 92] width 37 height 18
